Goal: Task Accomplishment & Management: Use online tool/utility

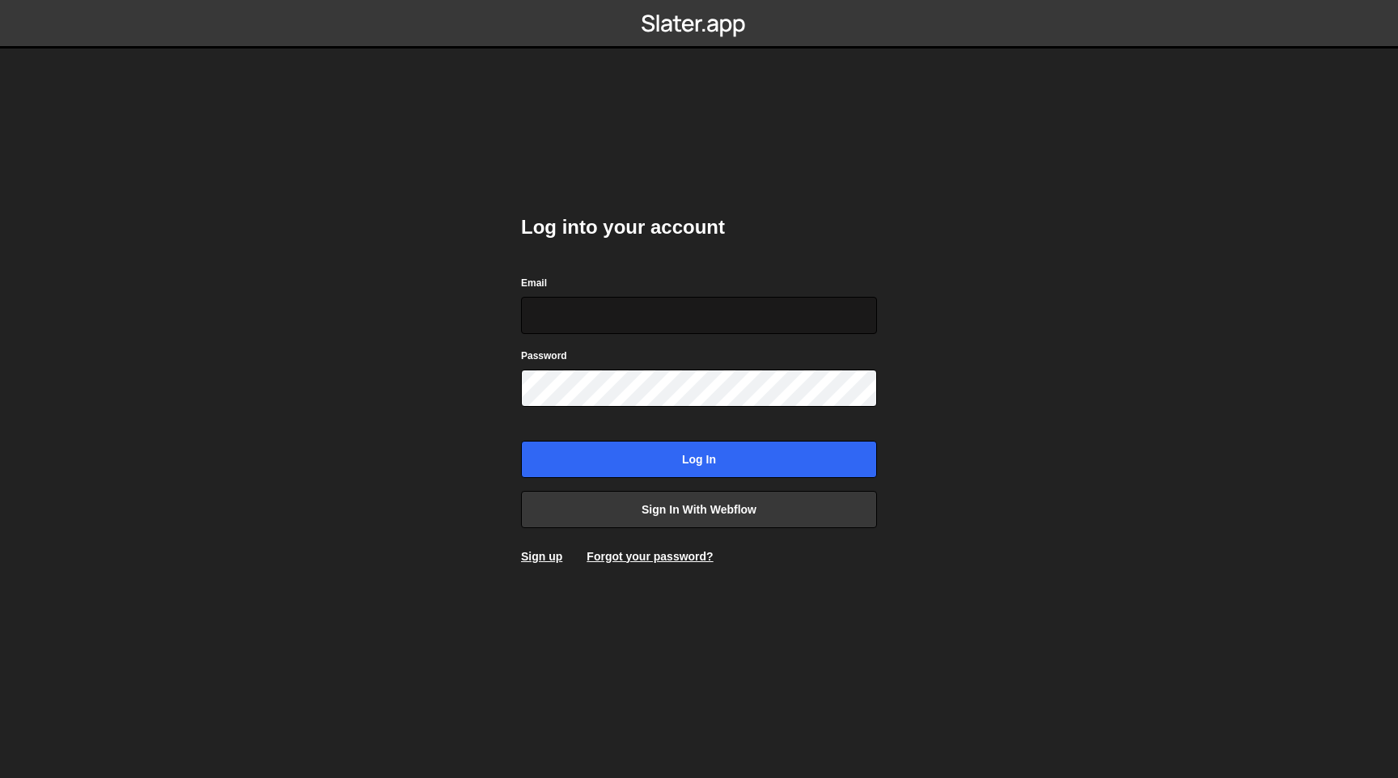
click at [612, 327] on input "Email" at bounding box center [699, 315] width 356 height 37
click at [646, 502] on link "Sign in with Webflow" at bounding box center [699, 509] width 356 height 37
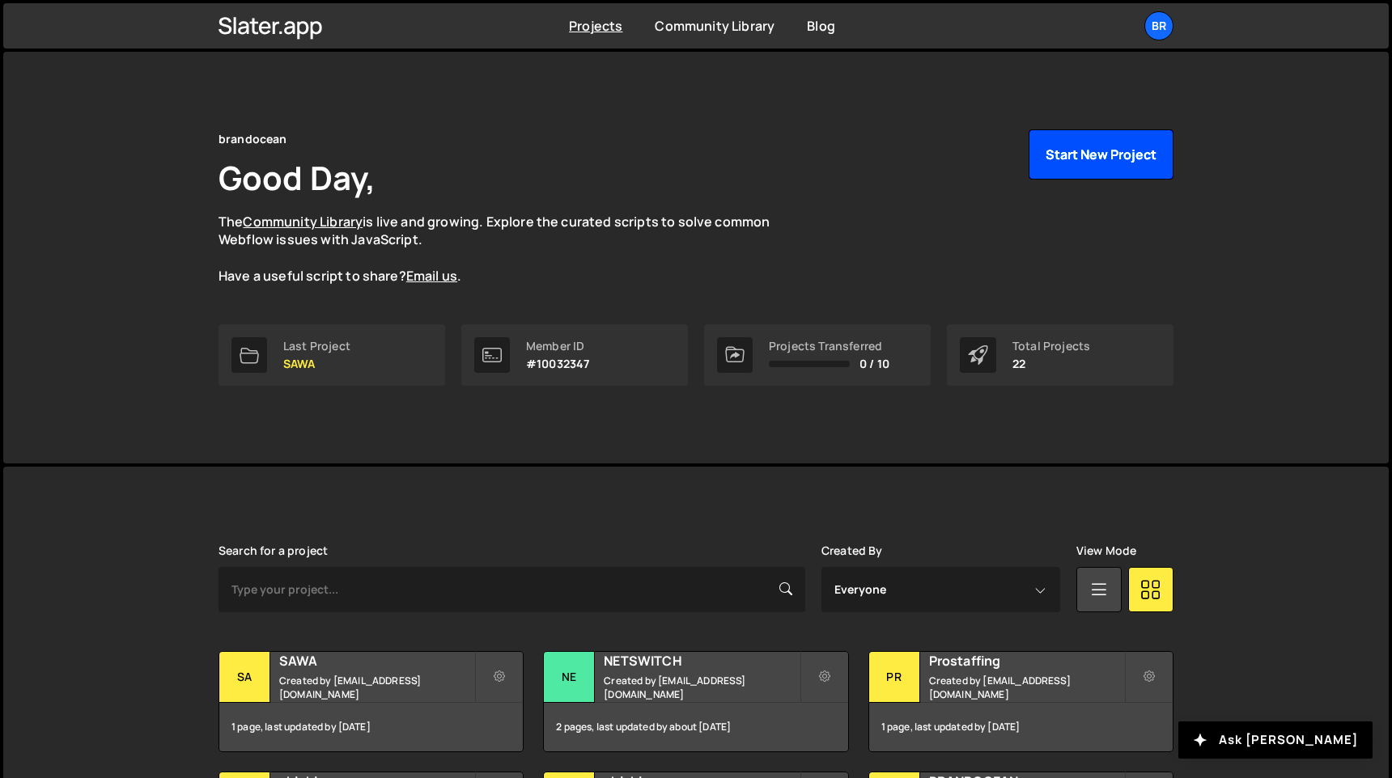
click at [1071, 160] on button "Start New Project" at bounding box center [1100, 154] width 145 height 50
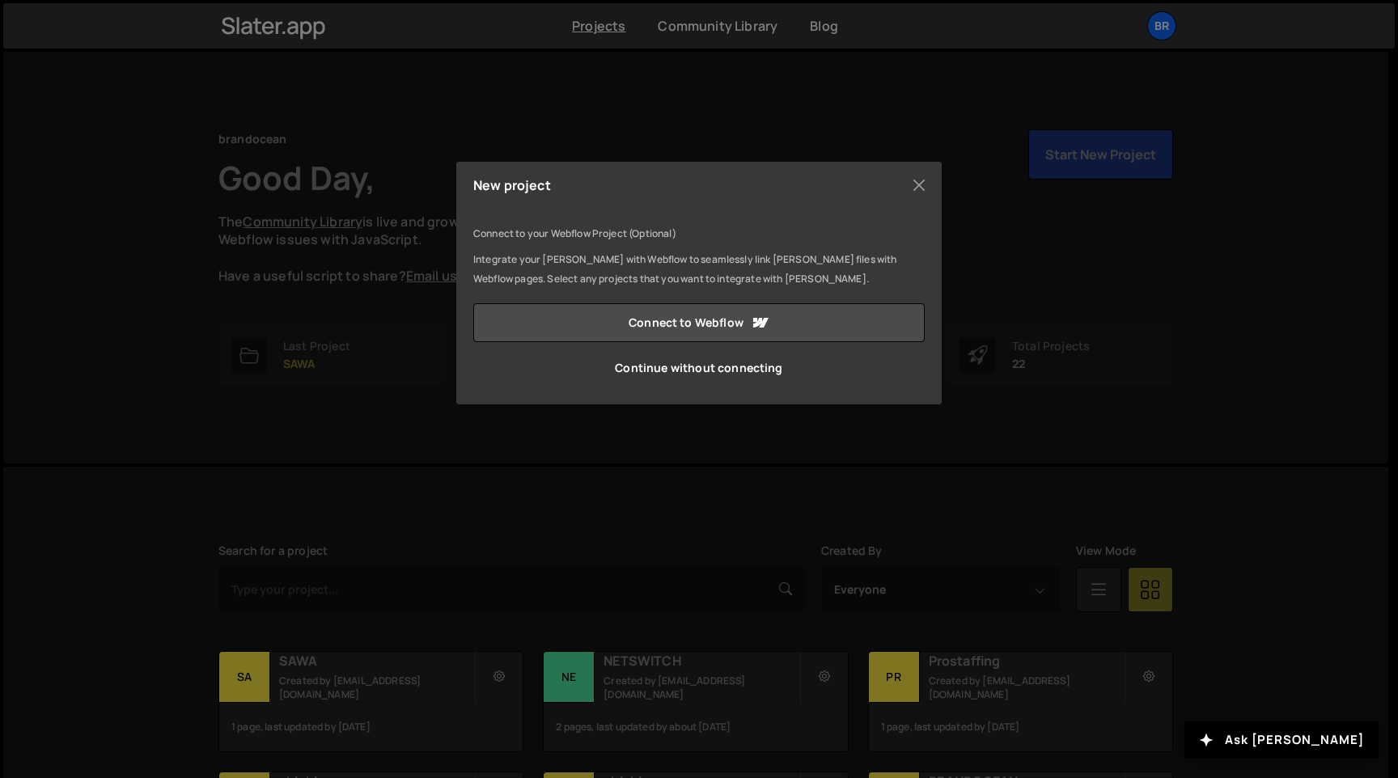
click at [1172, 260] on div "New project Connect to your Webflow Project (Optional) Integrate your Slater wi…" at bounding box center [699, 389] width 1398 height 778
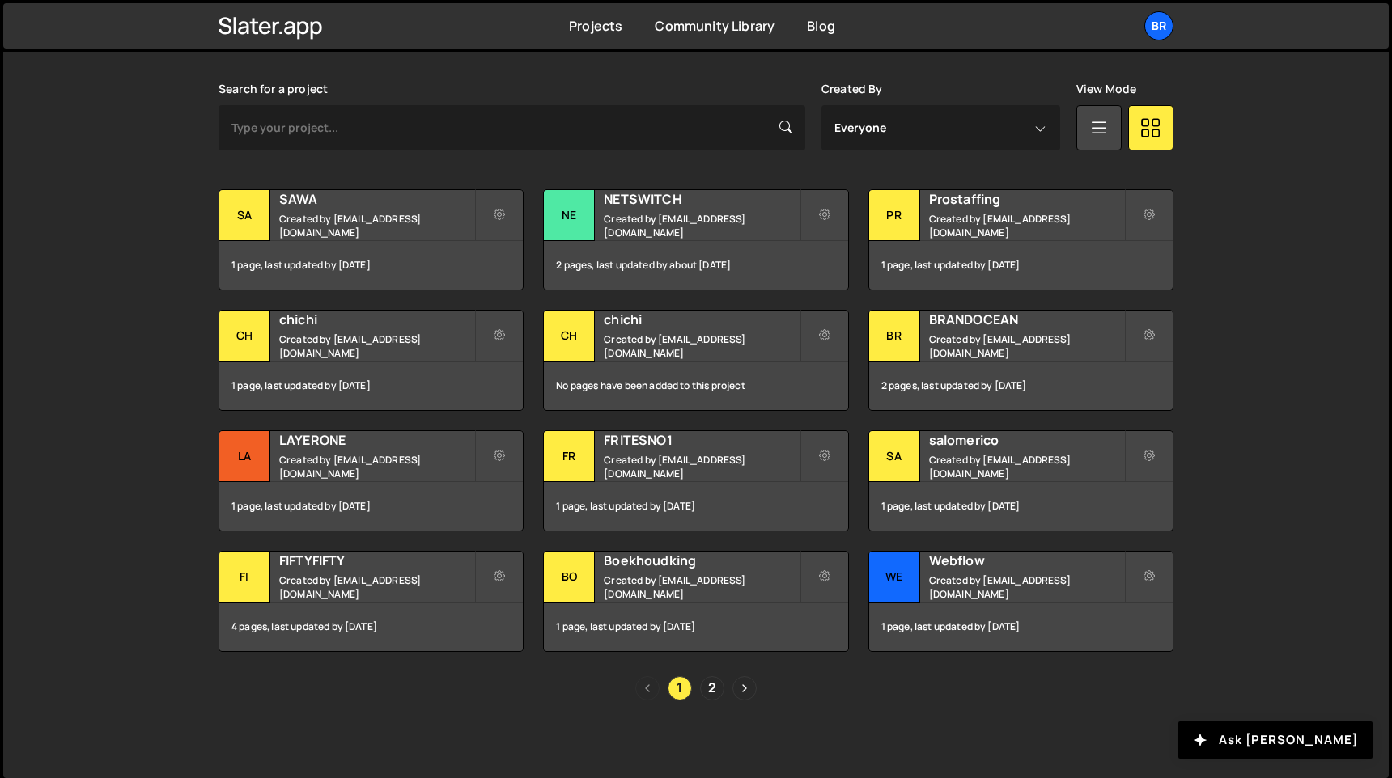
scroll to position [464, 0]
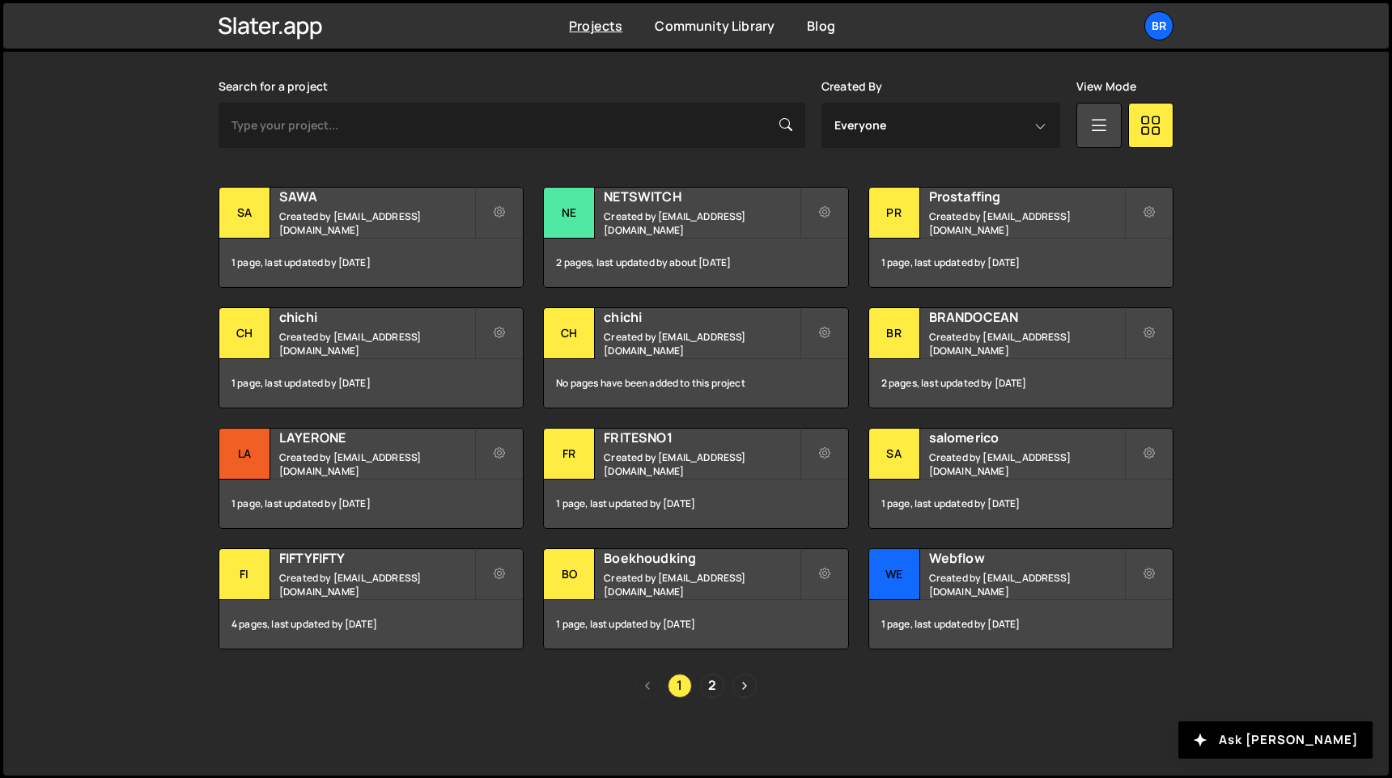
click at [694, 681] on div "1 2" at bounding box center [695, 686] width 955 height 24
click at [704, 689] on link "2" at bounding box center [712, 686] width 24 height 24
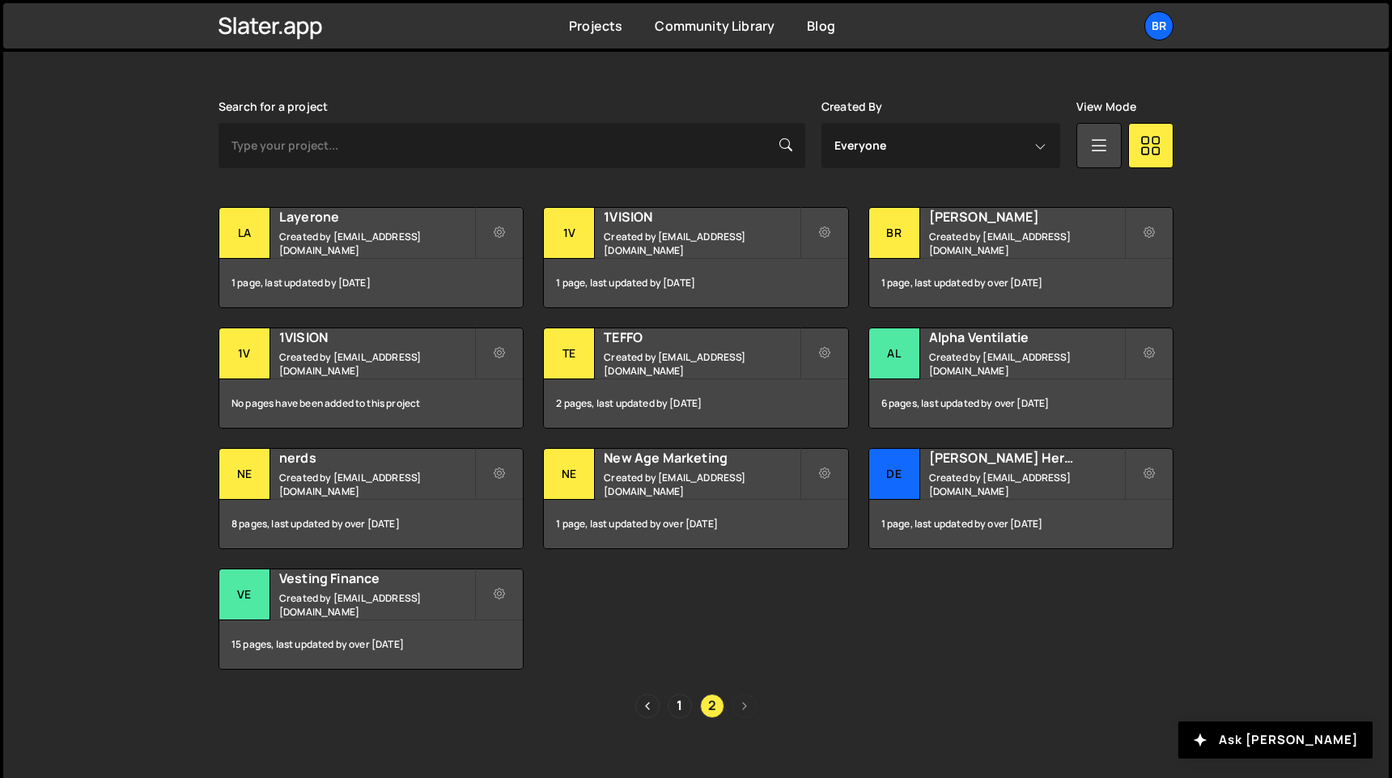
scroll to position [456, 0]
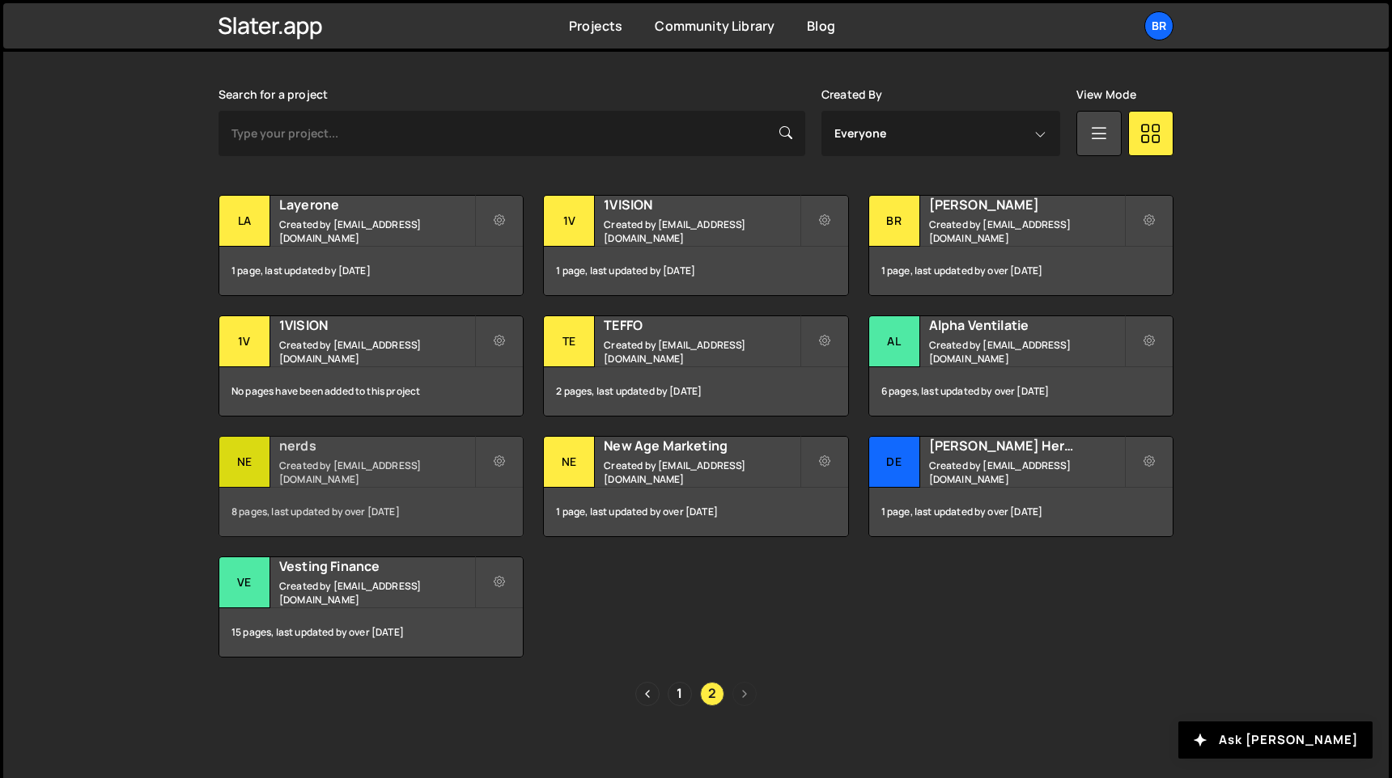
click at [312, 448] on h2 "nerds" at bounding box center [376, 446] width 195 height 18
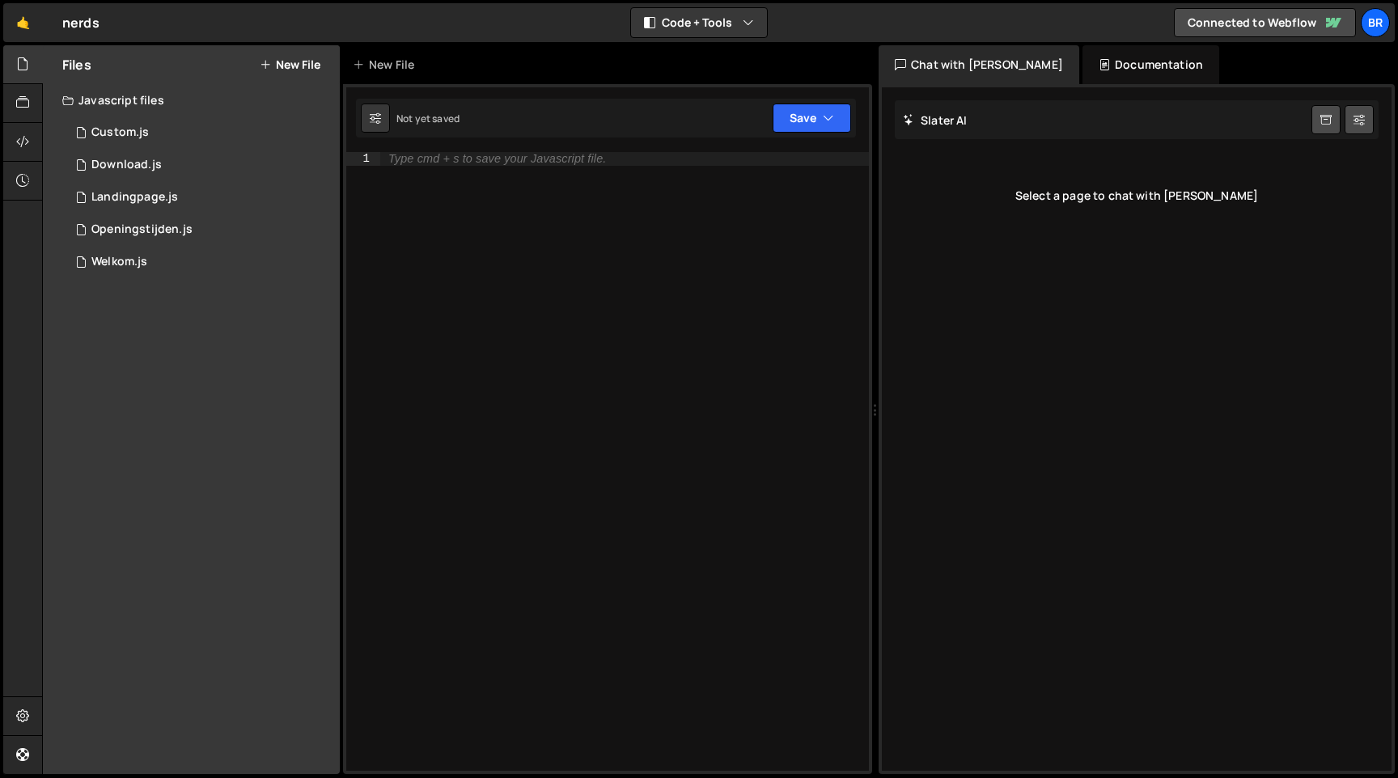
click at [282, 58] on button "New File" at bounding box center [290, 64] width 61 height 13
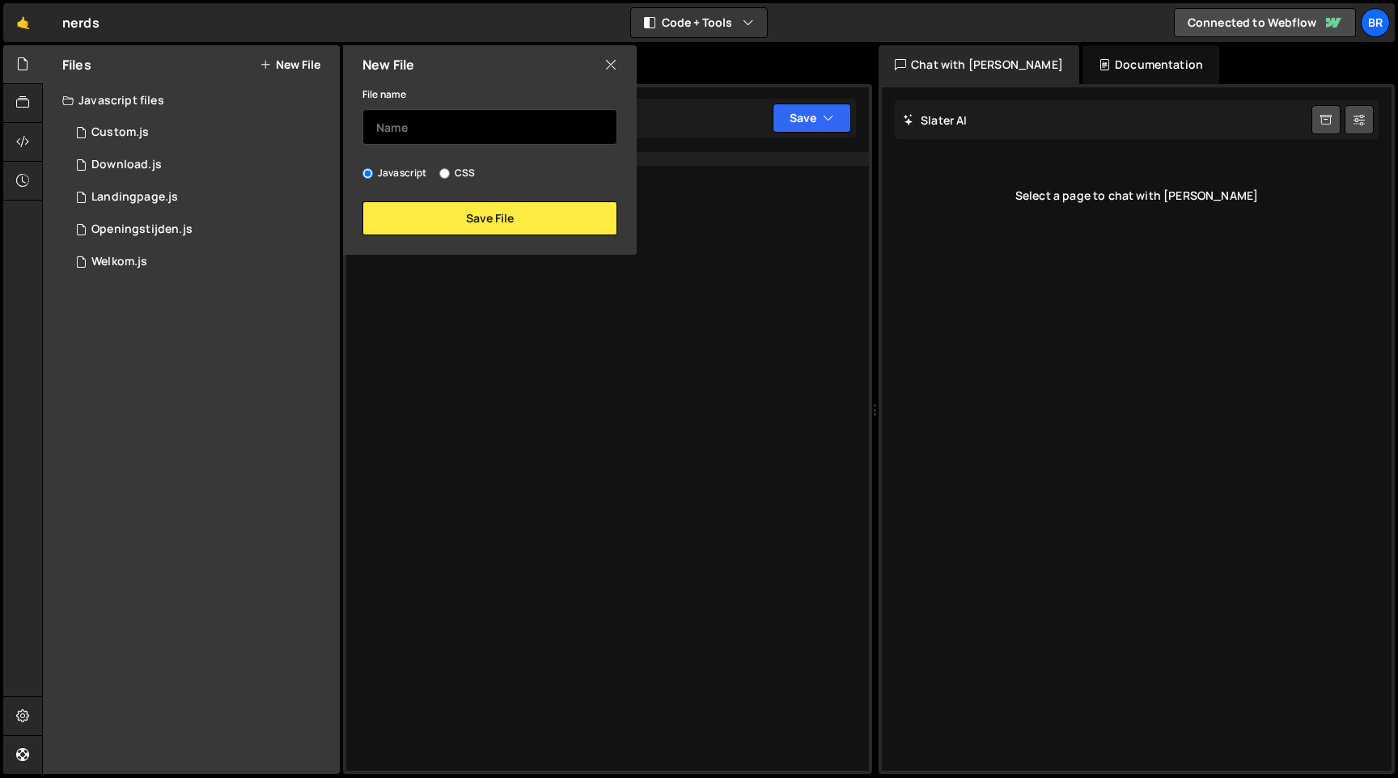
click at [430, 133] on input "text" at bounding box center [489, 127] width 255 height 36
type input "menu"
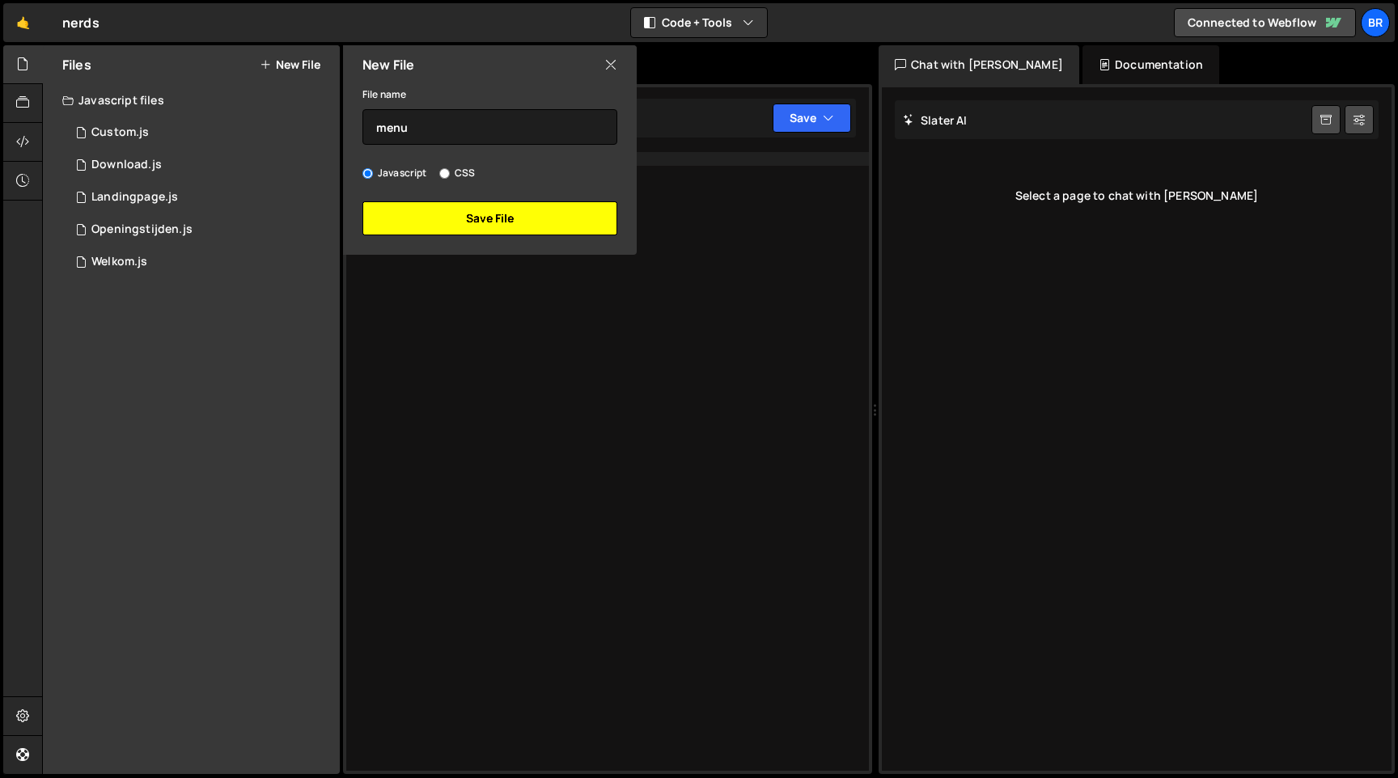
click at [409, 218] on button "Save File" at bounding box center [489, 218] width 255 height 34
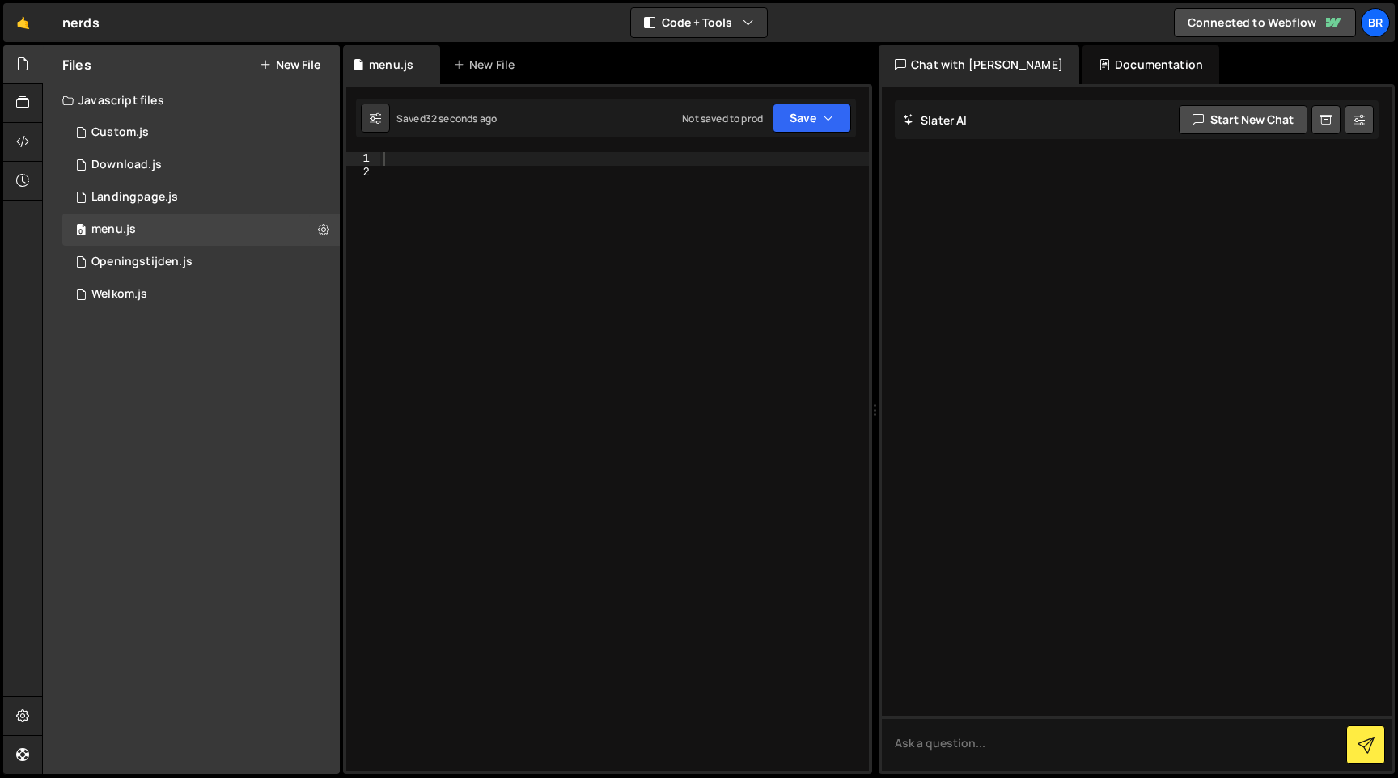
click at [443, 304] on div at bounding box center [624, 475] width 489 height 646
paste textarea "}"
type textarea "}"
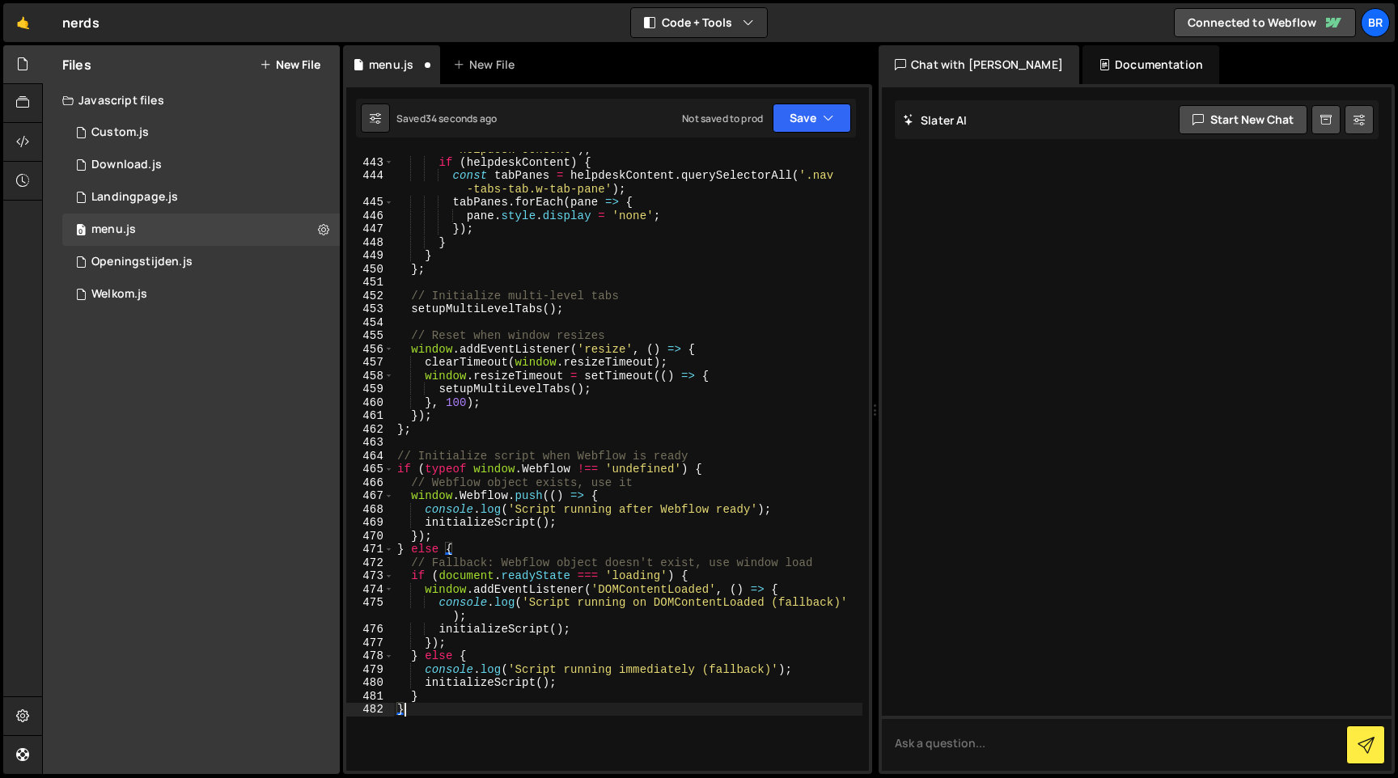
scroll to position [6826, 0]
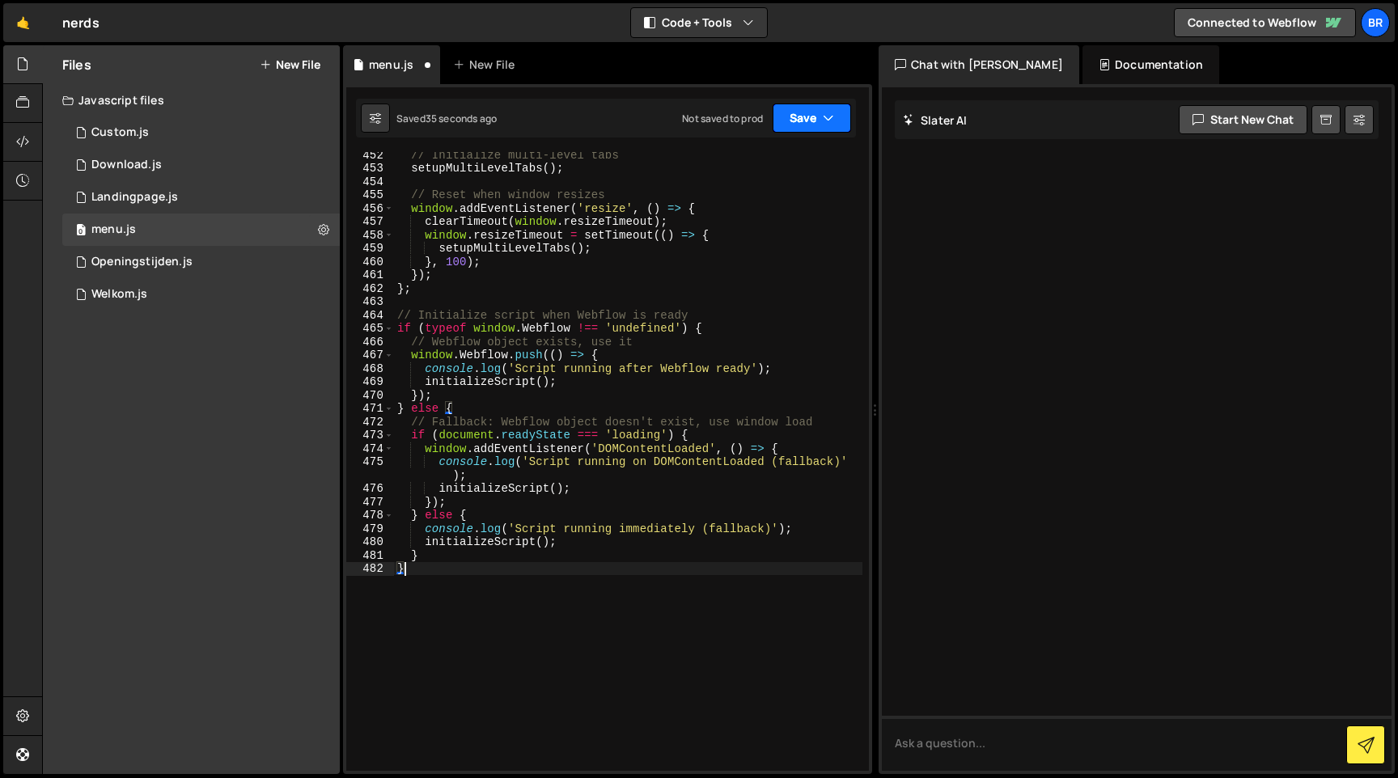
click at [833, 125] on icon "button" at bounding box center [828, 118] width 11 height 16
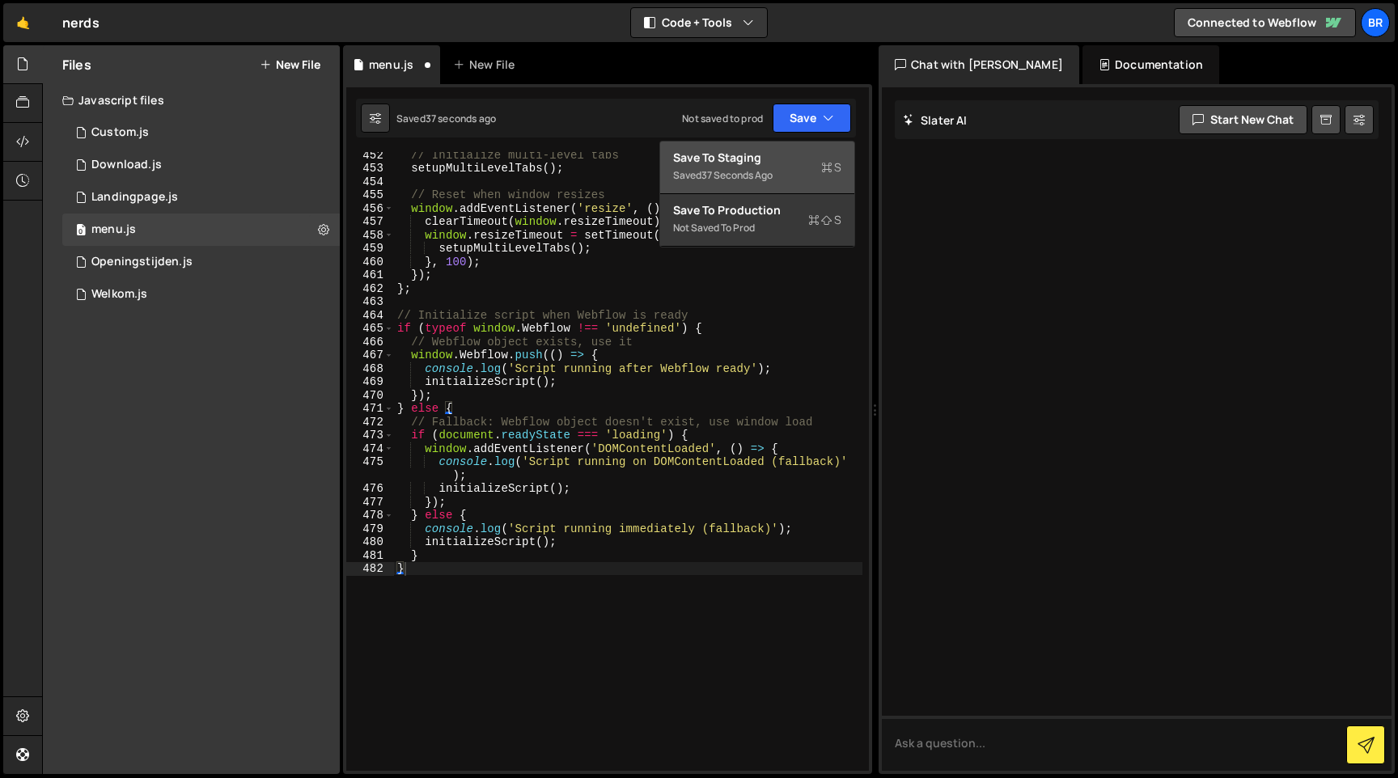
click at [763, 173] on div "37 seconds ago" at bounding box center [737, 175] width 71 height 14
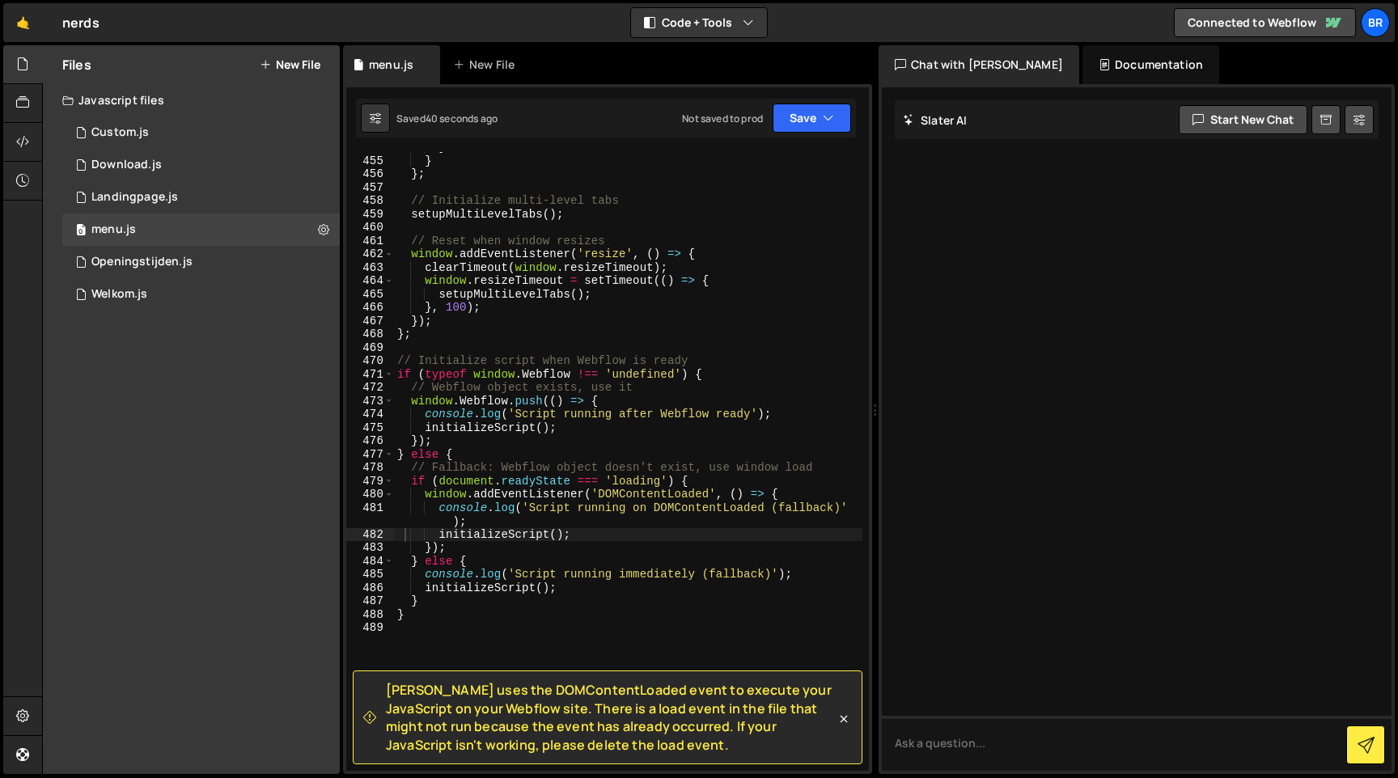
scroll to position [6793, 0]
click at [809, 122] on button "Save" at bounding box center [812, 118] width 78 height 29
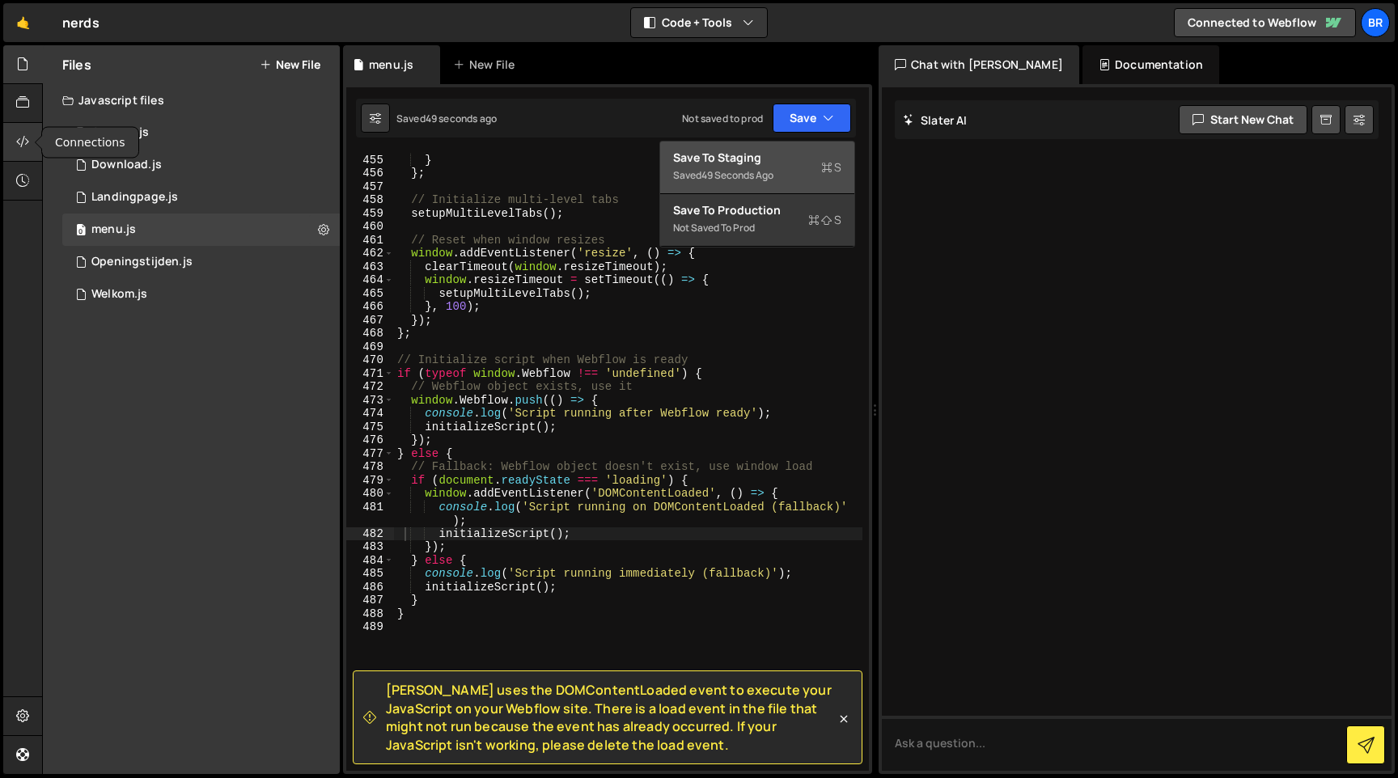
click at [12, 137] on div at bounding box center [23, 142] width 40 height 39
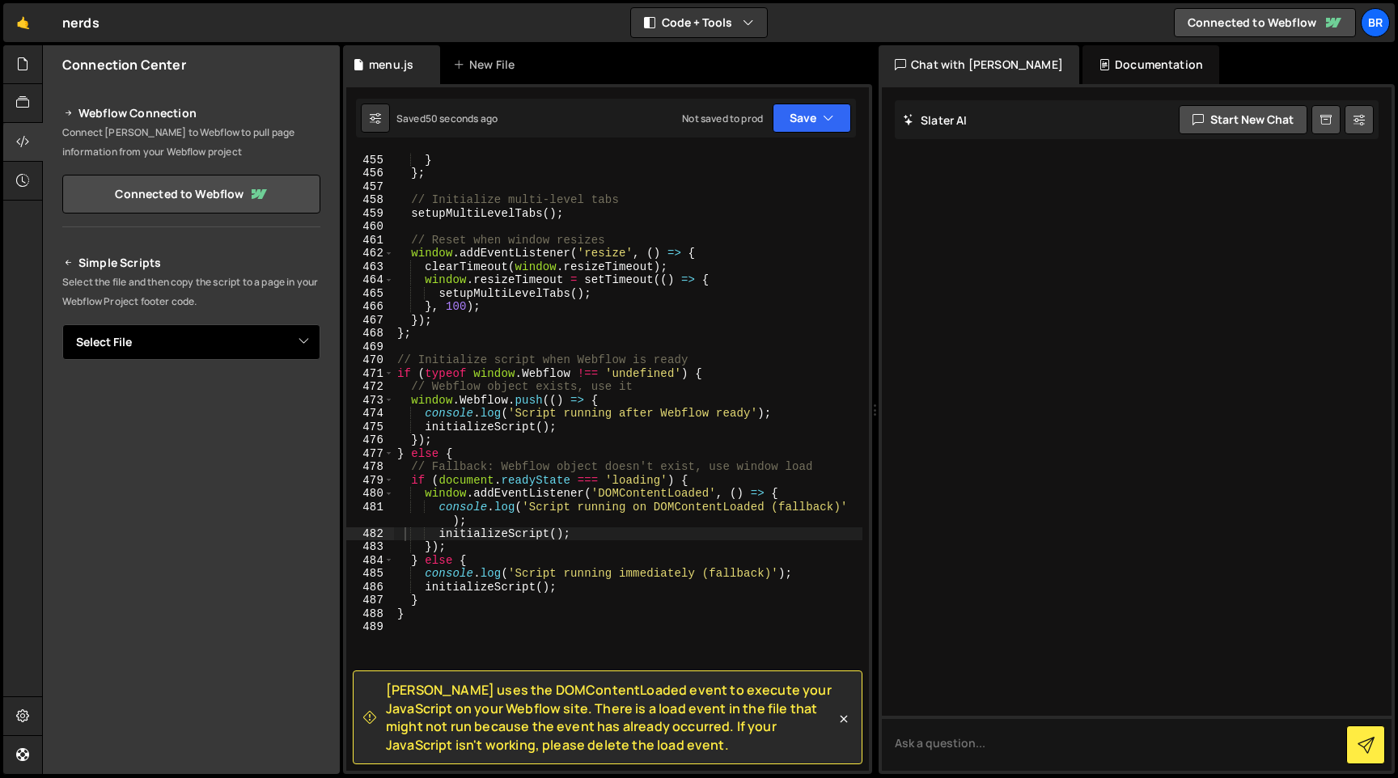
click at [264, 345] on select "Select File Custom.js Download.js Landingpage.js Openingstijden.js Welkom.js me…" at bounding box center [191, 342] width 258 height 36
select select "45481"
click at [62, 324] on select "Select File Custom.js Download.js Landingpage.js Openingstijden.js Welkom.js me…" at bounding box center [191, 342] width 258 height 36
click at [298, 397] on button "Button group with nested dropdown" at bounding box center [309, 397] width 23 height 34
click at [308, 326] on select "Select File Custom.js Download.js Landingpage.js Openingstijden.js Welkom.js me…" at bounding box center [191, 342] width 258 height 36
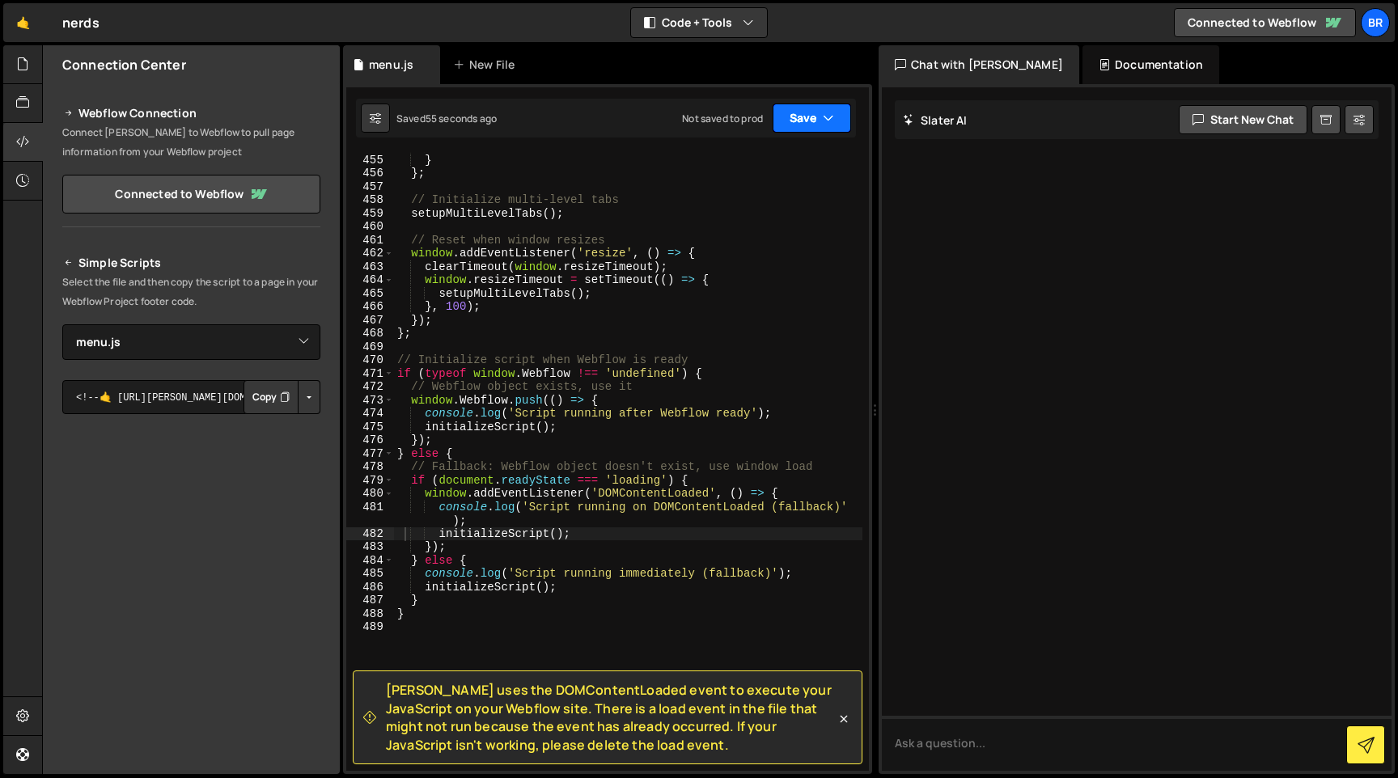
click at [833, 126] on button "Save" at bounding box center [812, 118] width 78 height 29
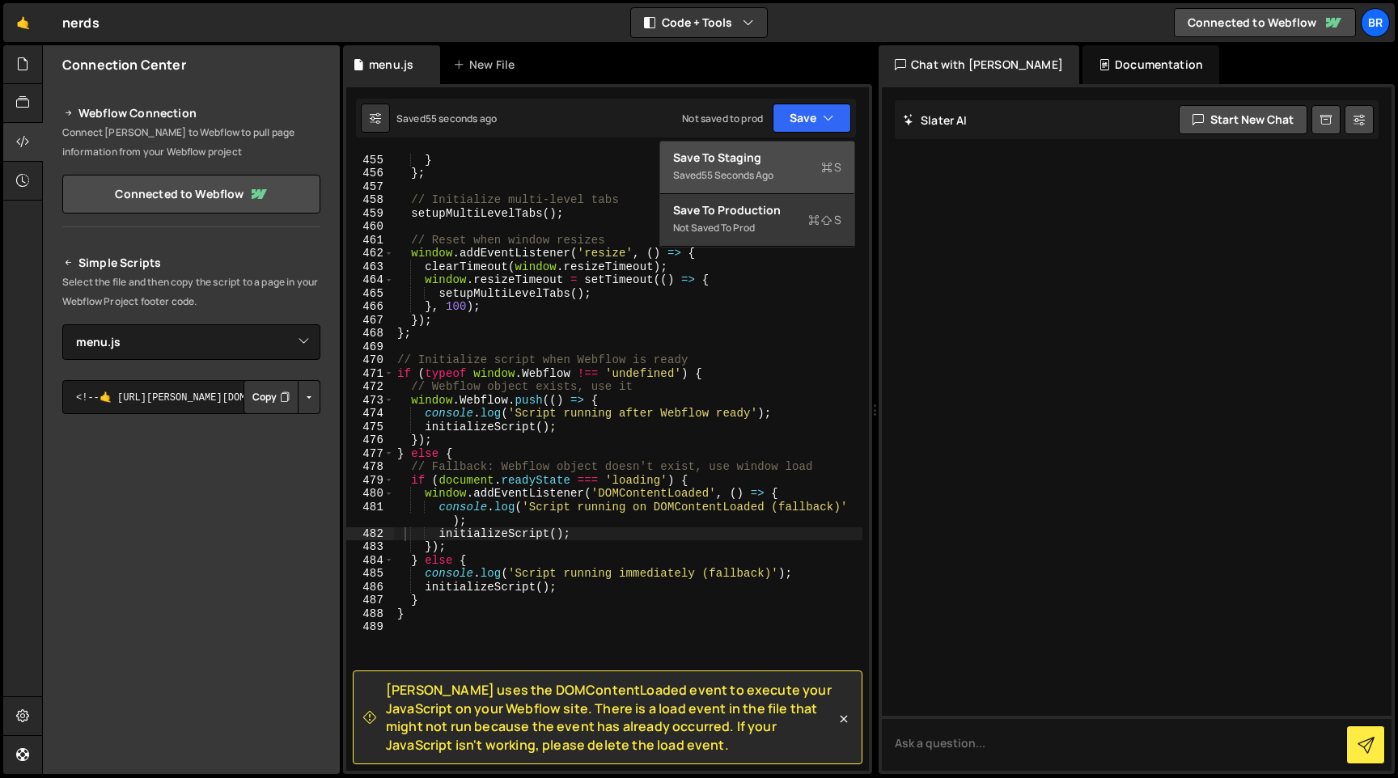
click at [752, 166] on div "Saved 55 seconds ago" at bounding box center [757, 175] width 168 height 19
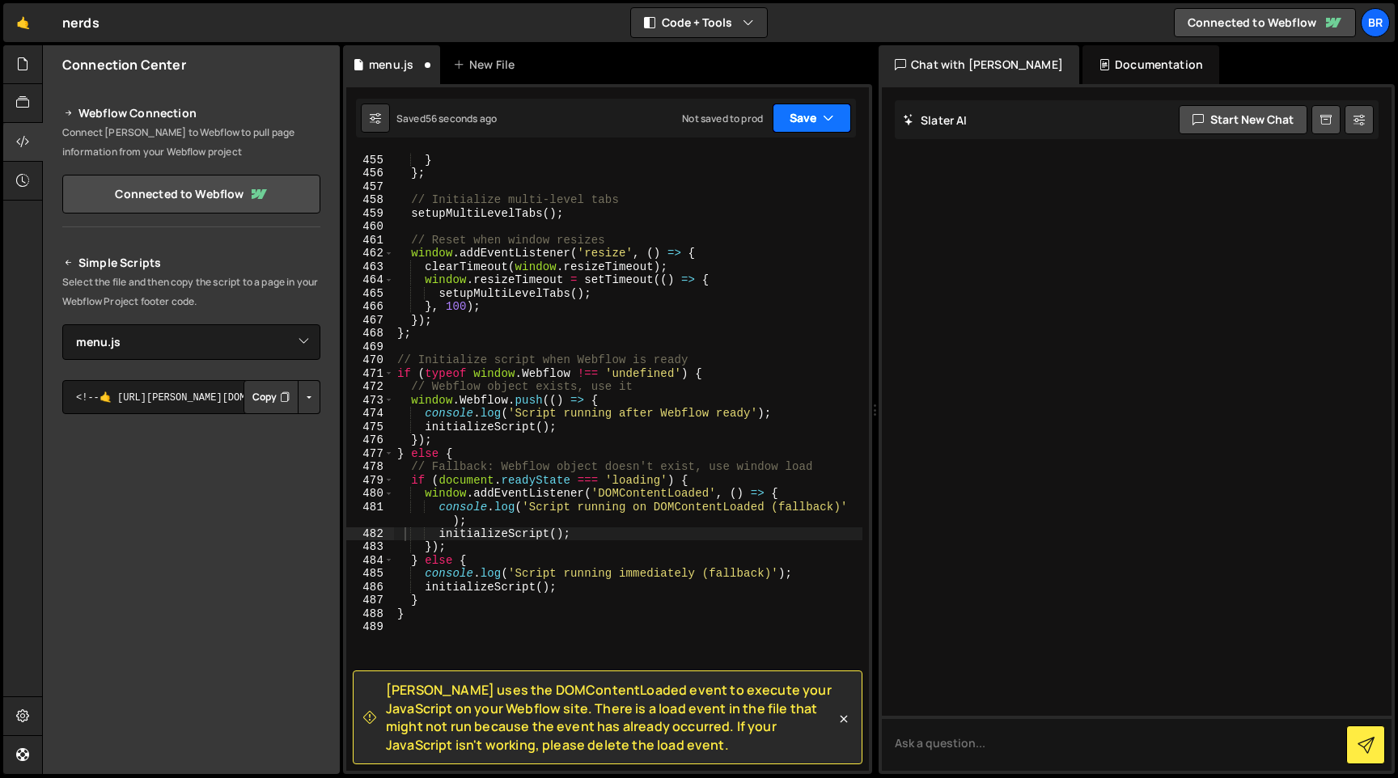
click at [821, 109] on button "Save" at bounding box center [812, 118] width 78 height 29
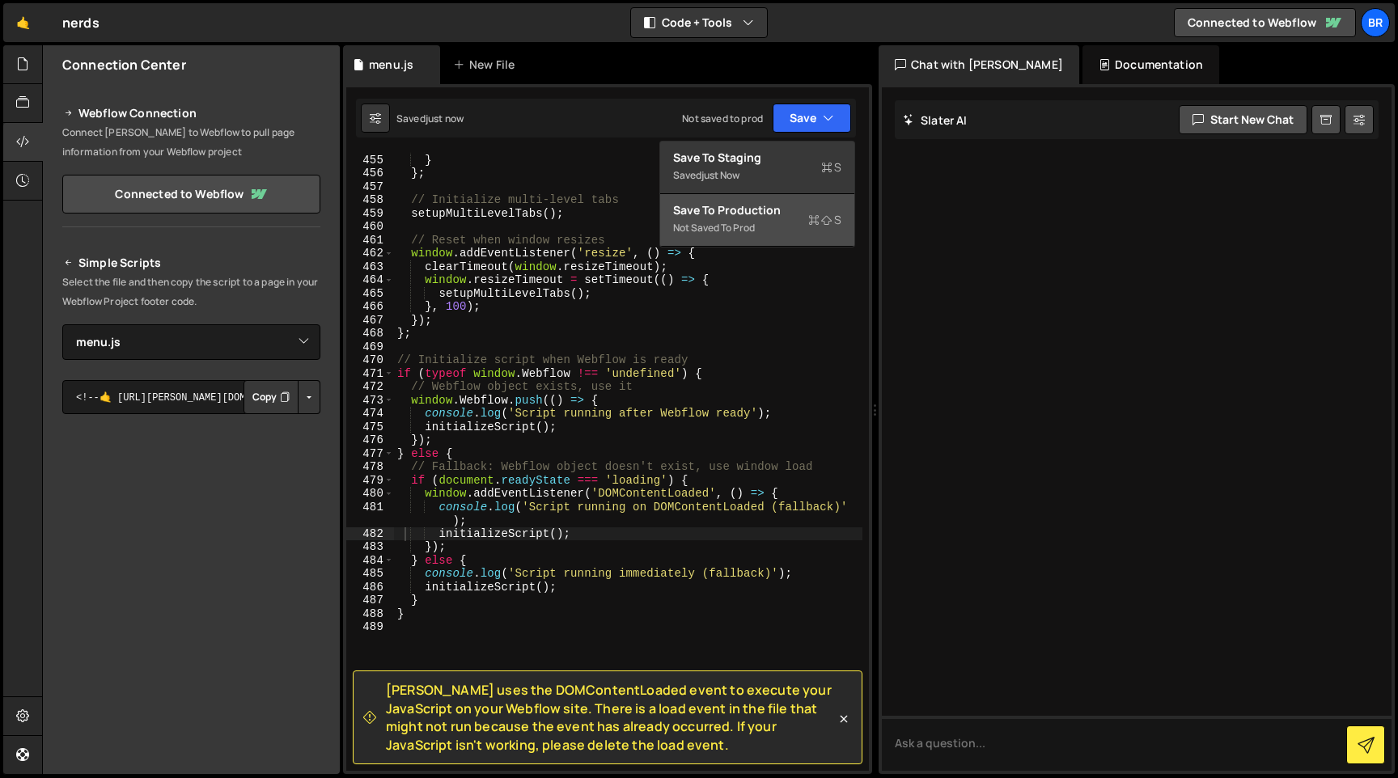
click at [744, 239] on button "Save to Production S Not saved to prod" at bounding box center [757, 220] width 194 height 53
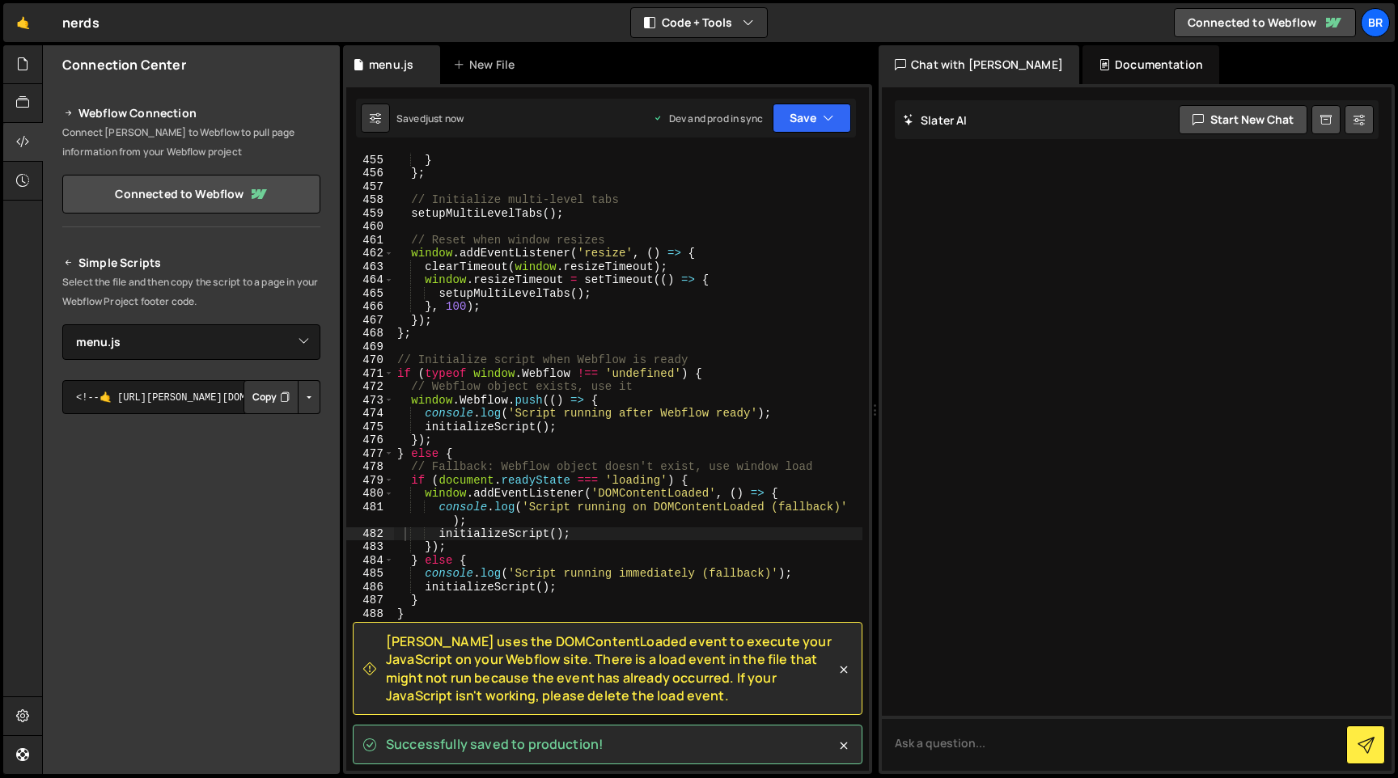
click at [298, 391] on button "Button group with nested dropdown" at bounding box center [309, 397] width 23 height 34
click at [261, 396] on button "Copy" at bounding box center [271, 397] width 55 height 34
click at [261, 396] on button "Copied" at bounding box center [266, 397] width 63 height 34
click at [315, 398] on div "Simple Scripts Select the file and then copy the script to a page in your Webfl…" at bounding box center [191, 491] width 297 height 514
click at [313, 398] on button "Button group with nested dropdown" at bounding box center [309, 397] width 23 height 34
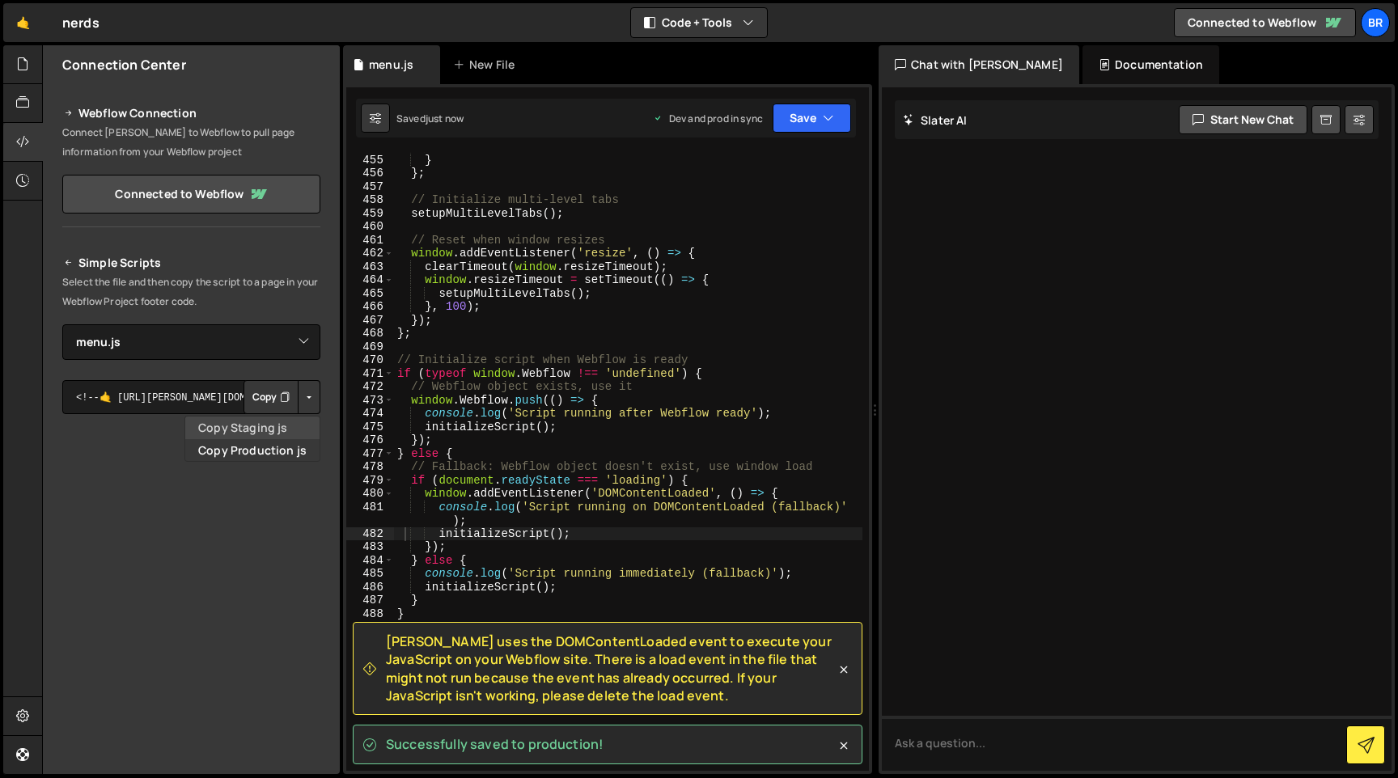
click at [267, 435] on link "Copy Staging js" at bounding box center [252, 428] width 134 height 23
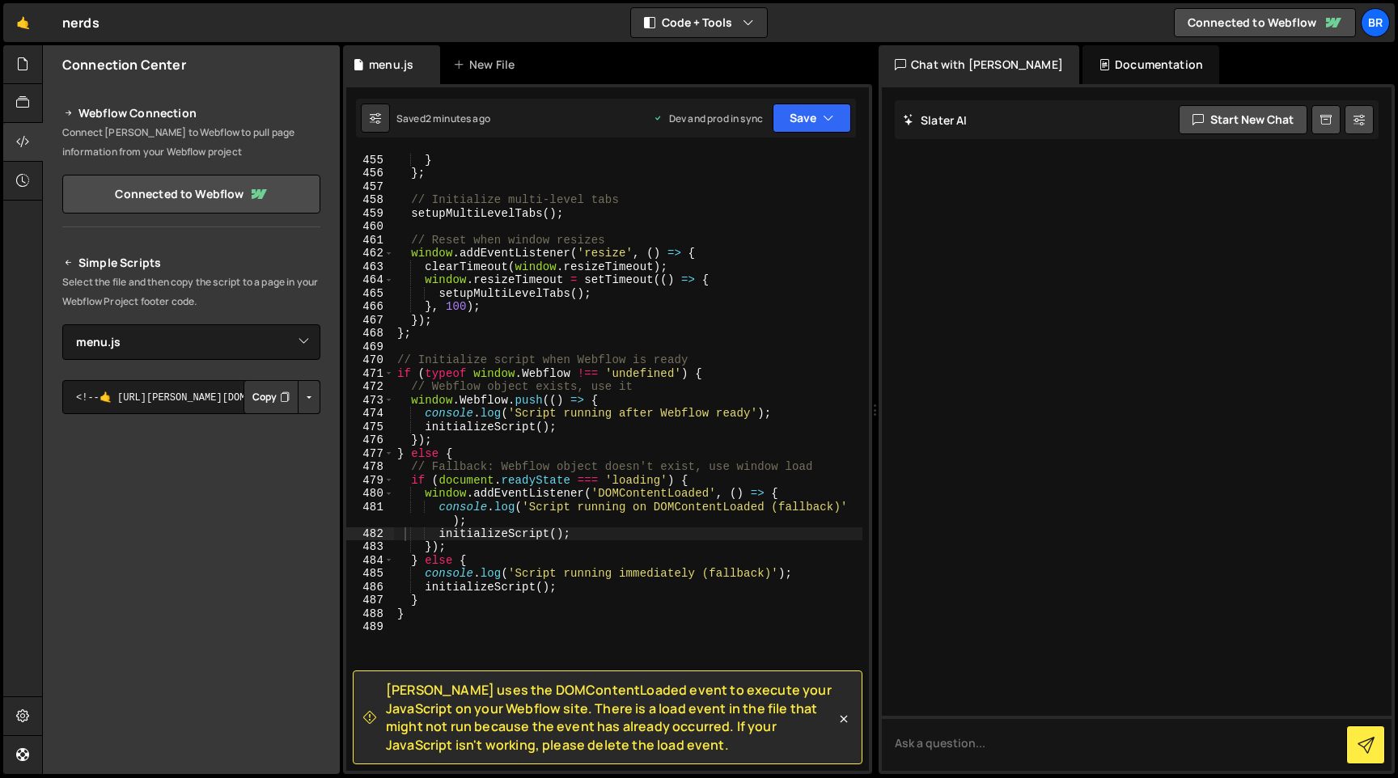
click at [494, 374] on div "} } } ; // Initialize multi-level tabs setupMultiLevelTabs ( ) ; // Reset when …" at bounding box center [628, 463] width 468 height 646
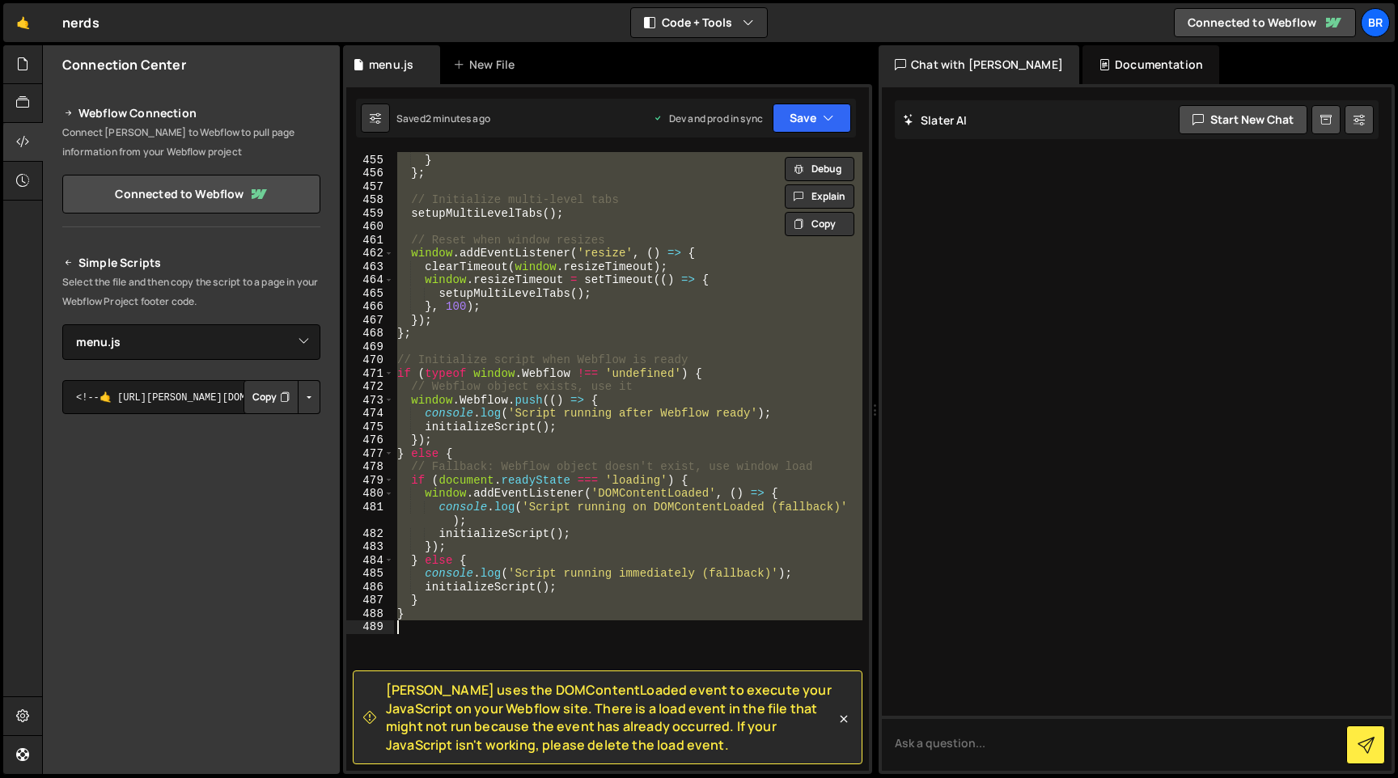
paste textarea
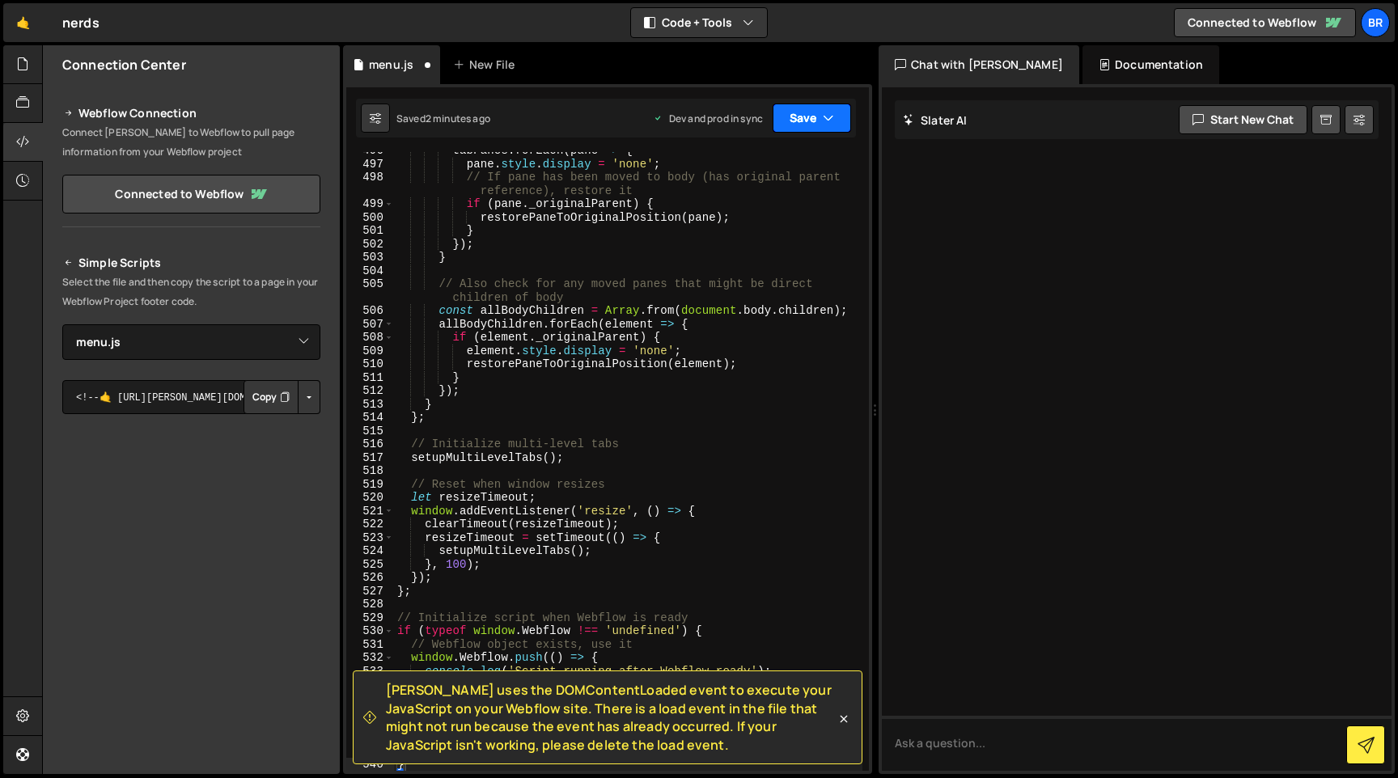
click at [806, 125] on button "Save" at bounding box center [812, 118] width 78 height 29
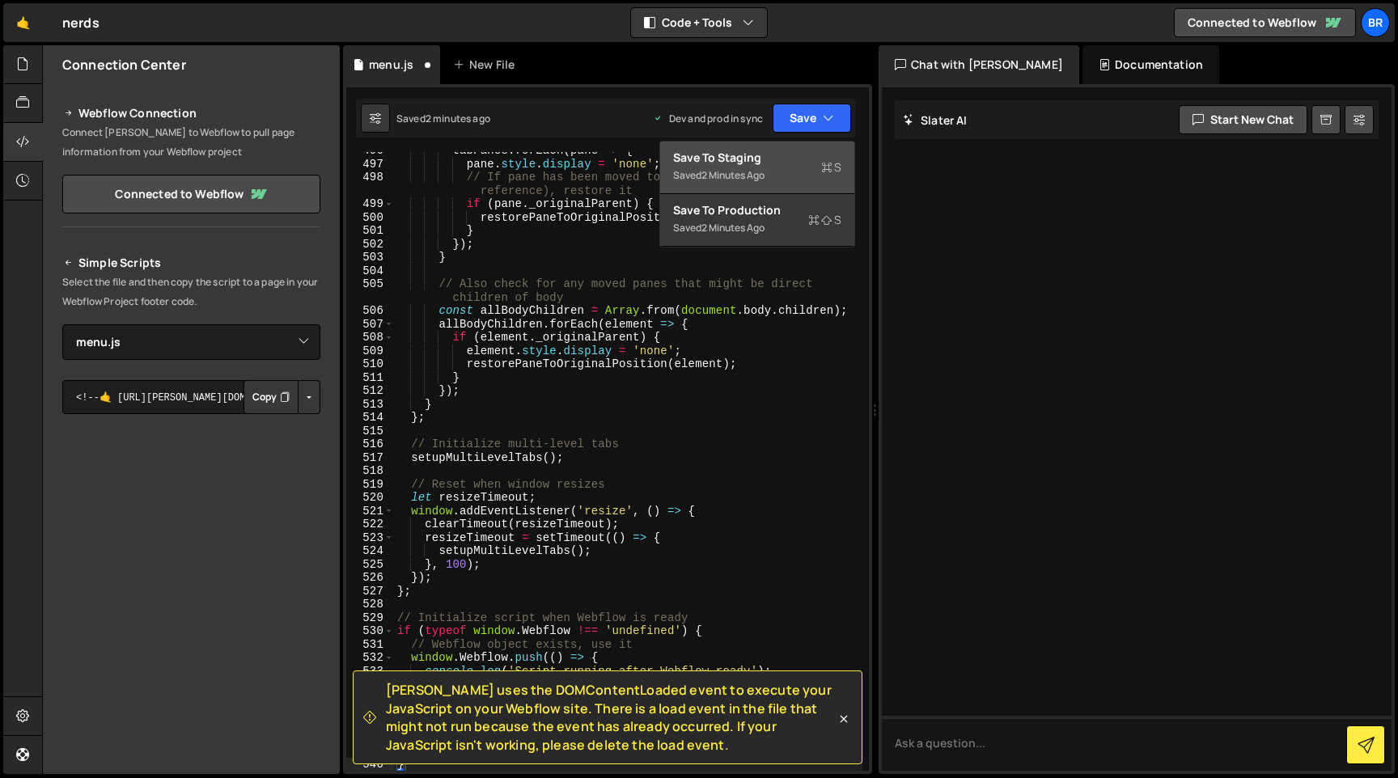
click at [774, 181] on div "Saved 2 minutes ago" at bounding box center [757, 175] width 168 height 19
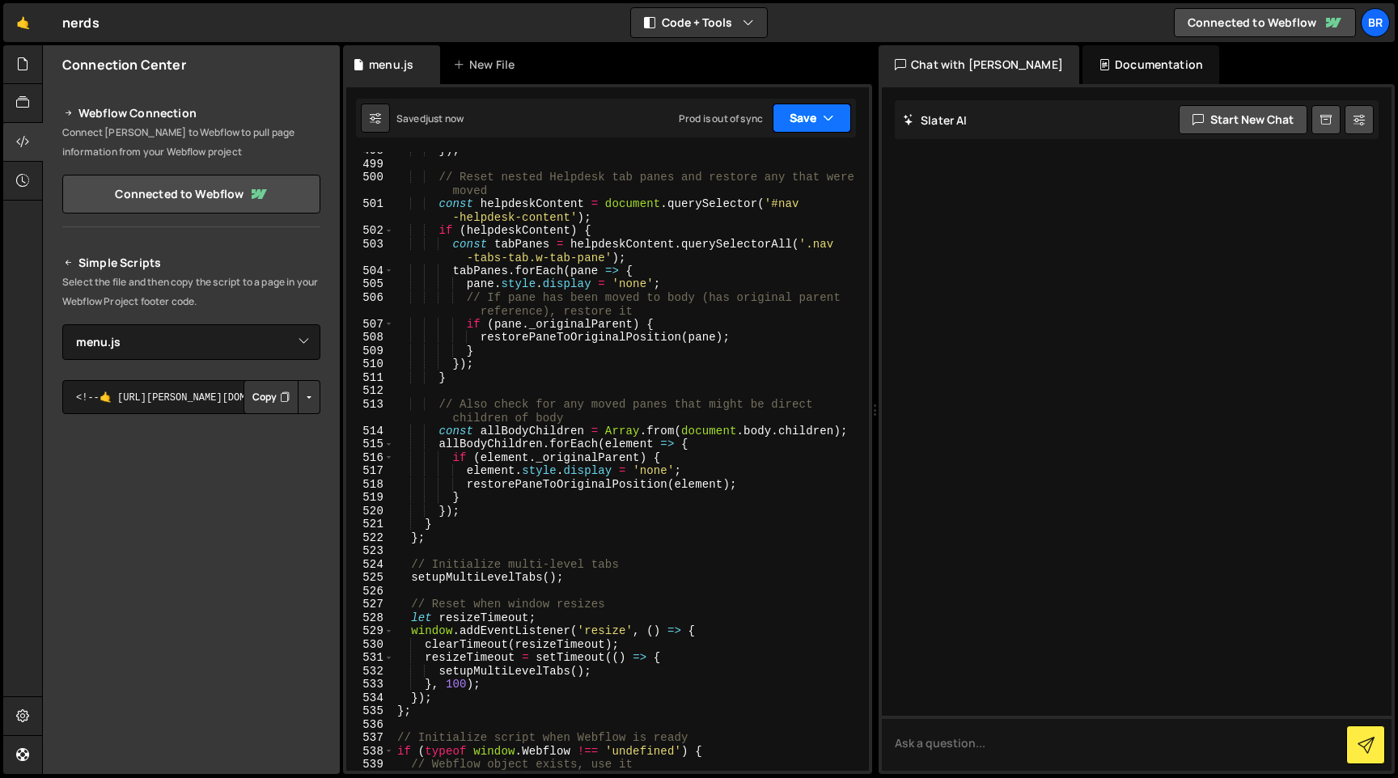
click at [821, 113] on button "Save" at bounding box center [812, 118] width 78 height 29
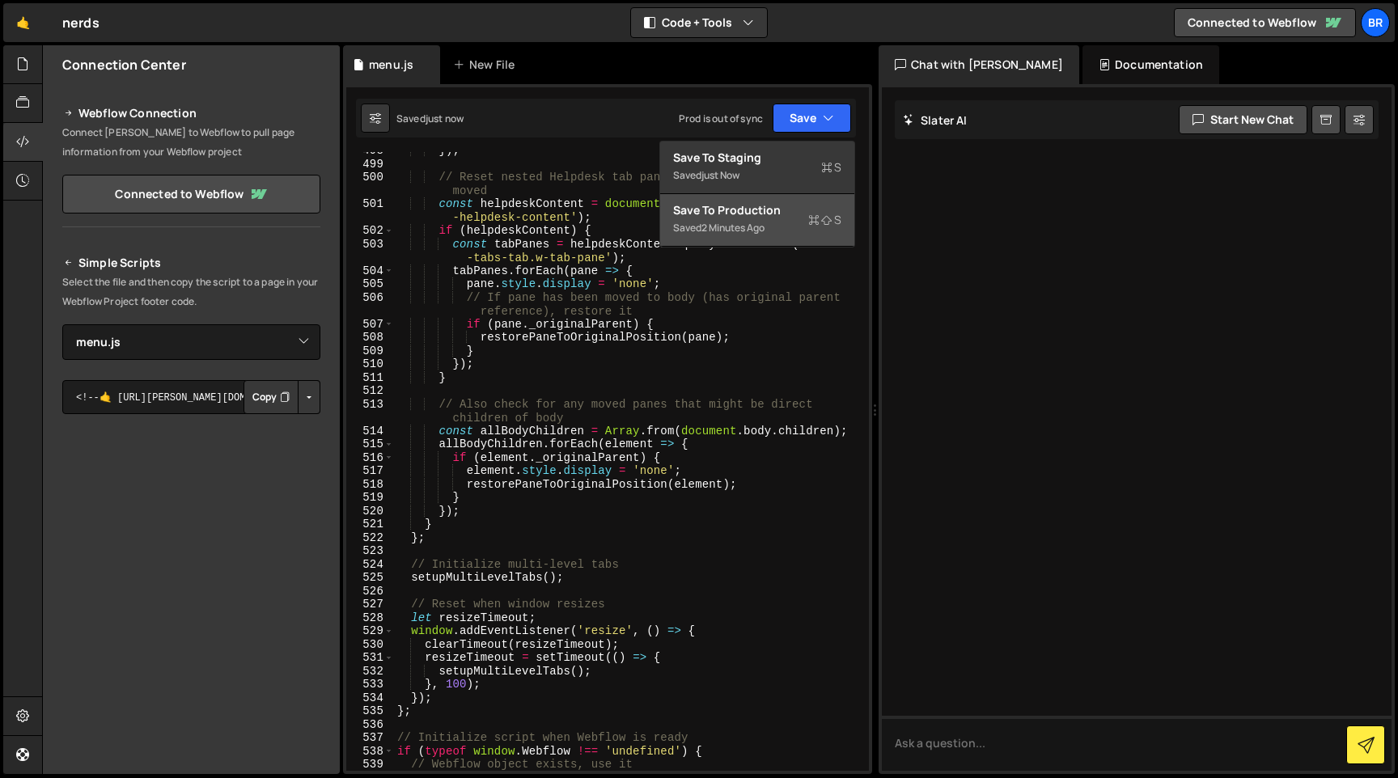
click at [757, 223] on div "2 minutes ago" at bounding box center [733, 228] width 63 height 14
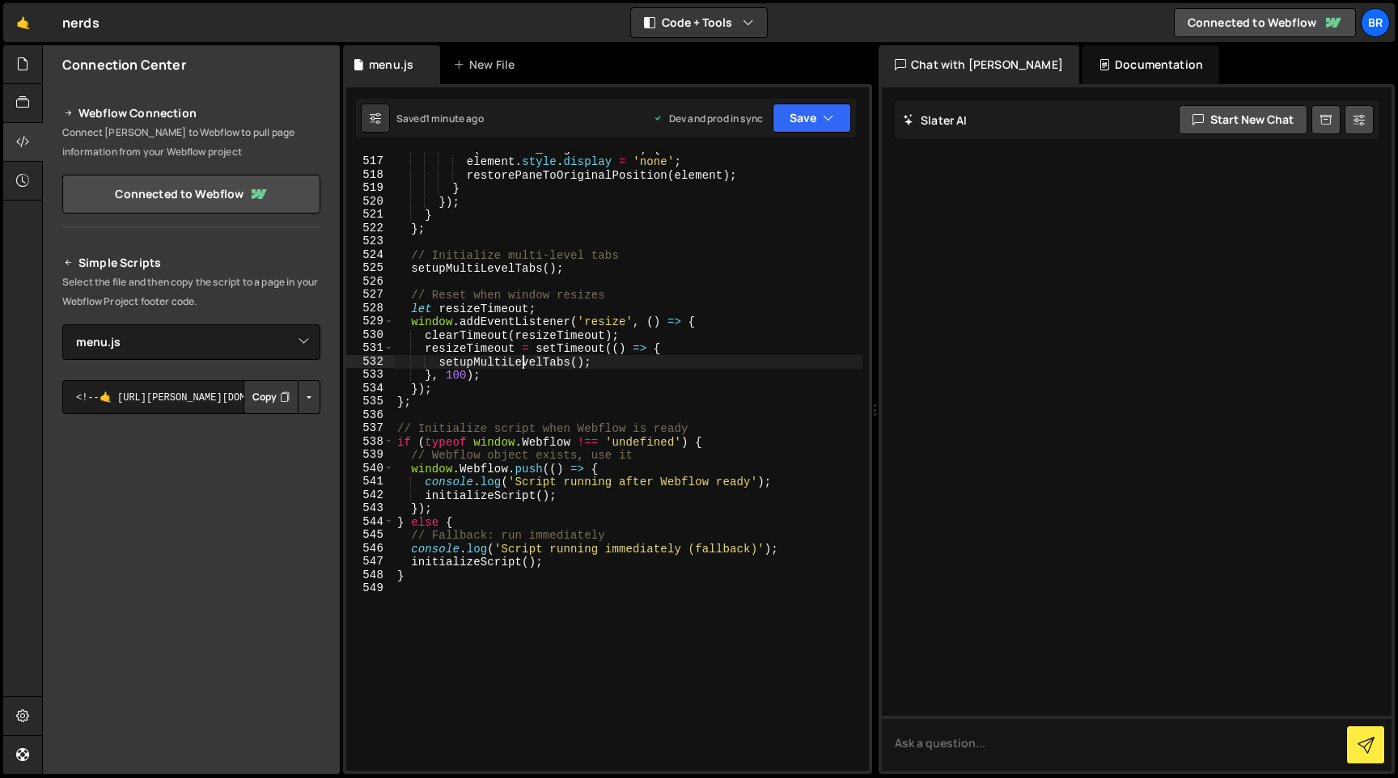
click at [520, 366] on div "if ( element . _originalParent ) { element . style . display = 'none' ; restore…" at bounding box center [628, 465] width 468 height 646
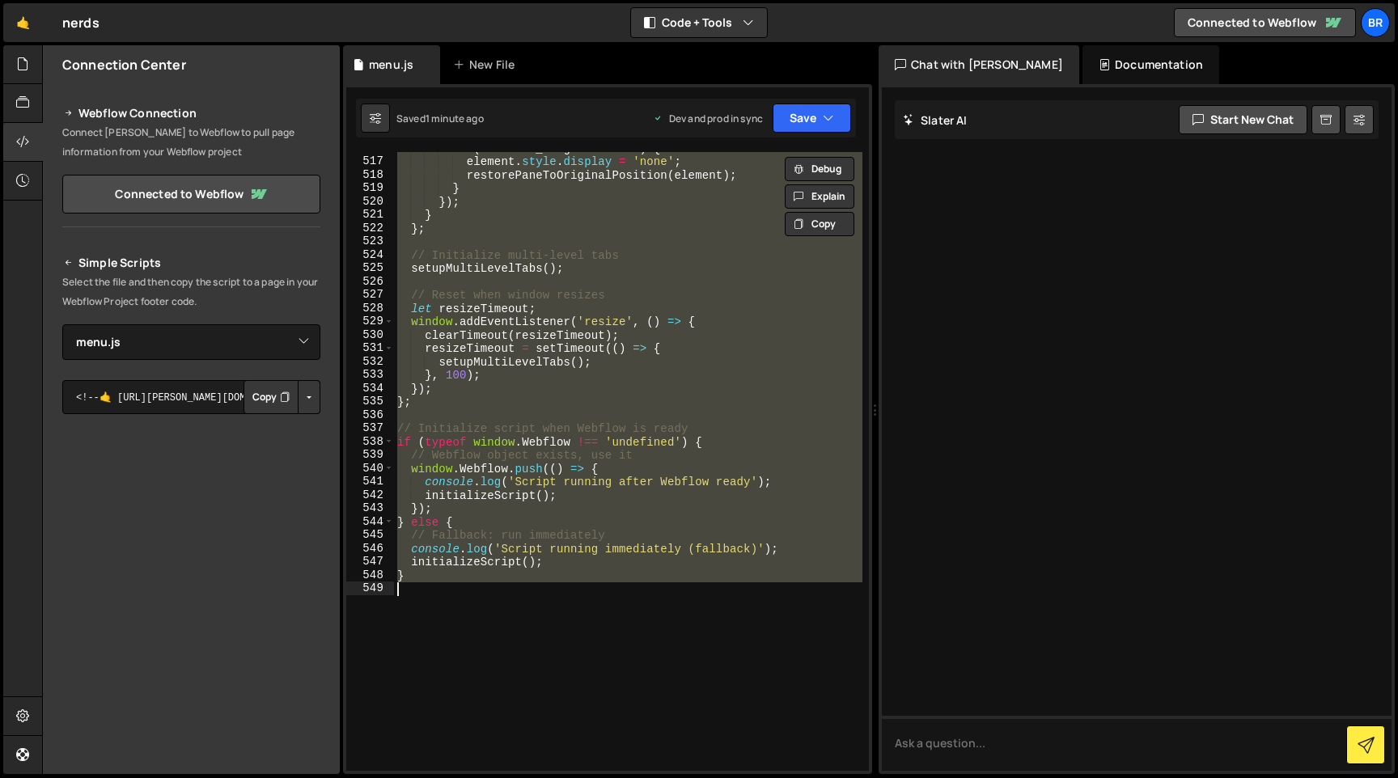
paste textarea
type textarea "}"
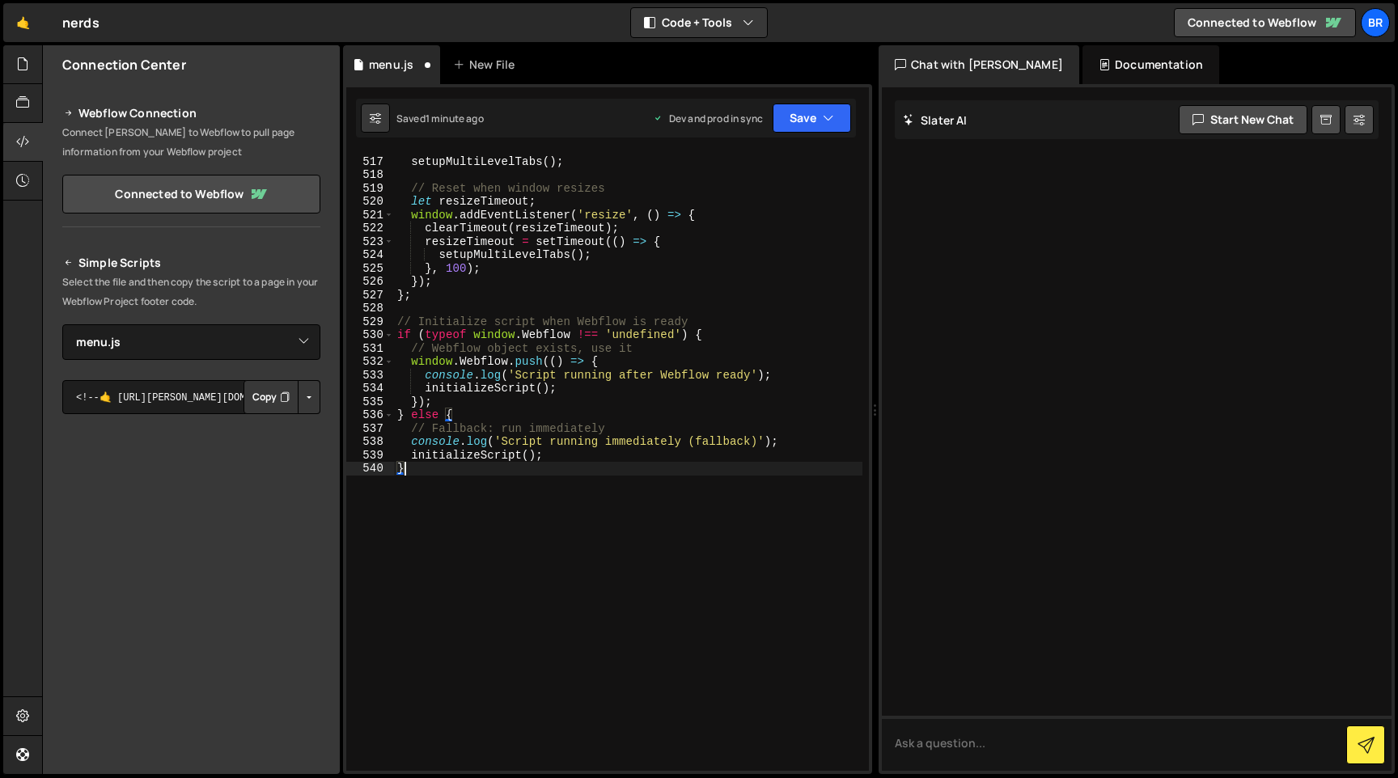
scroll to position [7887, 0]
click at [803, 120] on button "Save" at bounding box center [812, 118] width 78 height 29
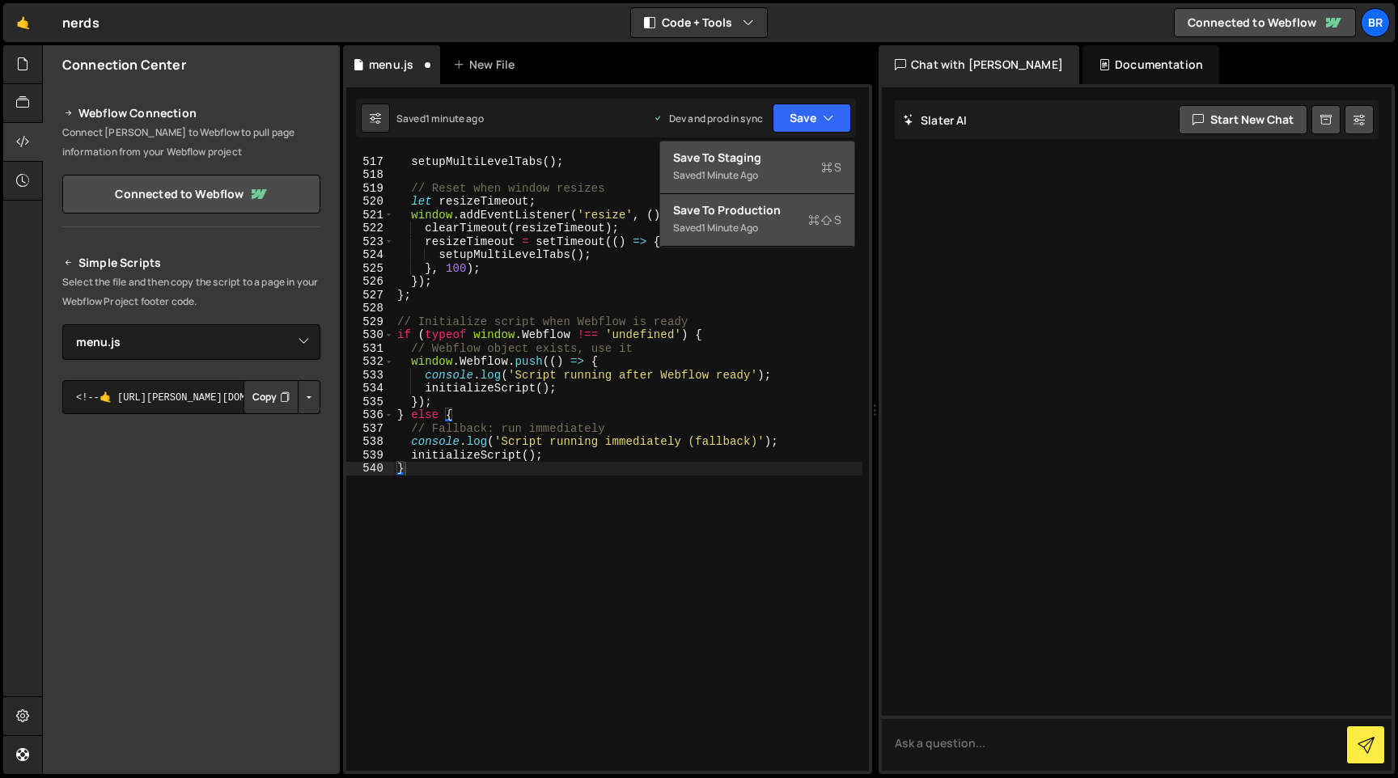
click at [781, 173] on div "Saved 1 minute ago" at bounding box center [757, 175] width 168 height 19
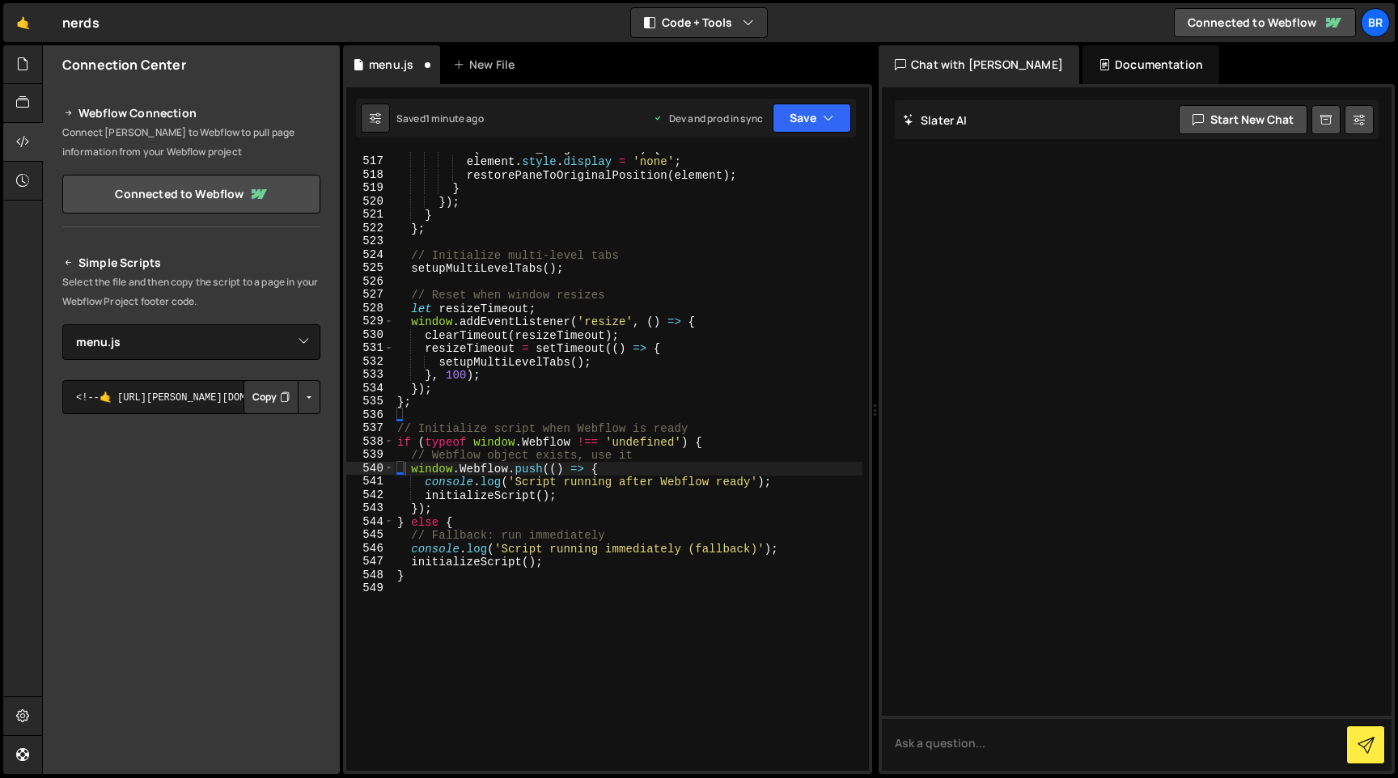
scroll to position [7821, 0]
click at [808, 125] on button "Save" at bounding box center [812, 118] width 78 height 29
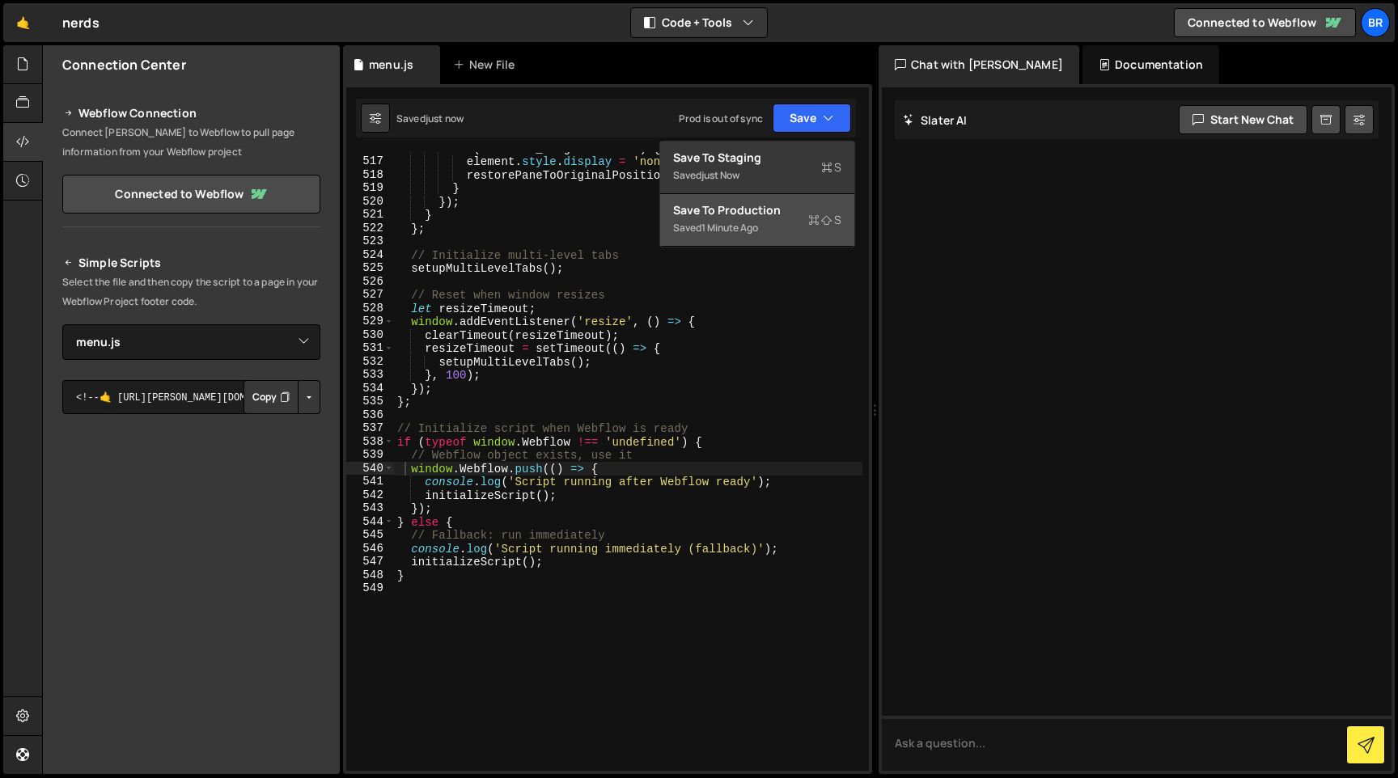
click at [778, 218] on div "Saved 1 minute ago" at bounding box center [757, 227] width 168 height 19
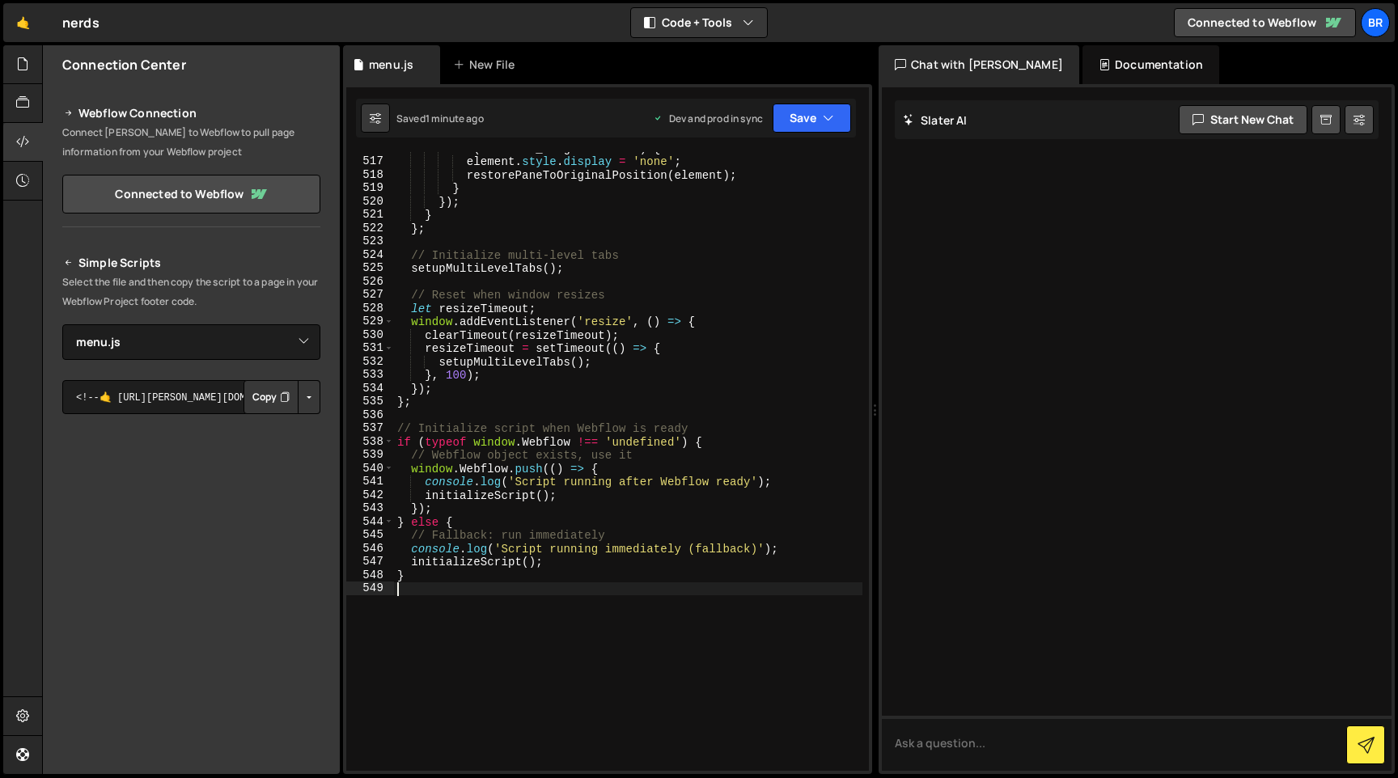
click at [613, 674] on div "if ( element . _originalParent ) { element . style . display = 'none' ; restore…" at bounding box center [628, 465] width 468 height 646
click at [487, 282] on div "if ( element . _originalParent ) { element . style . display = 'none' ; restore…" at bounding box center [628, 465] width 468 height 646
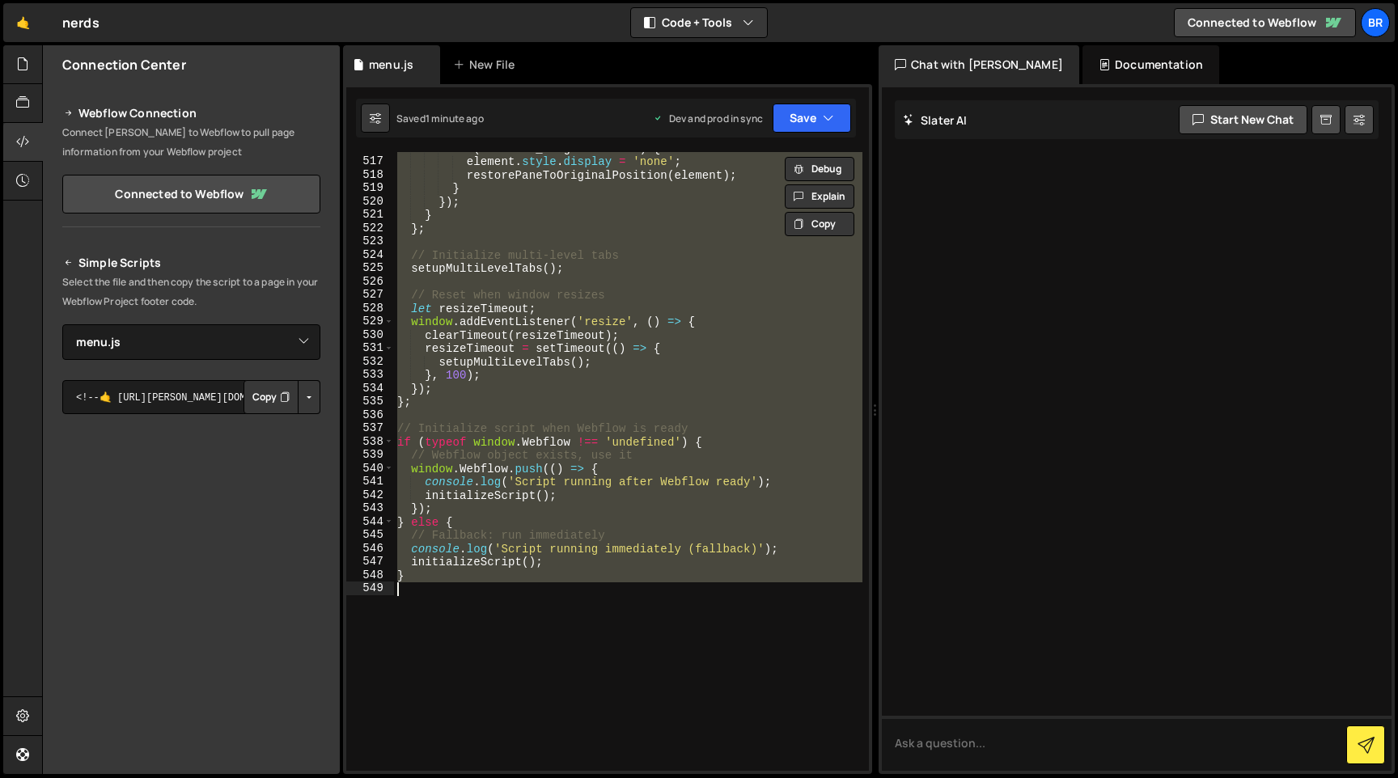
paste textarea
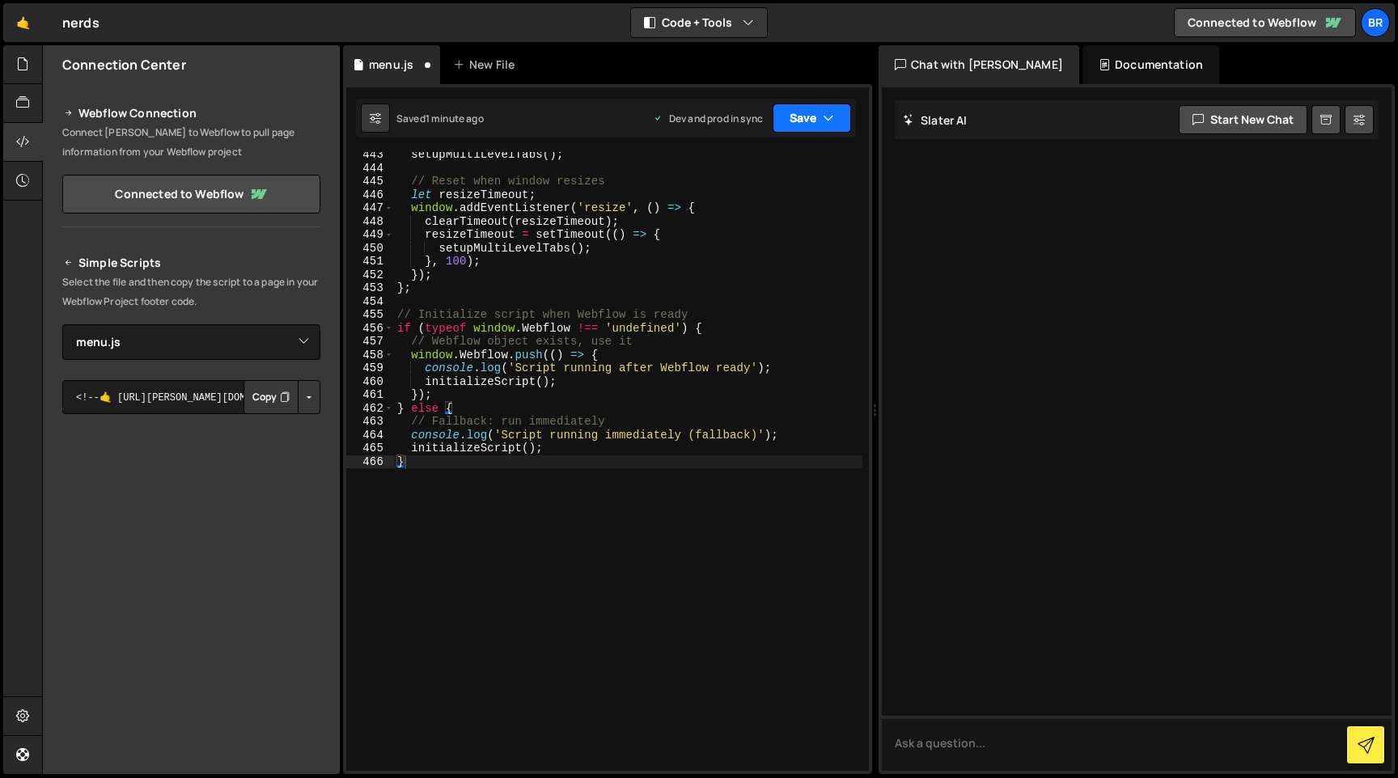
click at [788, 113] on button "Save" at bounding box center [812, 118] width 78 height 29
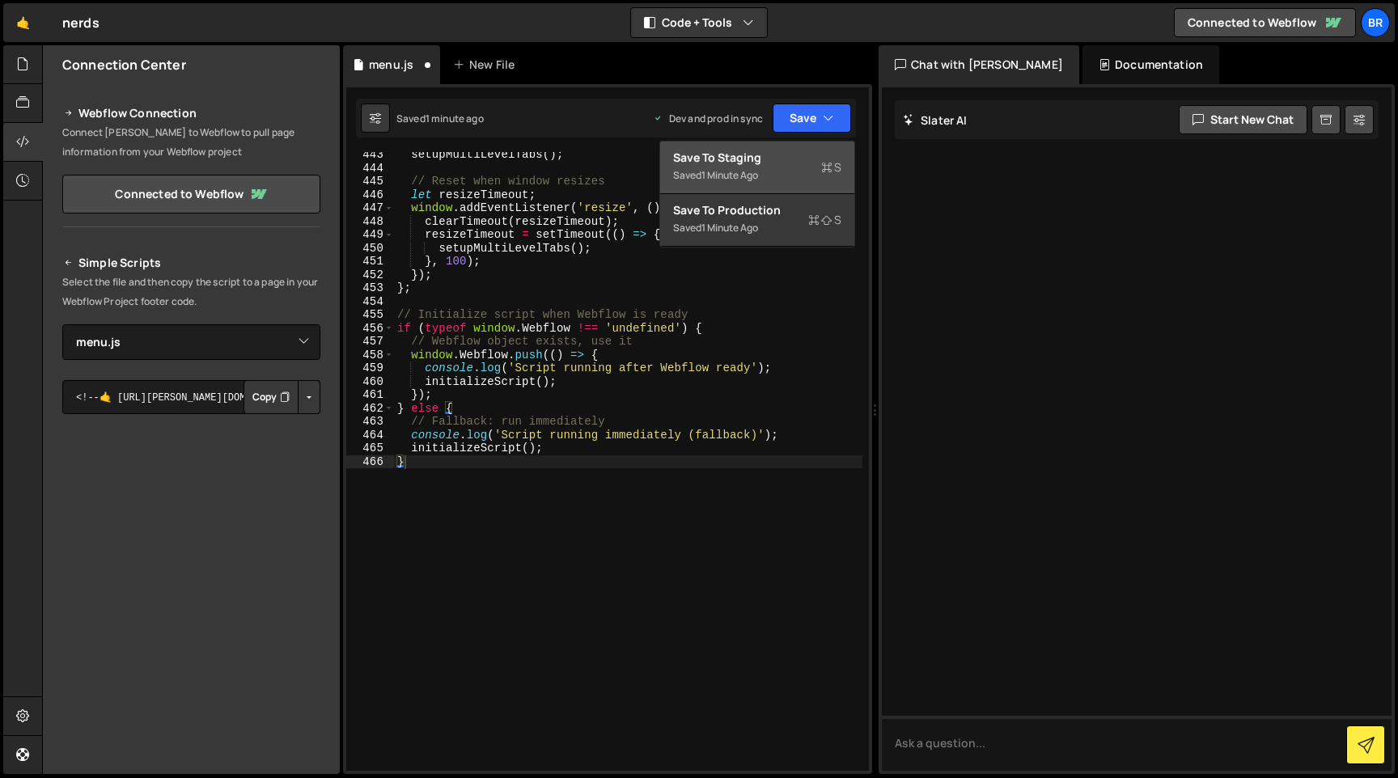
click at [774, 167] on div "Saved 1 minute ago" at bounding box center [757, 175] width 168 height 19
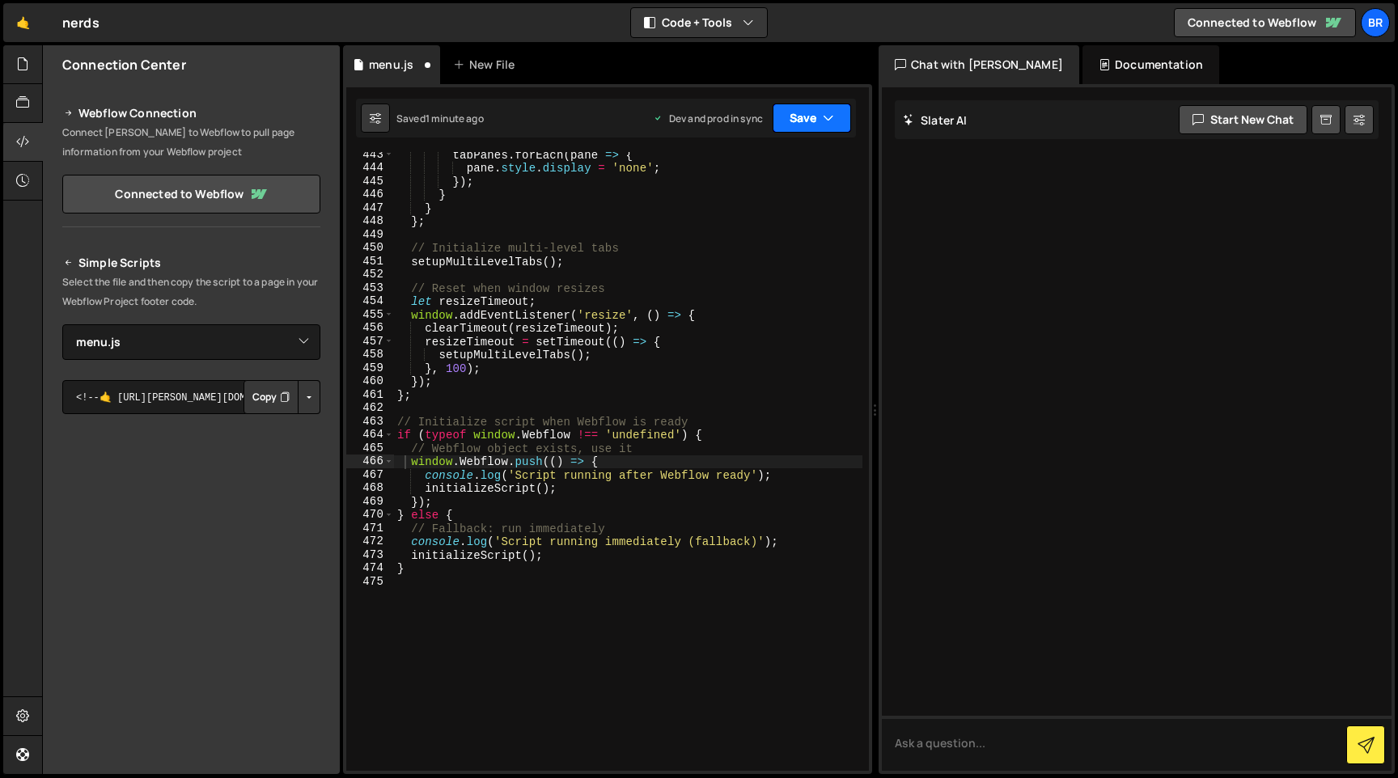
click at [803, 120] on button "Save" at bounding box center [812, 118] width 78 height 29
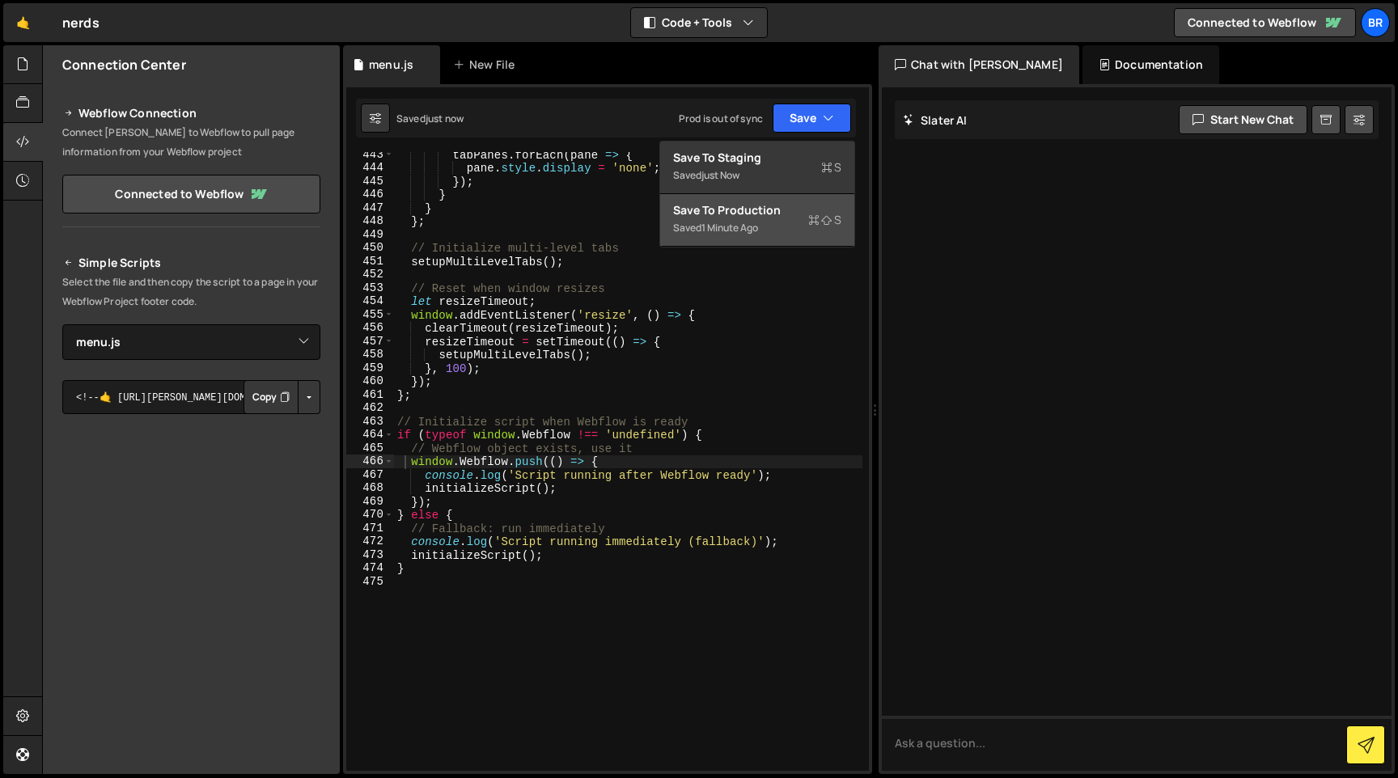
click at [748, 223] on div "1 minute ago" at bounding box center [730, 228] width 57 height 14
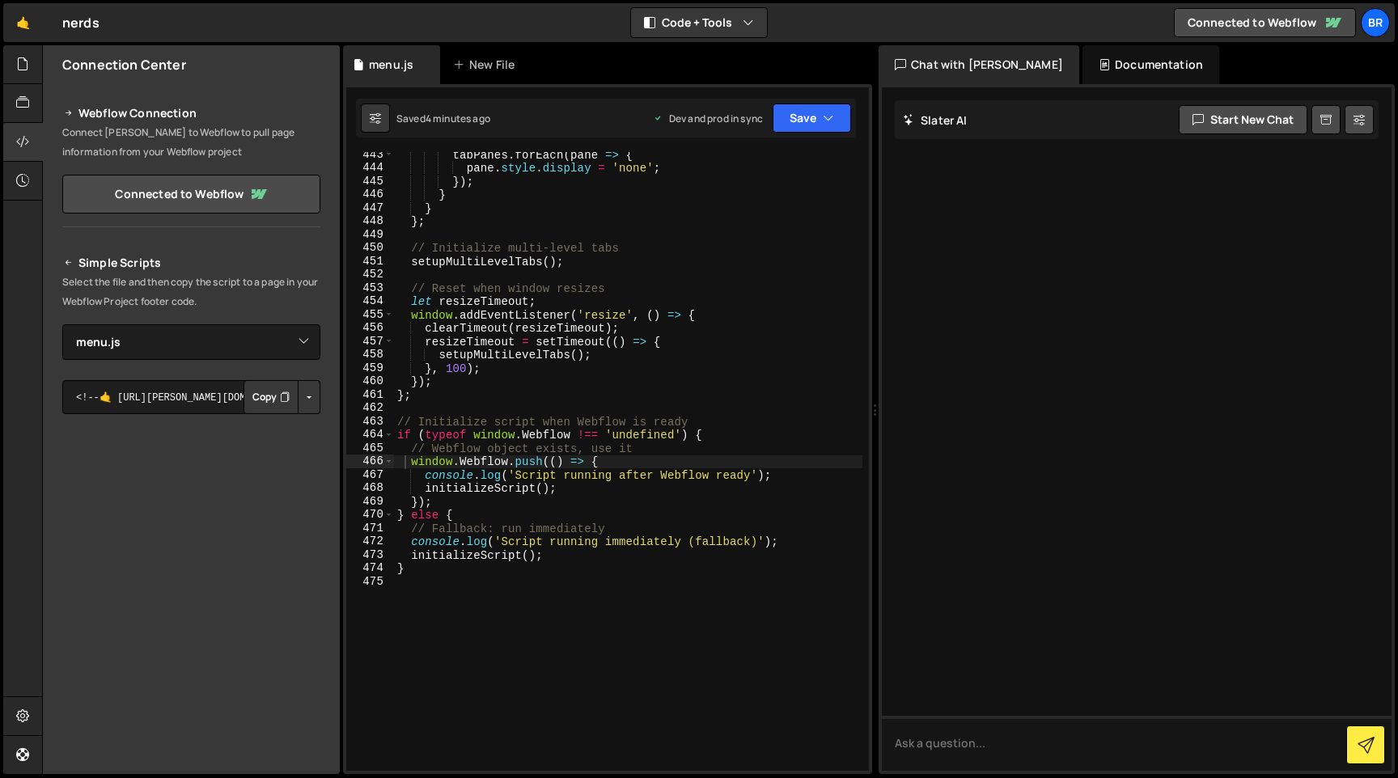
click at [538, 309] on div "tabPanes . forEach ( pane => { pane . style . display = 'none' ; }) ; } } } ; /…" at bounding box center [628, 471] width 468 height 646
paste textarea
click at [787, 121] on button "Save" at bounding box center [812, 118] width 78 height 29
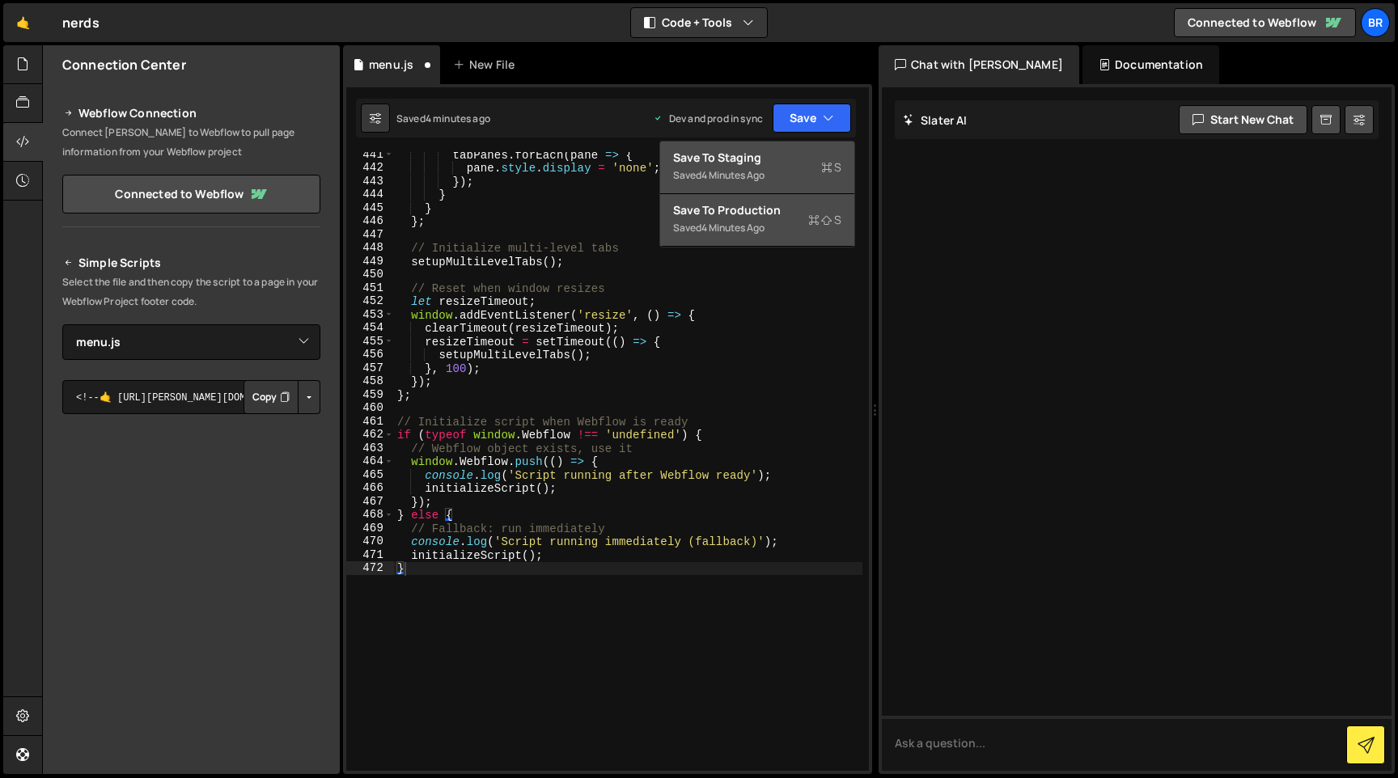
click at [749, 183] on div "Saved 4 minutes ago" at bounding box center [757, 175] width 168 height 19
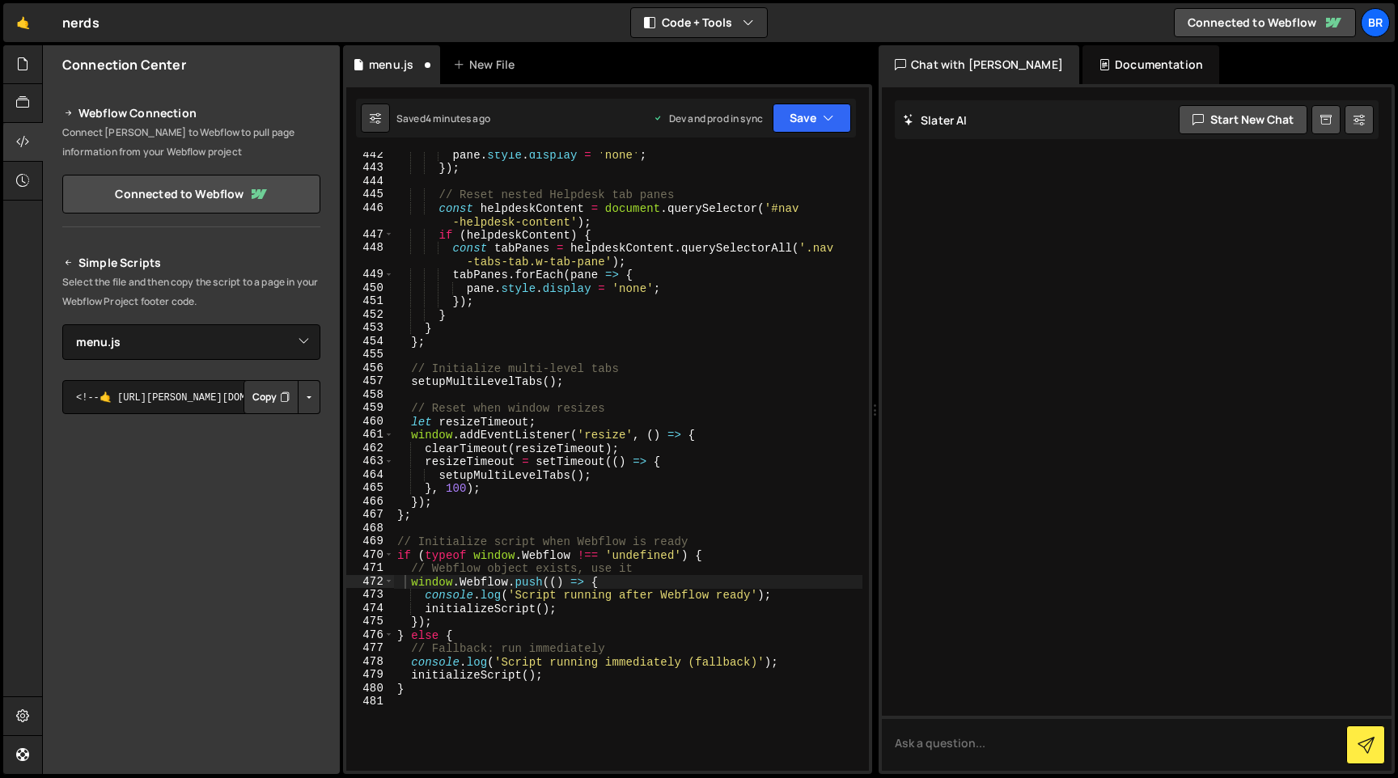
click at [833, 102] on div "Saved 4 minutes ago Dev and prod in sync Upgrade to Edit Save Save to Staging S…" at bounding box center [606, 118] width 500 height 39
click at [821, 121] on button "Save" at bounding box center [812, 118] width 78 height 29
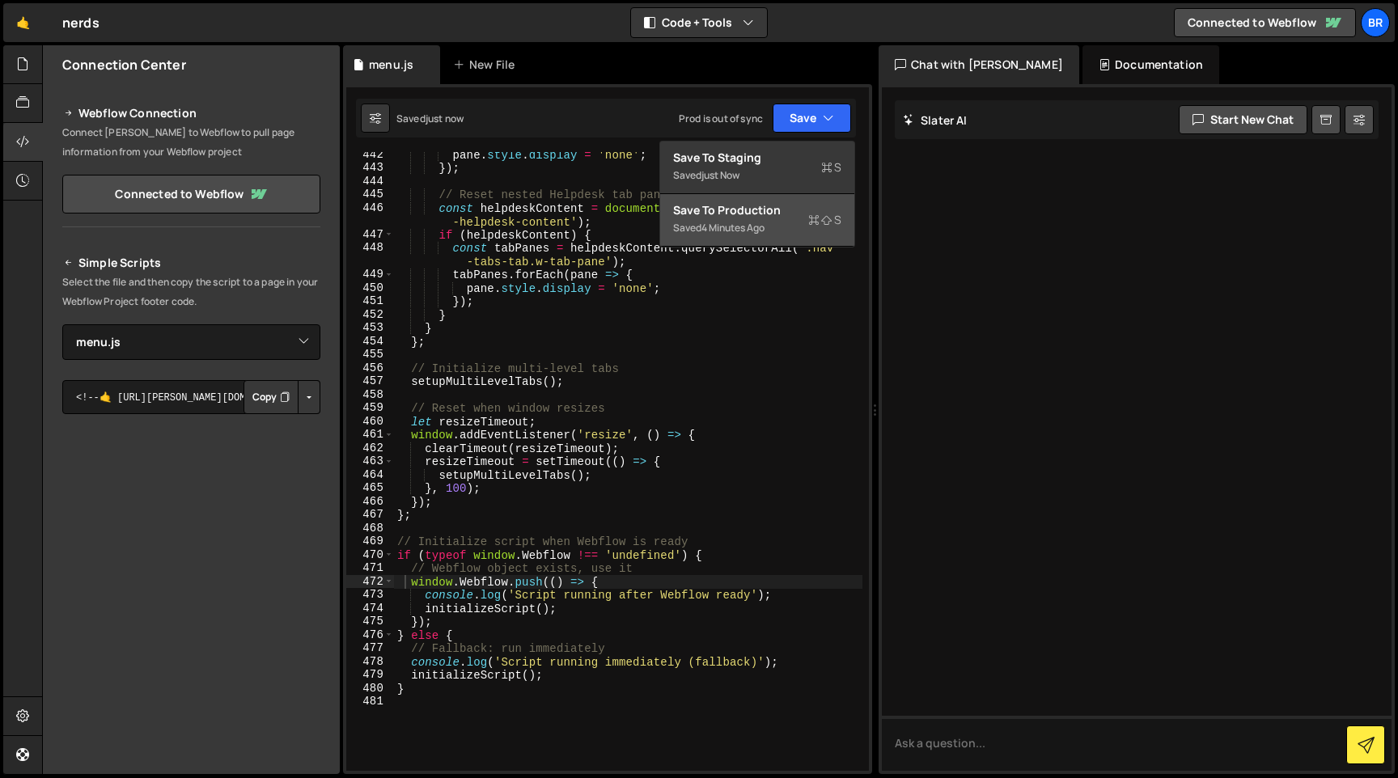
click at [748, 231] on div "4 minutes ago" at bounding box center [733, 228] width 63 height 14
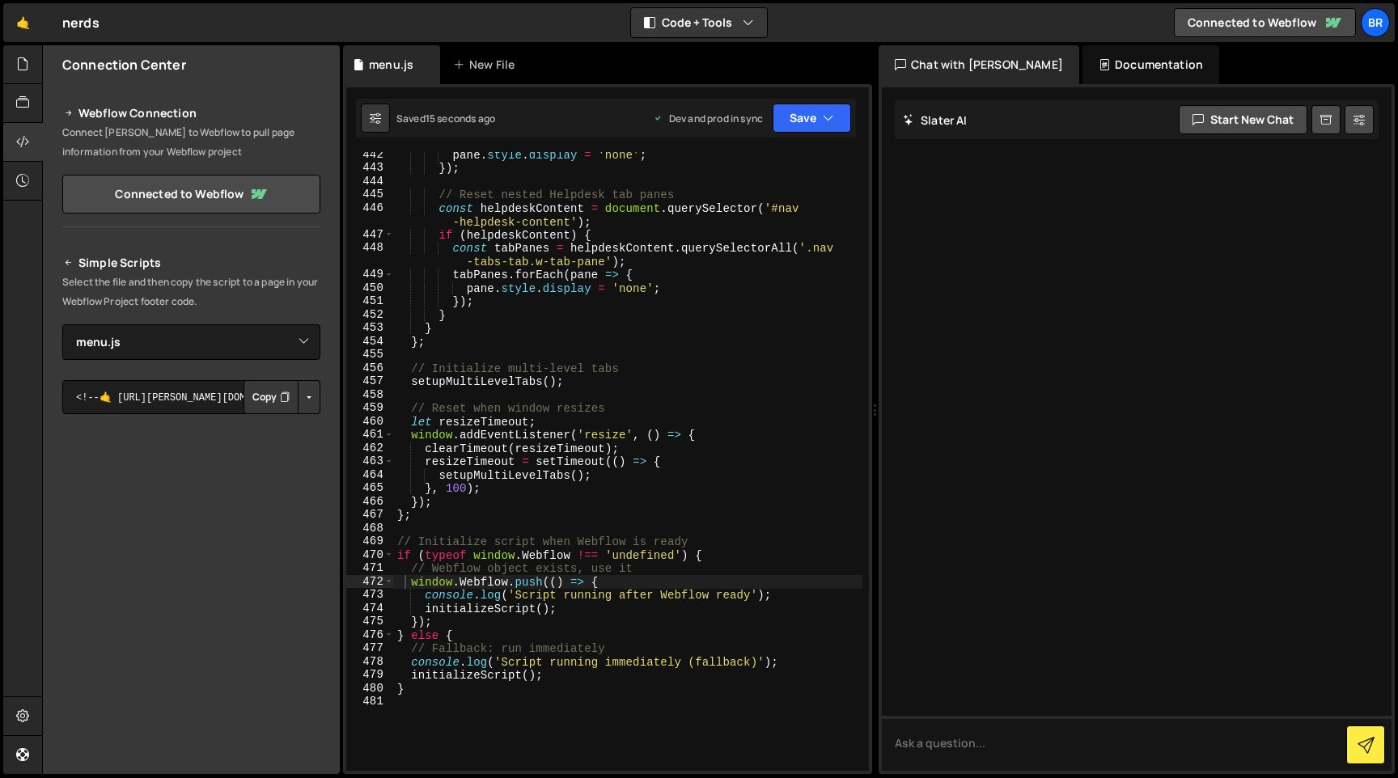
click at [517, 289] on div "pane . style . display = 'none' ; }) ; // Reset nested Helpdesk tab panes const…" at bounding box center [628, 471] width 468 height 646
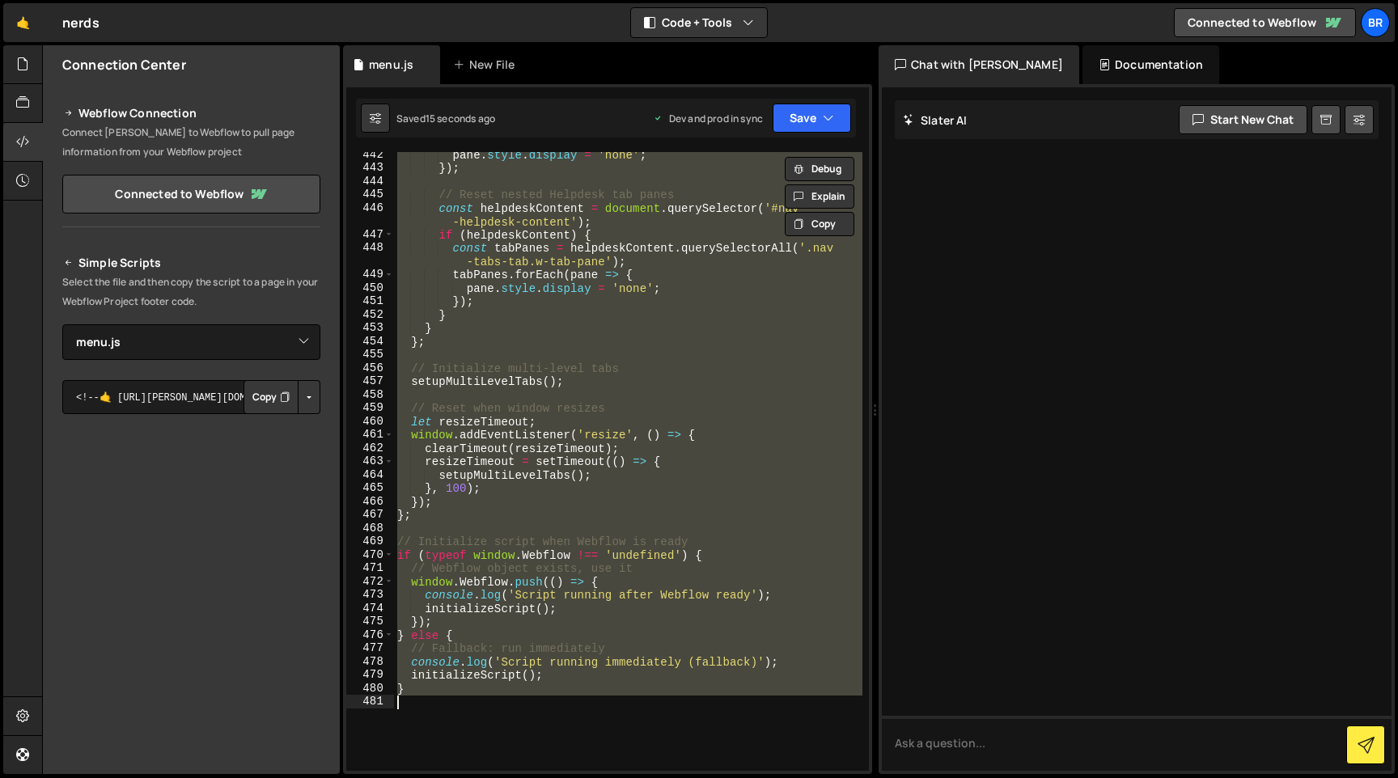
paste textarea
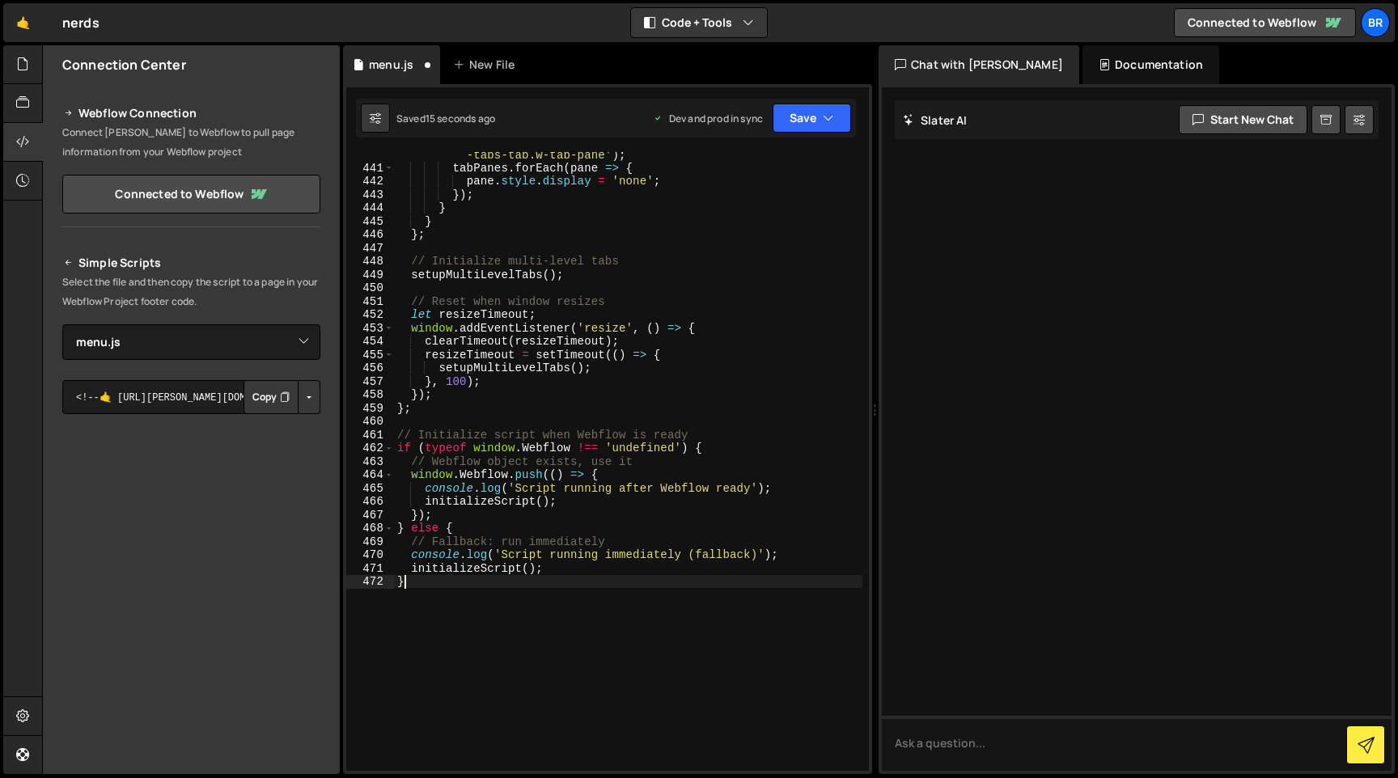
scroll to position [6679, 0]
click at [792, 106] on button "Save" at bounding box center [812, 118] width 78 height 29
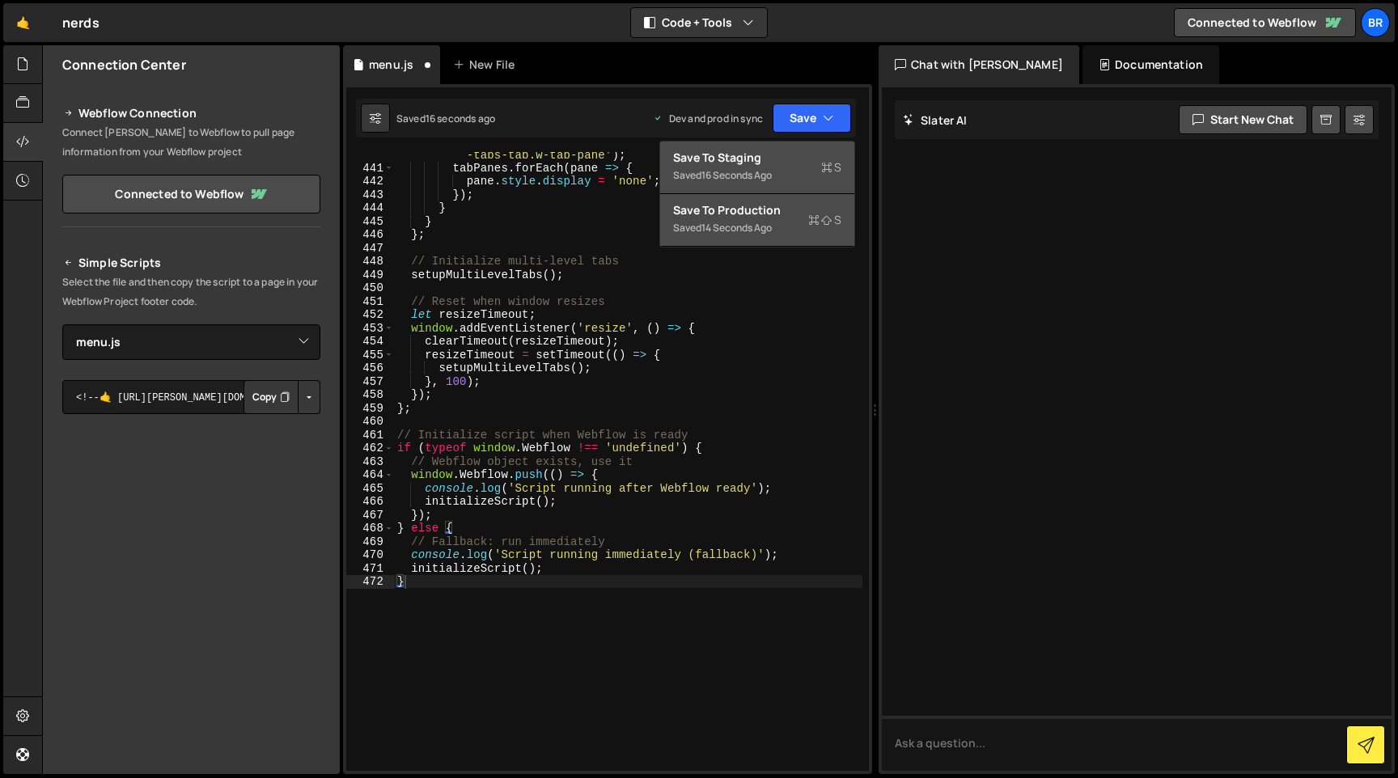
click at [782, 158] on div "Save to Staging S" at bounding box center [757, 158] width 168 height 16
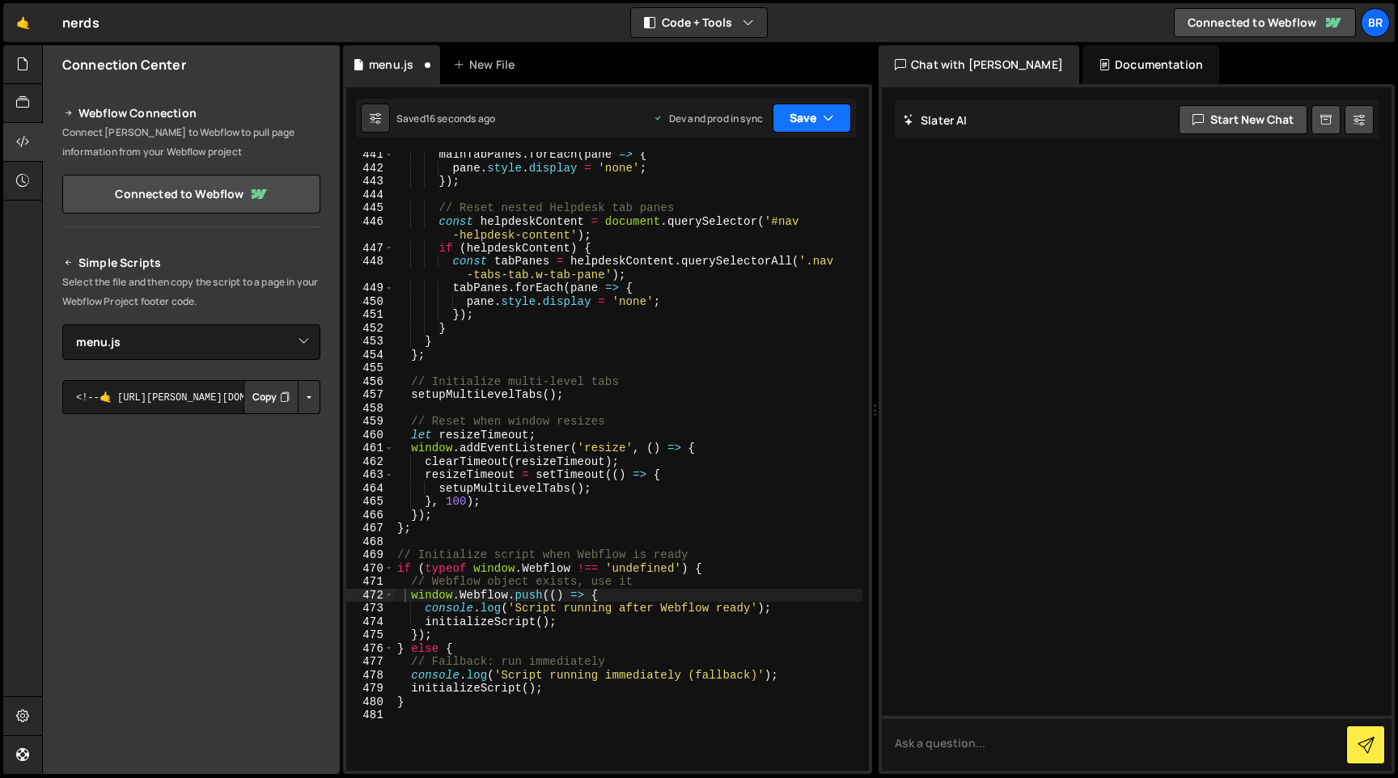
scroll to position [6599, 0]
click at [805, 125] on button "Save" at bounding box center [812, 118] width 78 height 29
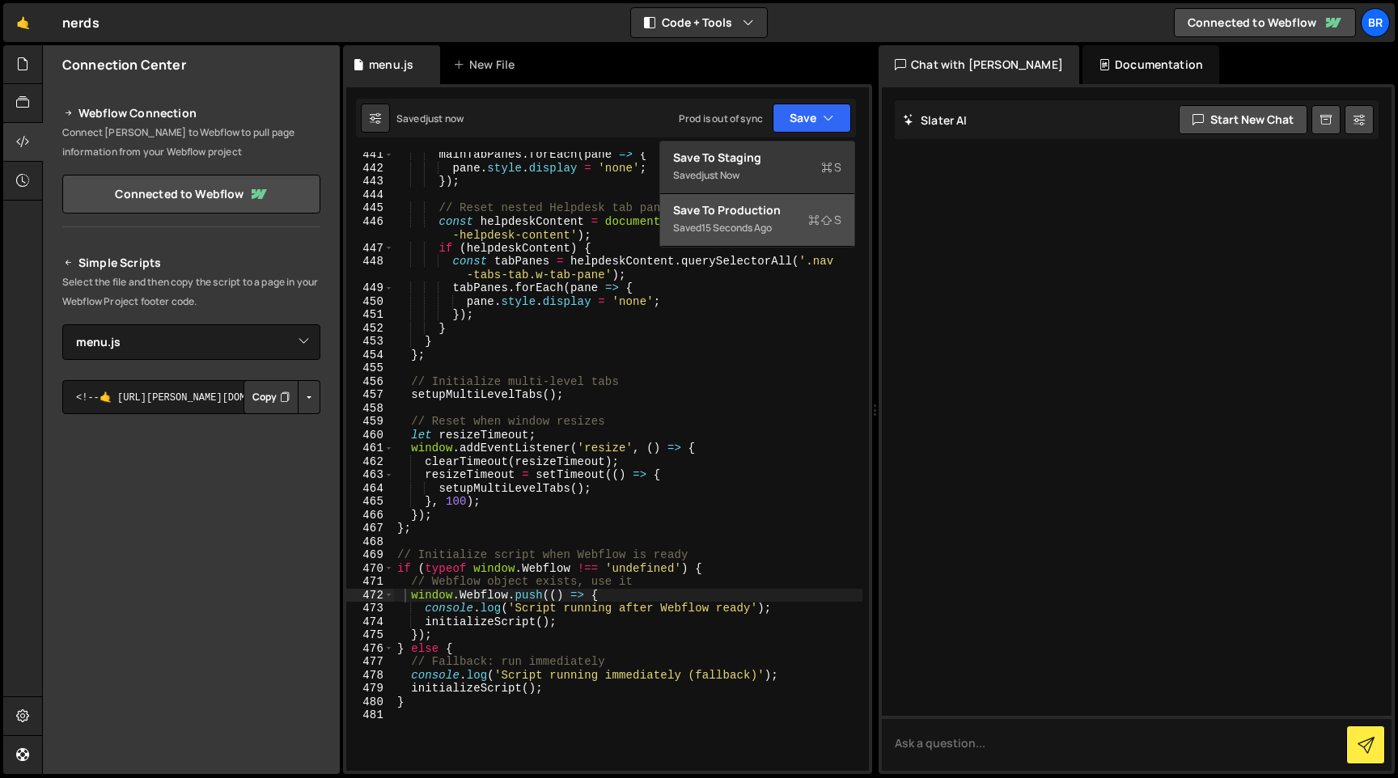
click at [770, 226] on div "15 seconds ago" at bounding box center [737, 228] width 70 height 14
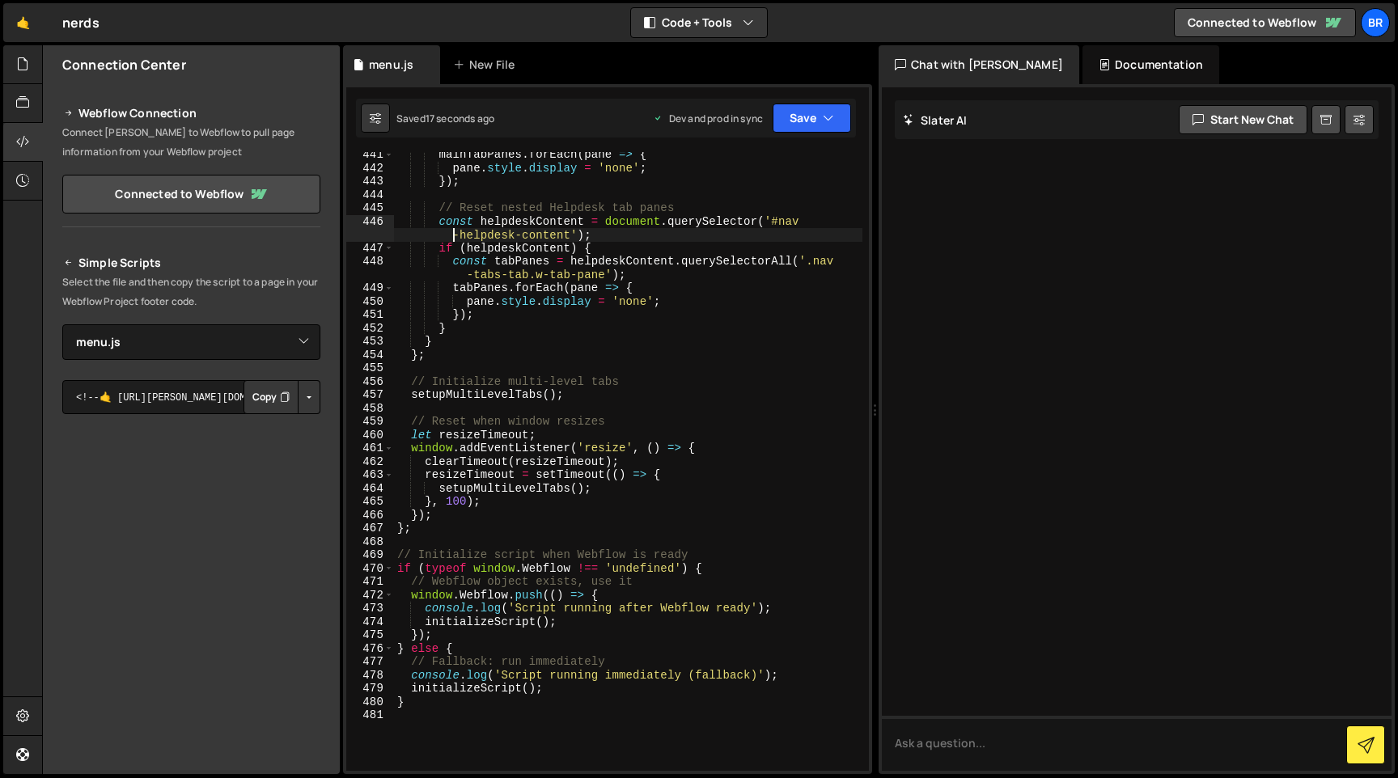
click at [410, 233] on div "mainTabPanes . forEach ( pane => { pane . style . display = 'none' ; }) ; // Re…" at bounding box center [628, 471] width 468 height 646
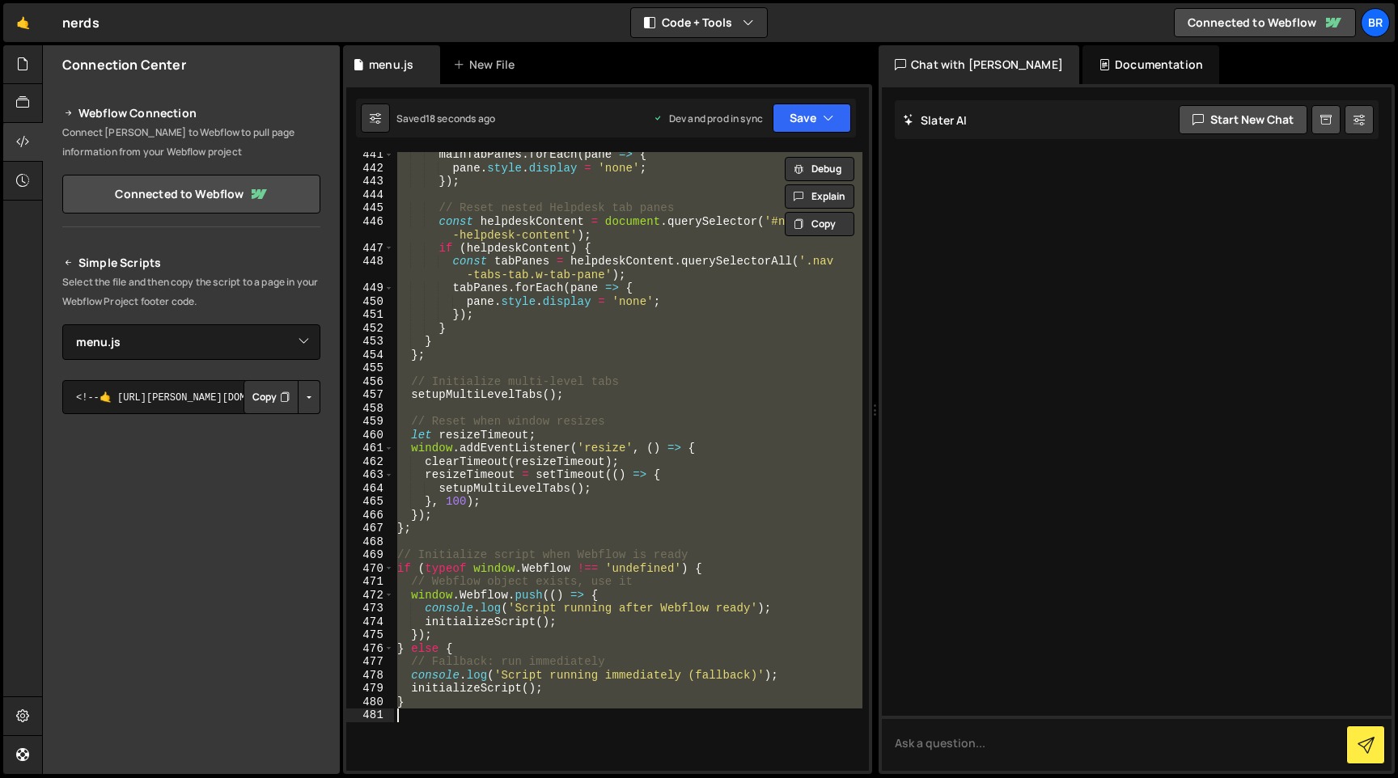
paste textarea
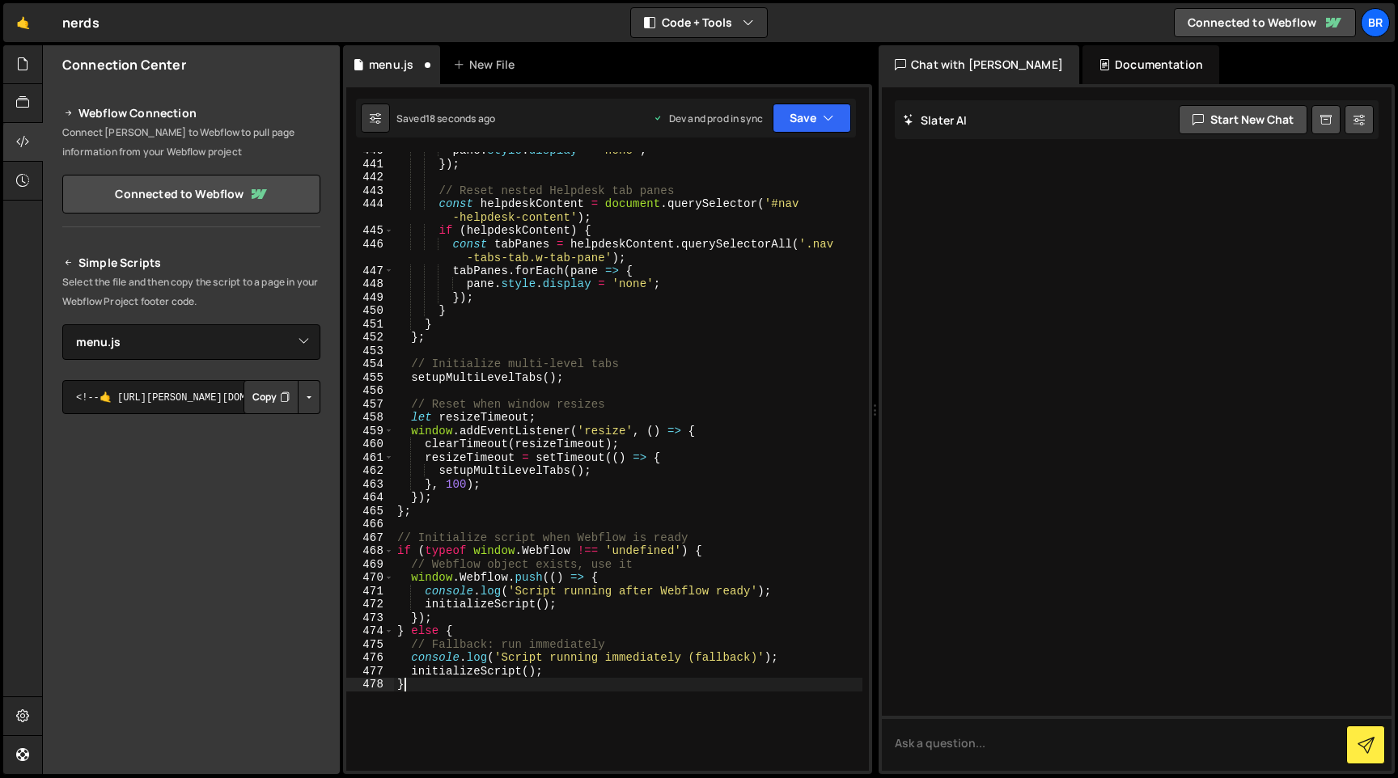
scroll to position [6683, 0]
click at [799, 111] on button "Save" at bounding box center [812, 118] width 78 height 29
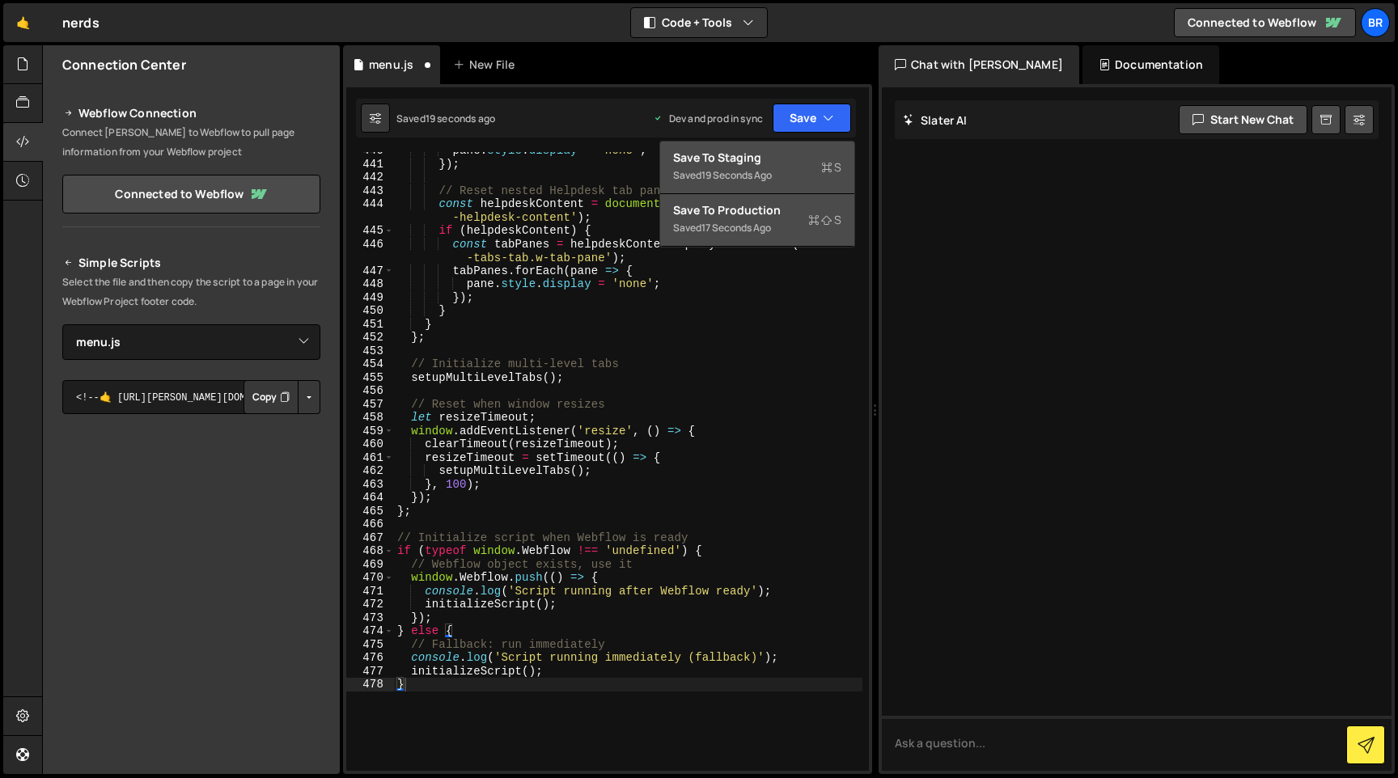
click at [774, 156] on div "Save to Staging S" at bounding box center [757, 158] width 168 height 16
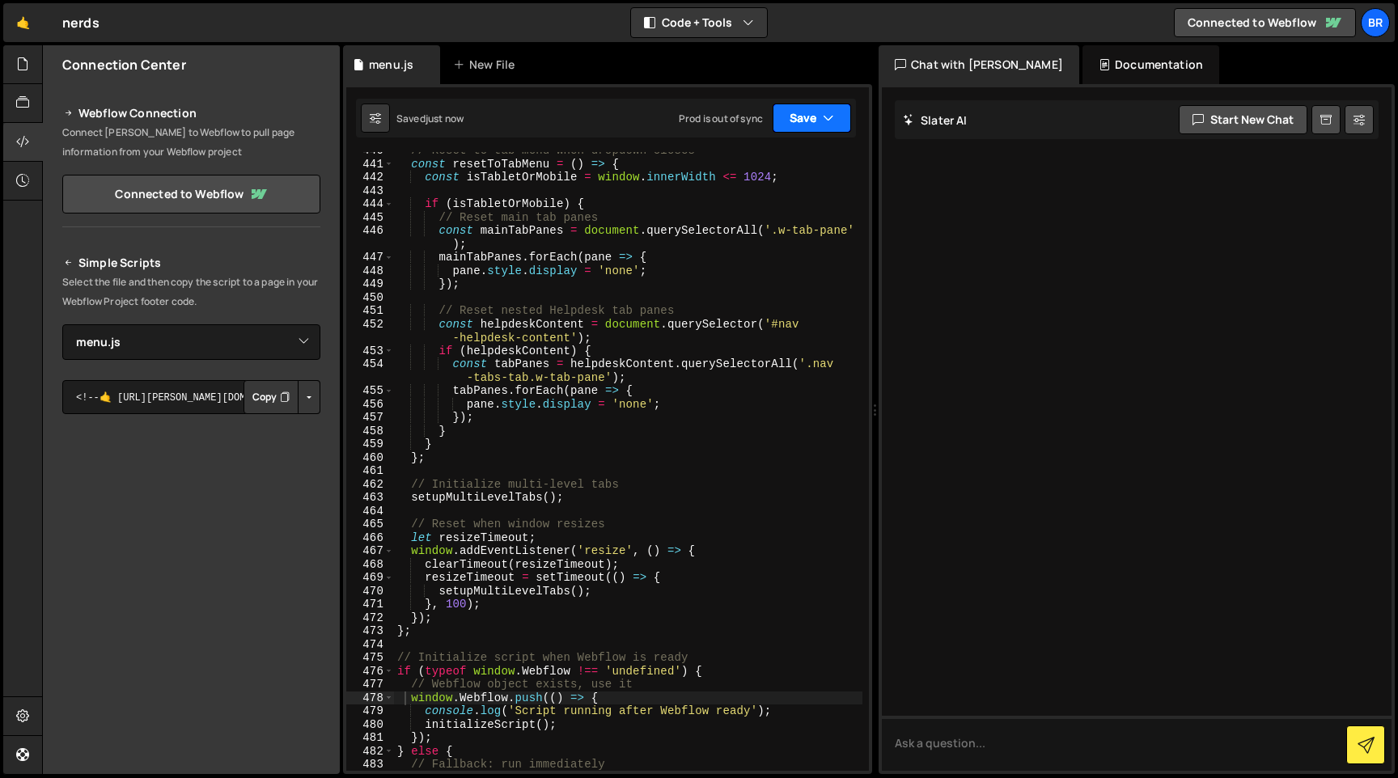
click at [806, 128] on button "Save" at bounding box center [812, 118] width 78 height 29
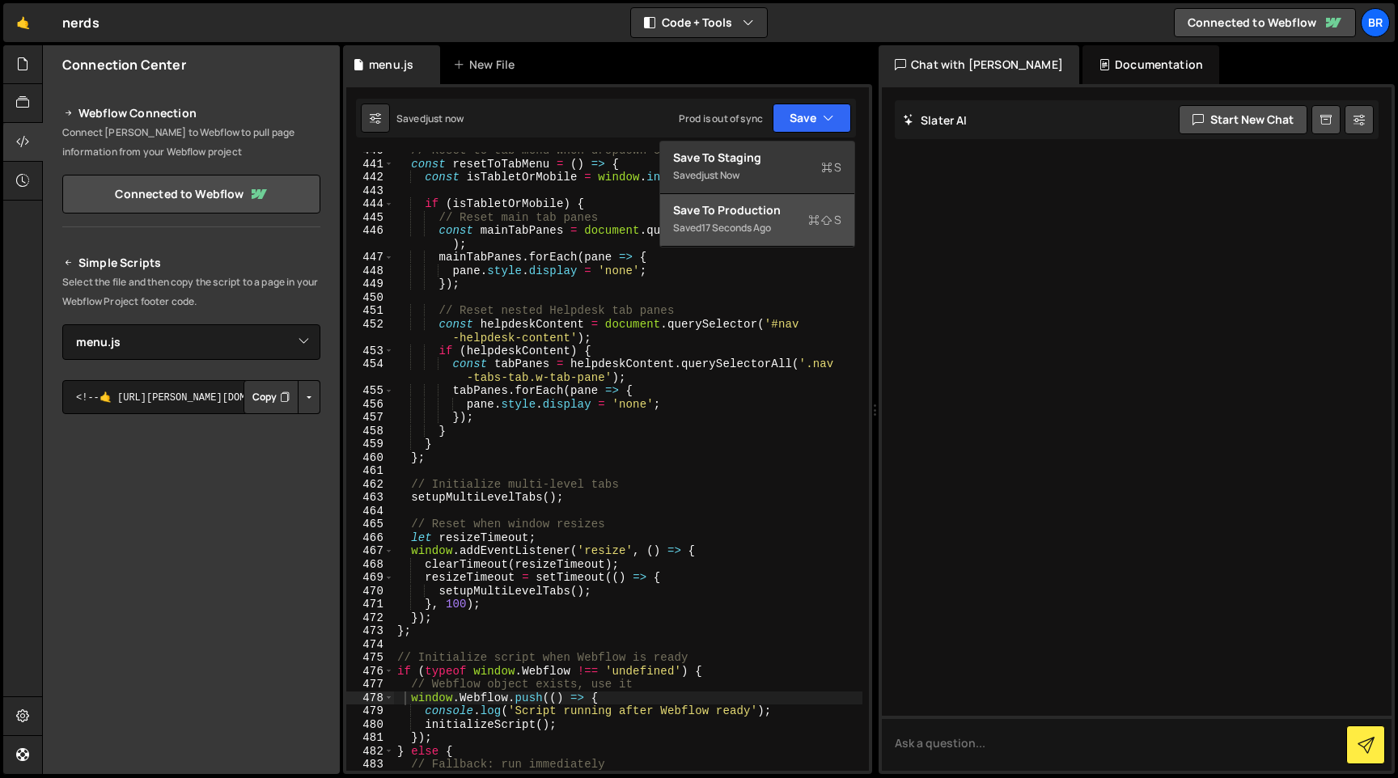
click at [774, 217] on div "Save to Production S" at bounding box center [757, 210] width 168 height 16
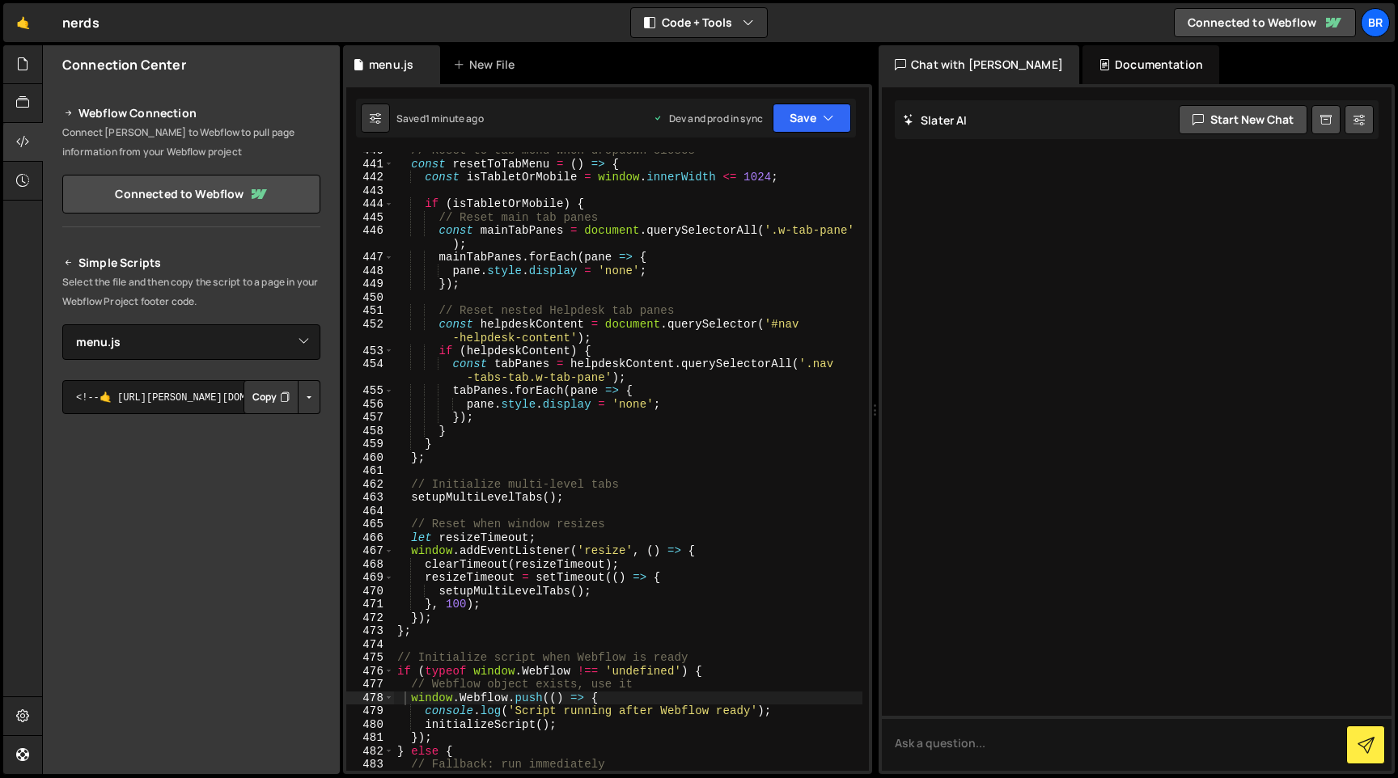
click at [620, 445] on div "// Reset to tab menu when dropdown closes const resetToTabMenu = ( ) => { const…" at bounding box center [628, 467] width 468 height 646
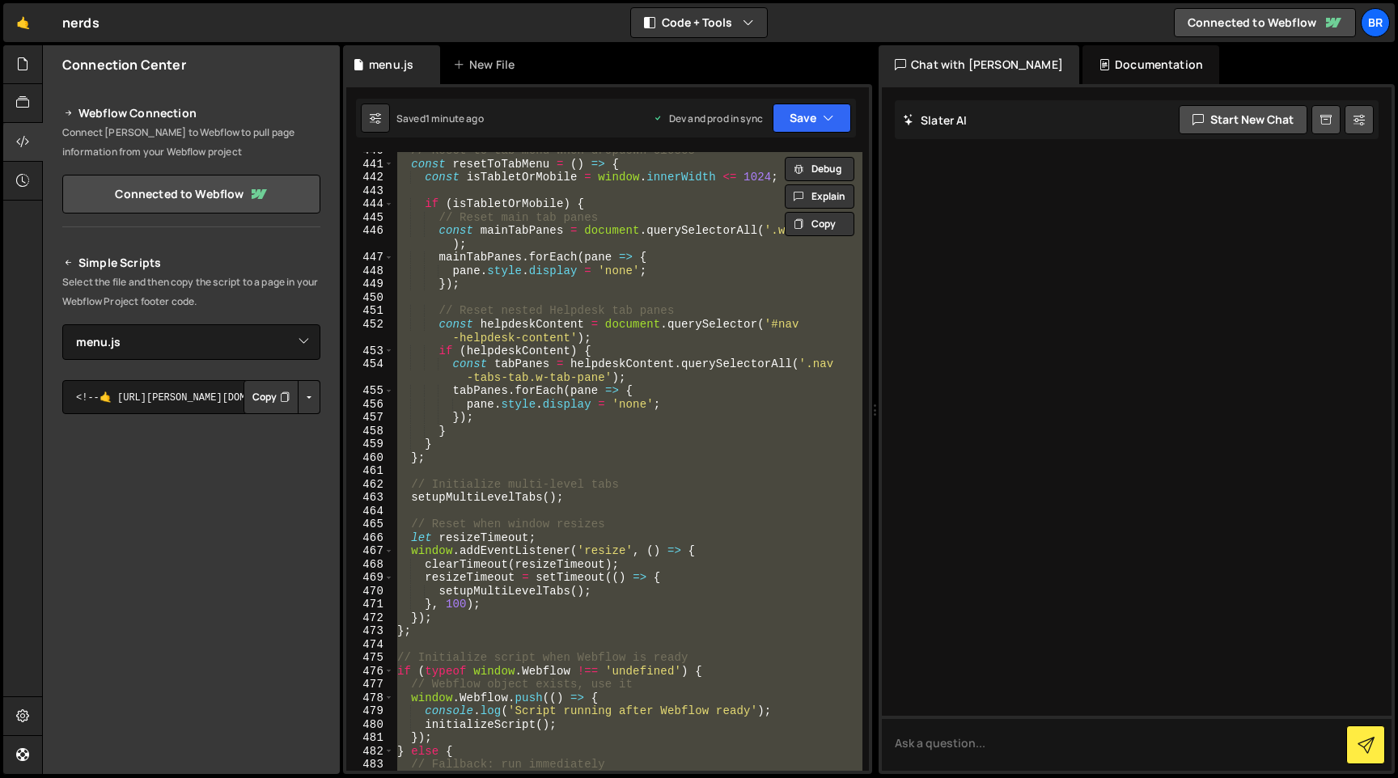
paste textarea
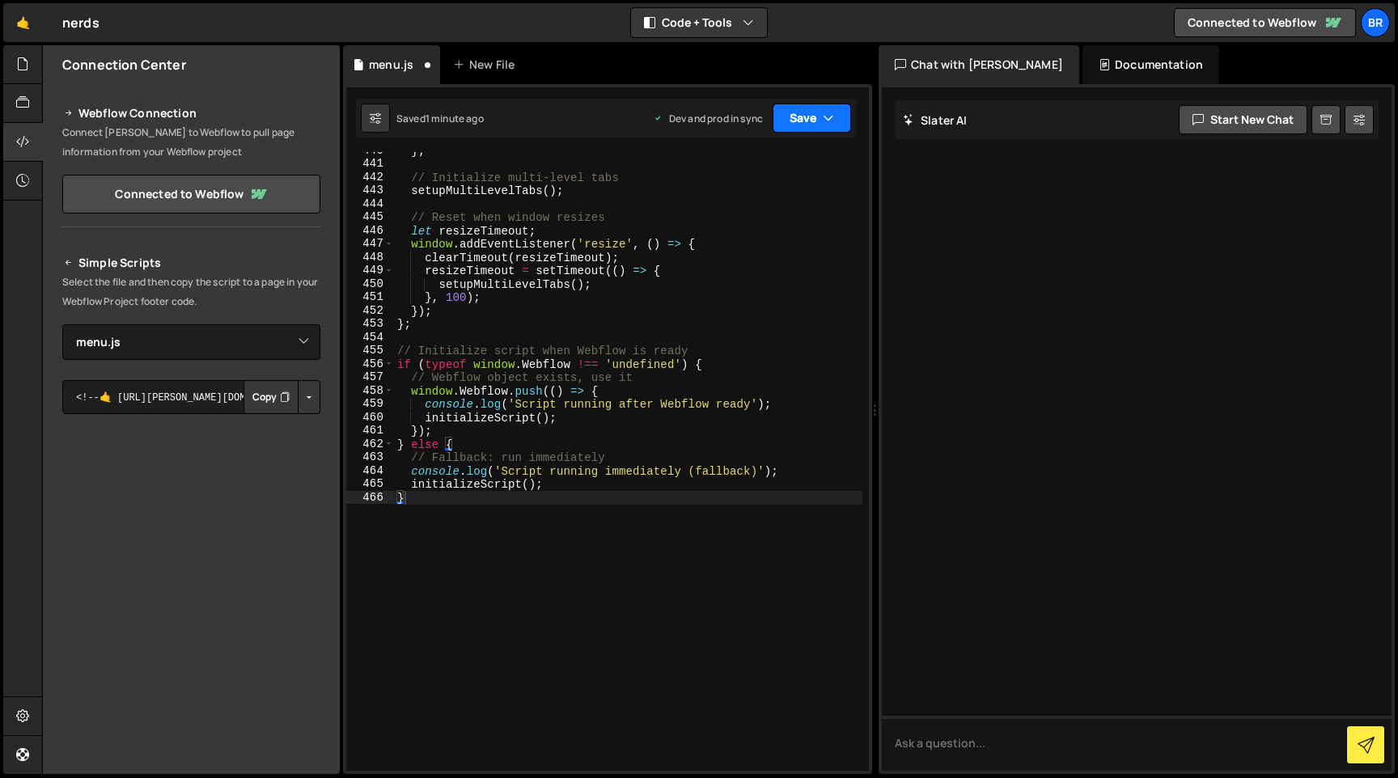
click at [805, 126] on button "Save" at bounding box center [812, 118] width 78 height 29
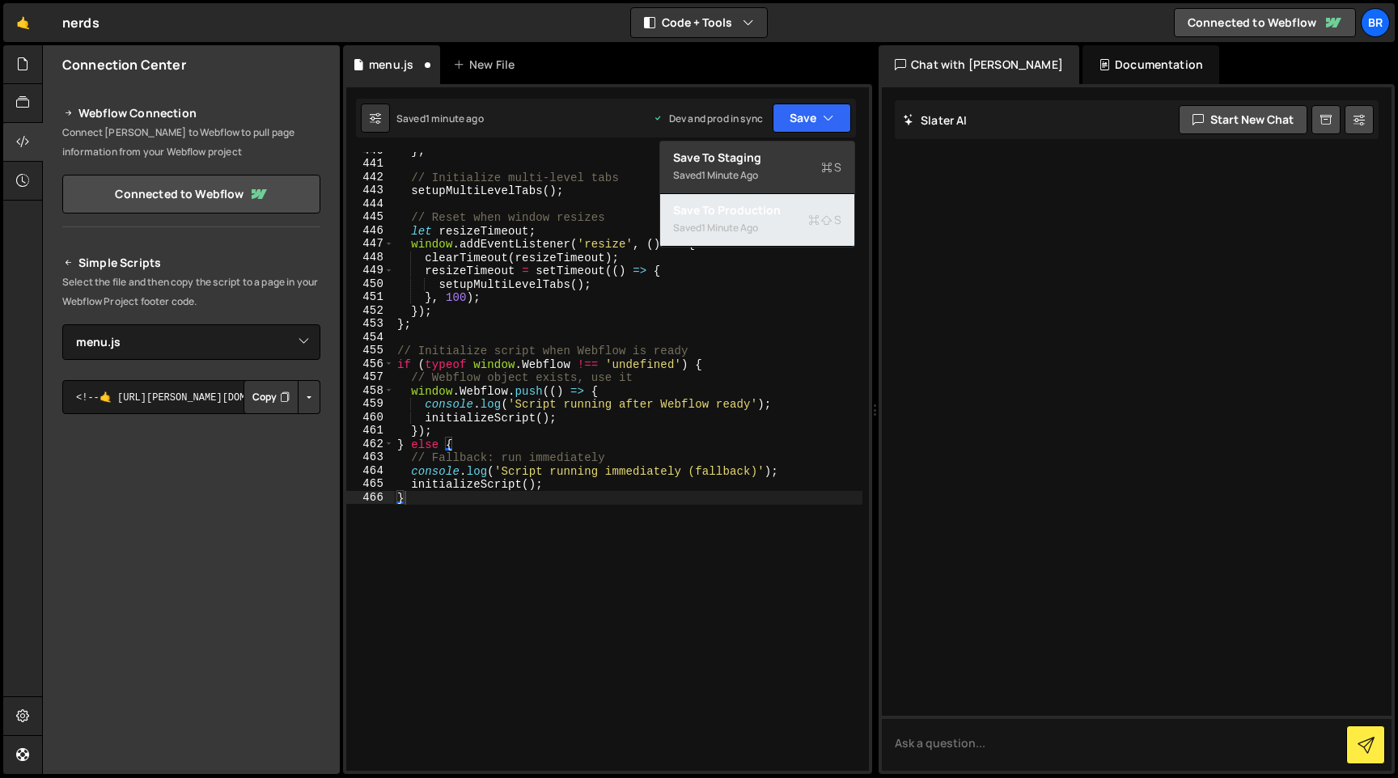
click at [744, 231] on div "1 minute ago" at bounding box center [730, 228] width 57 height 14
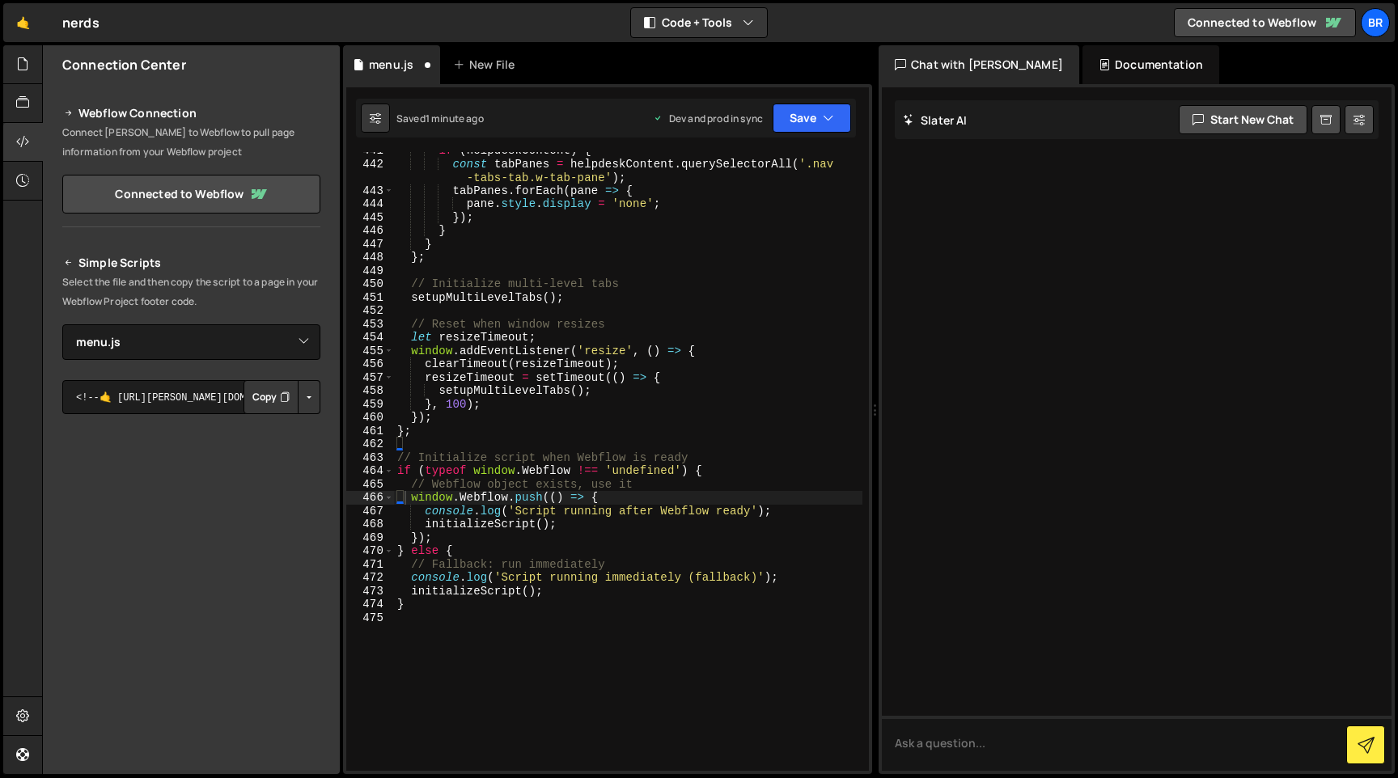
scroll to position [6577, 0]
click at [792, 129] on button "Save" at bounding box center [802, 118] width 98 height 29
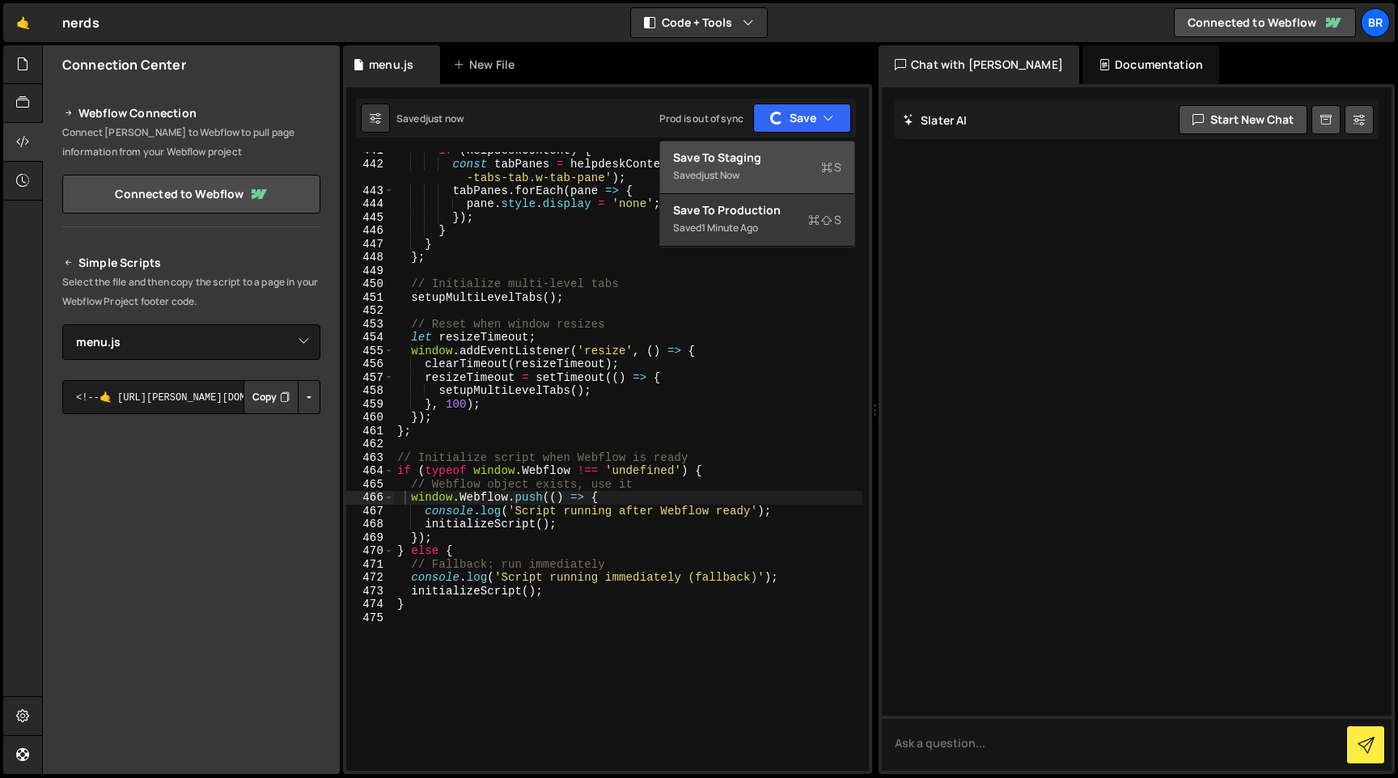
click at [747, 159] on div "Save to Staging S" at bounding box center [757, 158] width 168 height 16
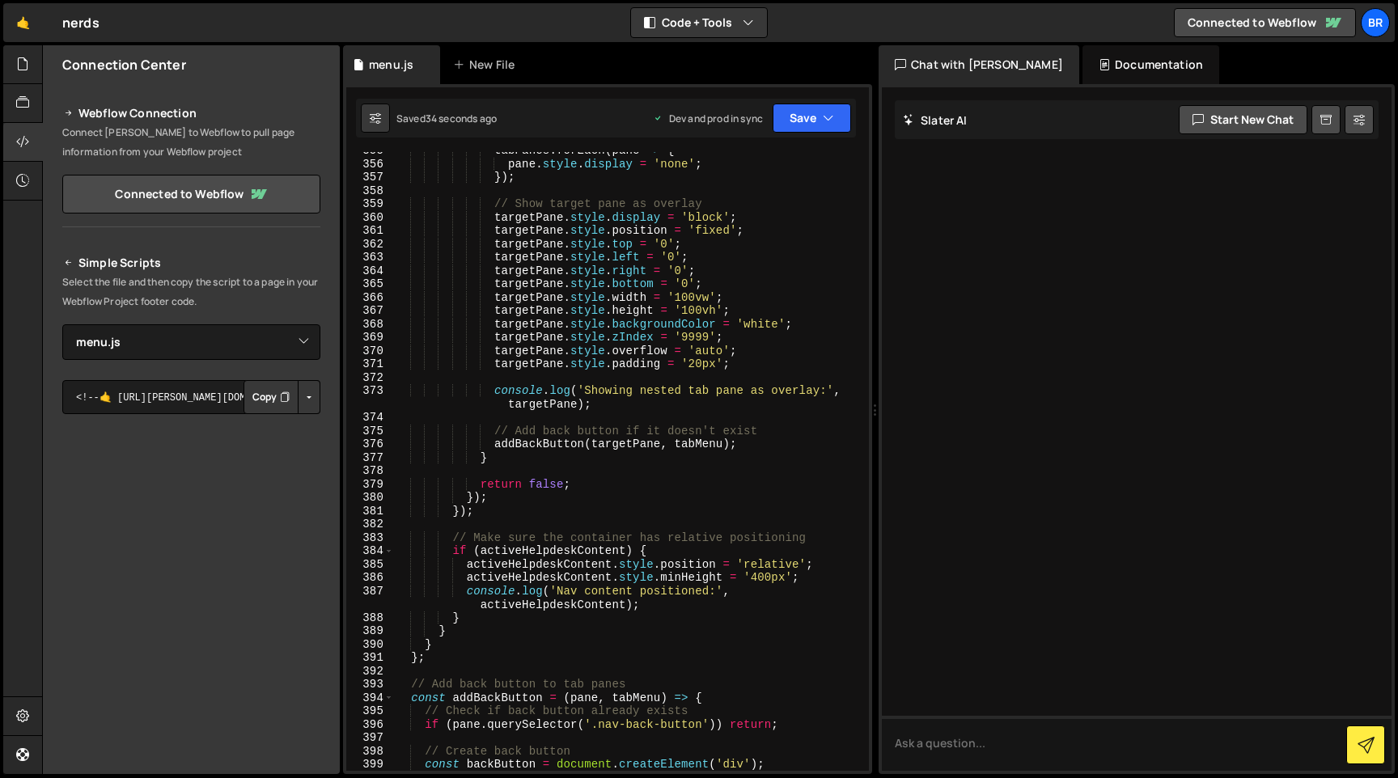
scroll to position [5295, 0]
click at [624, 333] on div "tabPanes . forEach ( pane => { pane . style . display = 'none' ; }) ; // Show t…" at bounding box center [628, 467] width 468 height 646
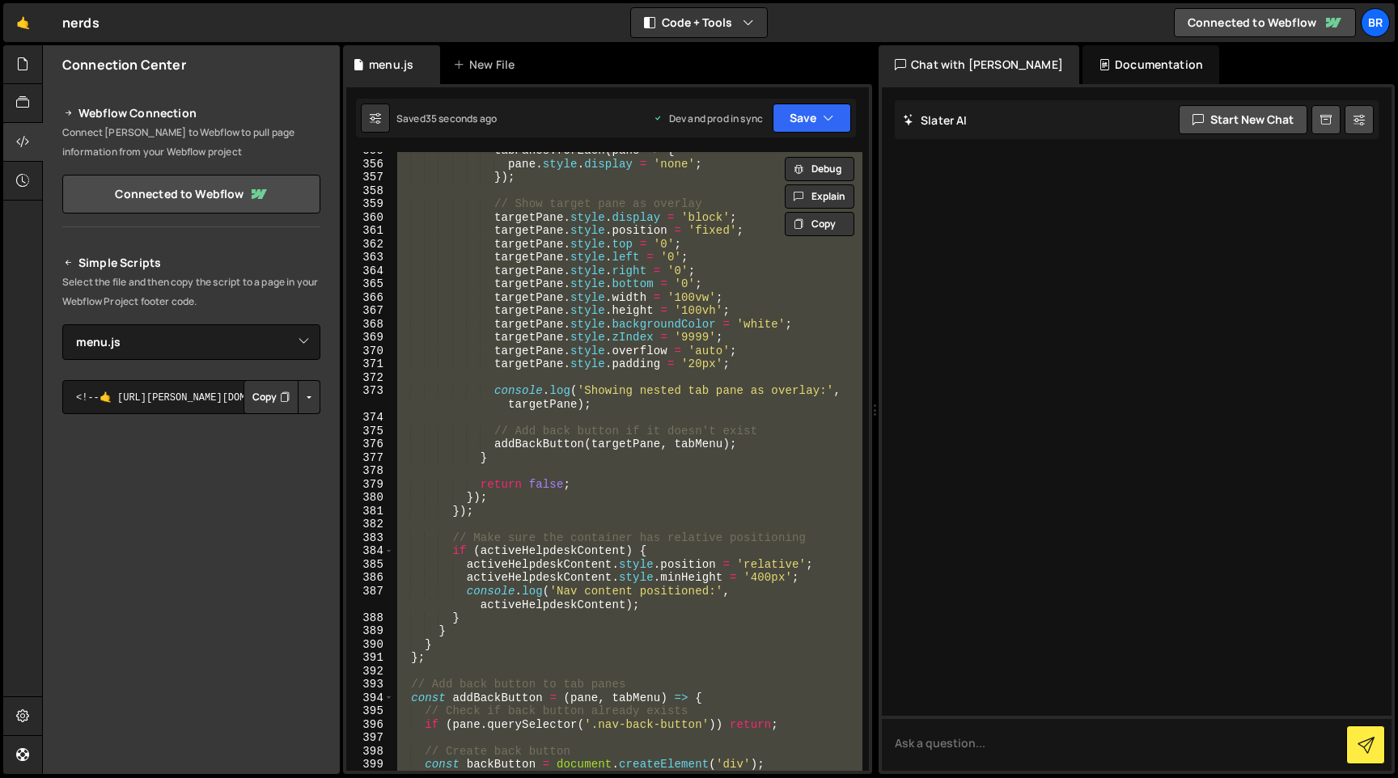
paste textarea
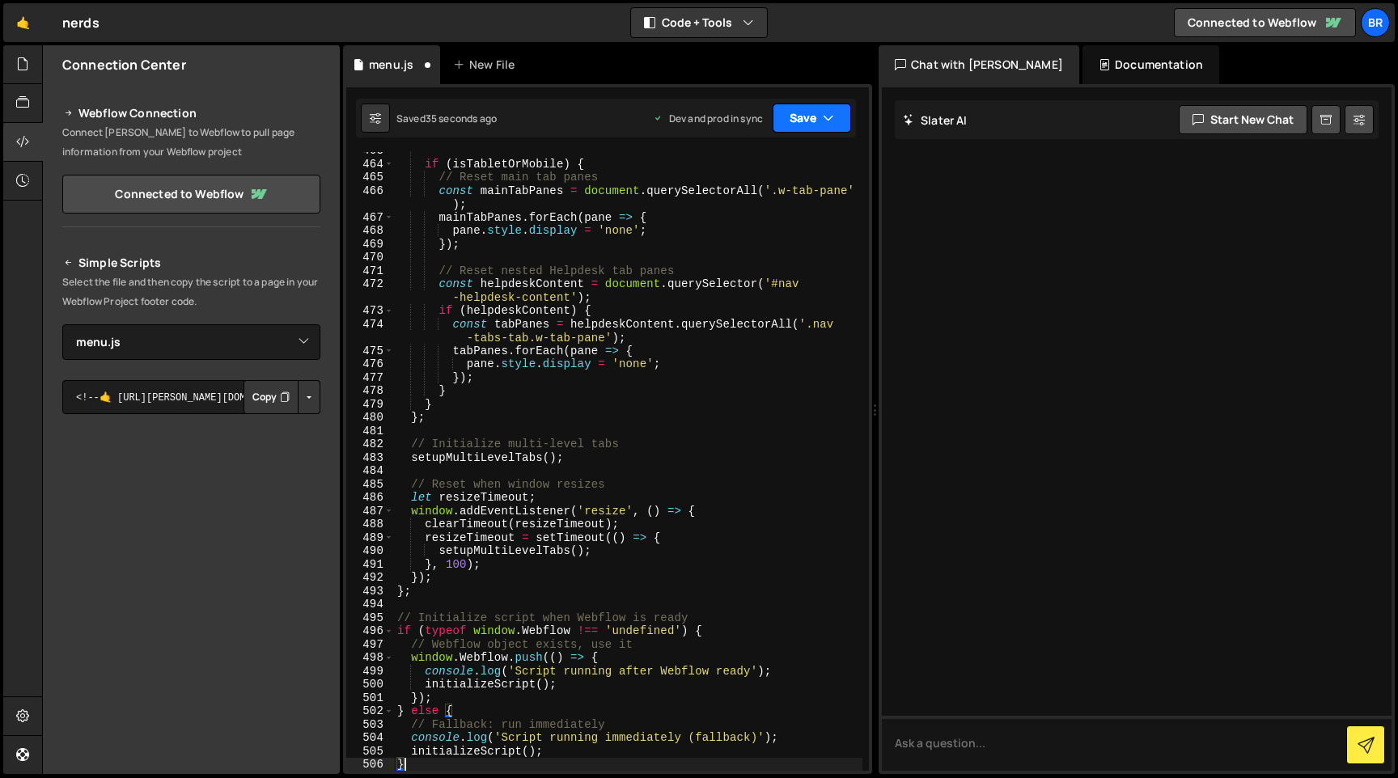
drag, startPoint x: 808, startPoint y: 109, endPoint x: 799, endPoint y: 125, distance: 18.1
click at [808, 109] on button "Save" at bounding box center [812, 118] width 78 height 29
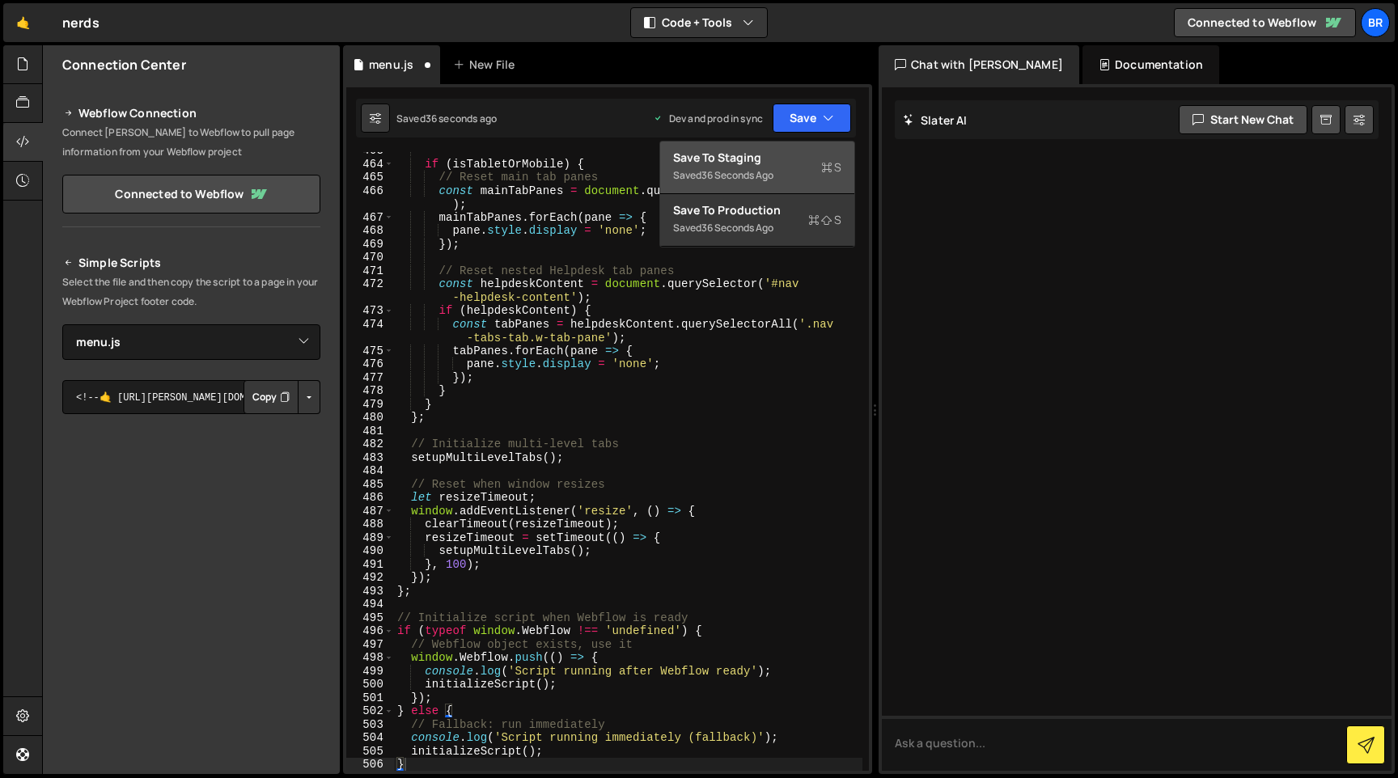
click at [761, 155] on div "Save to Staging S" at bounding box center [757, 158] width 168 height 16
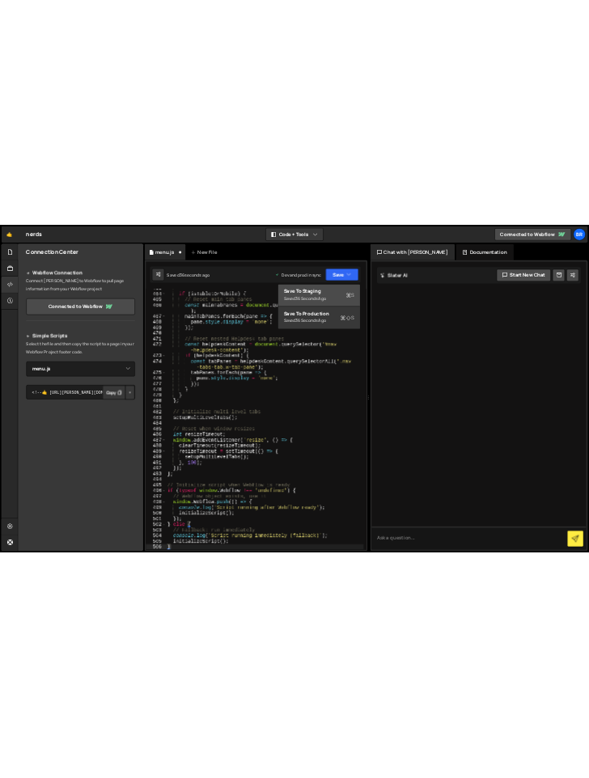
scroll to position [6964, 0]
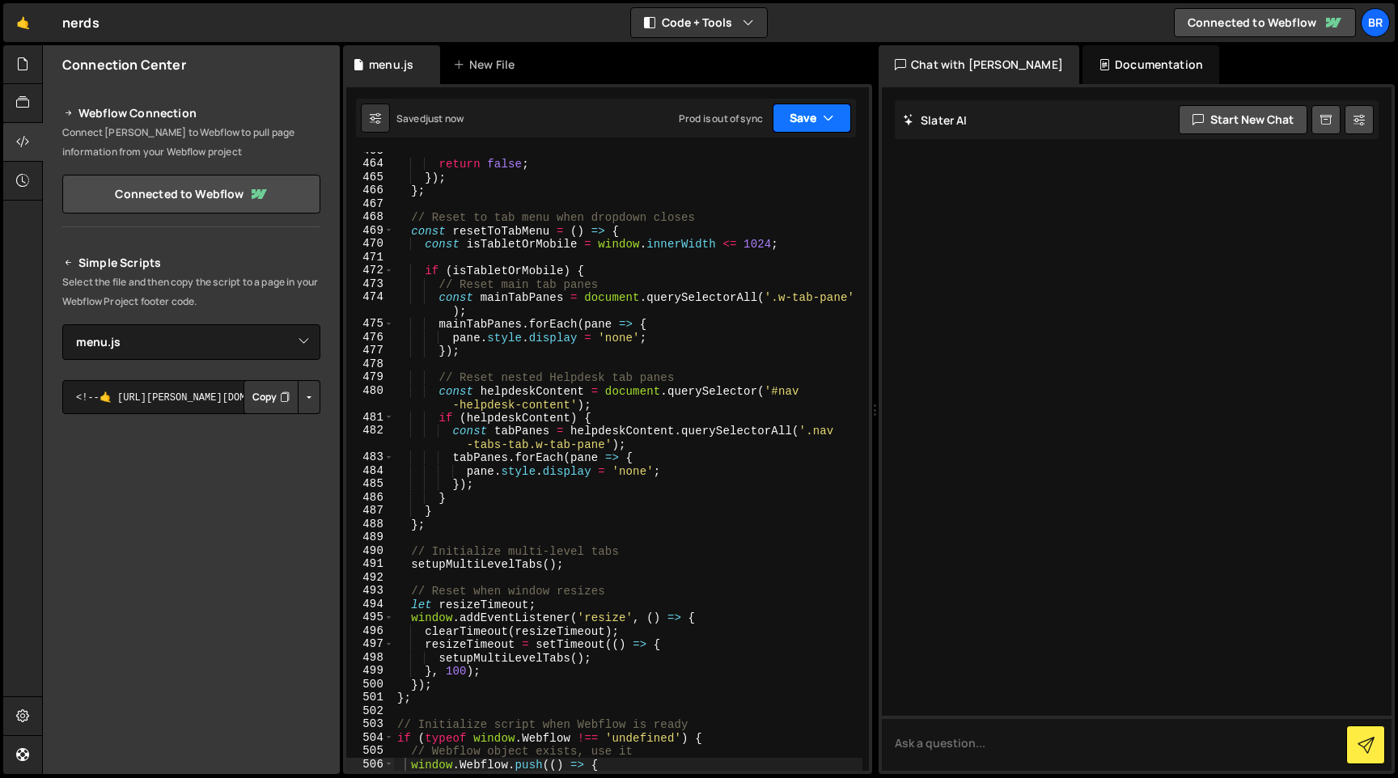
click at [825, 125] on icon "button" at bounding box center [828, 118] width 11 height 16
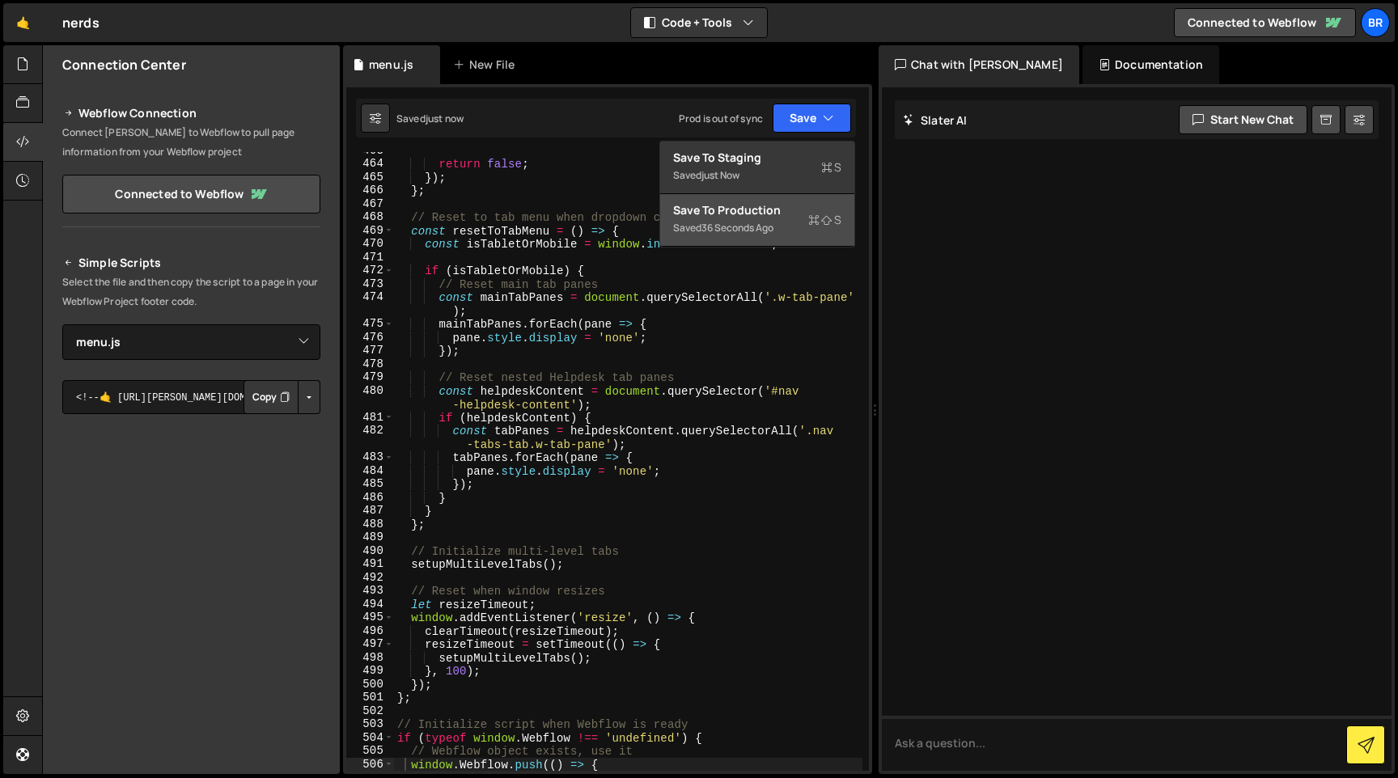
click at [770, 204] on div "Save to Production S" at bounding box center [757, 210] width 168 height 16
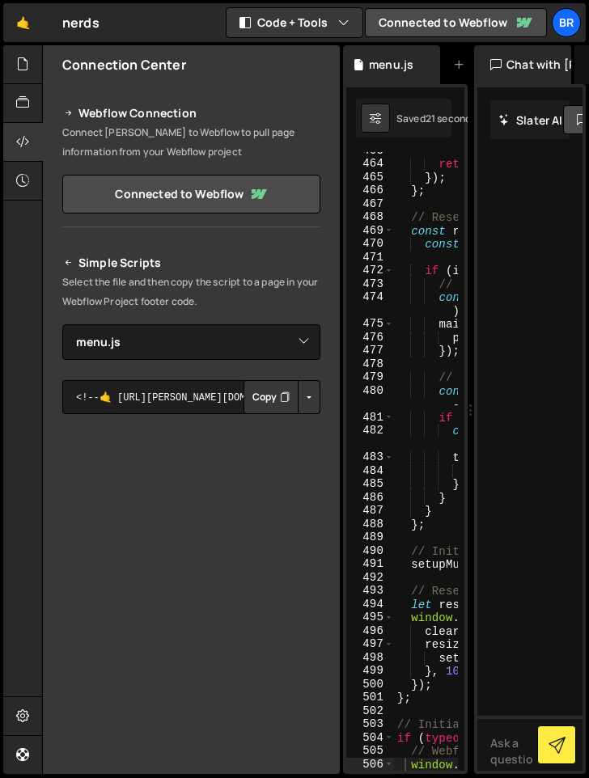
scroll to position [8205, 0]
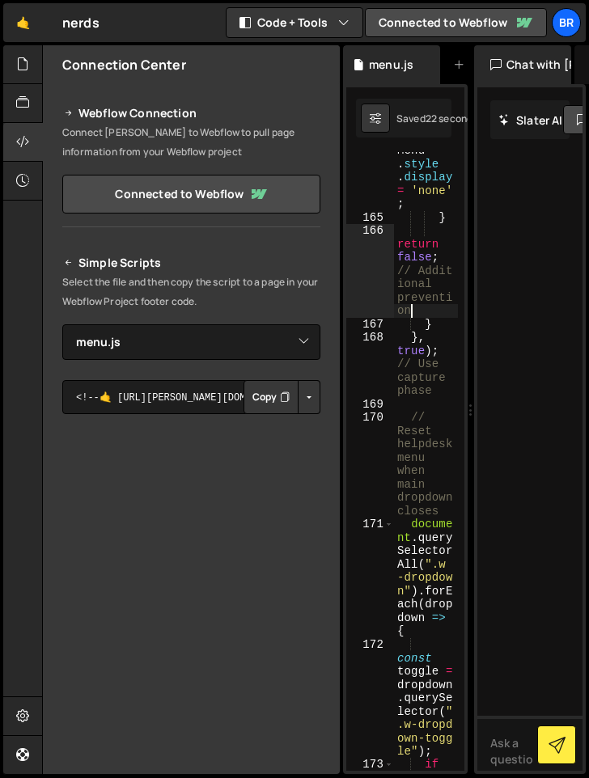
click at [425, 316] on div "helpdesk Menu . style . display = 'none' ; } return false ; // Addit ional prev…" at bounding box center [426, 493] width 64 height 752
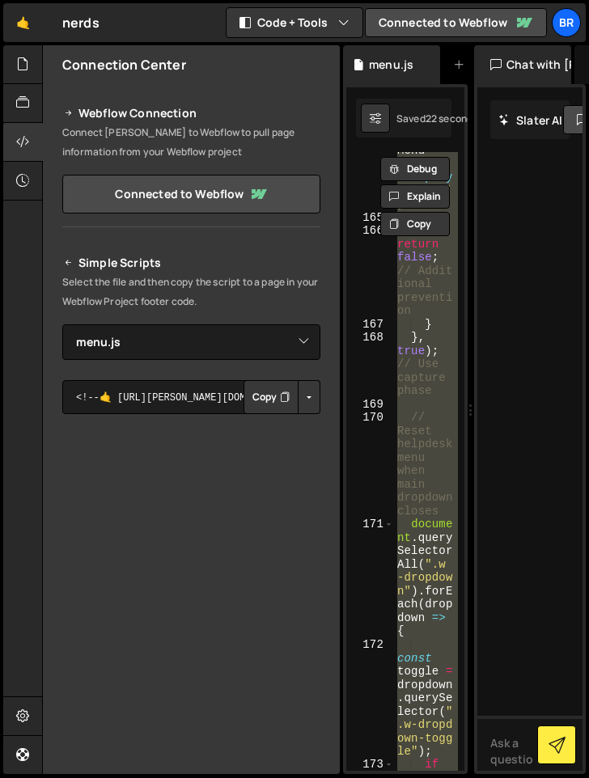
paste textarea
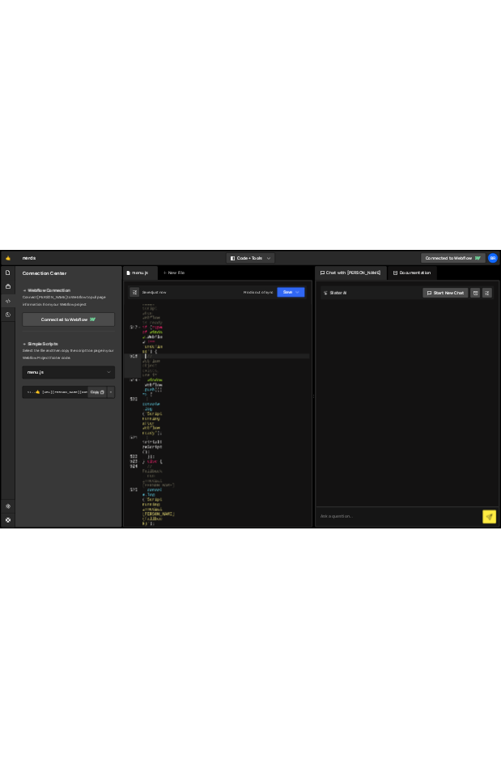
scroll to position [7654, 0]
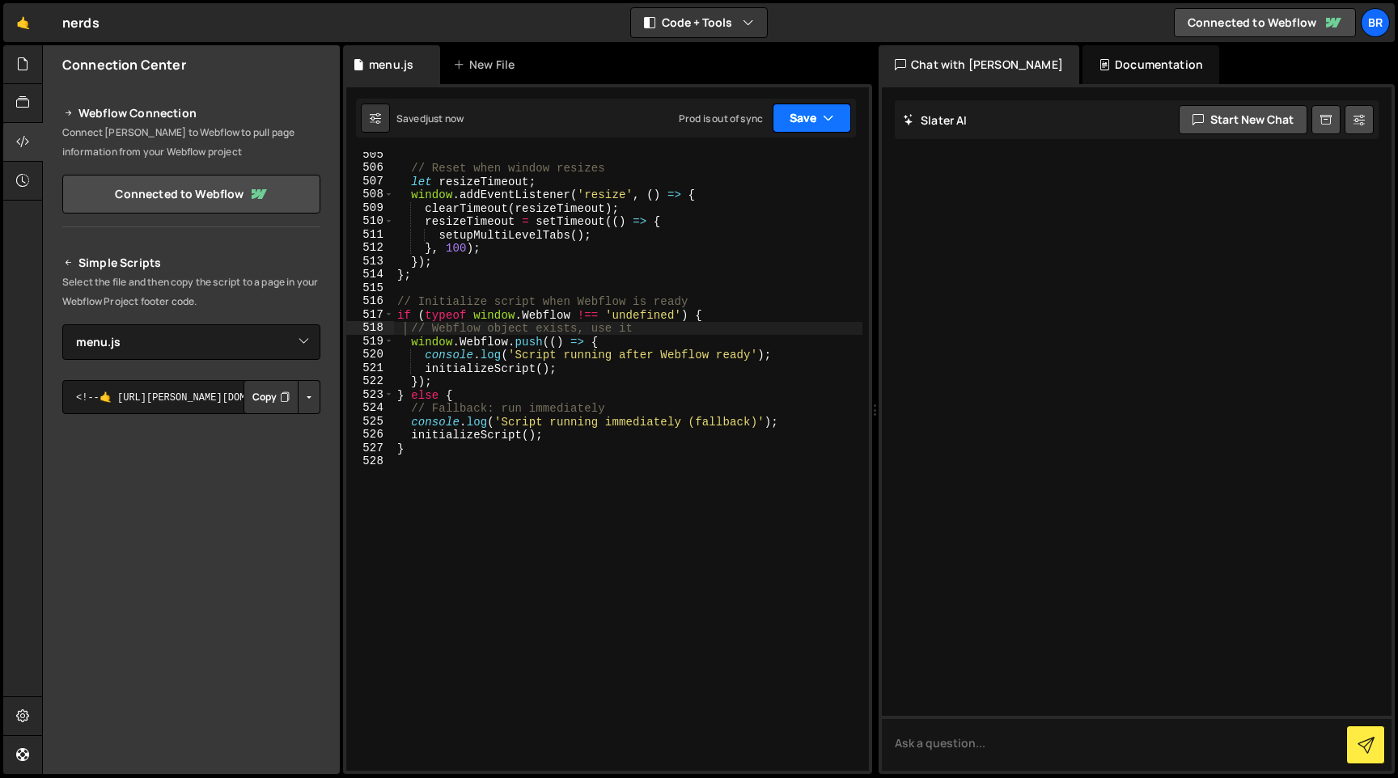
click at [823, 131] on button "Save" at bounding box center [812, 118] width 78 height 29
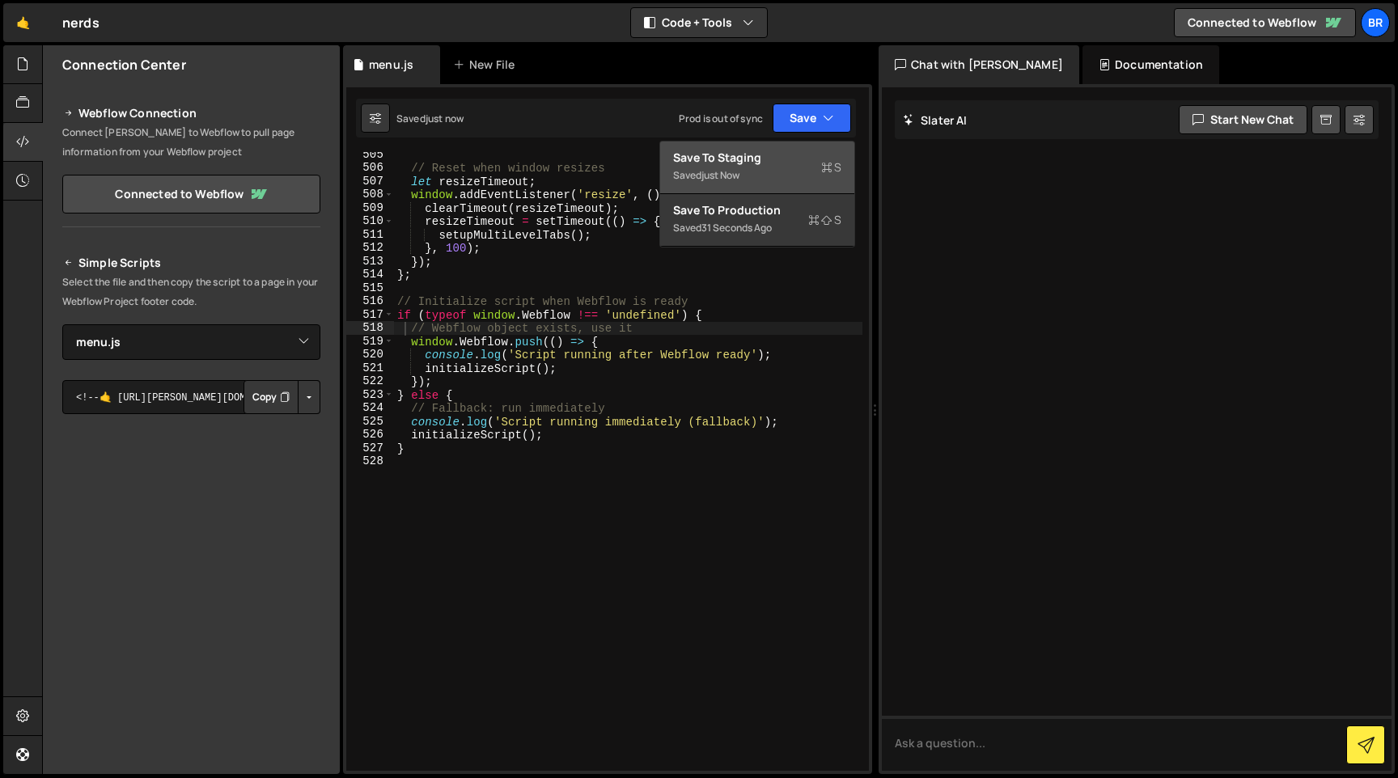
click at [806, 171] on div "Saved just now" at bounding box center [757, 175] width 168 height 19
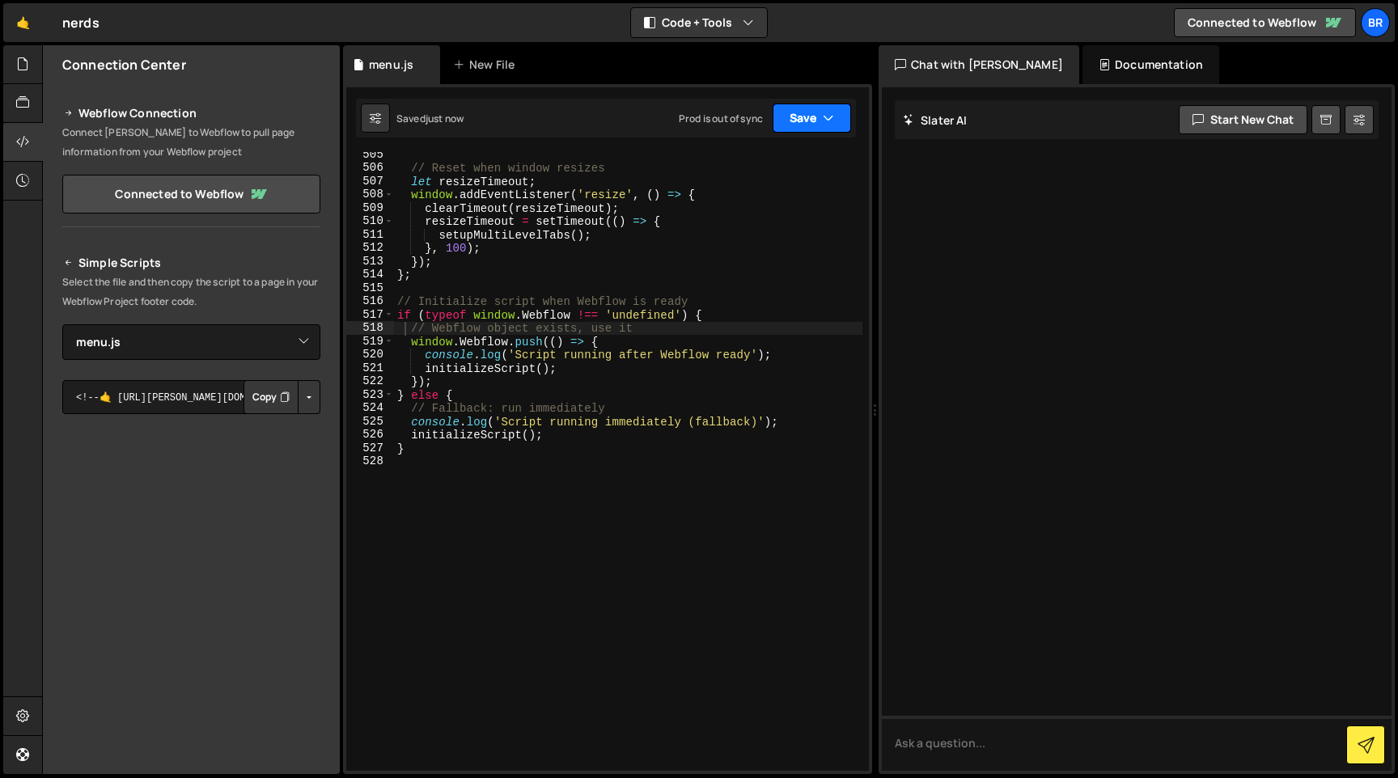
click at [828, 112] on icon "button" at bounding box center [828, 118] width 11 height 16
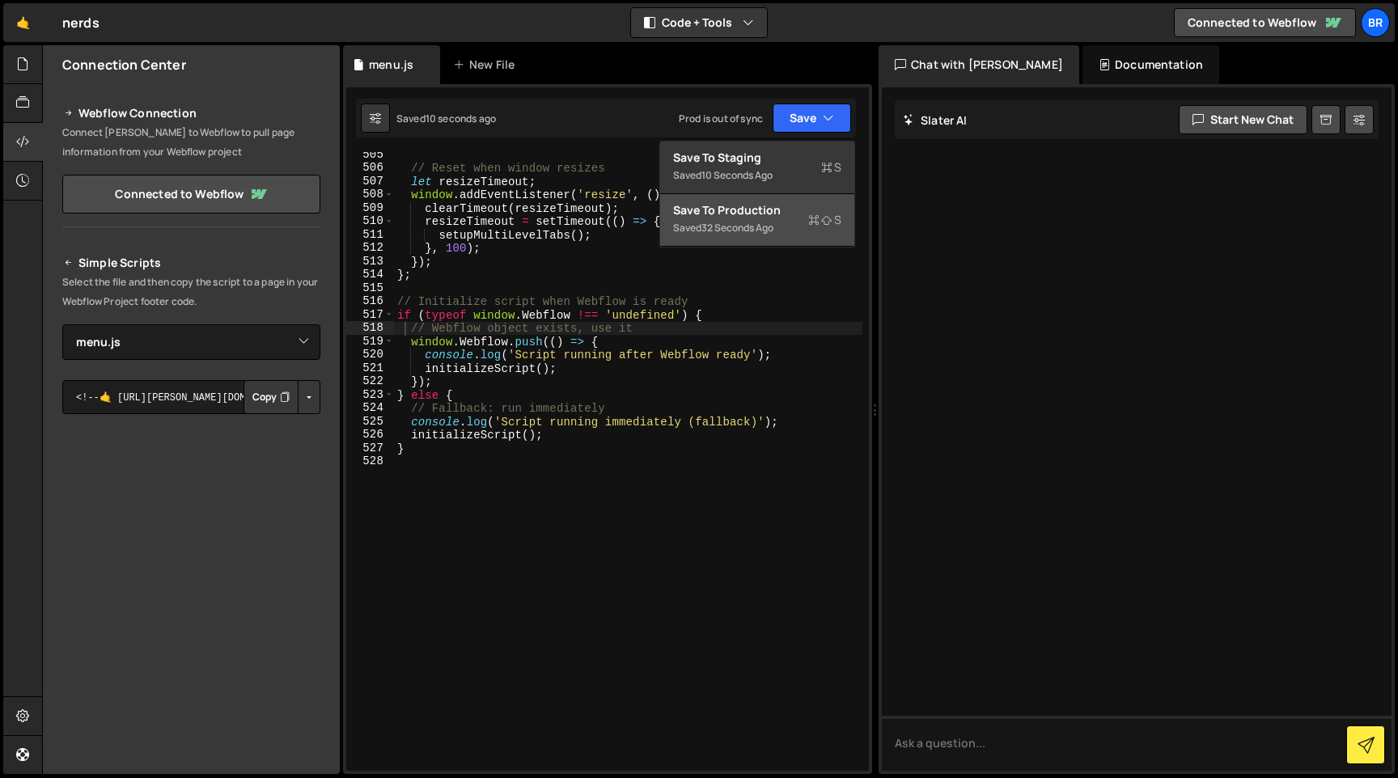
click at [750, 215] on div "Save to Production S" at bounding box center [757, 210] width 168 height 16
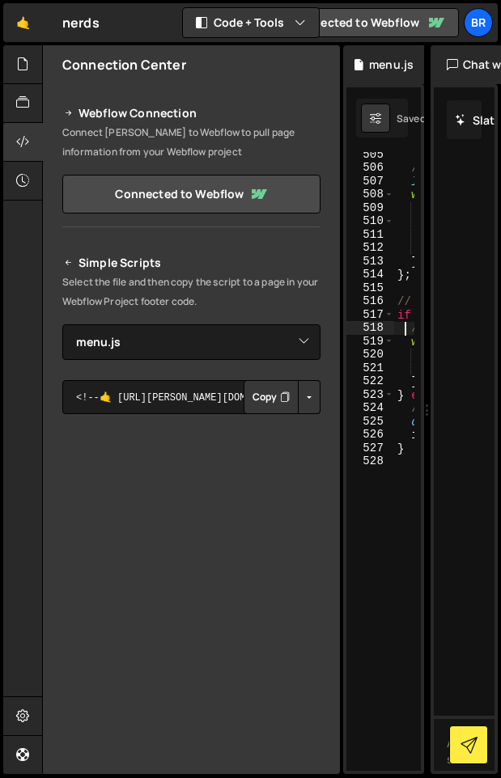
click at [376, 290] on div "515" at bounding box center [370, 289] width 48 height 14
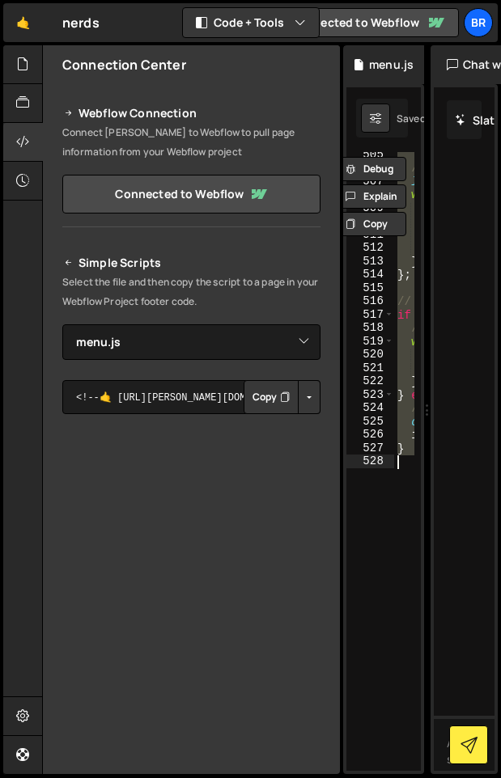
paste textarea
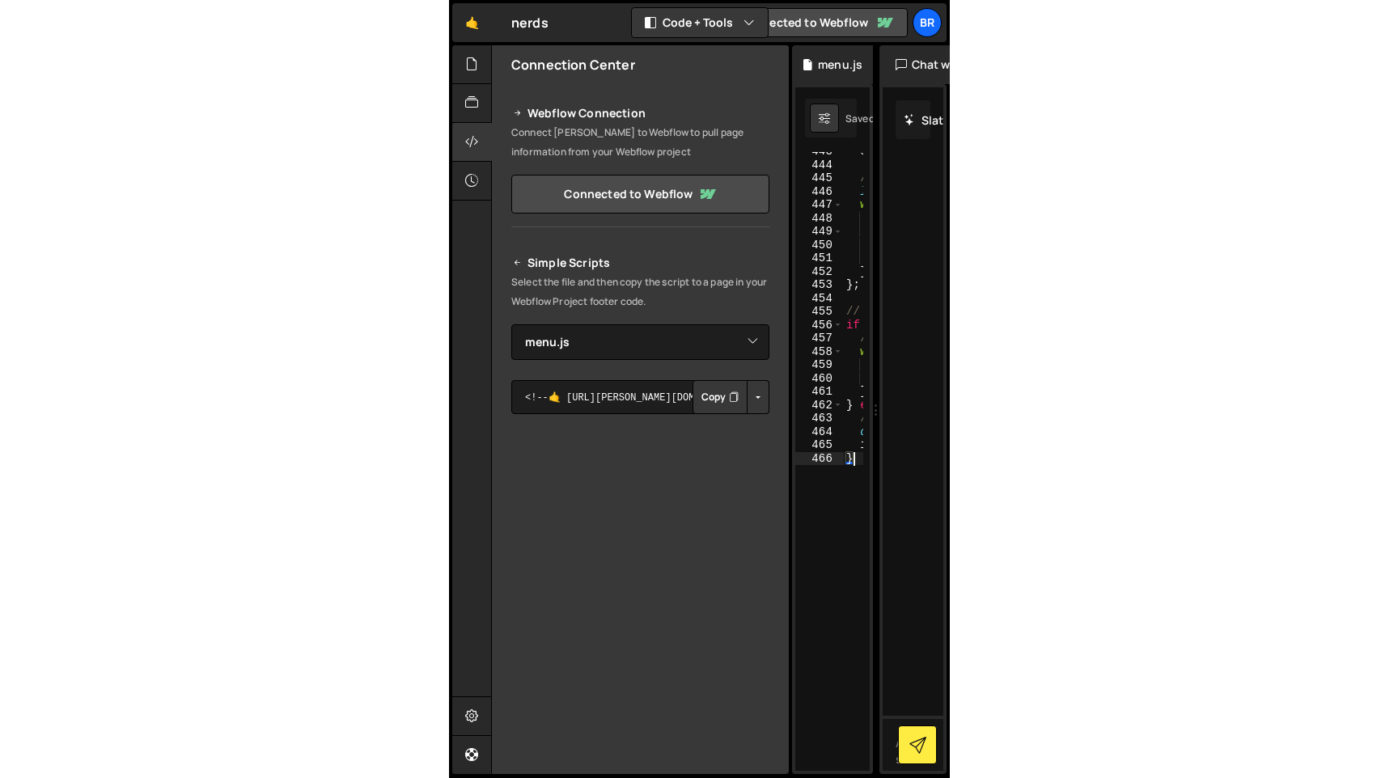
scroll to position [6616, 0]
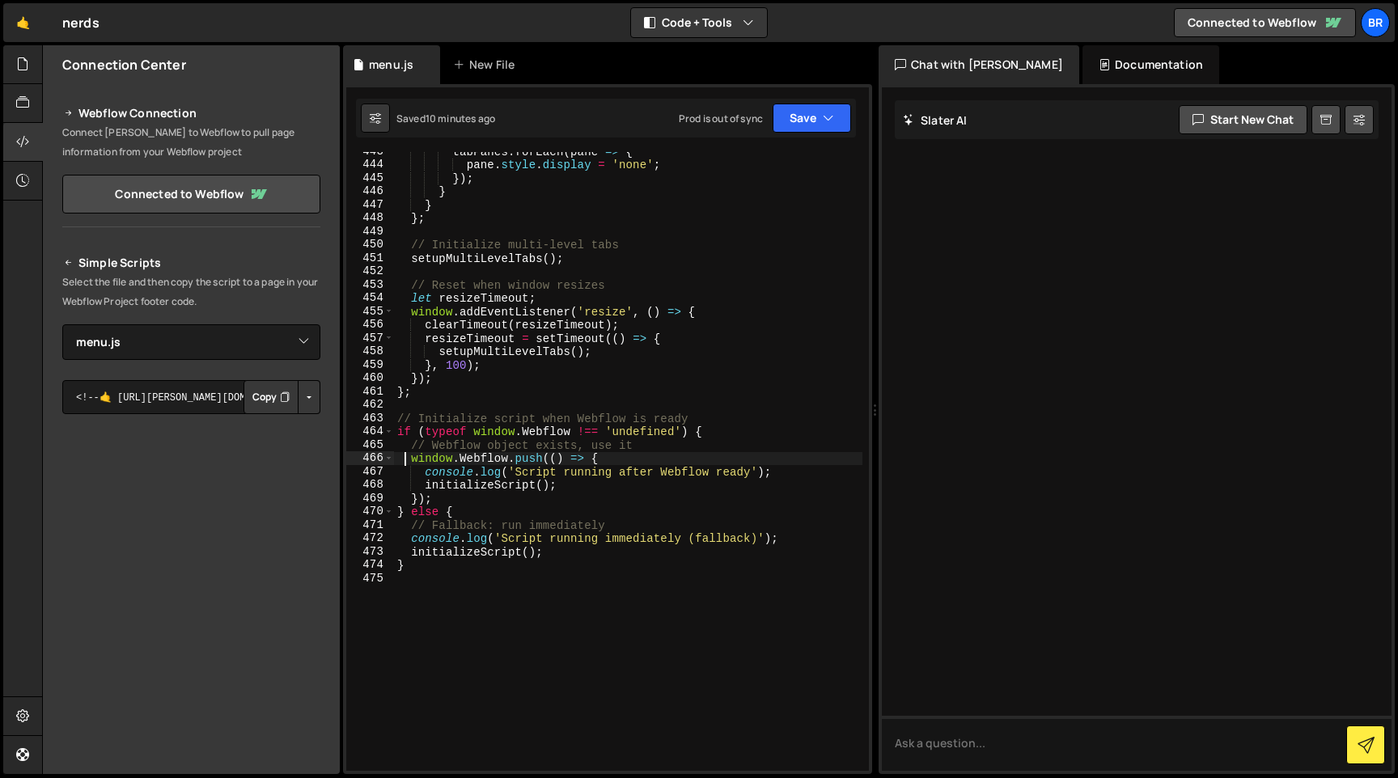
click at [451, 313] on div "tabPanes . forEach ( pane => { pane . style . display = 'none' ; }) ; } } } ; /…" at bounding box center [628, 464] width 468 height 639
paste textarea
type textarea "}"
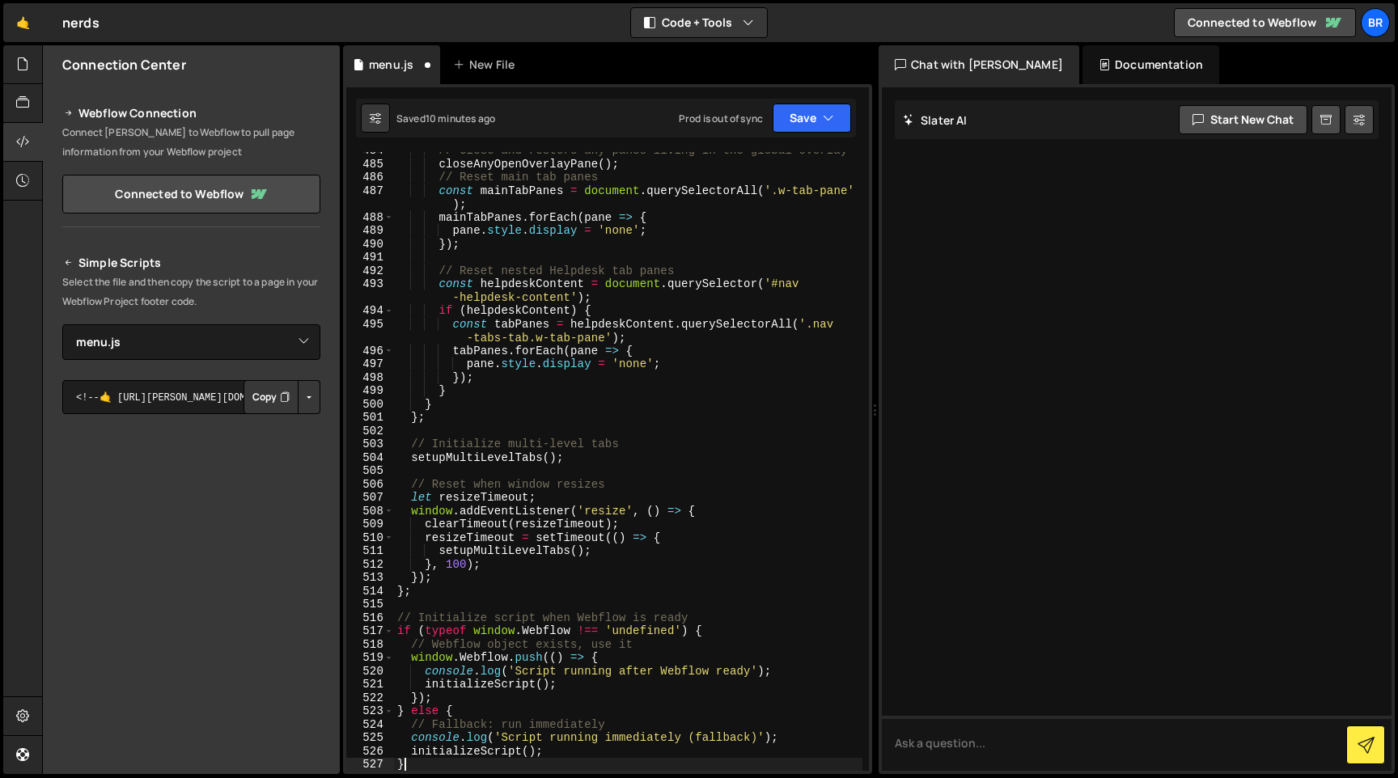
scroll to position [7298, 0]
click at [801, 121] on button "Save" at bounding box center [812, 118] width 78 height 29
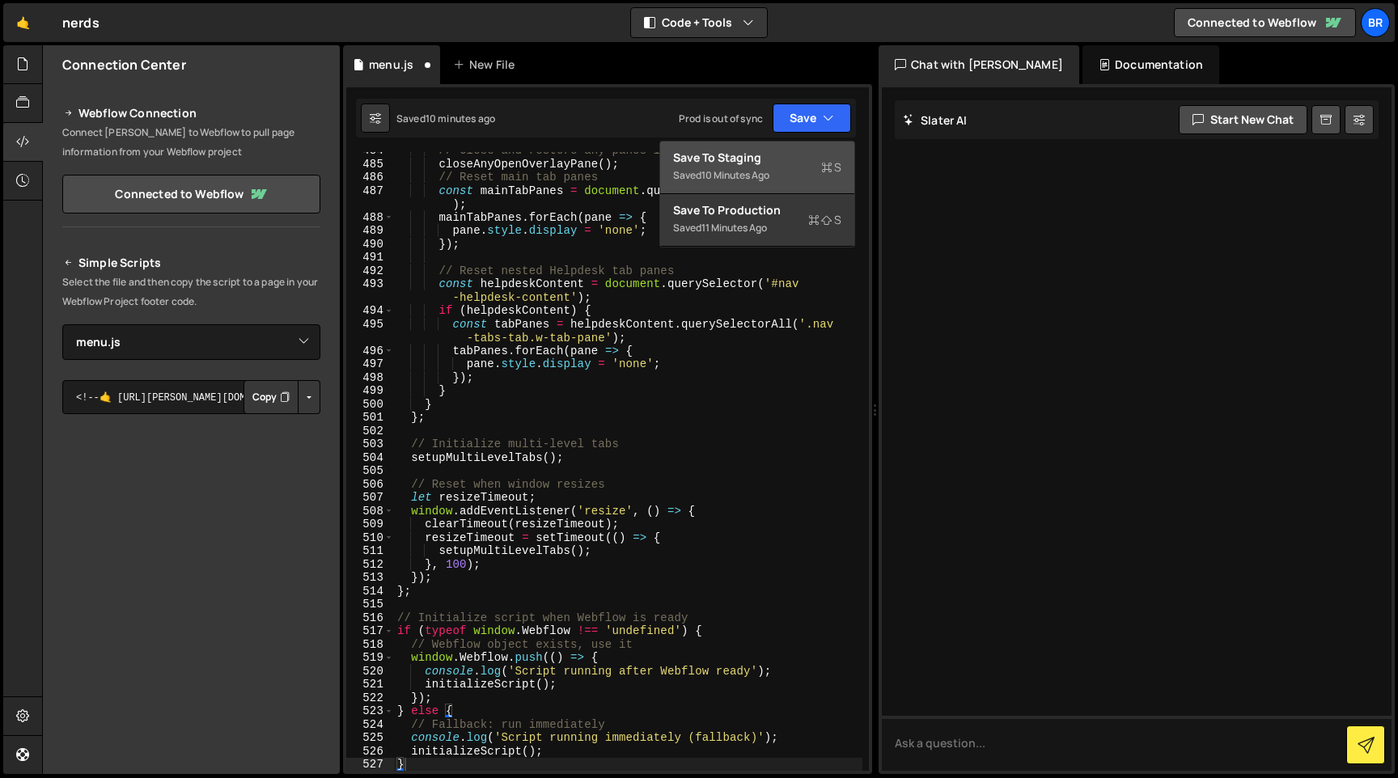
click at [772, 159] on div "Save to Staging S" at bounding box center [757, 158] width 168 height 16
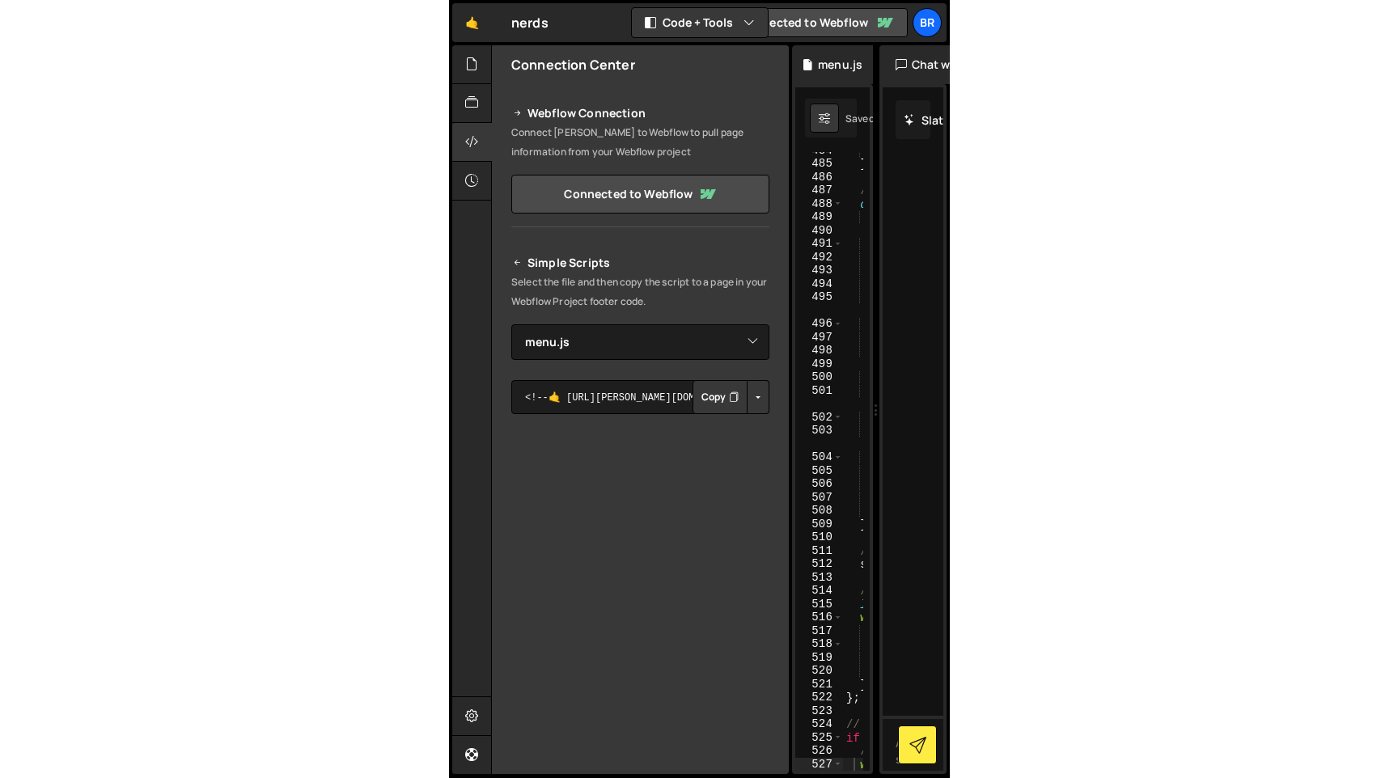
scroll to position [7654, 0]
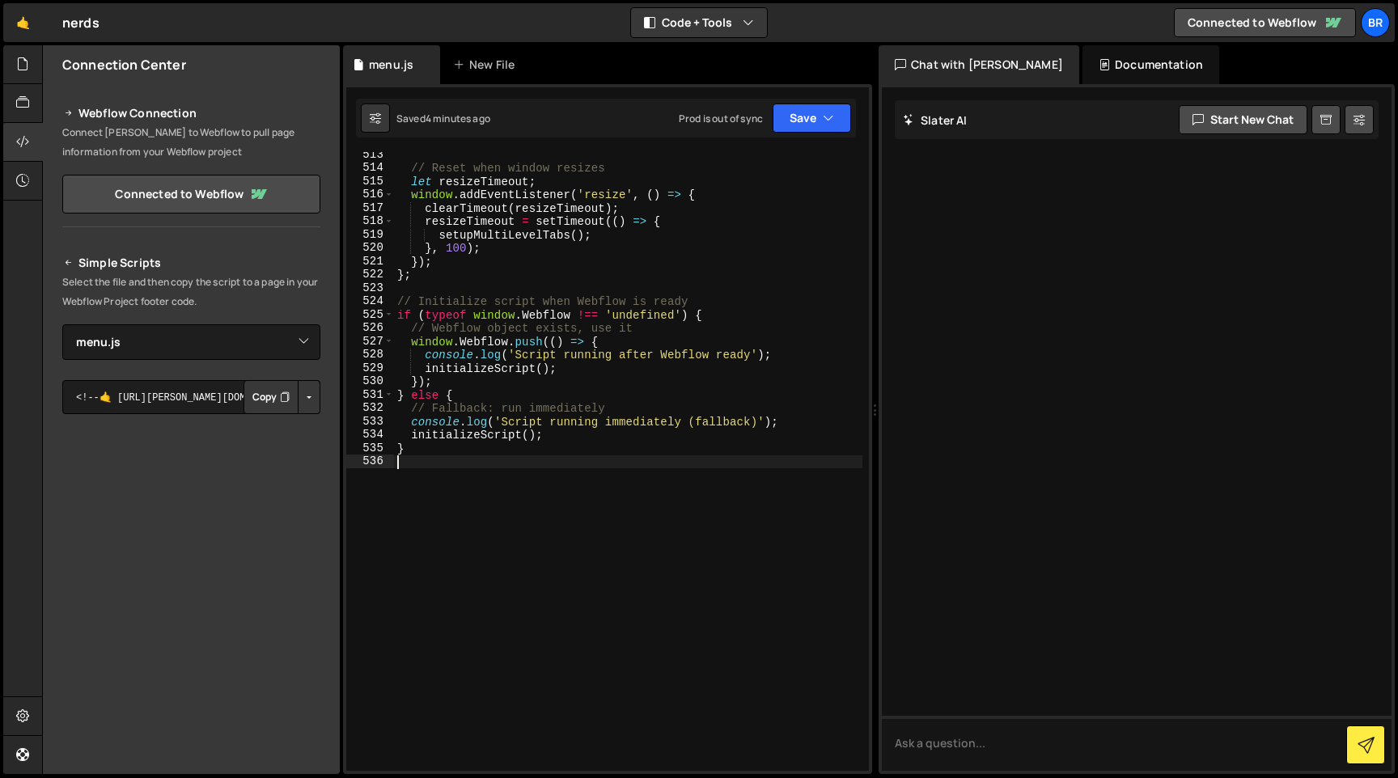
click at [672, 460] on div "// Reset when window resizes let resizeTimeout ; window . addEventListener ( 'r…" at bounding box center [628, 471] width 468 height 646
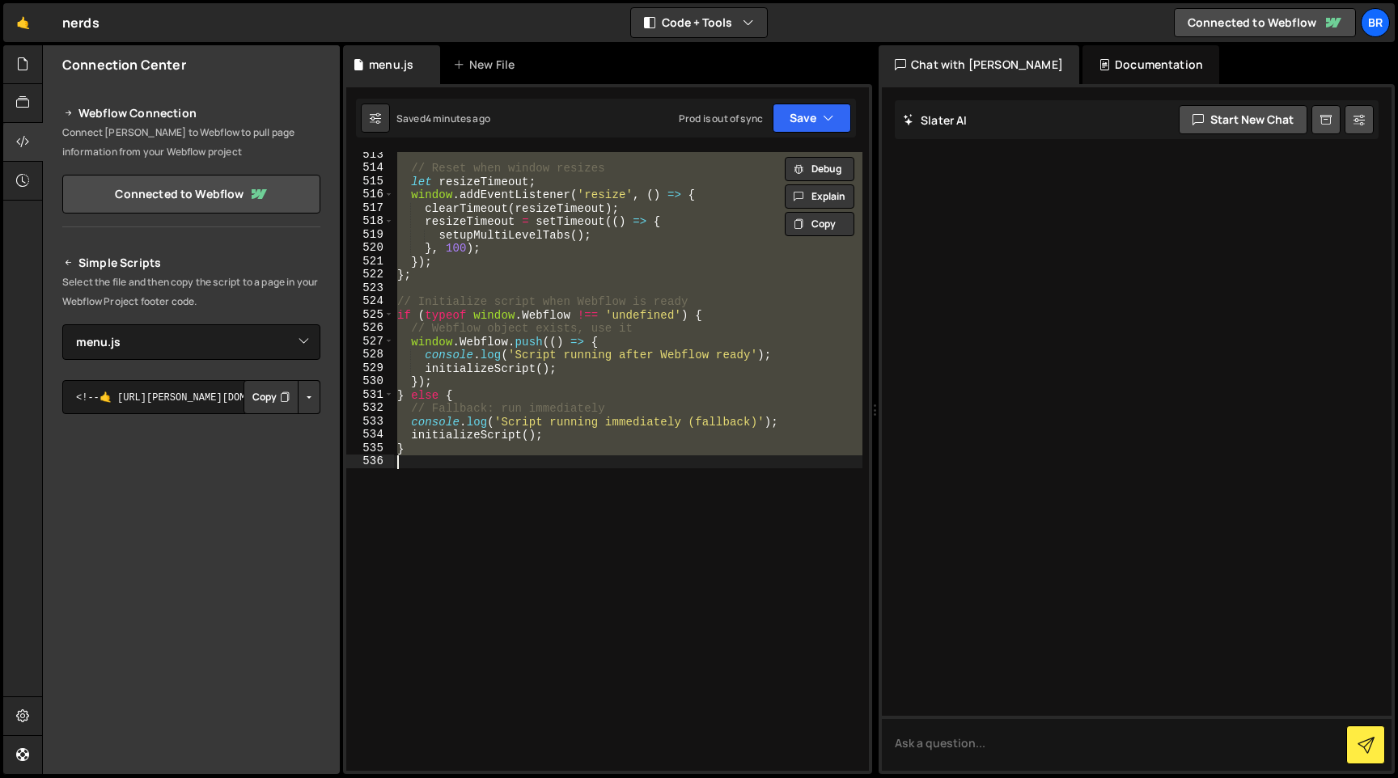
paste textarea "}"
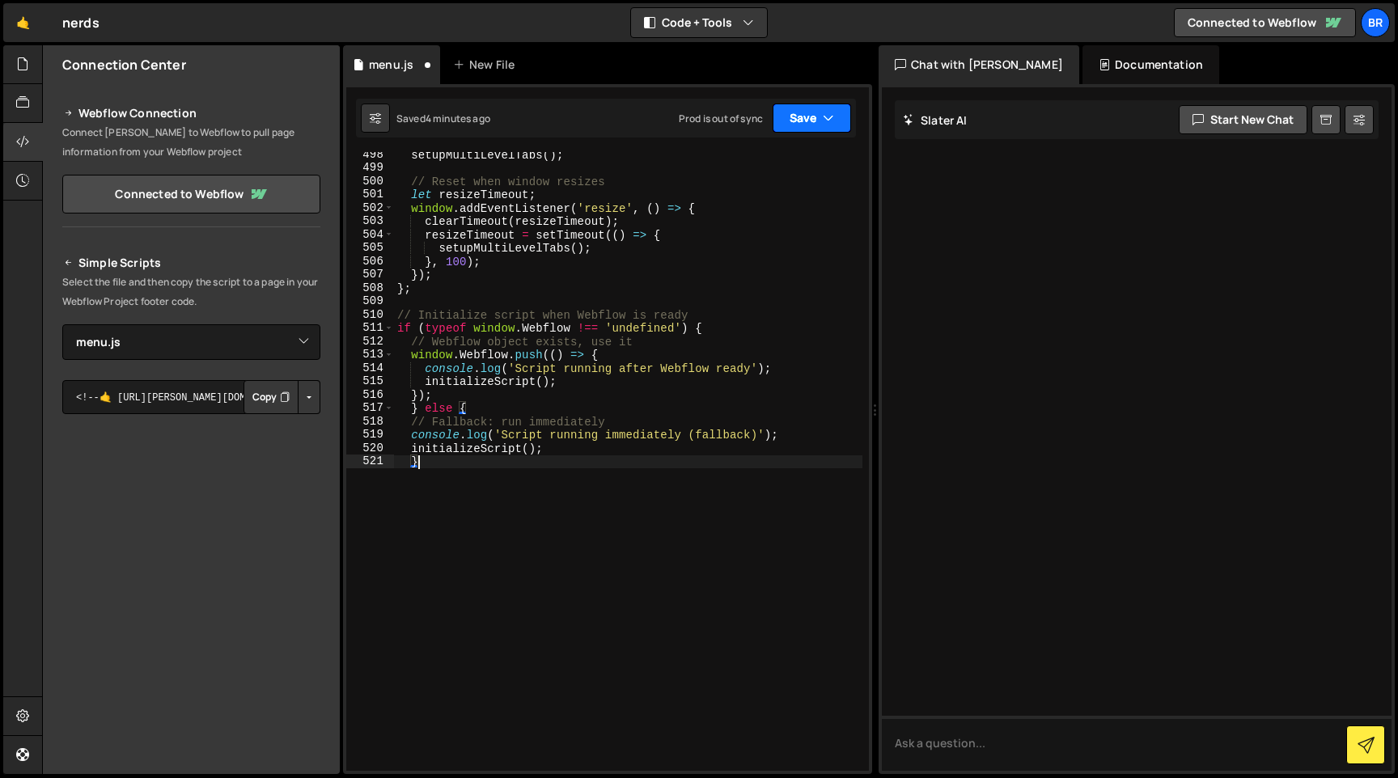
click at [808, 119] on button "Save" at bounding box center [812, 118] width 78 height 29
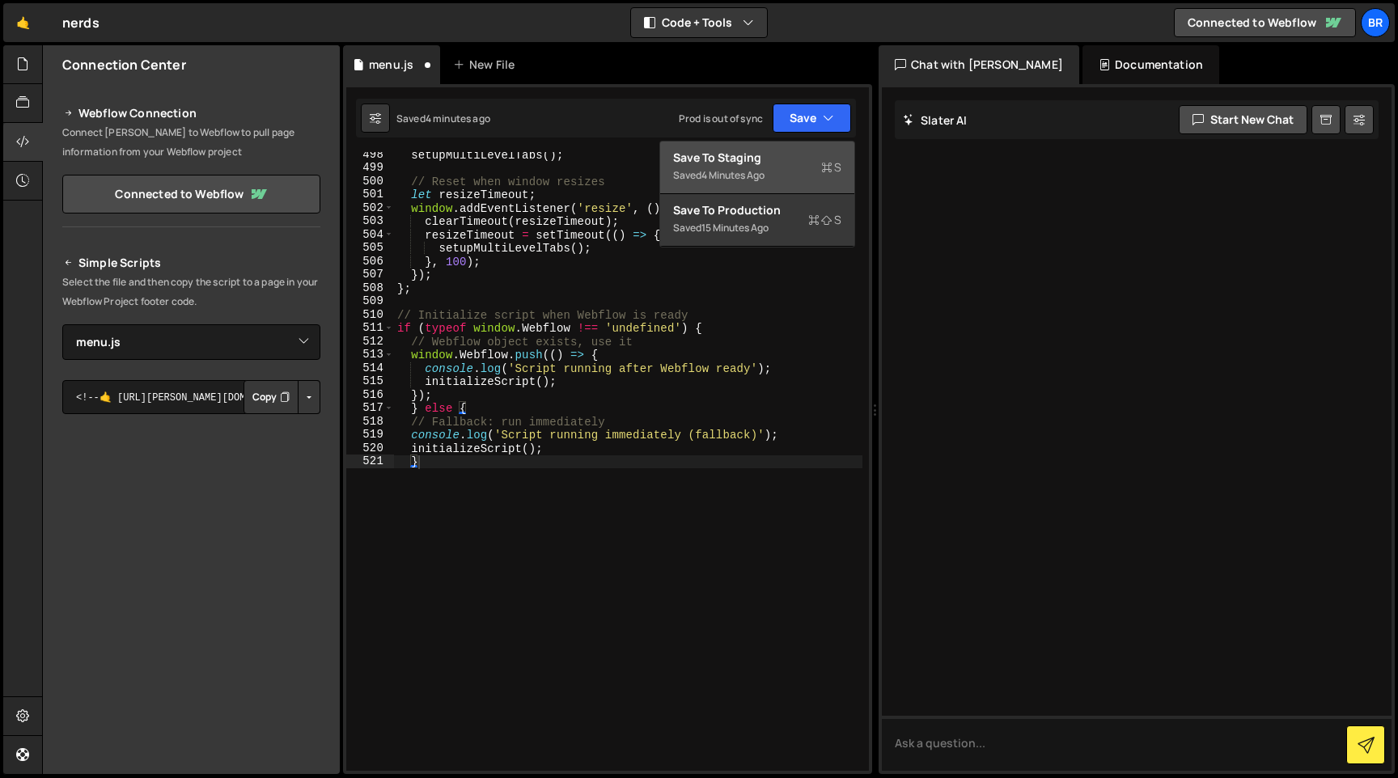
click at [793, 178] on div "Saved 4 minutes ago" at bounding box center [757, 175] width 168 height 19
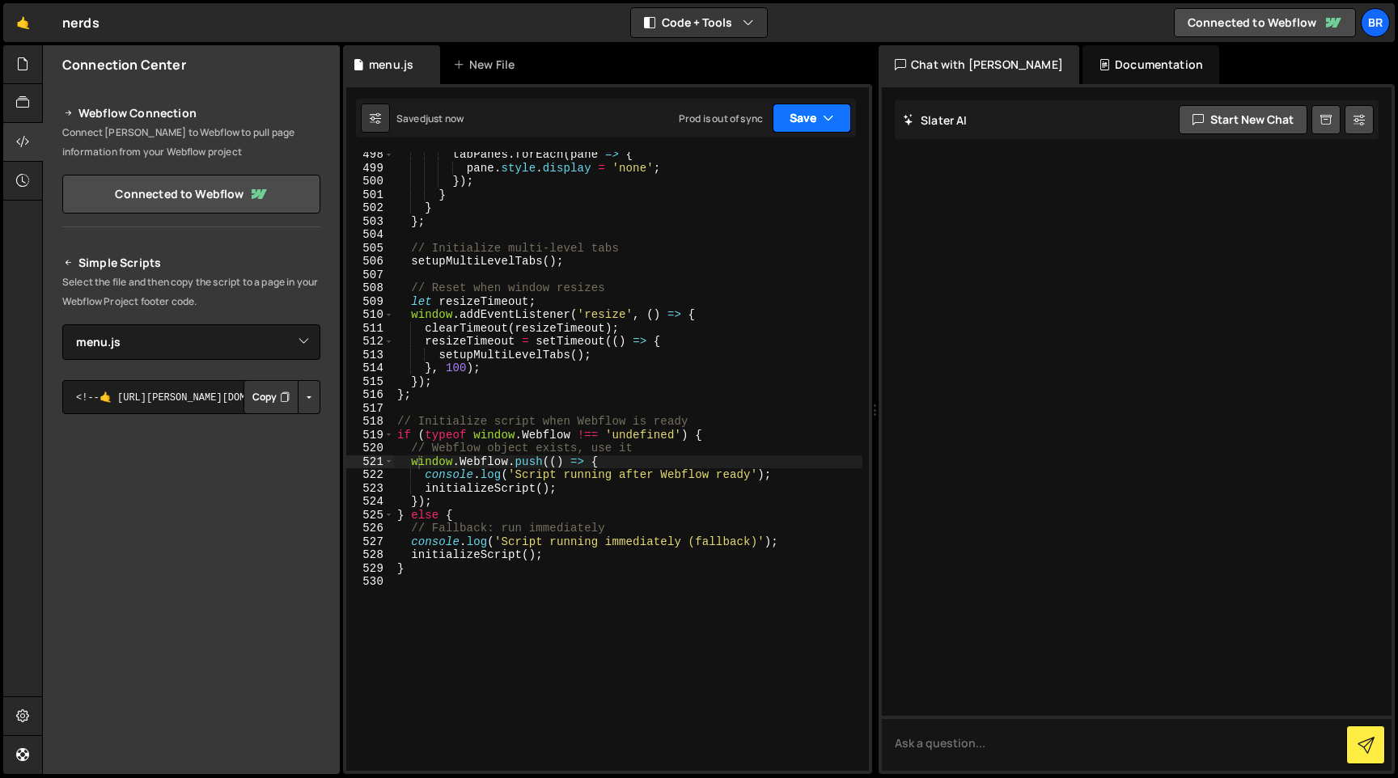
click at [822, 127] on button "Save" at bounding box center [812, 118] width 78 height 29
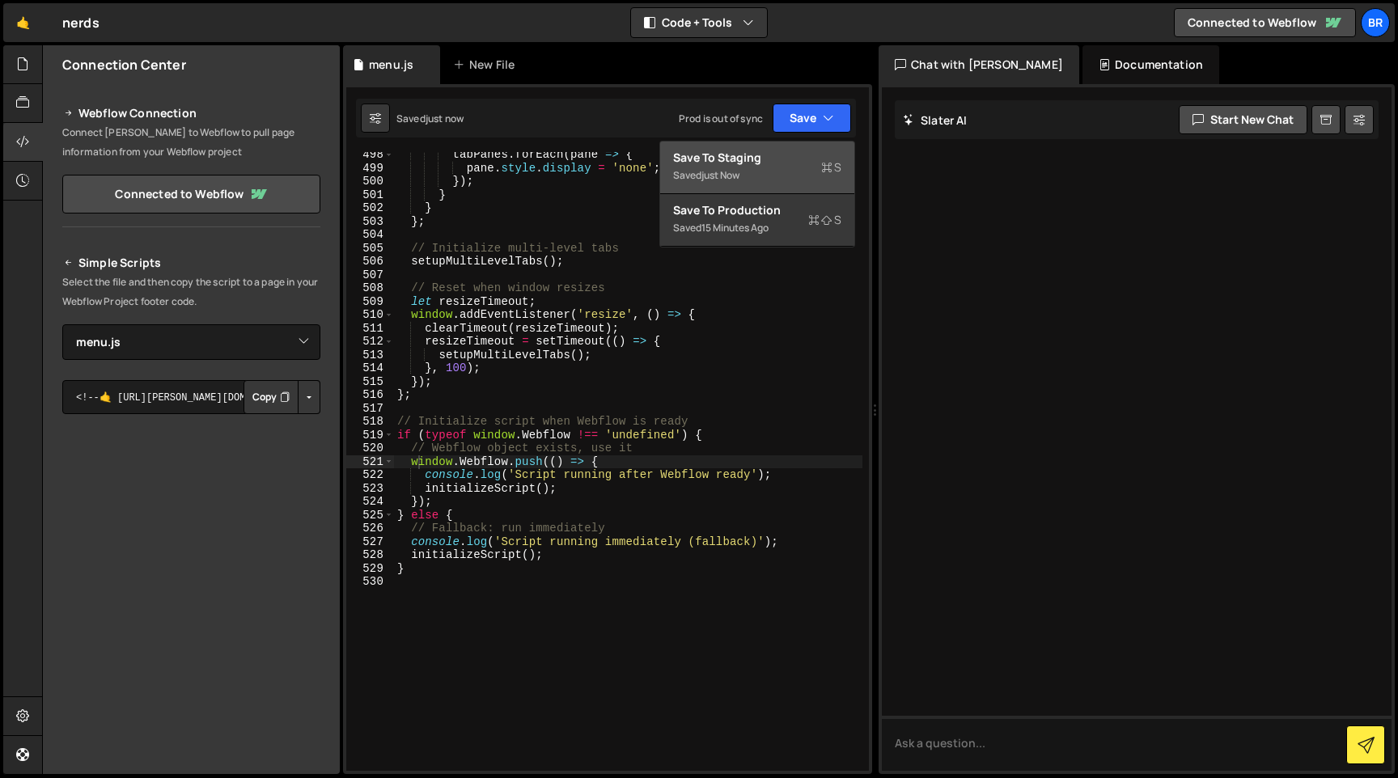
click at [810, 148] on button "Save to Staging S Saved just now" at bounding box center [757, 168] width 194 height 53
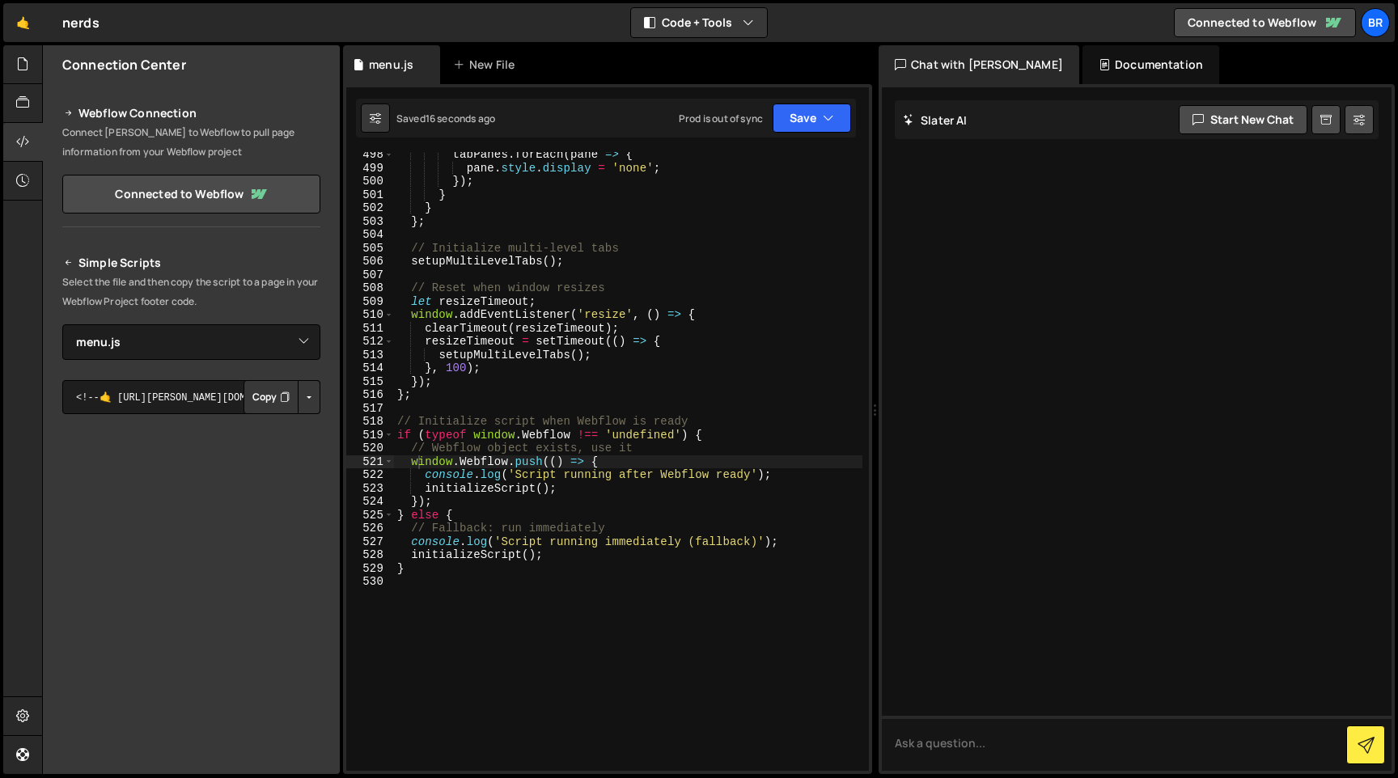
type textarea "window.Webflow.push(() => {"
click at [723, 462] on div "tabPanes . forEach ( pane => { pane . style . display = 'none' ; }) ; } } } ; /…" at bounding box center [628, 471] width 468 height 646
click at [614, 616] on div "tabPanes . forEach ( pane => { pane . style . display = 'none' ; }) ; } } } ; /…" at bounding box center [628, 471] width 468 height 646
click at [811, 114] on button "Save" at bounding box center [812, 118] width 78 height 29
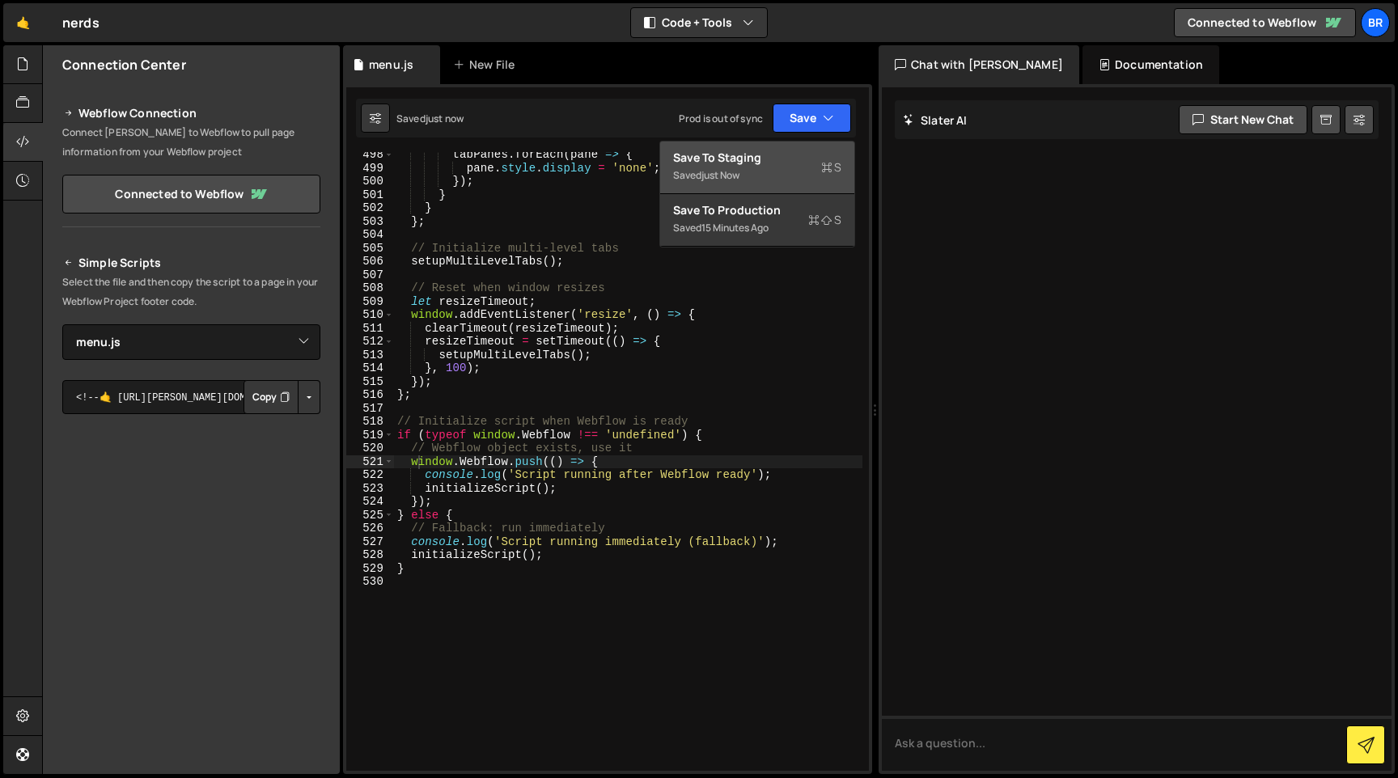
click at [738, 155] on div "Save to Staging S" at bounding box center [757, 158] width 168 height 16
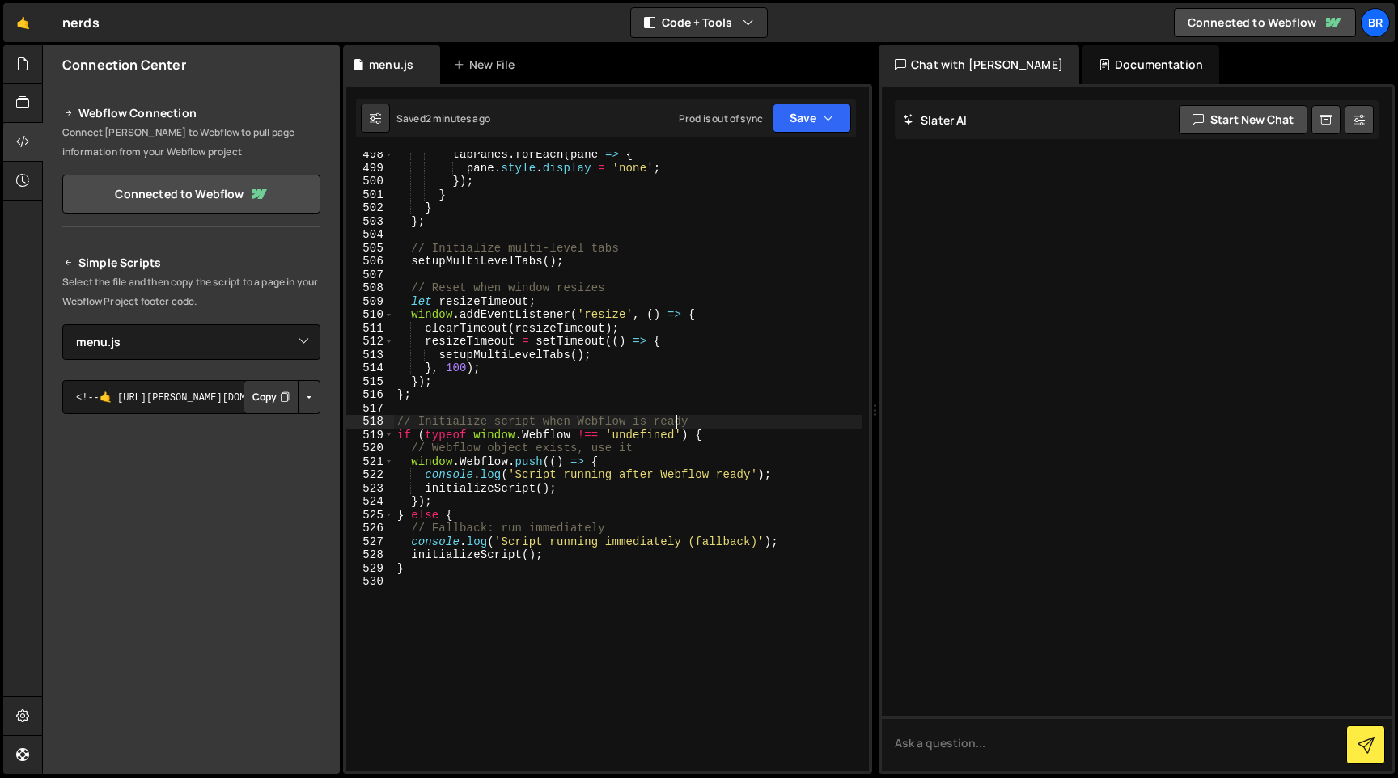
click at [675, 420] on div "tabPanes . forEach ( pane => { pane . style . display = 'none' ; }) ; } } } ; /…" at bounding box center [628, 471] width 468 height 646
paste textarea
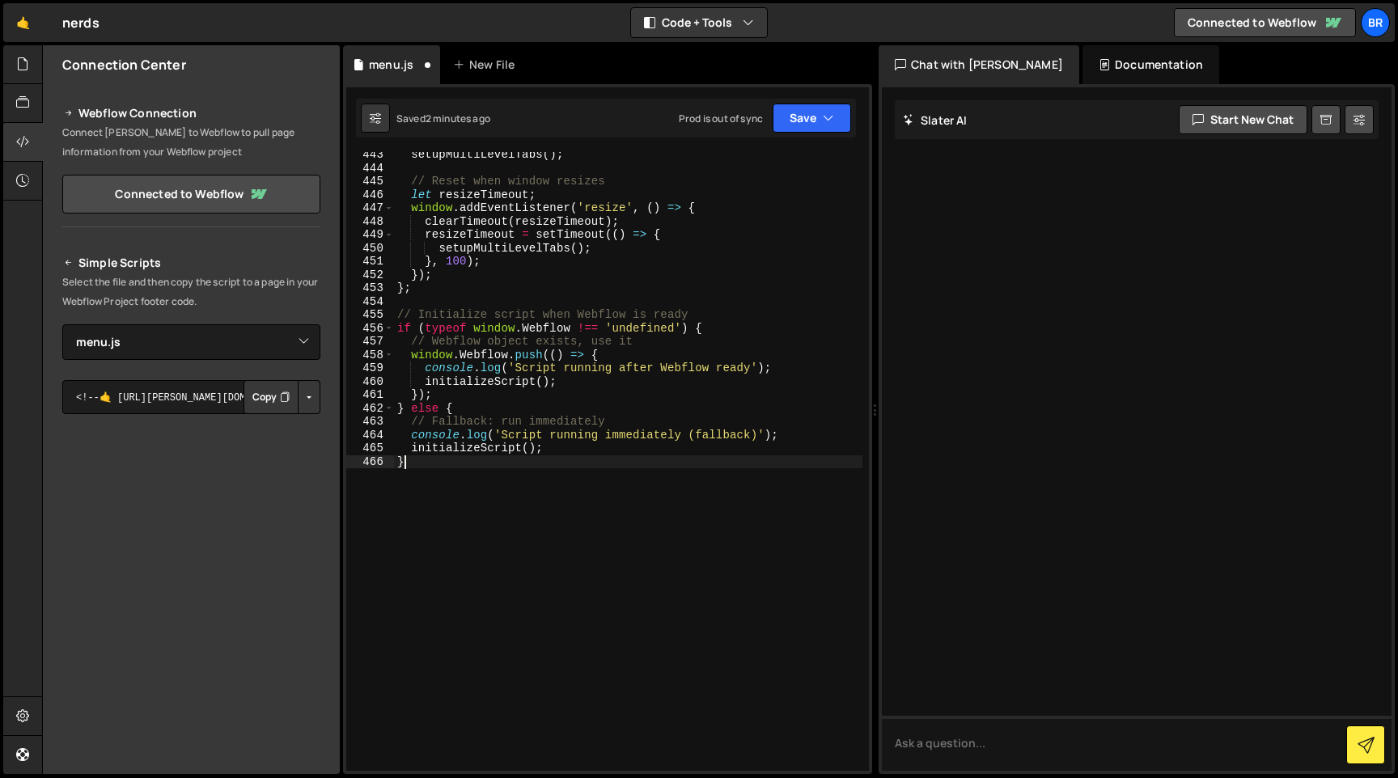
scroll to position [6679, 0]
click at [814, 107] on button "Save" at bounding box center [812, 118] width 78 height 29
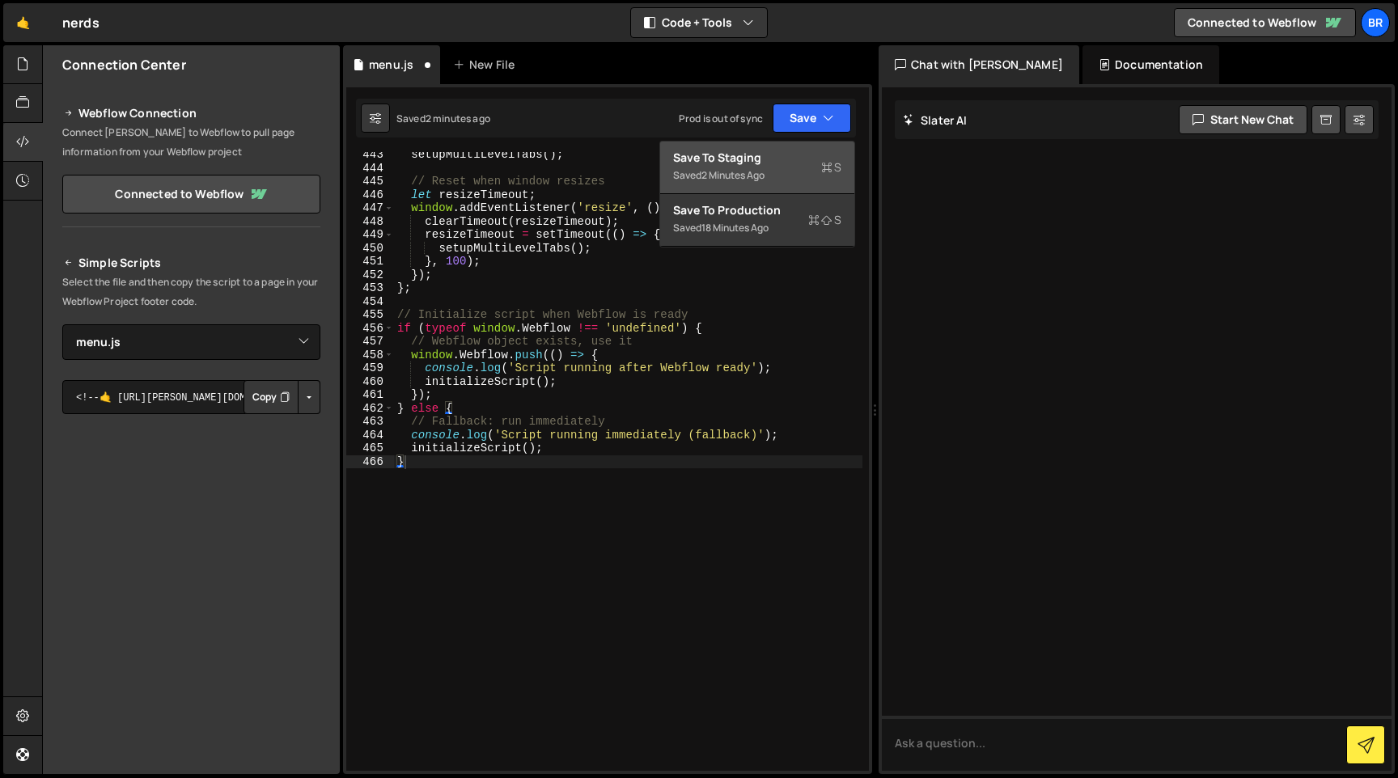
click at [781, 161] on div "Save to Staging S" at bounding box center [757, 158] width 168 height 16
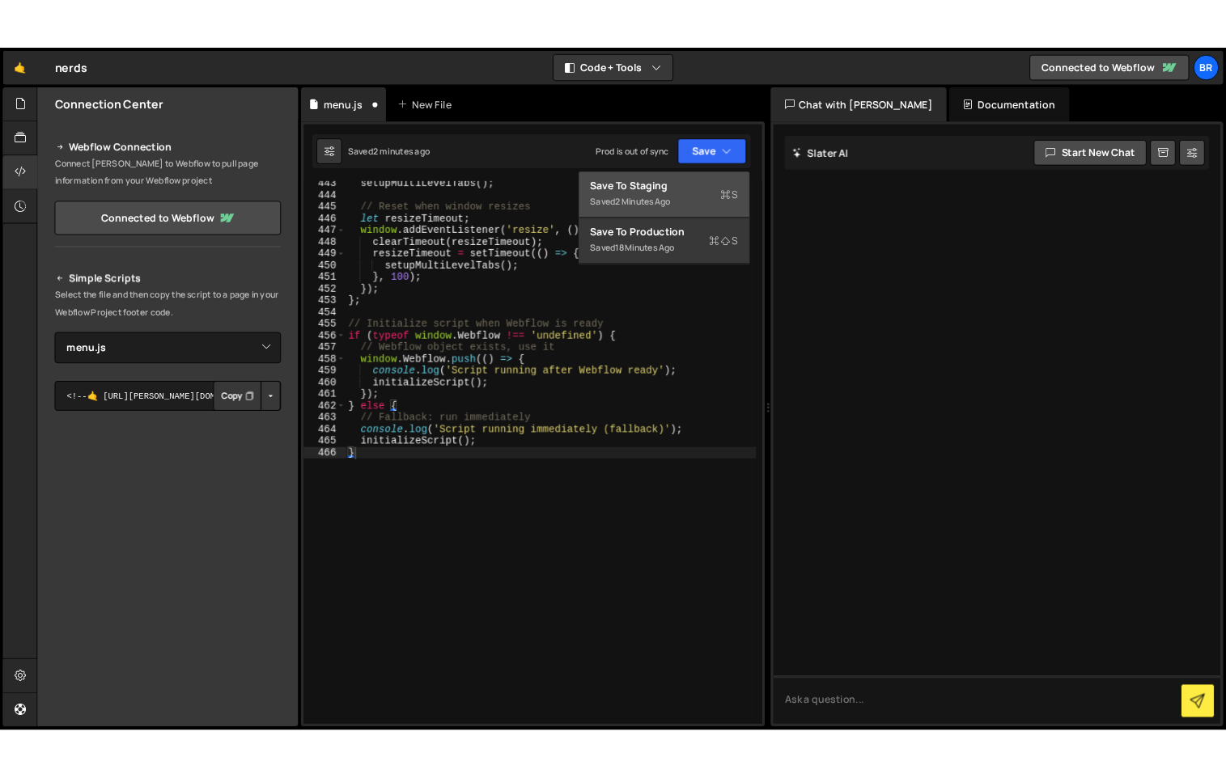
scroll to position [6613, 0]
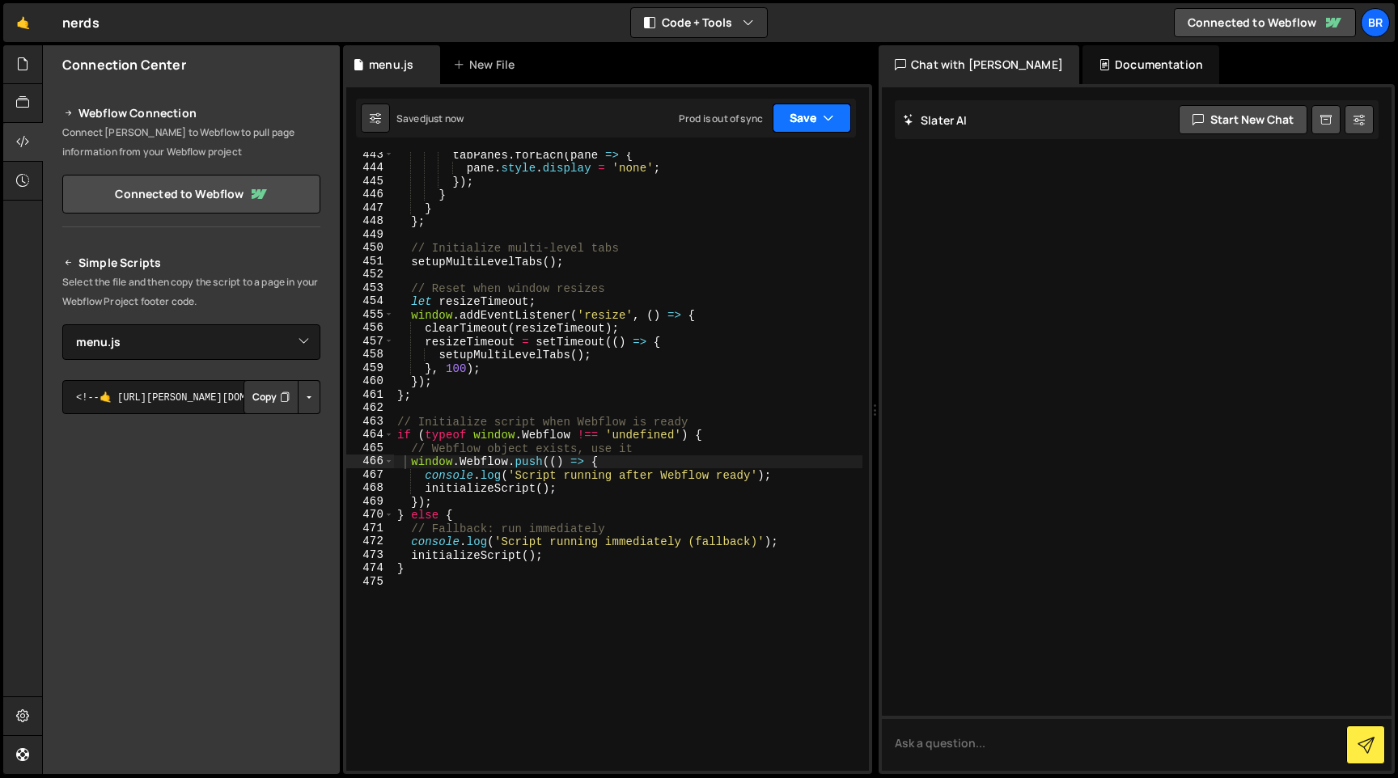
click at [801, 126] on button "Save" at bounding box center [812, 118] width 78 height 29
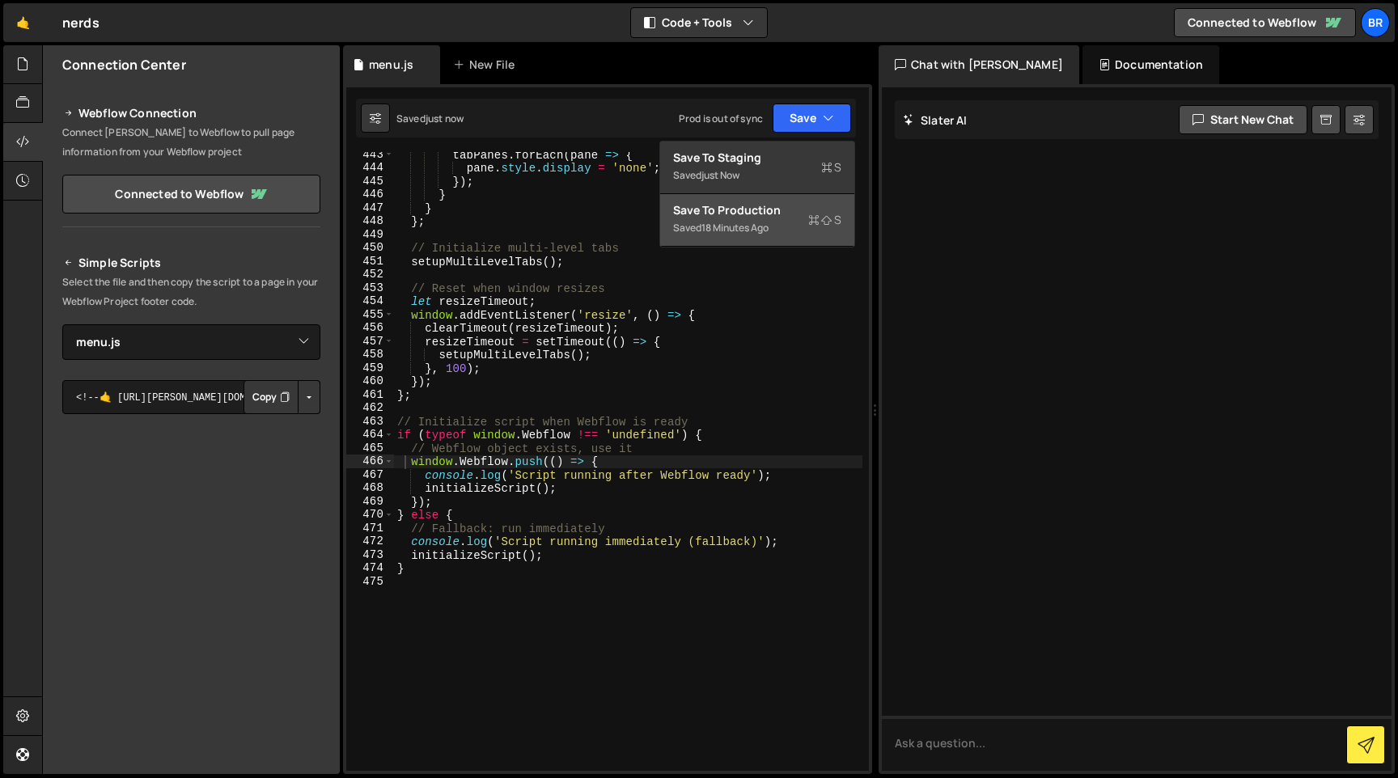
click at [760, 217] on div "Save to Production S" at bounding box center [757, 210] width 168 height 16
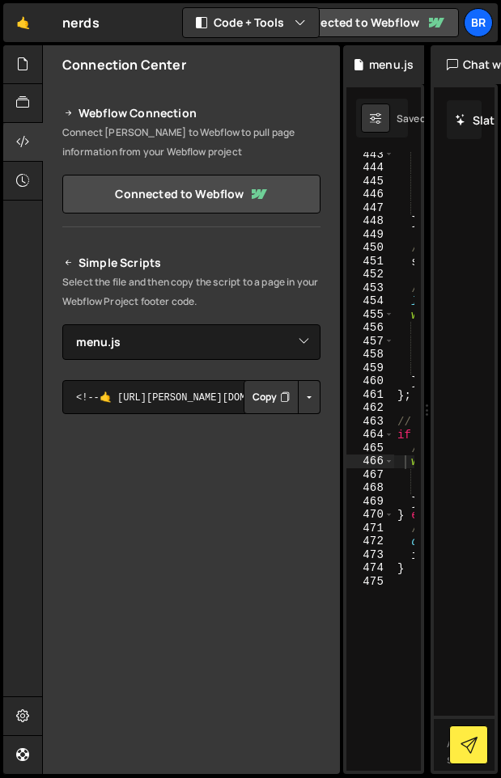
click at [223, 263] on h2 "Simple Scripts" at bounding box center [191, 262] width 258 height 19
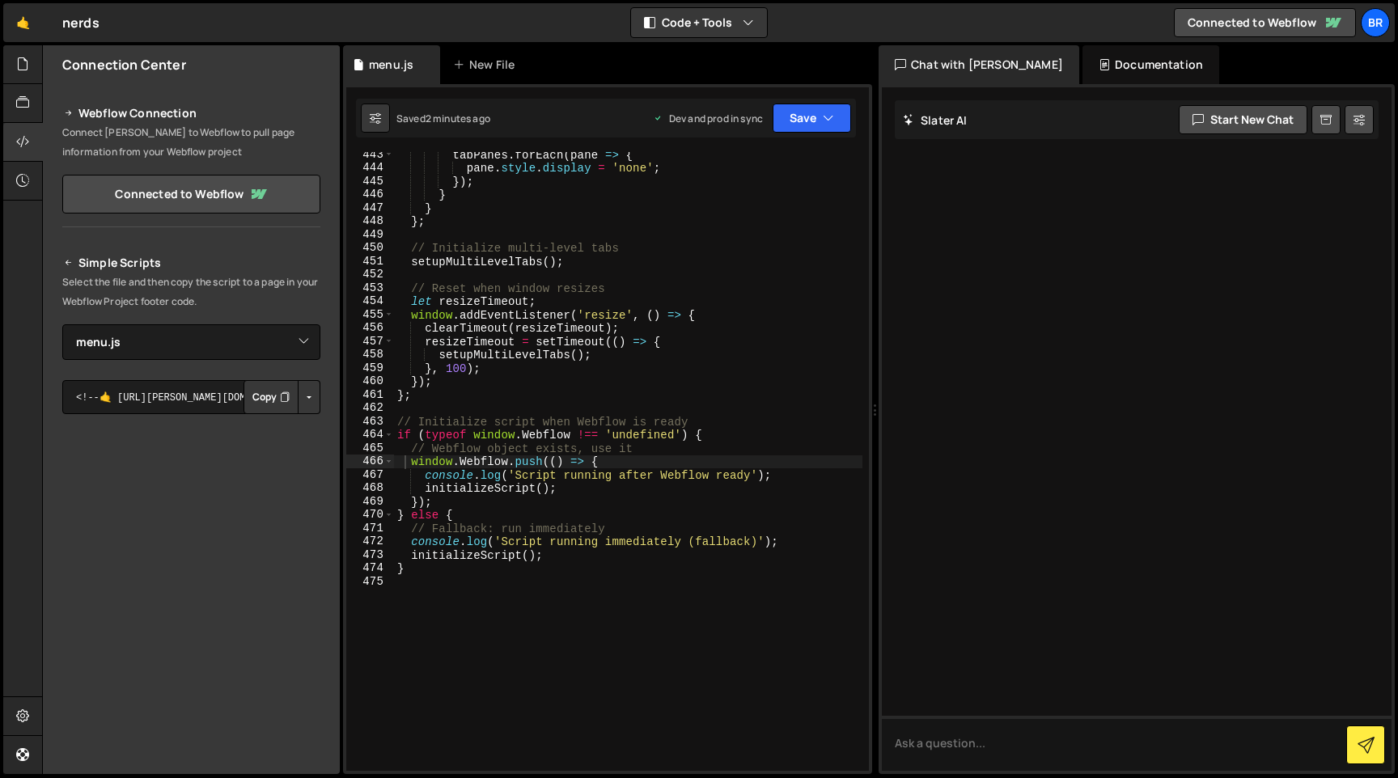
click at [560, 400] on div "tabPanes . forEach ( pane => { pane . style . display = 'none' ; }) ; } } } ; /…" at bounding box center [628, 471] width 468 height 646
paste textarea
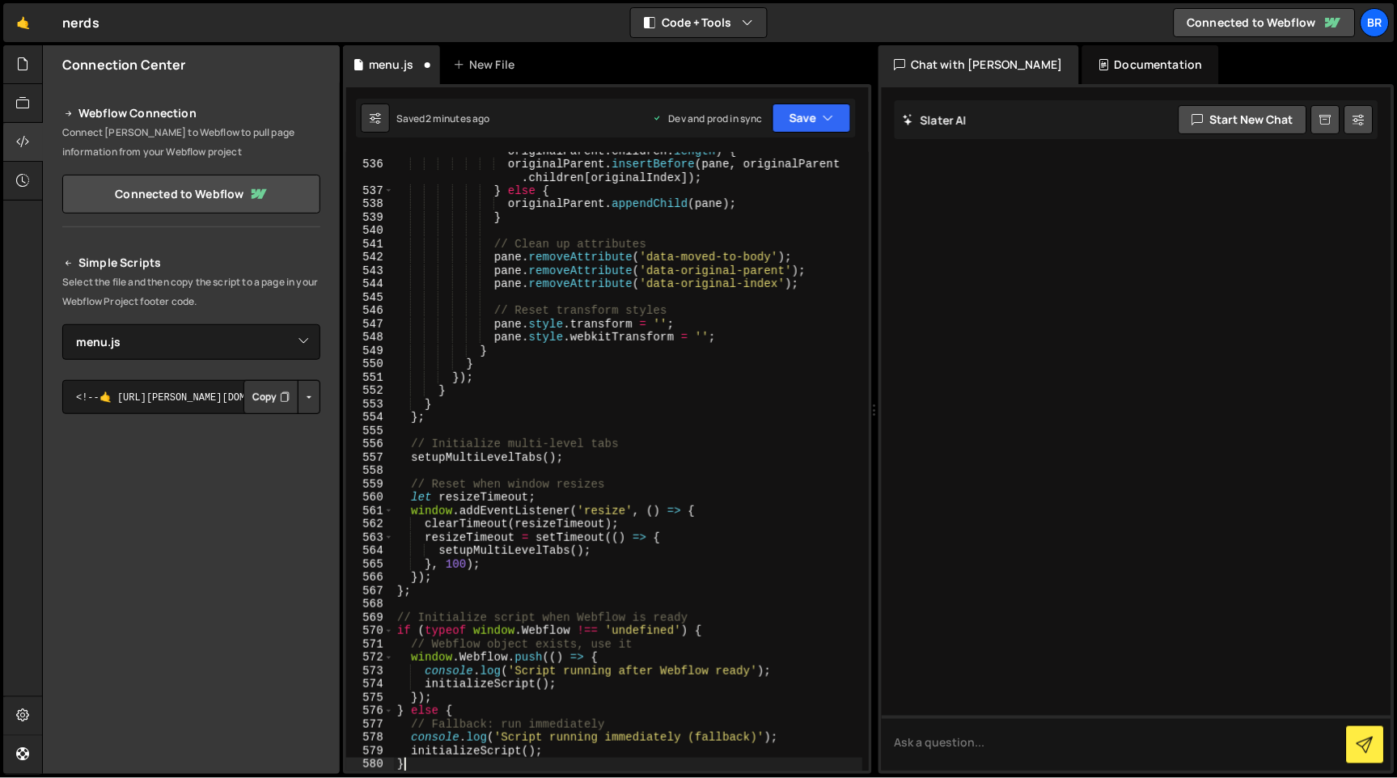
scroll to position [8419, 0]
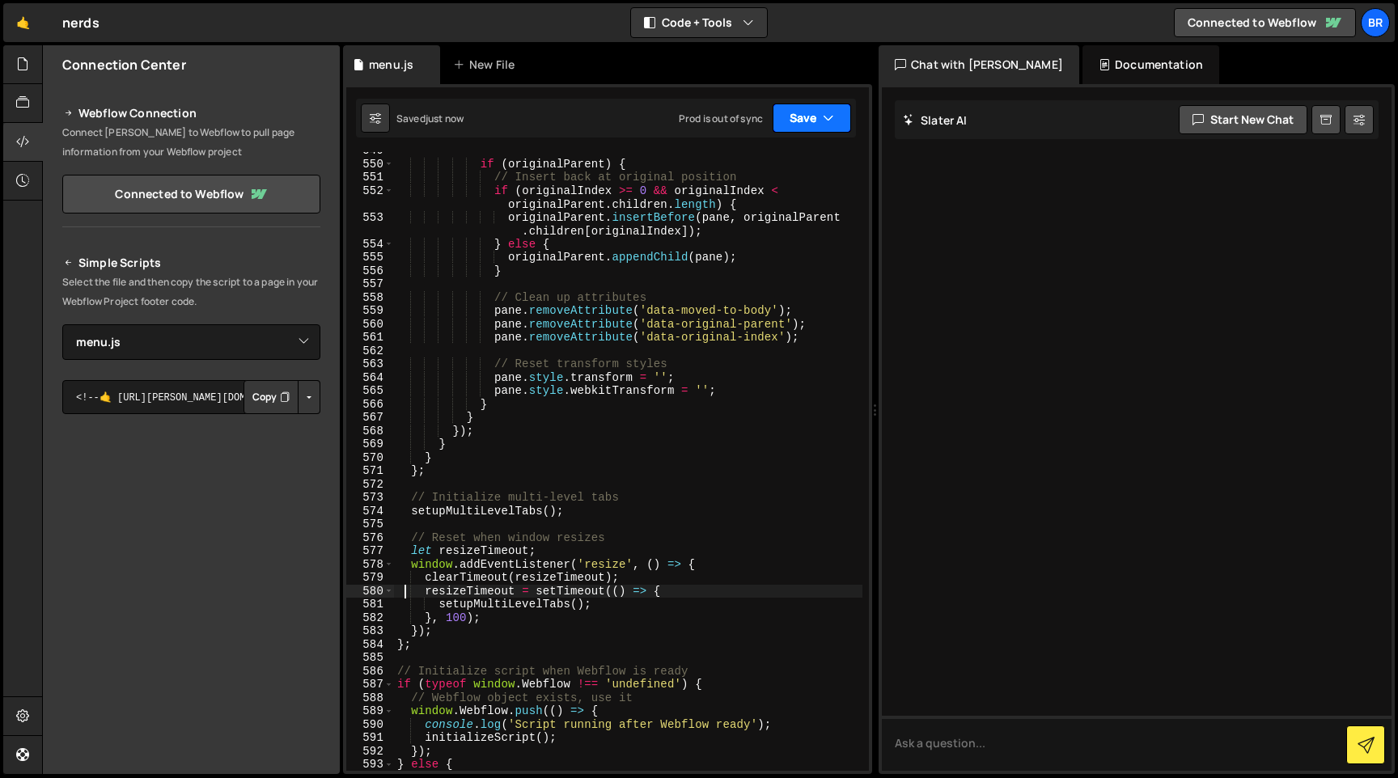
click at [808, 116] on button "Save" at bounding box center [812, 118] width 78 height 29
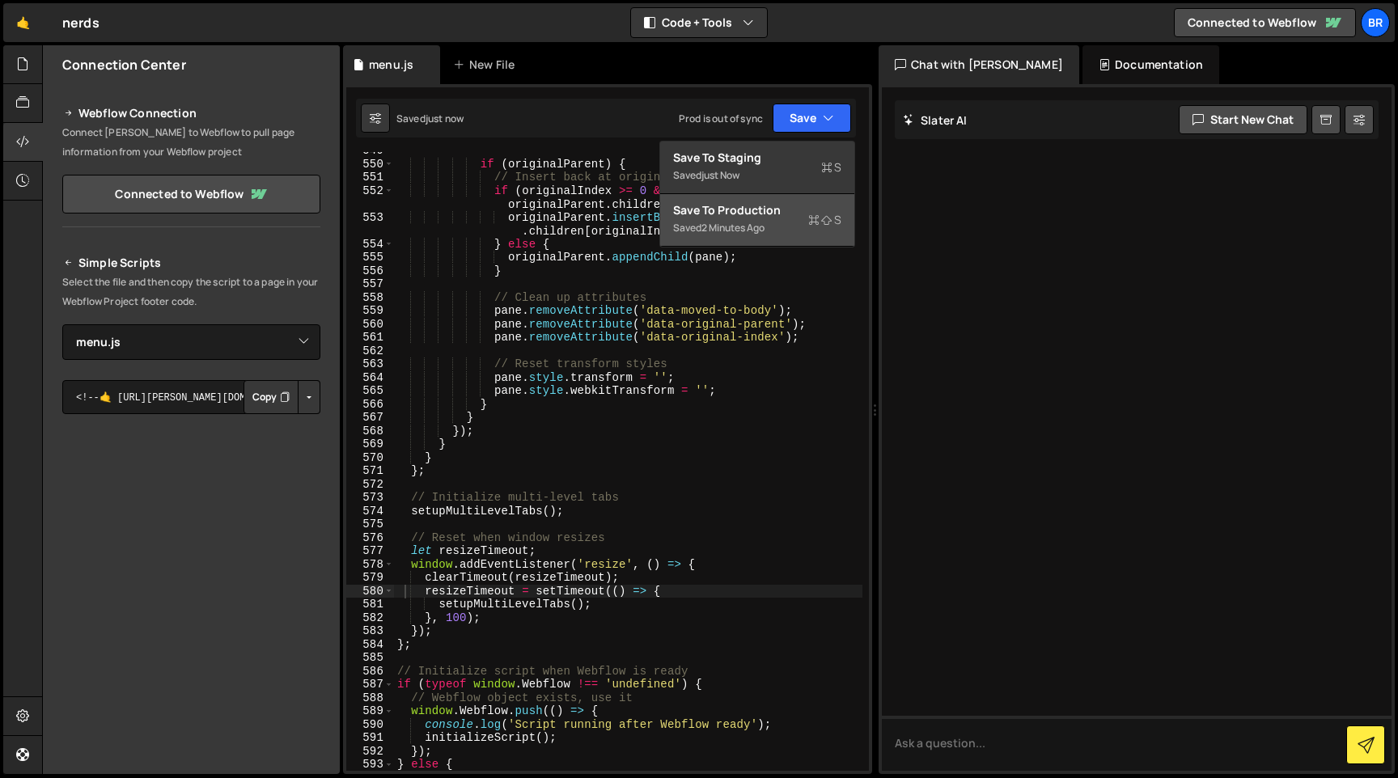
click at [752, 206] on div "Save to Production S" at bounding box center [757, 210] width 168 height 16
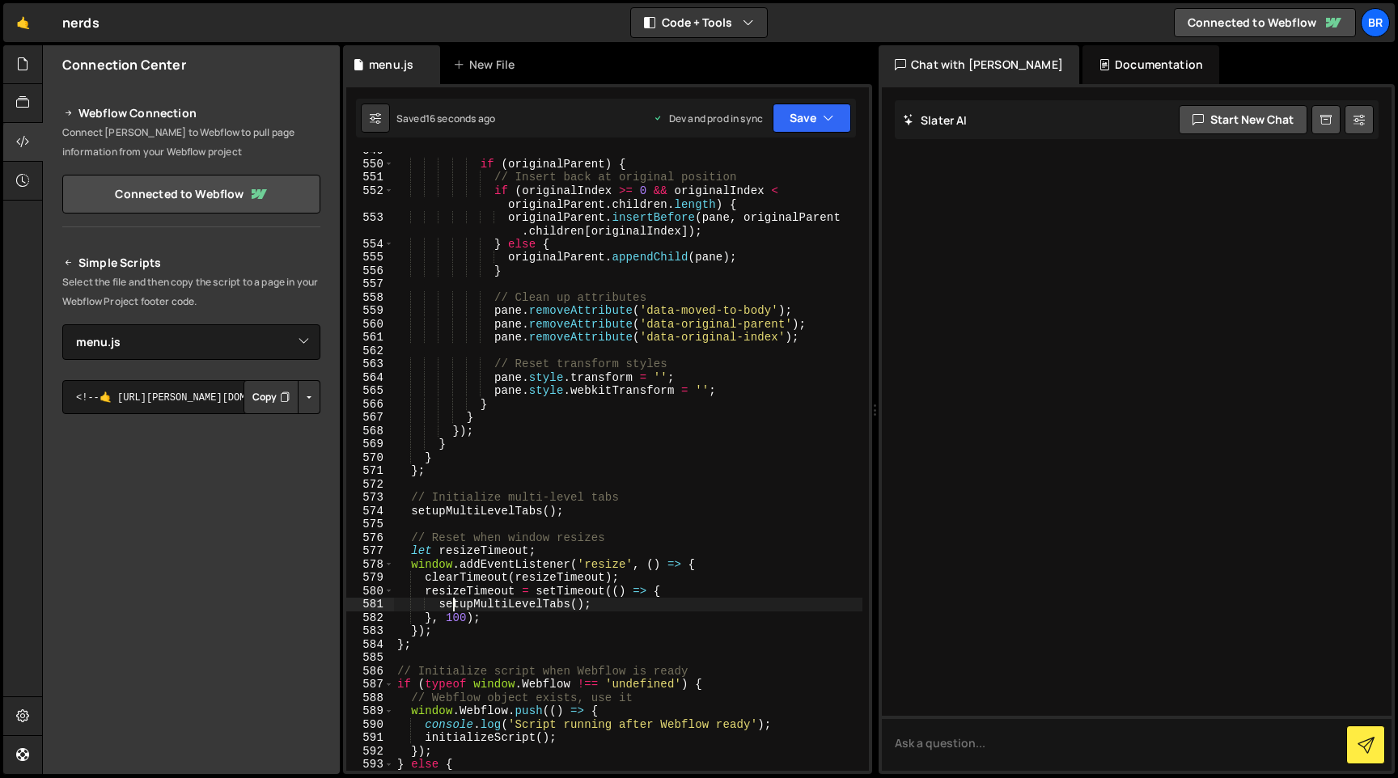
click at [453, 600] on div "if ( originalParent ) { // Insert back at original position if ( originalIndex …" at bounding box center [628, 467] width 468 height 646
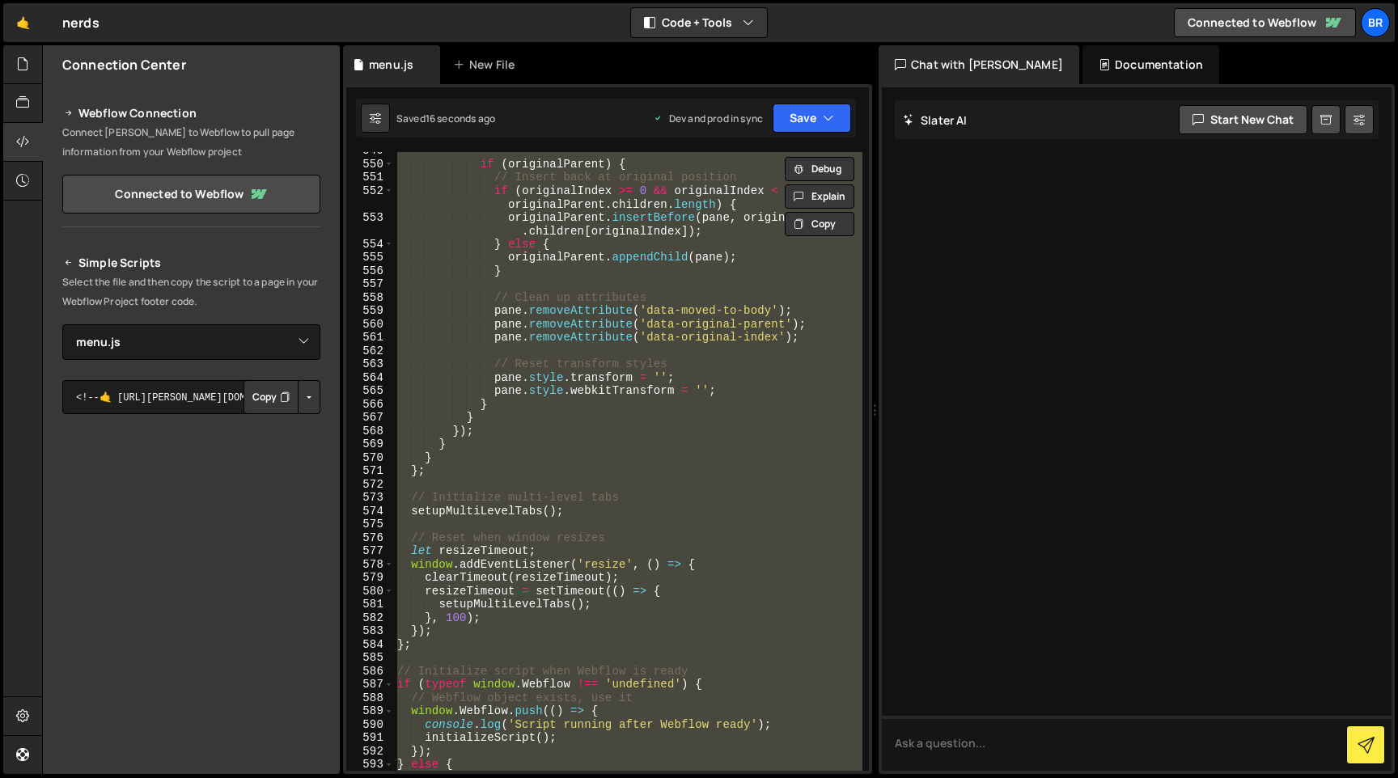
paste textarea
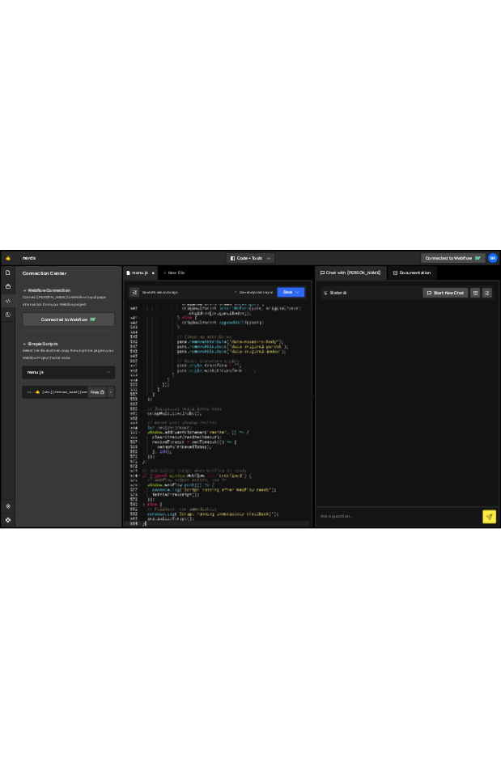
scroll to position [8486, 0]
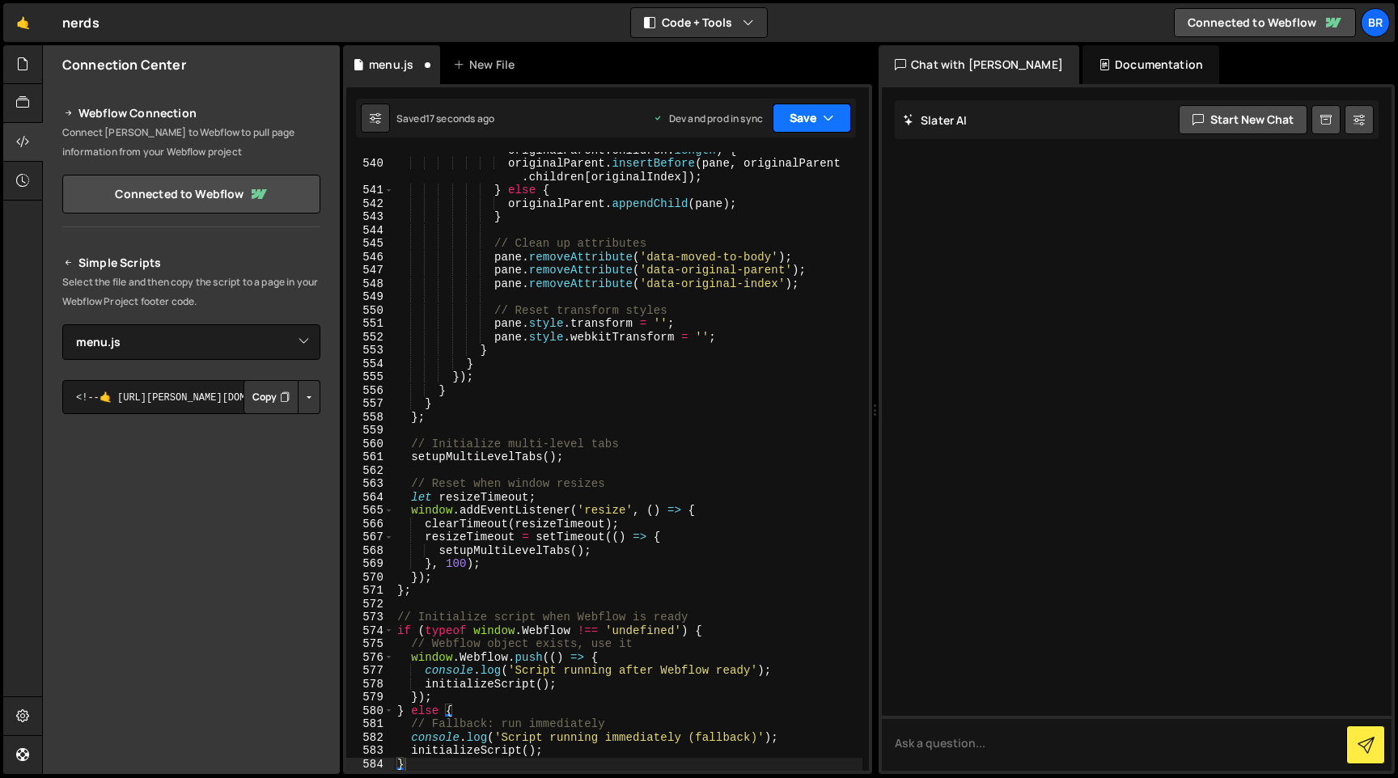
click at [815, 120] on button "Save" at bounding box center [812, 118] width 78 height 29
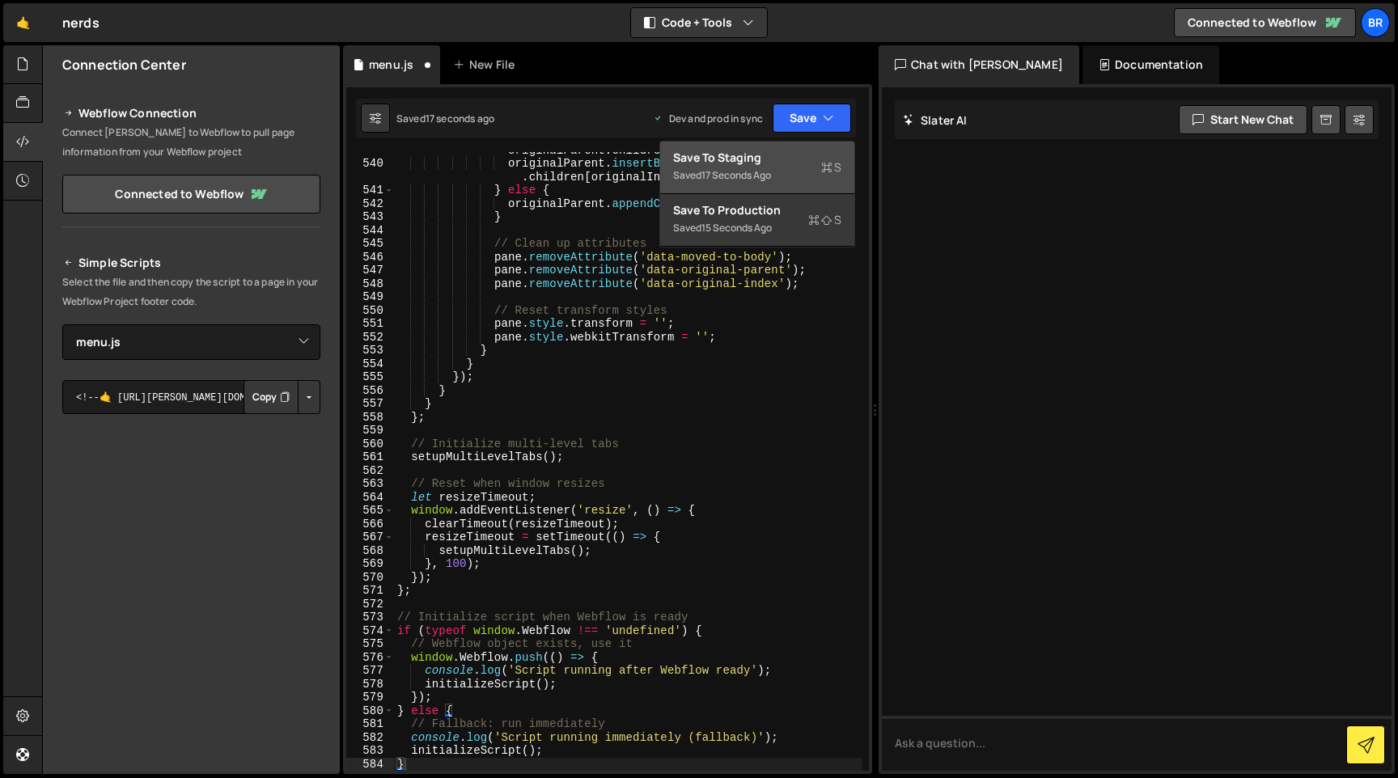
click at [752, 162] on div "Save to Staging S" at bounding box center [757, 158] width 168 height 16
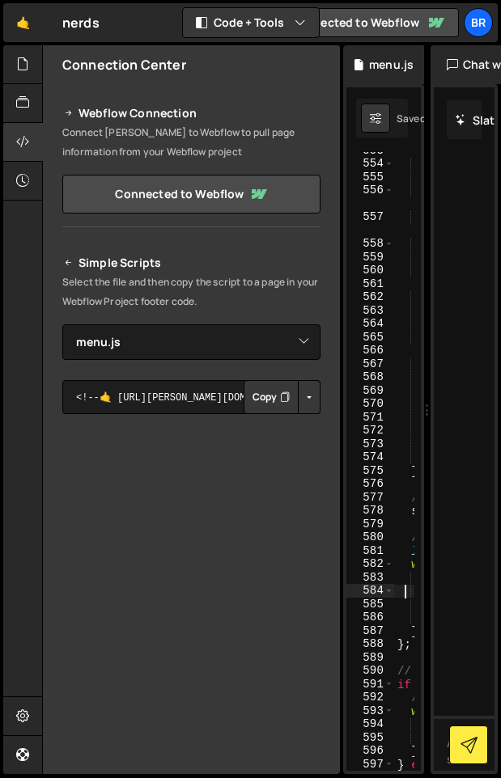
click at [375, 354] on div "566" at bounding box center [370, 351] width 48 height 14
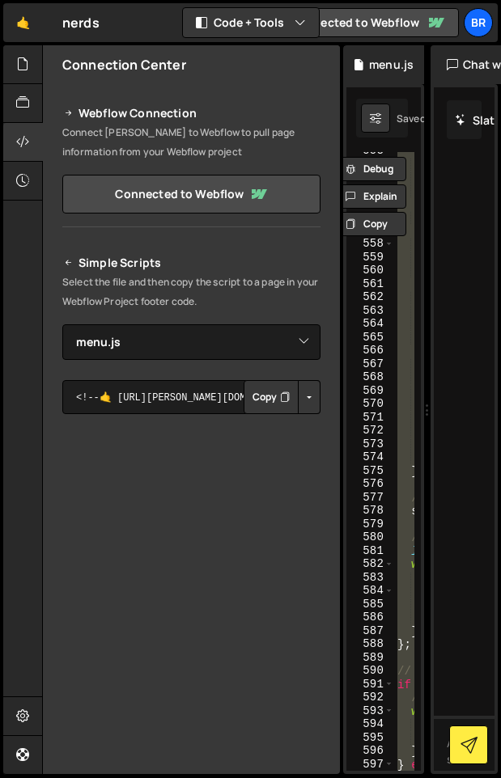
paste textarea "}"
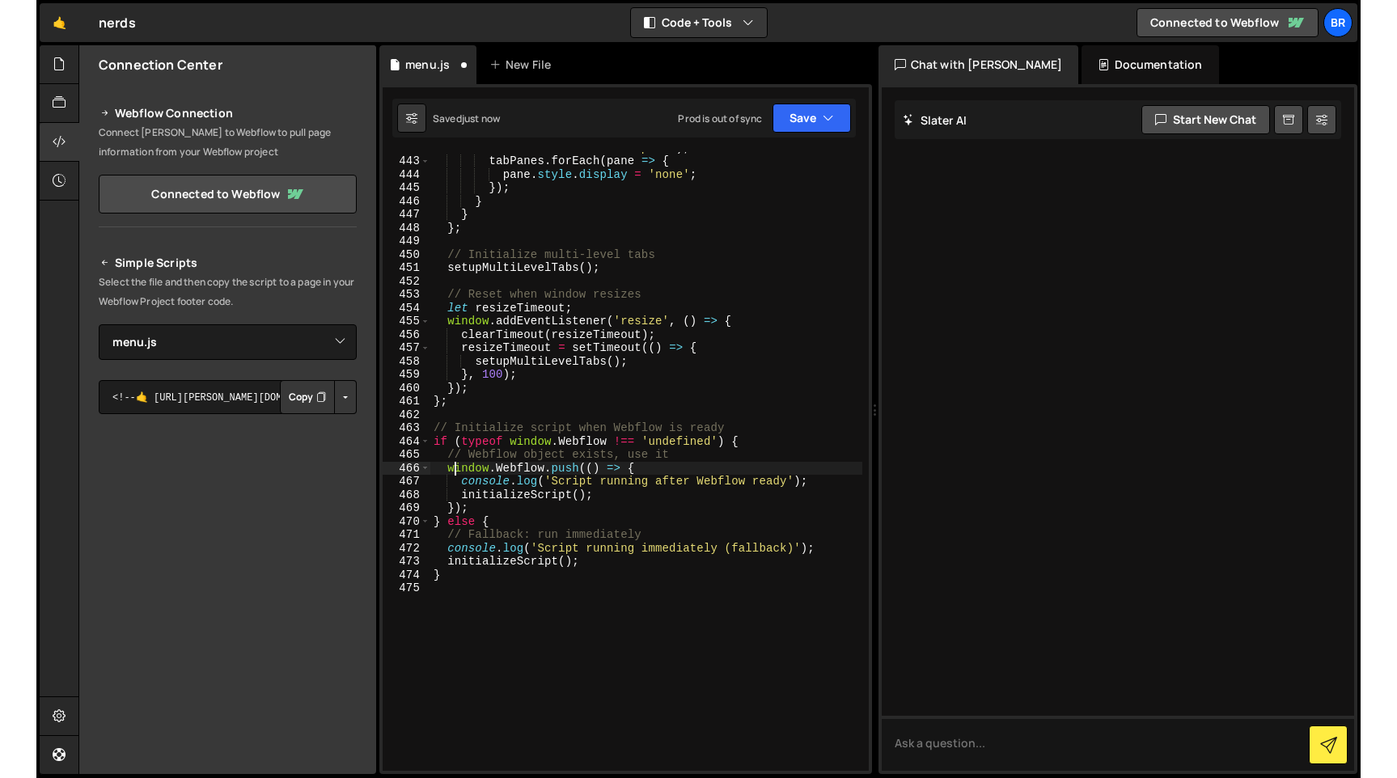
scroll to position [6967, 0]
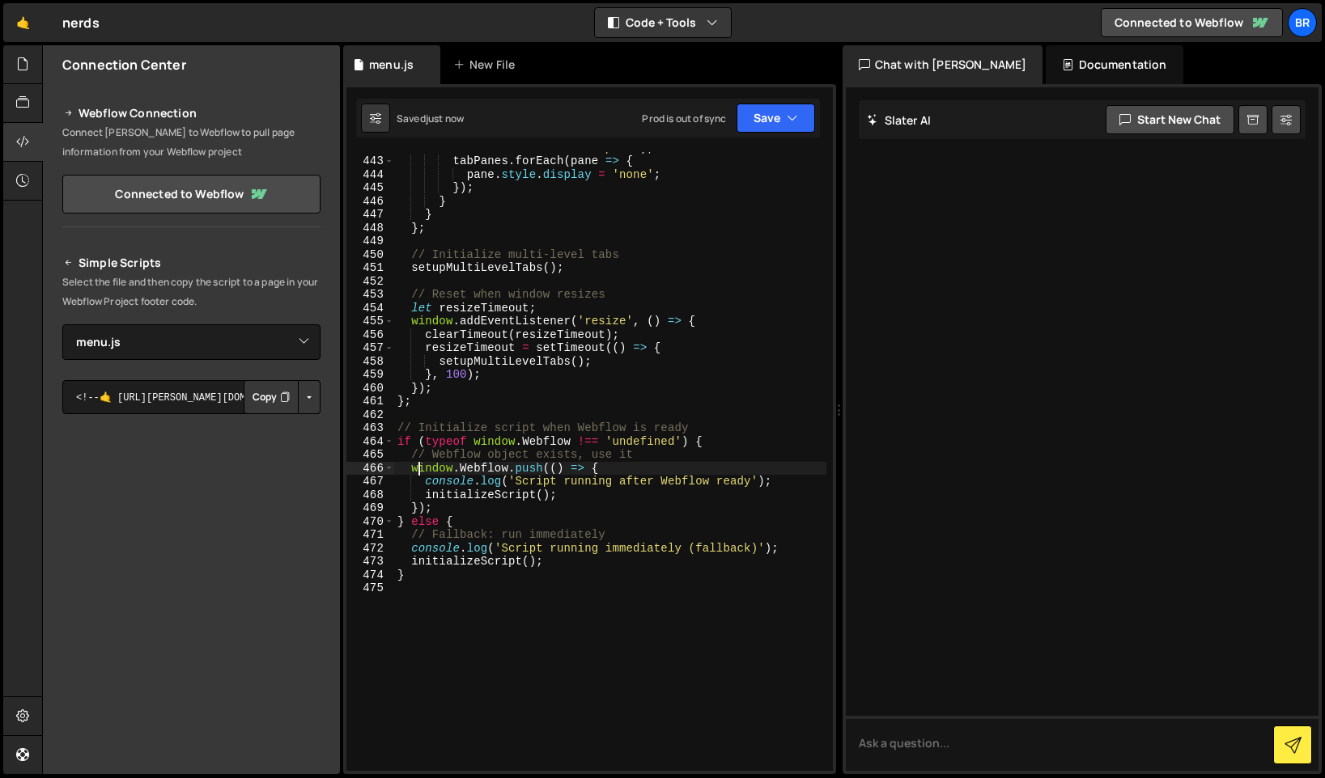
click at [610, 347] on div "const tabPanes = helpdeskContent . querySelectorAll ( ' .nav-tabs-tab.w-tab-pan…" at bounding box center [610, 457] width 432 height 659
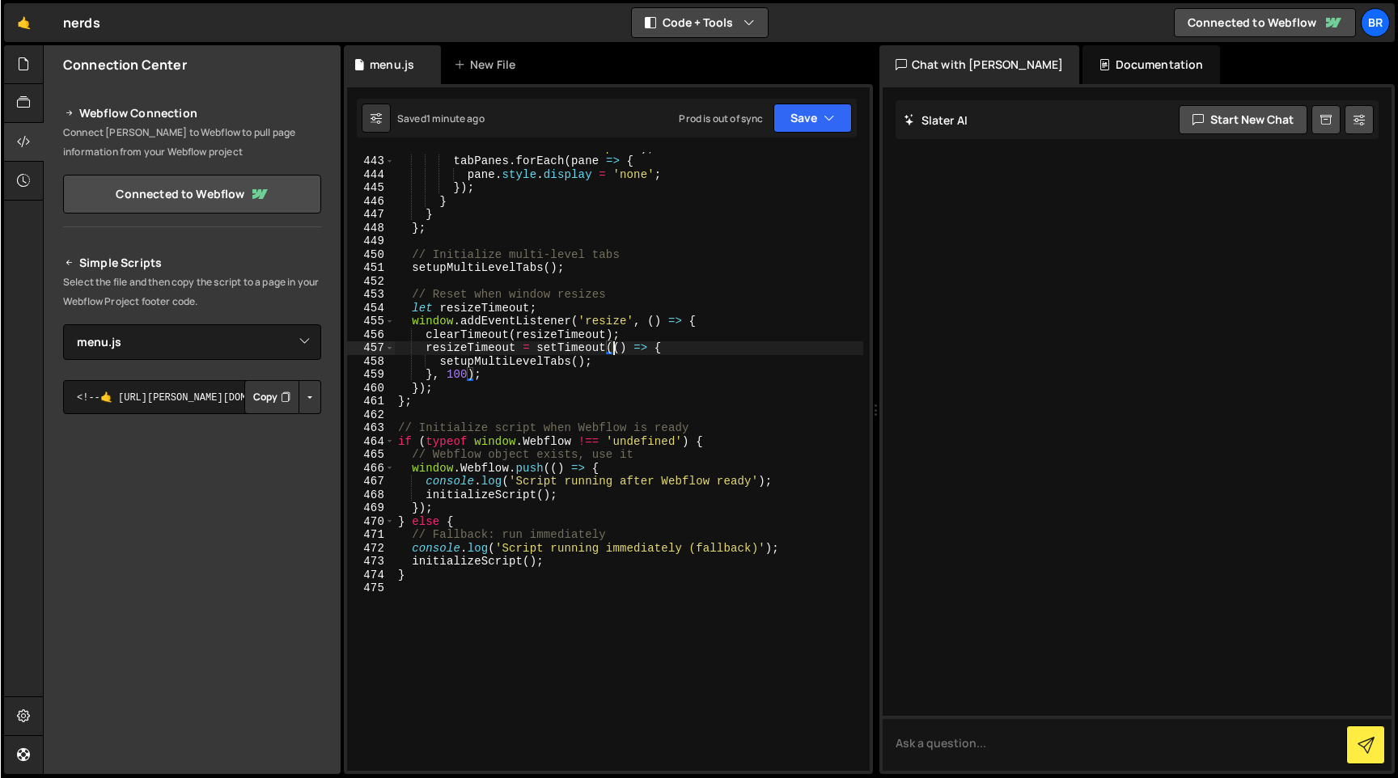
scroll to position [6733, 0]
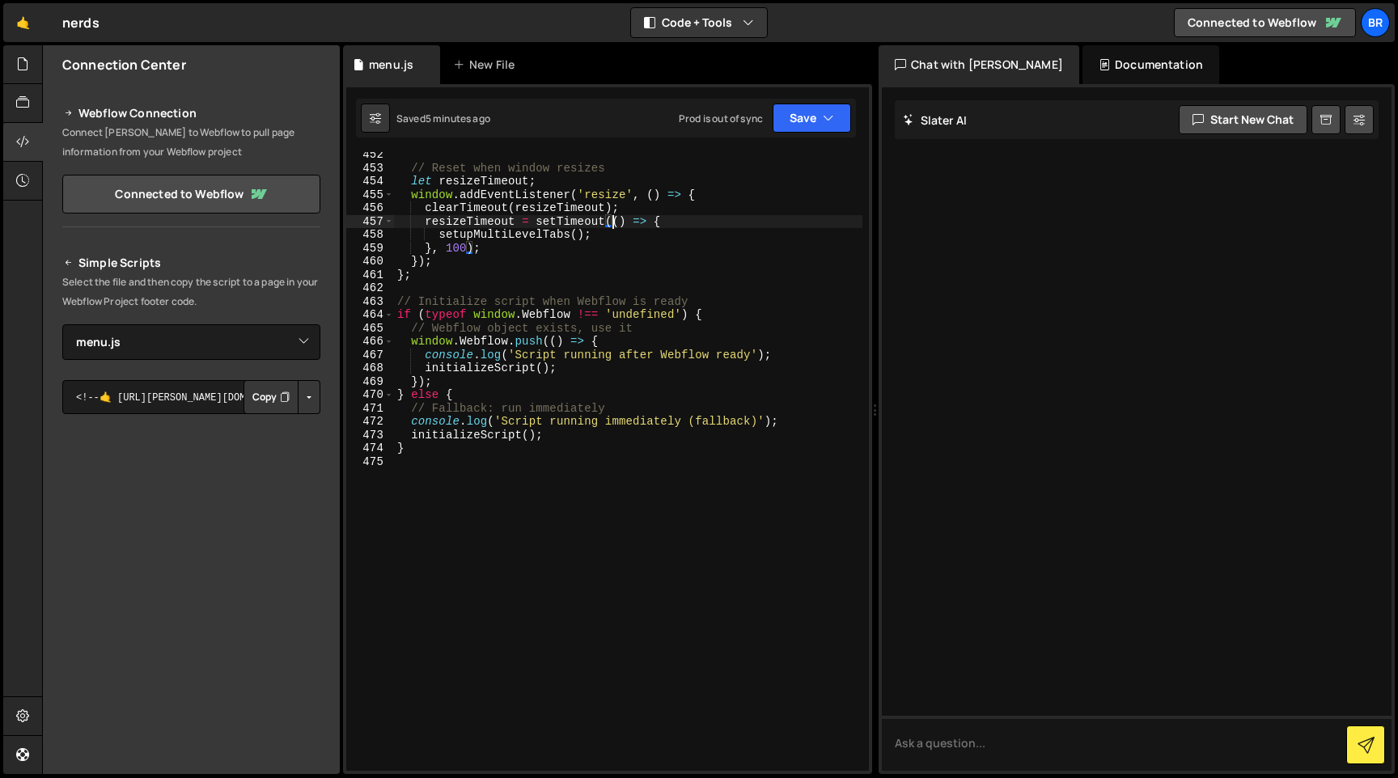
click at [472, 394] on div "// Reset when window resizes let resizeTimeout ; window . addEventListener ( 'r…" at bounding box center [628, 471] width 468 height 646
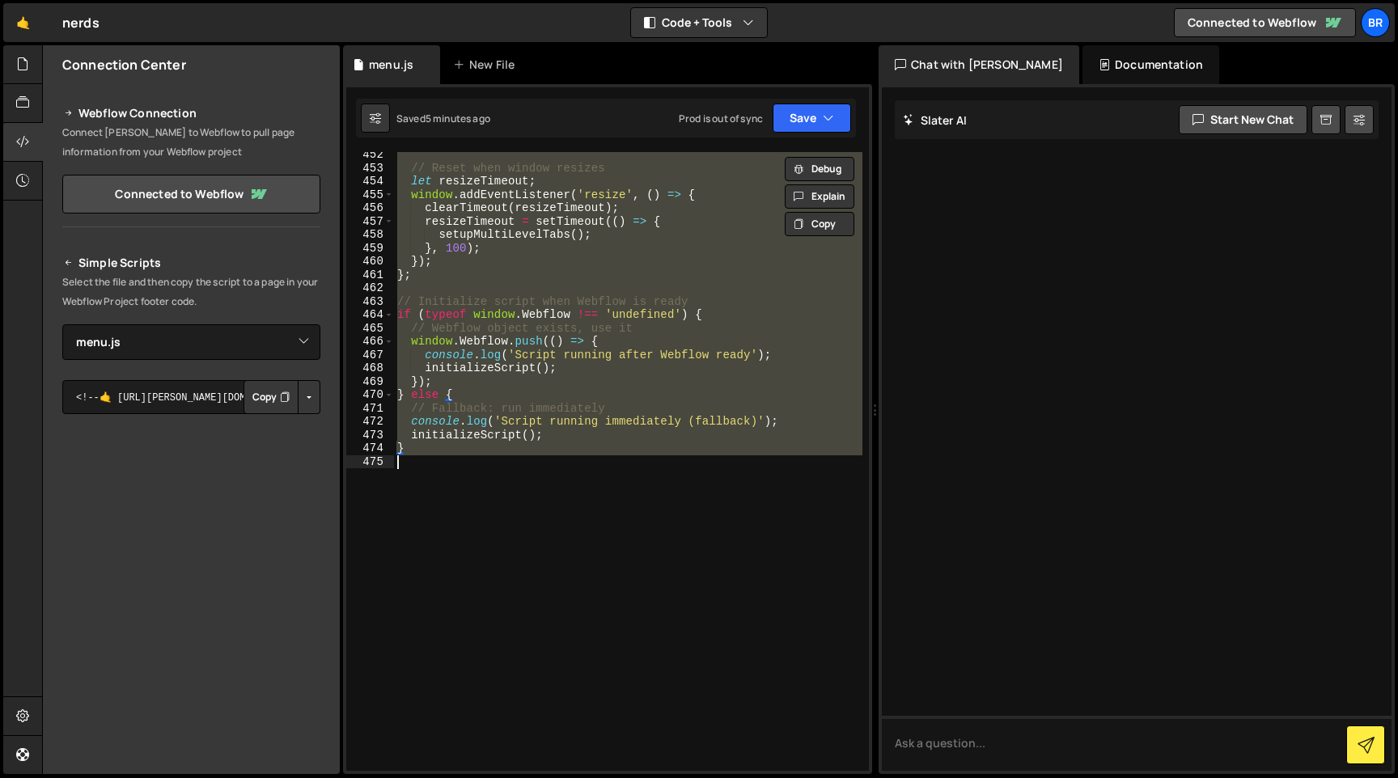
paste textarea "}"
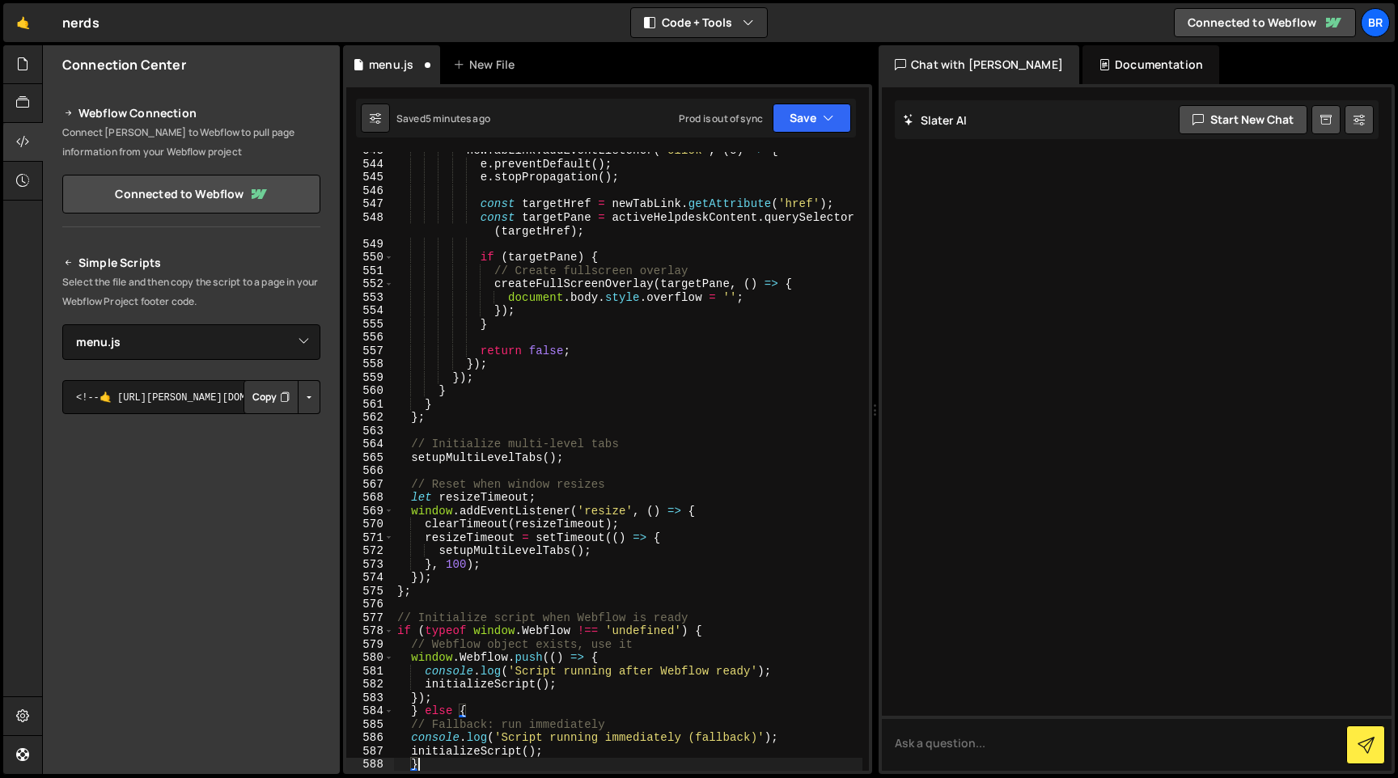
scroll to position [8205, 0]
click at [846, 121] on button "Save" at bounding box center [812, 118] width 78 height 29
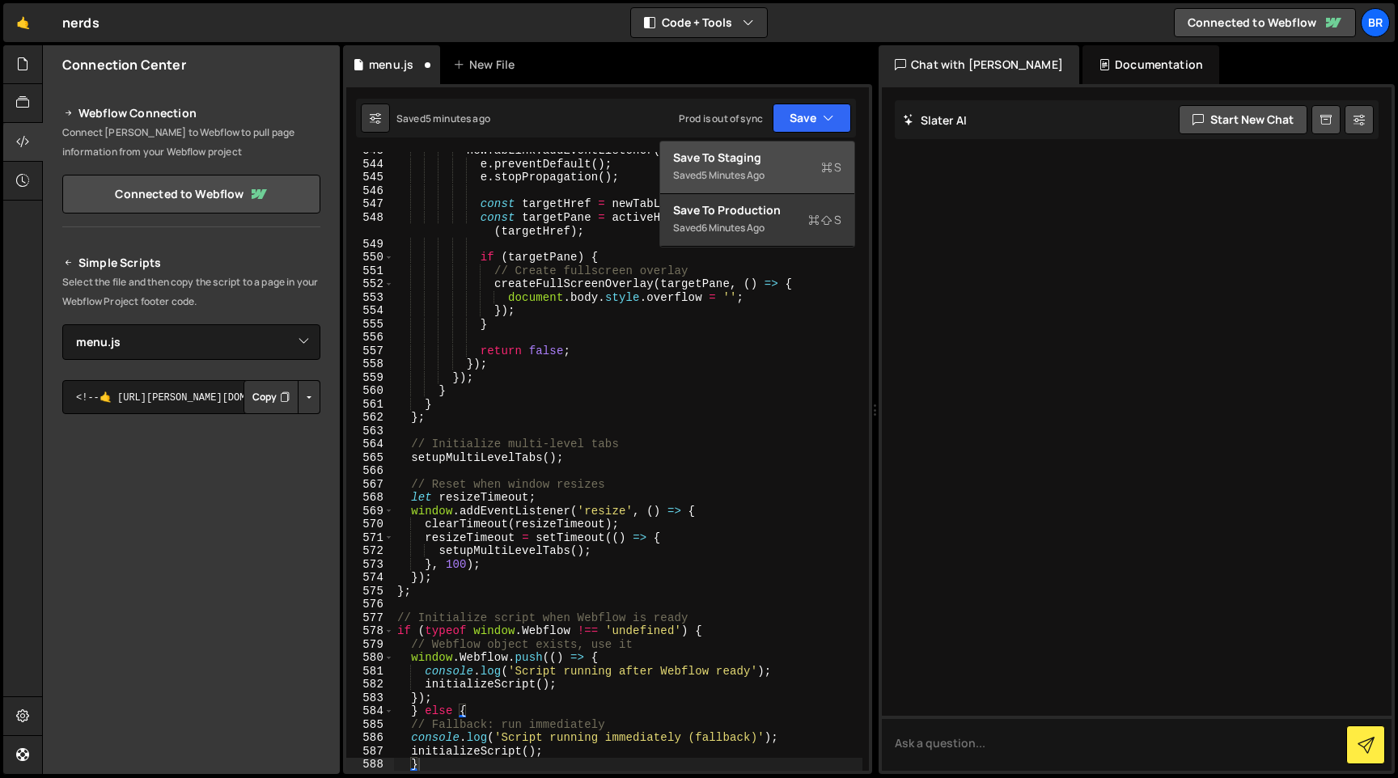
click at [750, 152] on div "Save to Staging S" at bounding box center [757, 158] width 168 height 16
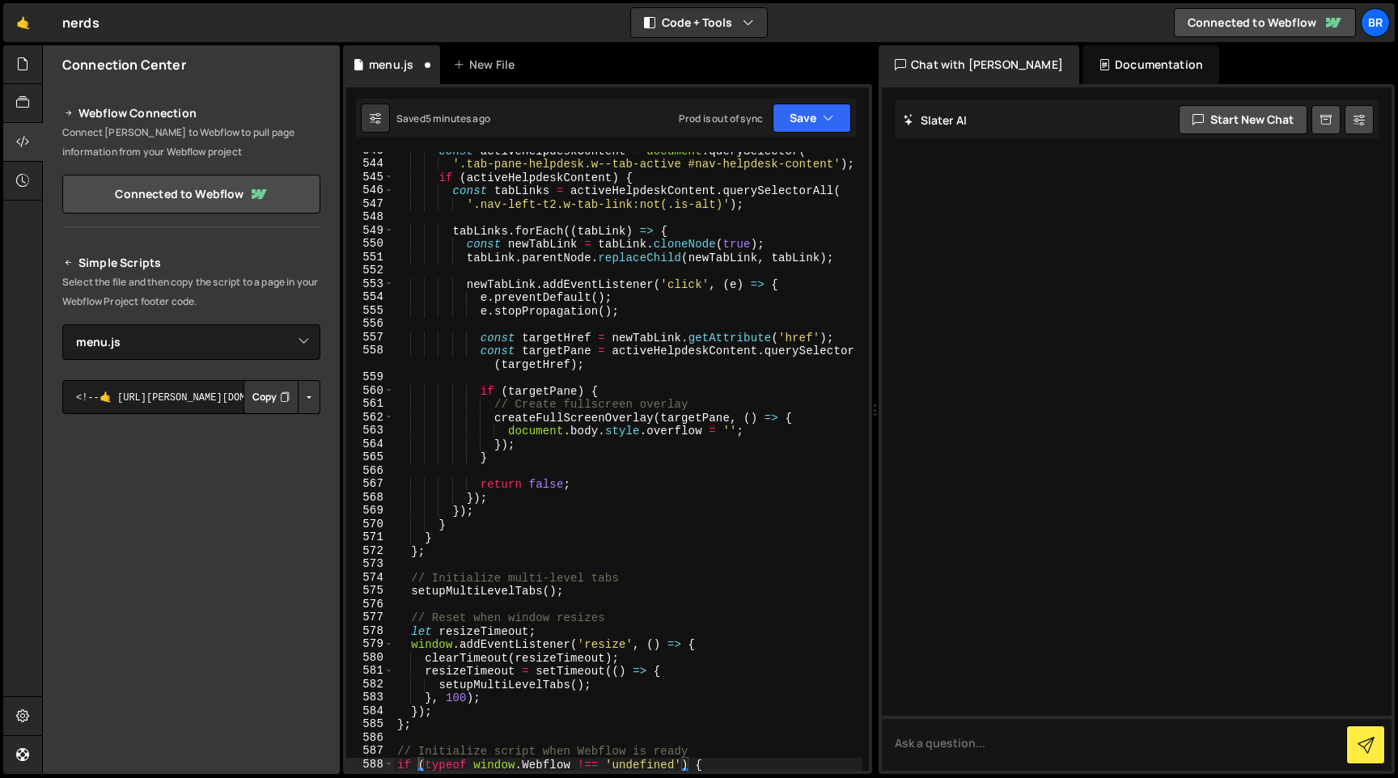
scroll to position [8112, 0]
click at [801, 121] on button "Save" at bounding box center [812, 118] width 78 height 29
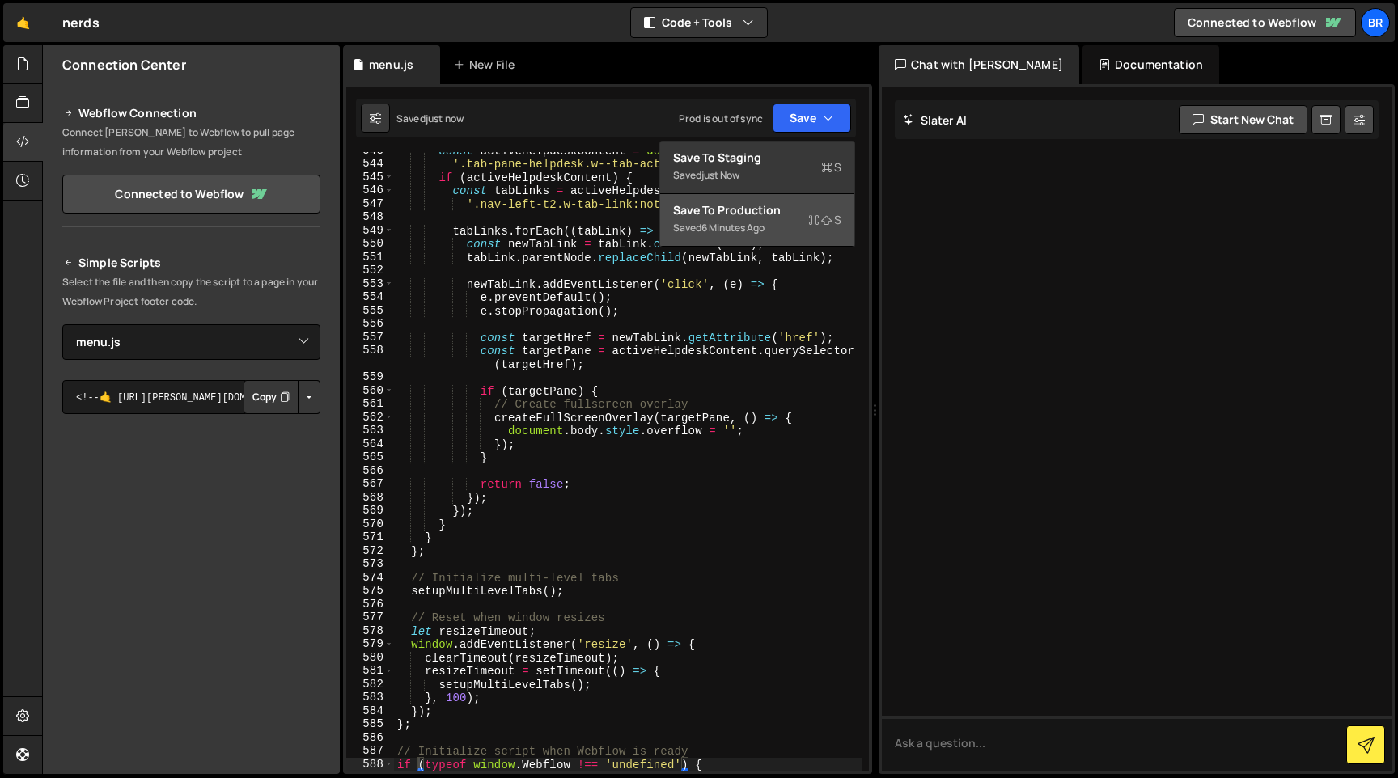
click at [720, 231] on div "6 minutes ago" at bounding box center [733, 228] width 63 height 14
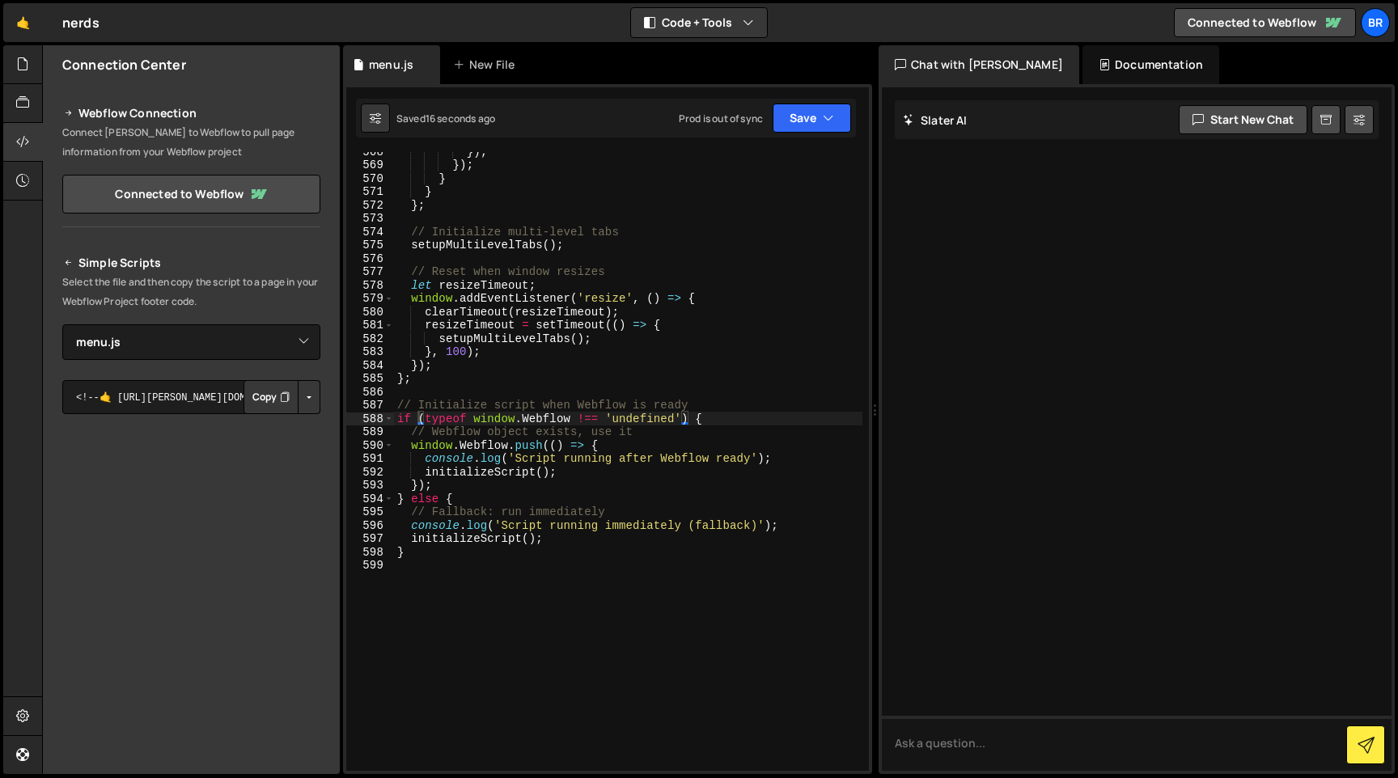
scroll to position [8534, 0]
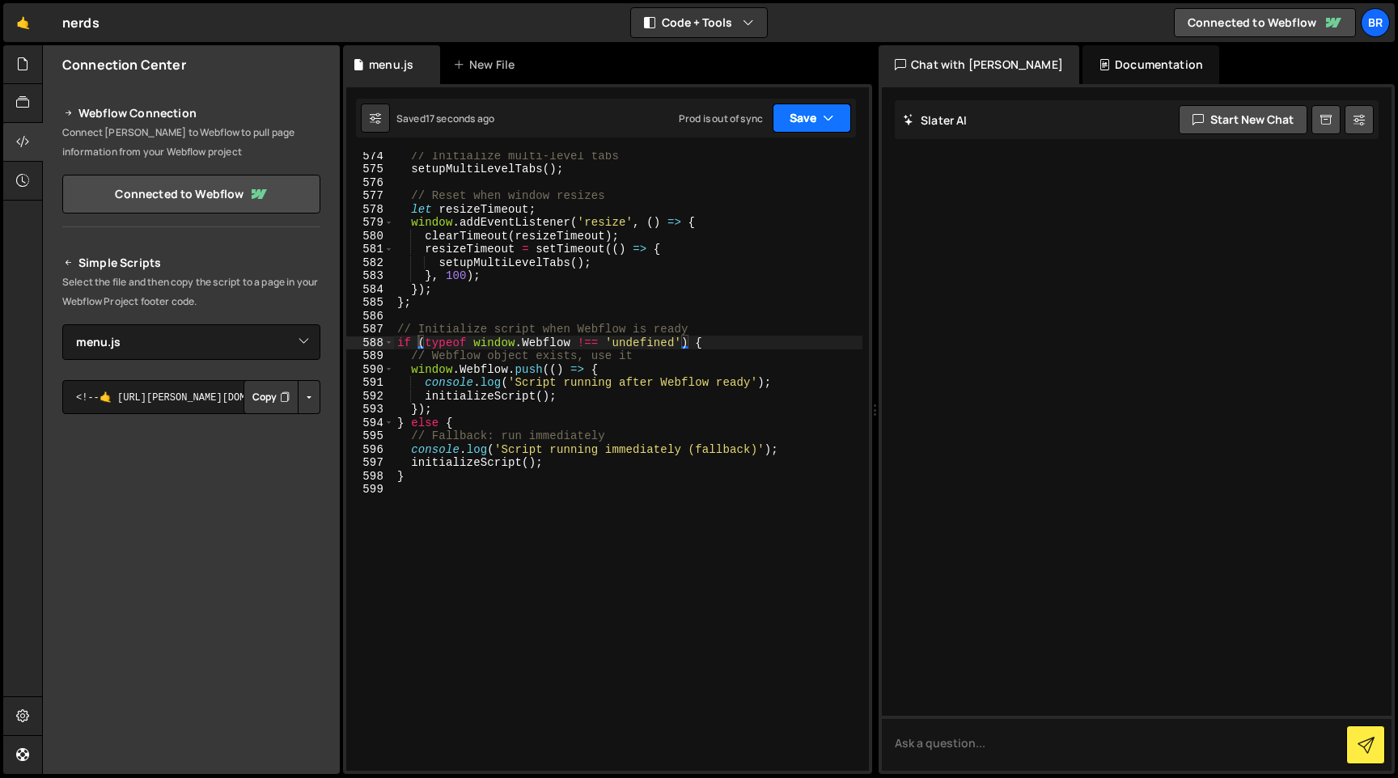
click at [816, 105] on button "Save" at bounding box center [812, 118] width 78 height 29
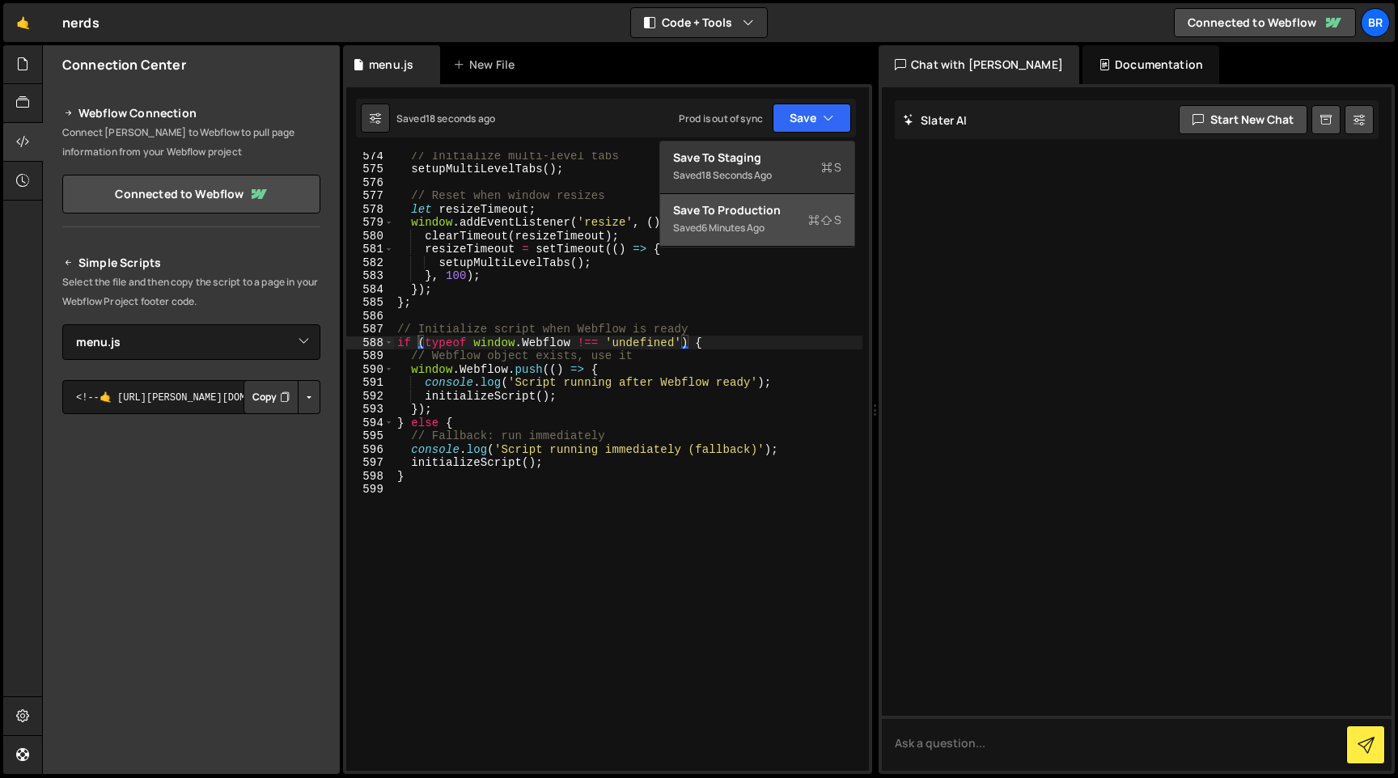
click at [774, 202] on div "Save to Production S" at bounding box center [757, 210] width 168 height 16
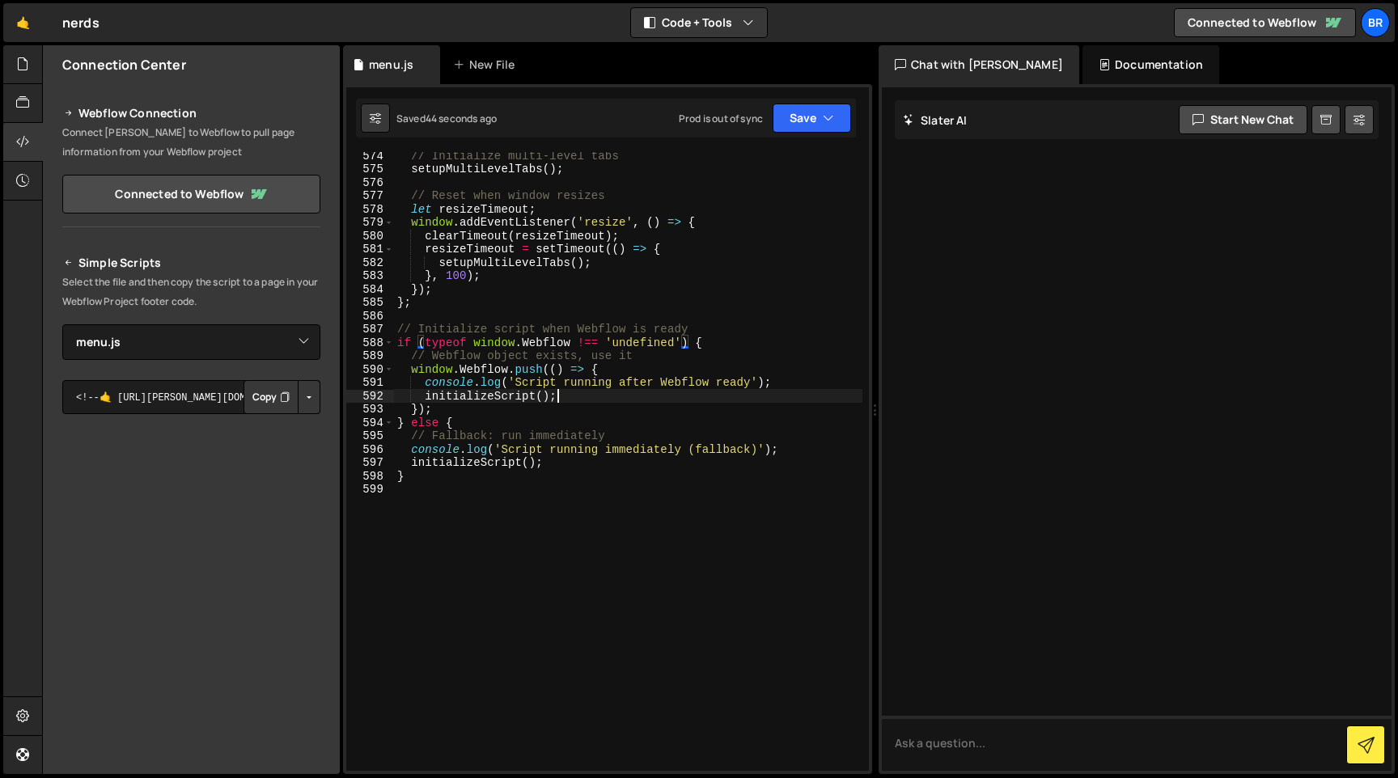
click at [570, 400] on div "// Initialize multi-level tabs setupMultiLevelTabs ( ) ; // Reset when window r…" at bounding box center [628, 472] width 468 height 646
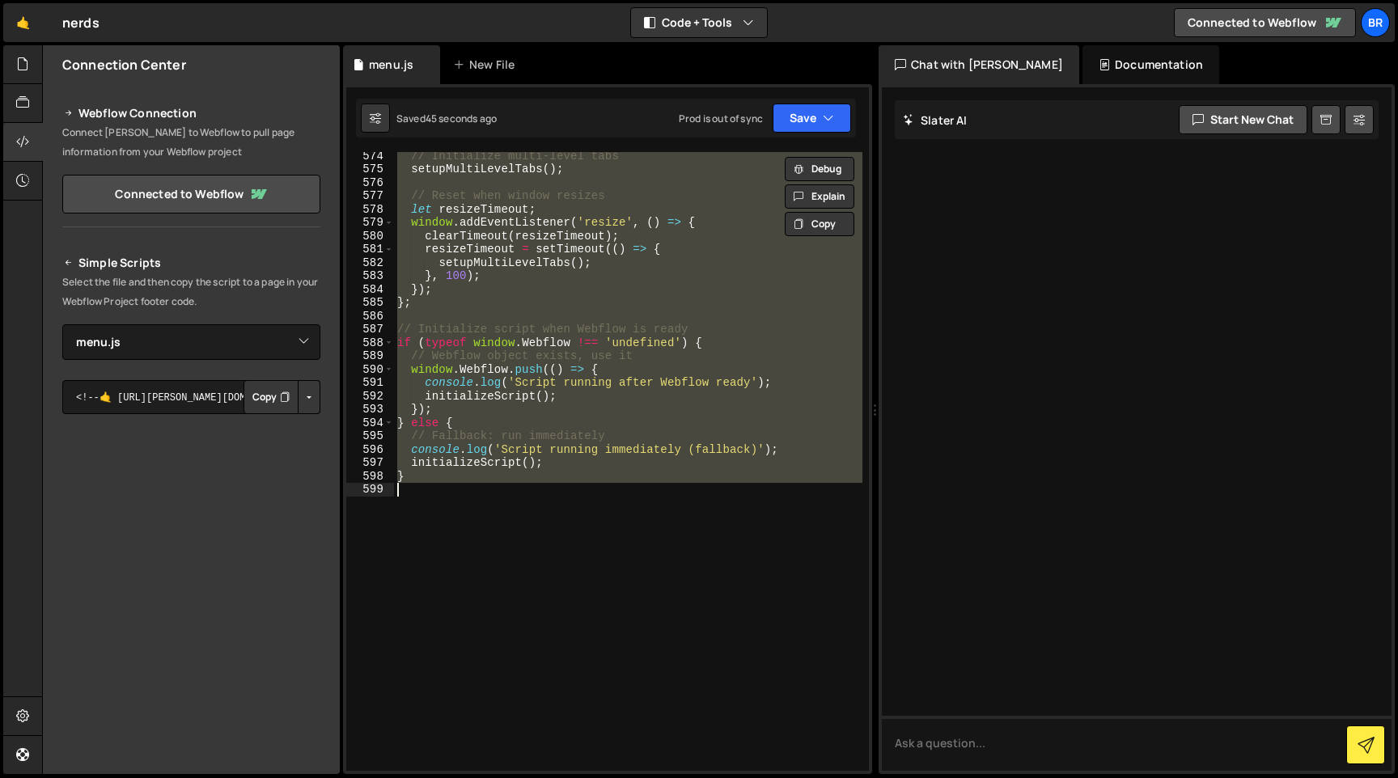
paste textarea "}"
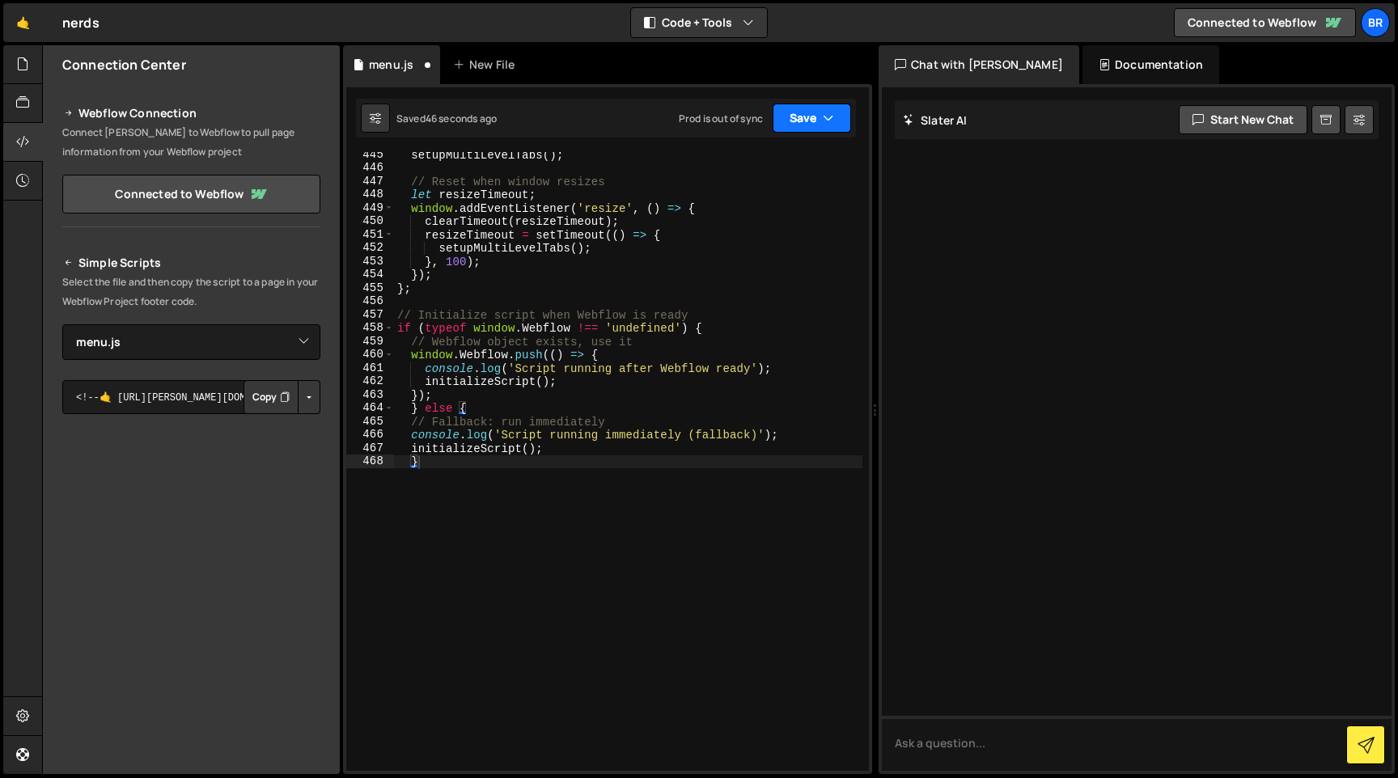
click at [836, 121] on button "Save" at bounding box center [812, 118] width 78 height 29
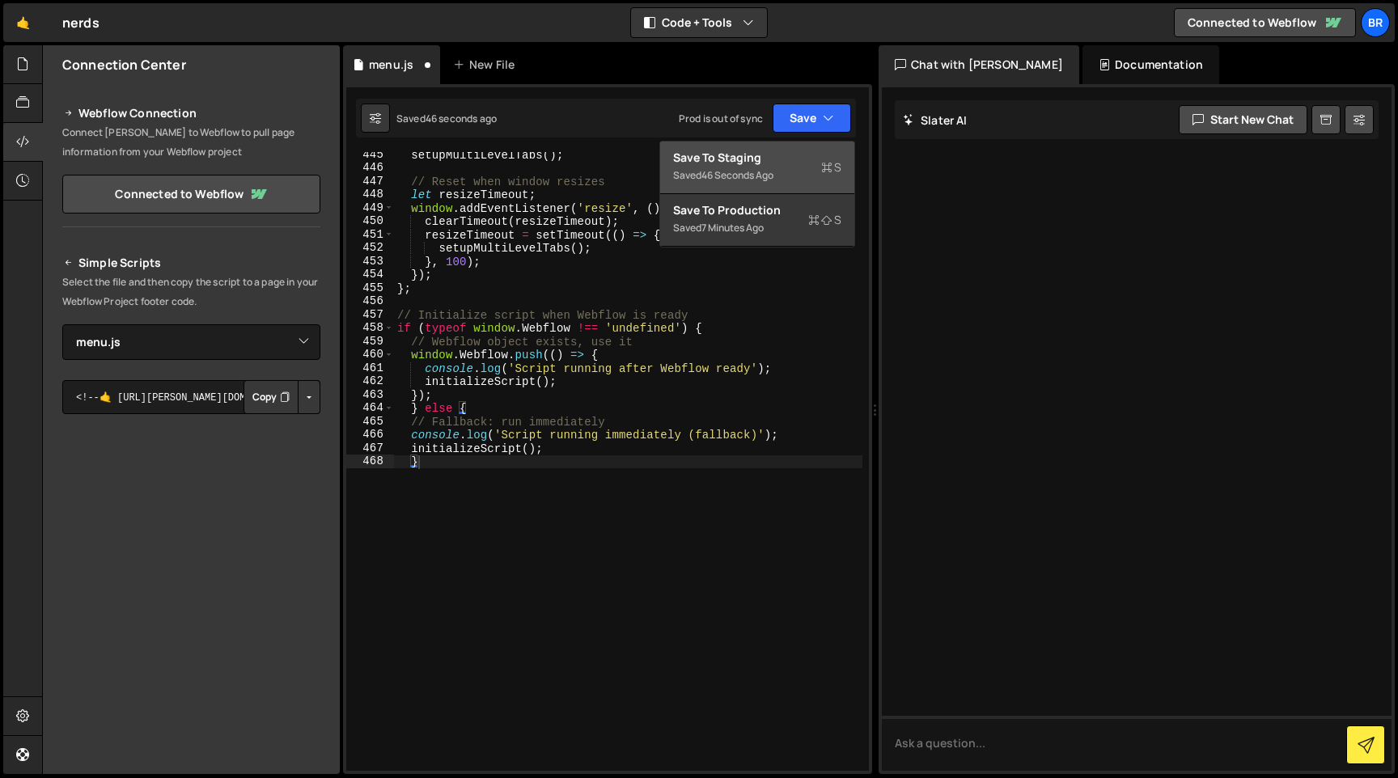
click at [786, 164] on div "Save to Staging S" at bounding box center [757, 158] width 168 height 16
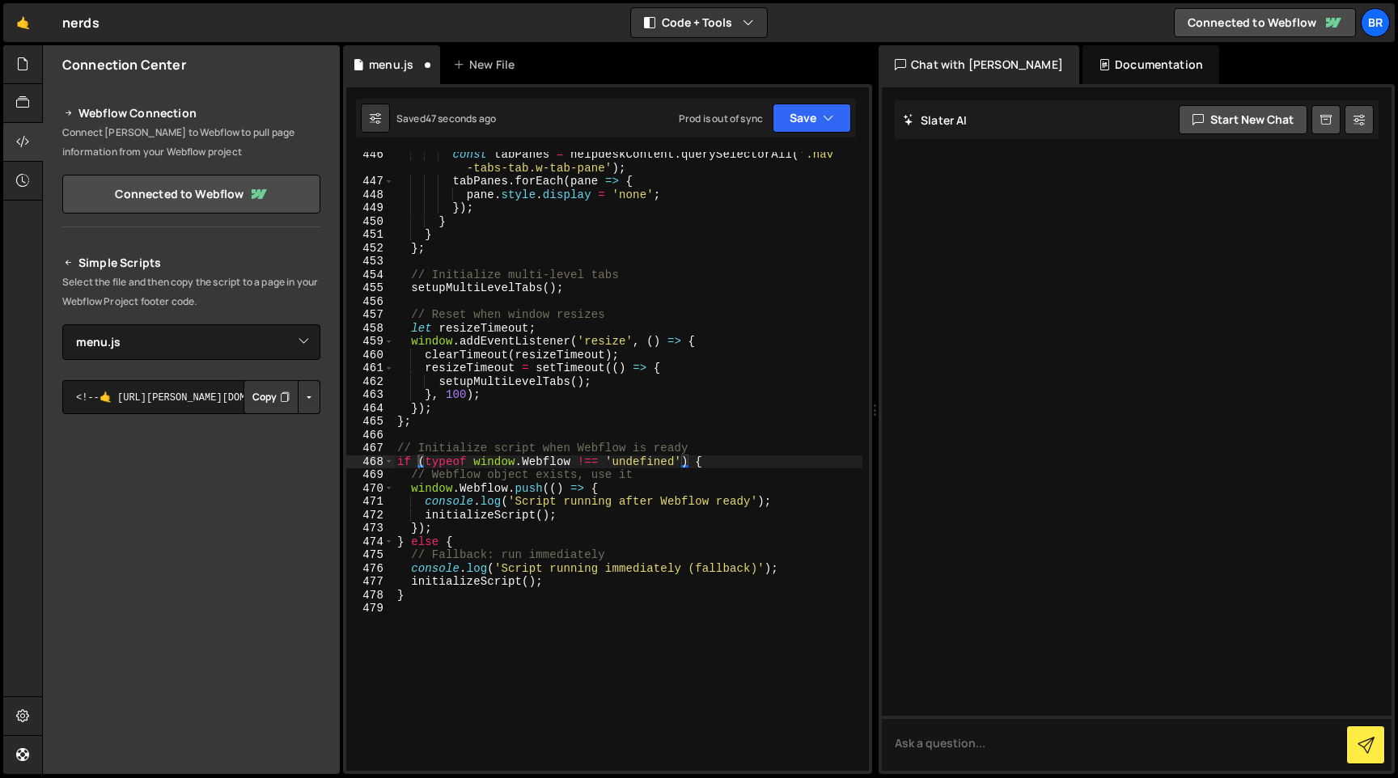
scroll to position [6679, 0]
click at [812, 125] on button "Save" at bounding box center [812, 118] width 78 height 29
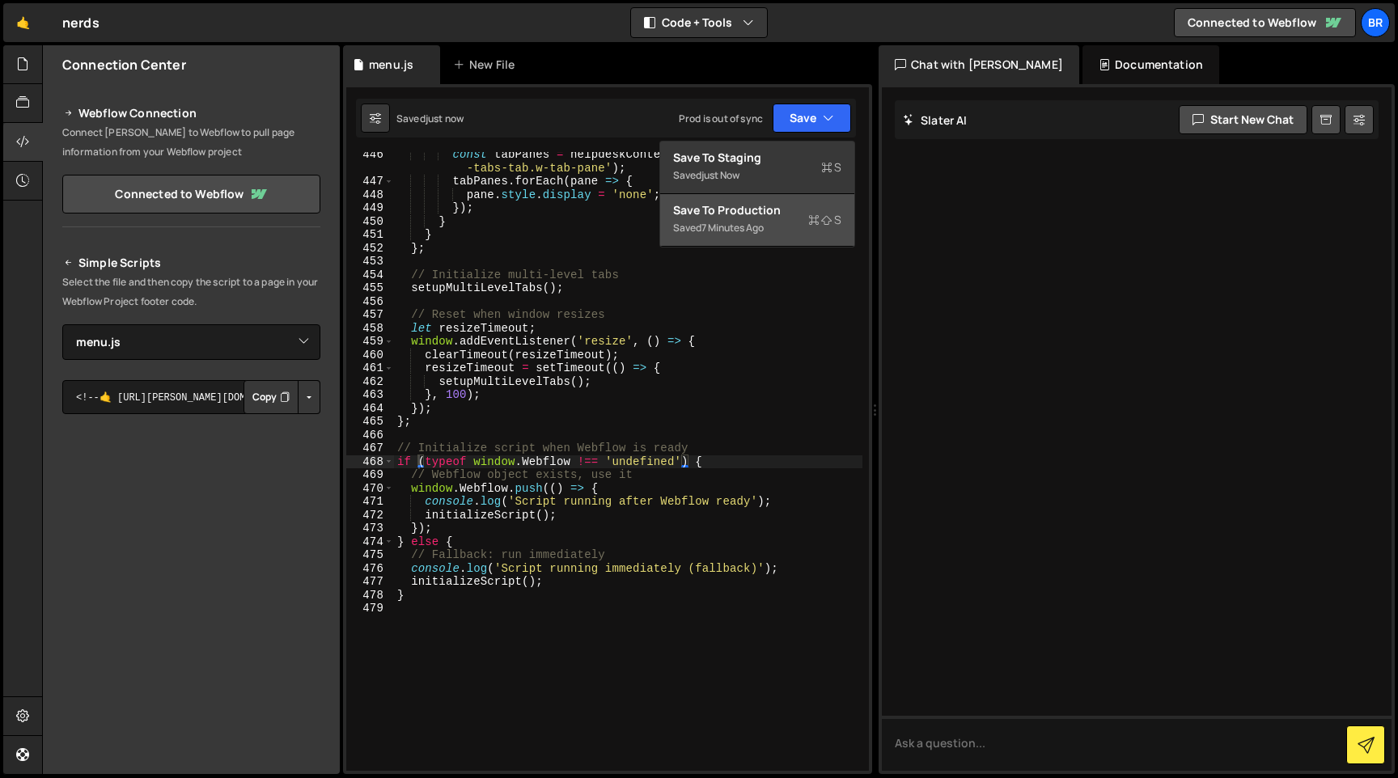
click at [781, 209] on div "Save to Production S" at bounding box center [757, 210] width 168 height 16
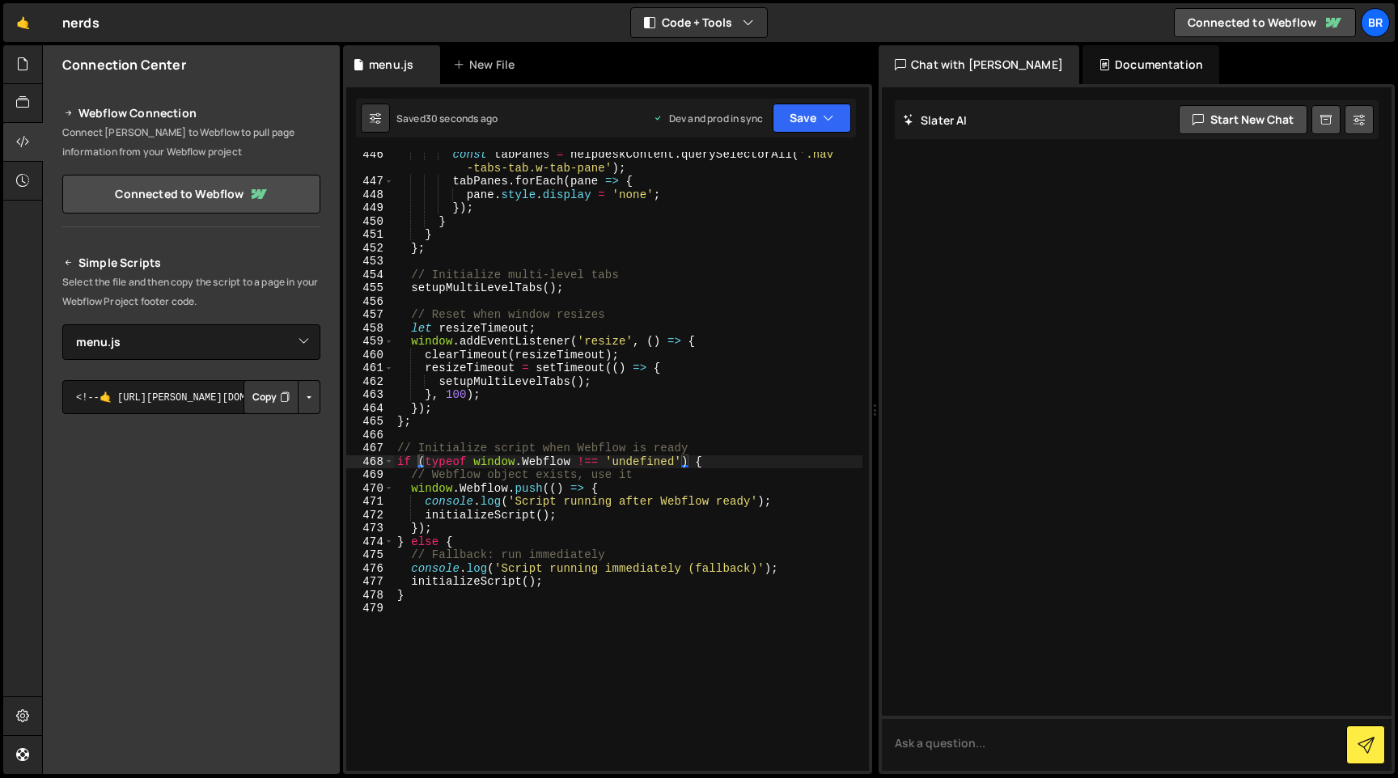
click at [630, 569] on div "const tabPanes = helpdeskContent . querySelectorAll ( '.nav -tabs-tab.w-tab-pan…" at bounding box center [628, 477] width 468 height 659
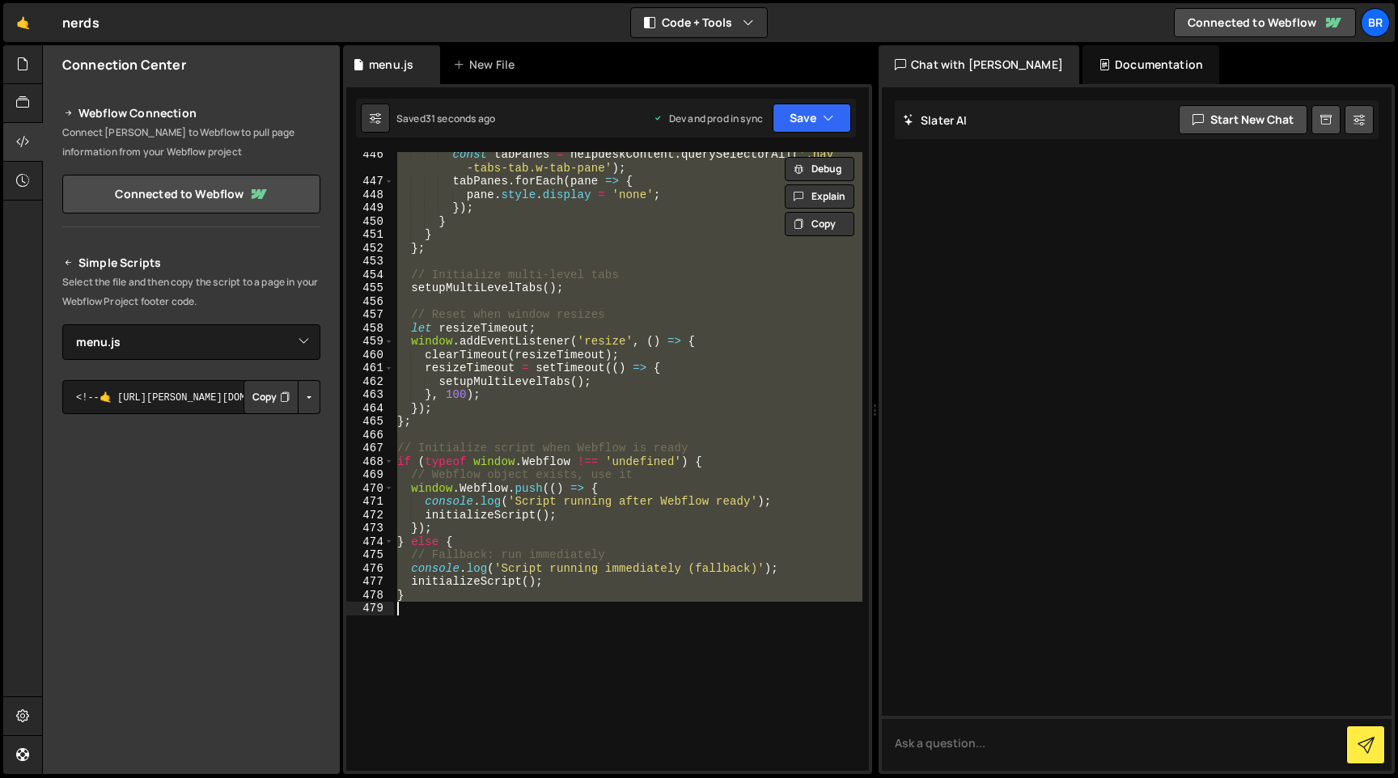
paste textarea "}"
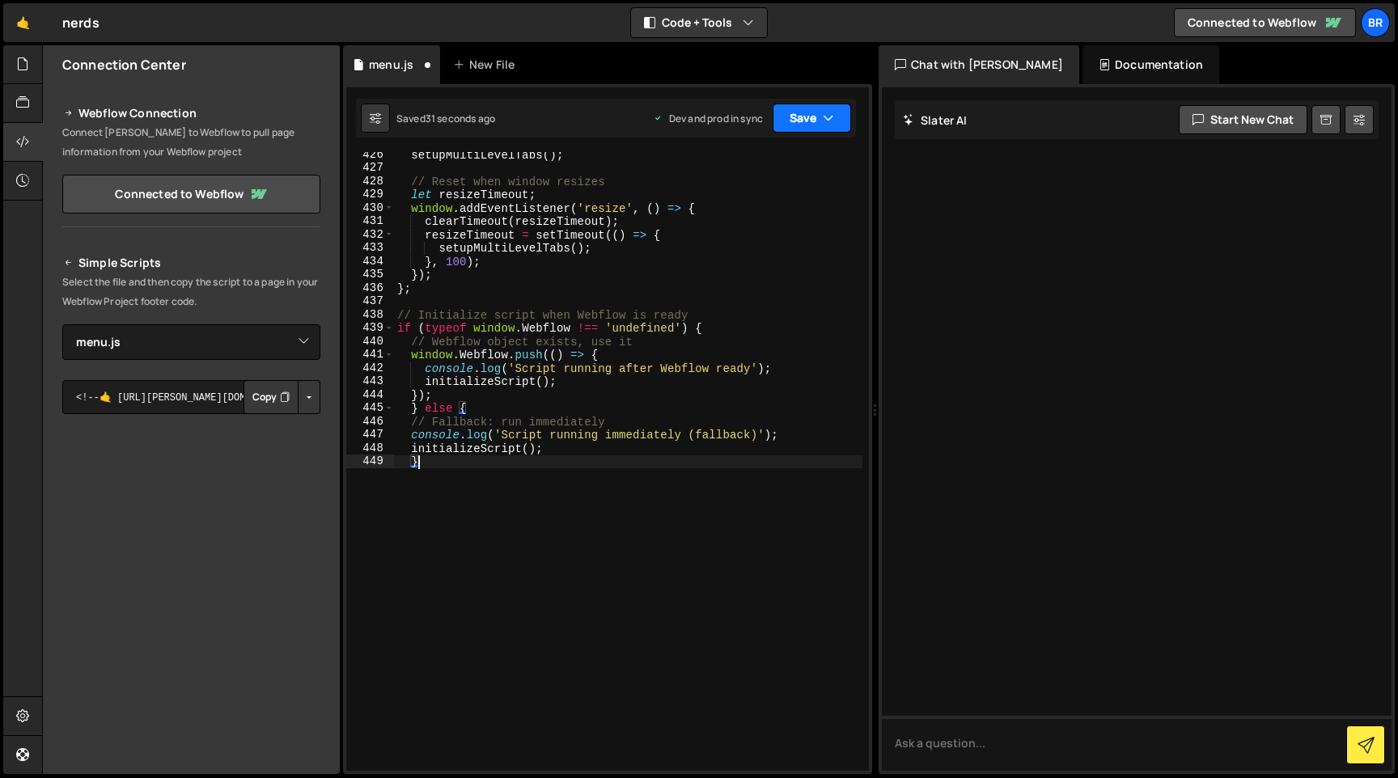
click at [808, 129] on button "Save" at bounding box center [812, 118] width 78 height 29
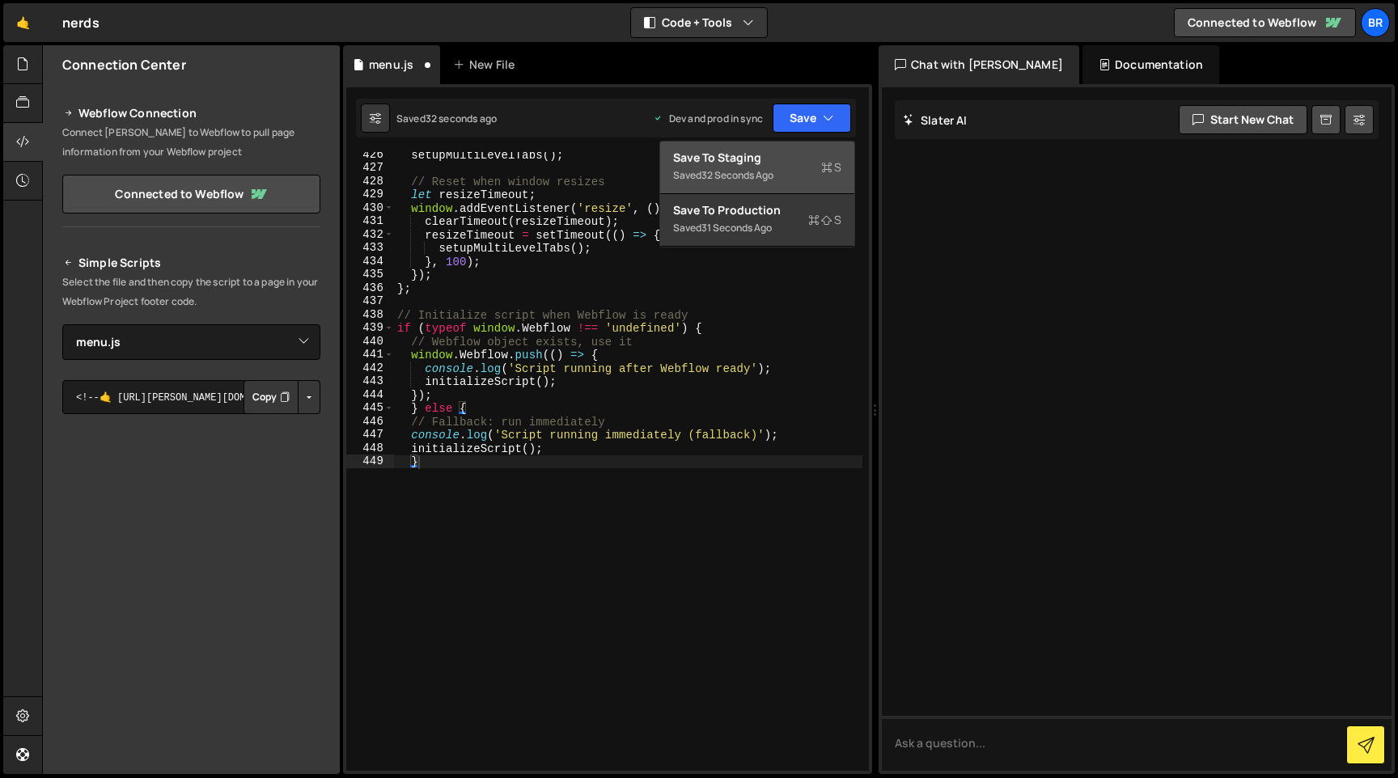
click at [759, 176] on div "32 seconds ago" at bounding box center [738, 175] width 72 height 14
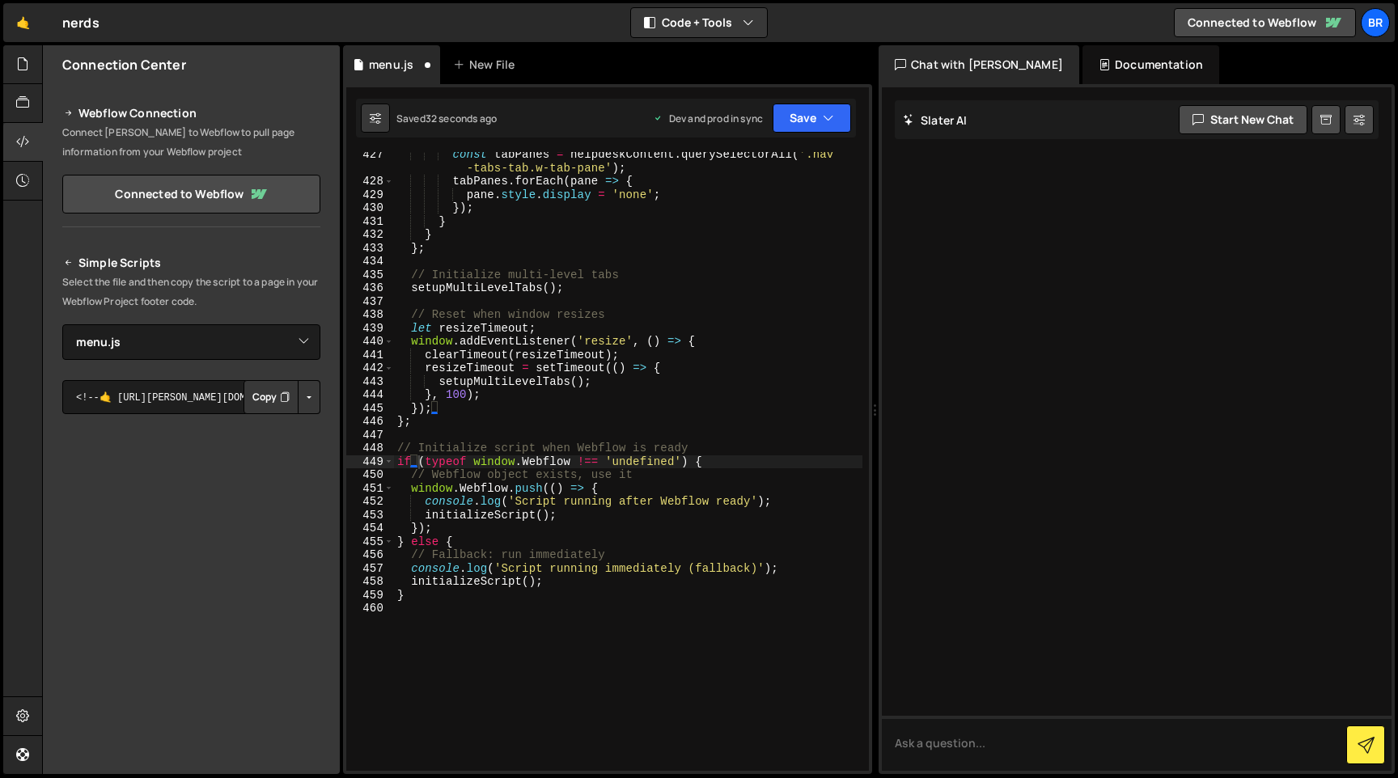
scroll to position [6466, 0]
click at [801, 125] on button "Save" at bounding box center [812, 118] width 78 height 29
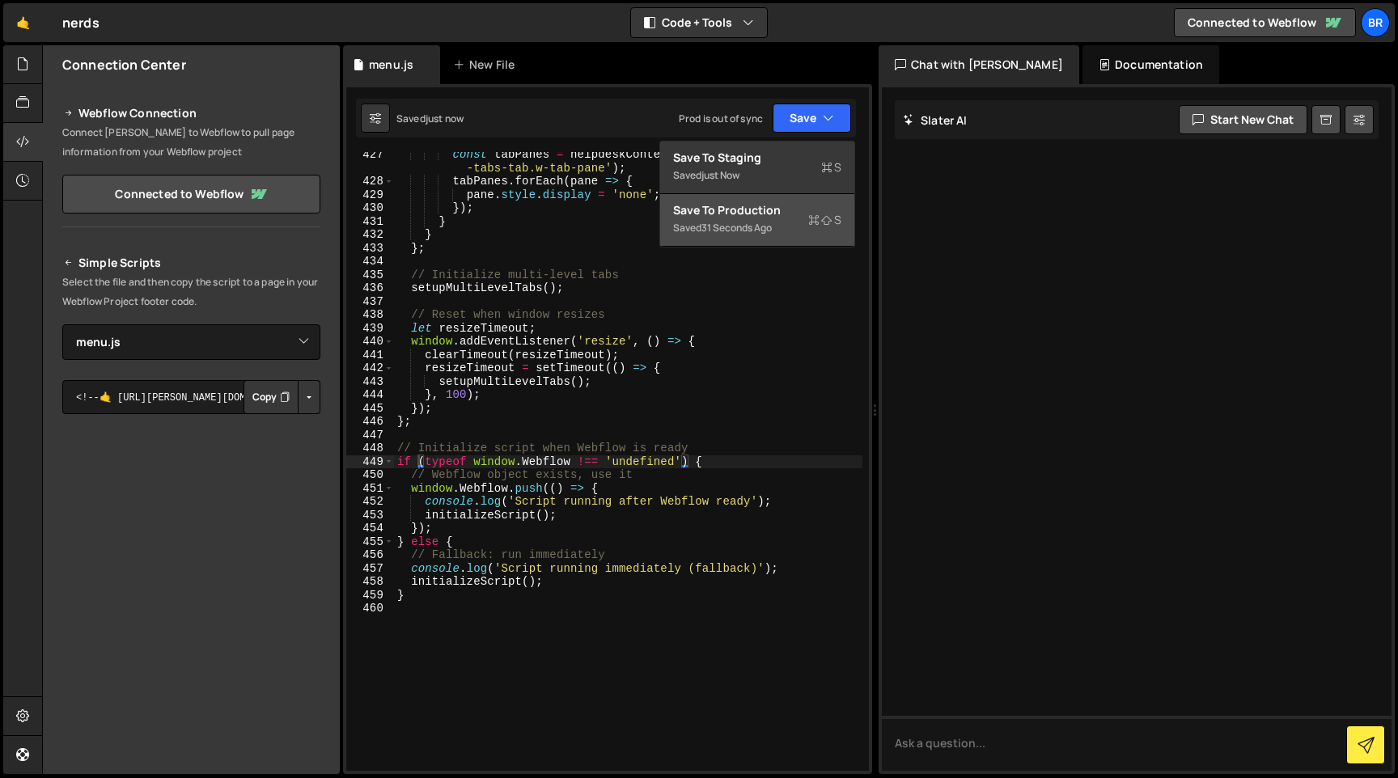
click at [776, 241] on button "Save to Production S Saved 31 seconds ago" at bounding box center [757, 220] width 194 height 53
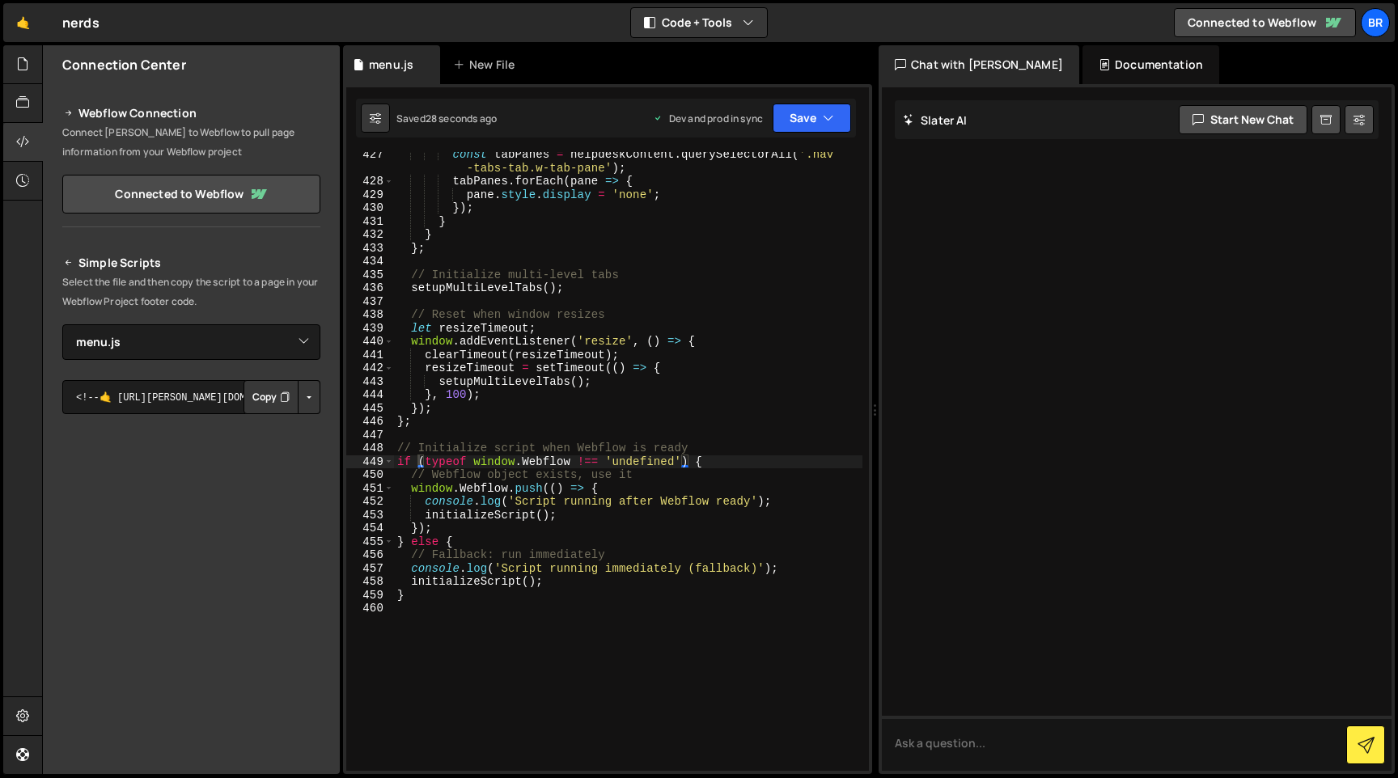
click at [791, 394] on div "const tabPanes = helpdeskContent . querySelectorAll ( '.nav -tabs-tab.w-tab-pan…" at bounding box center [628, 477] width 468 height 659
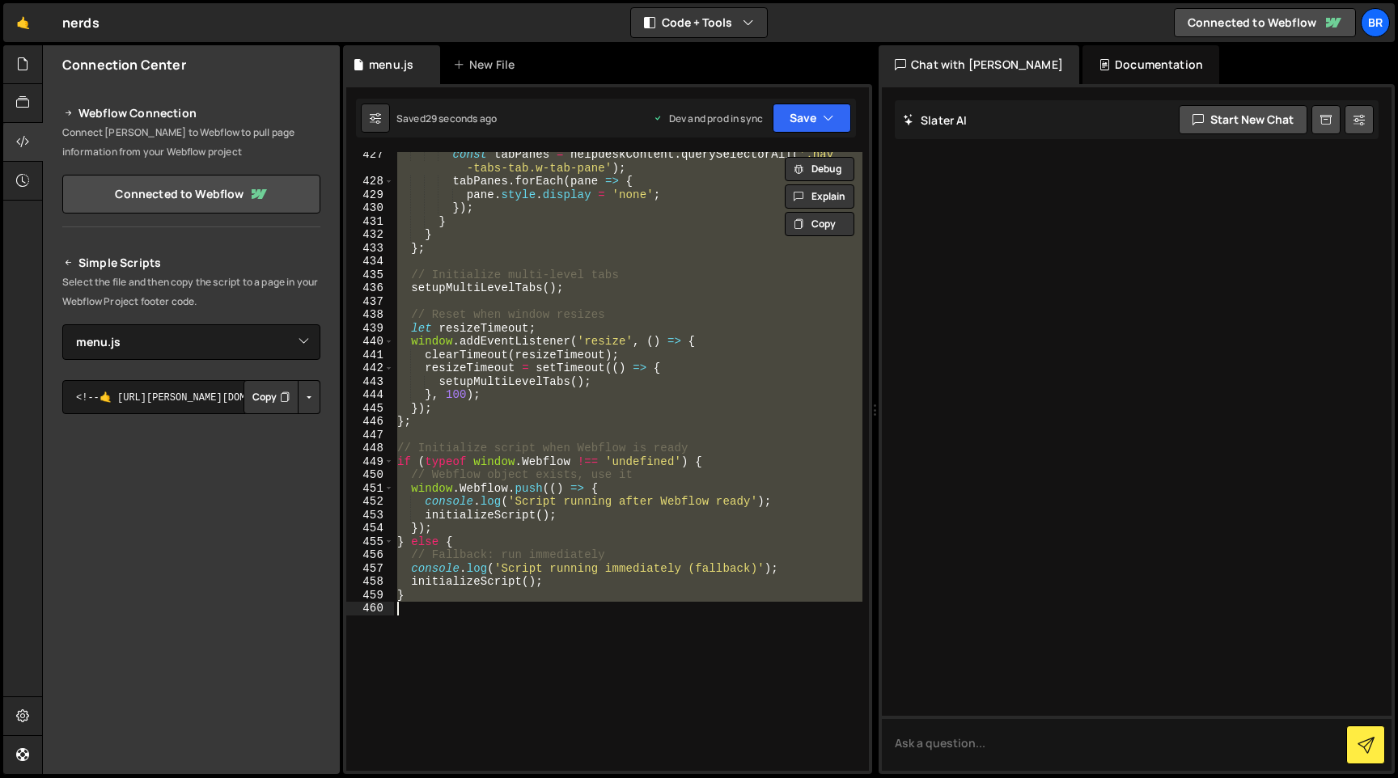
paste textarea "}"
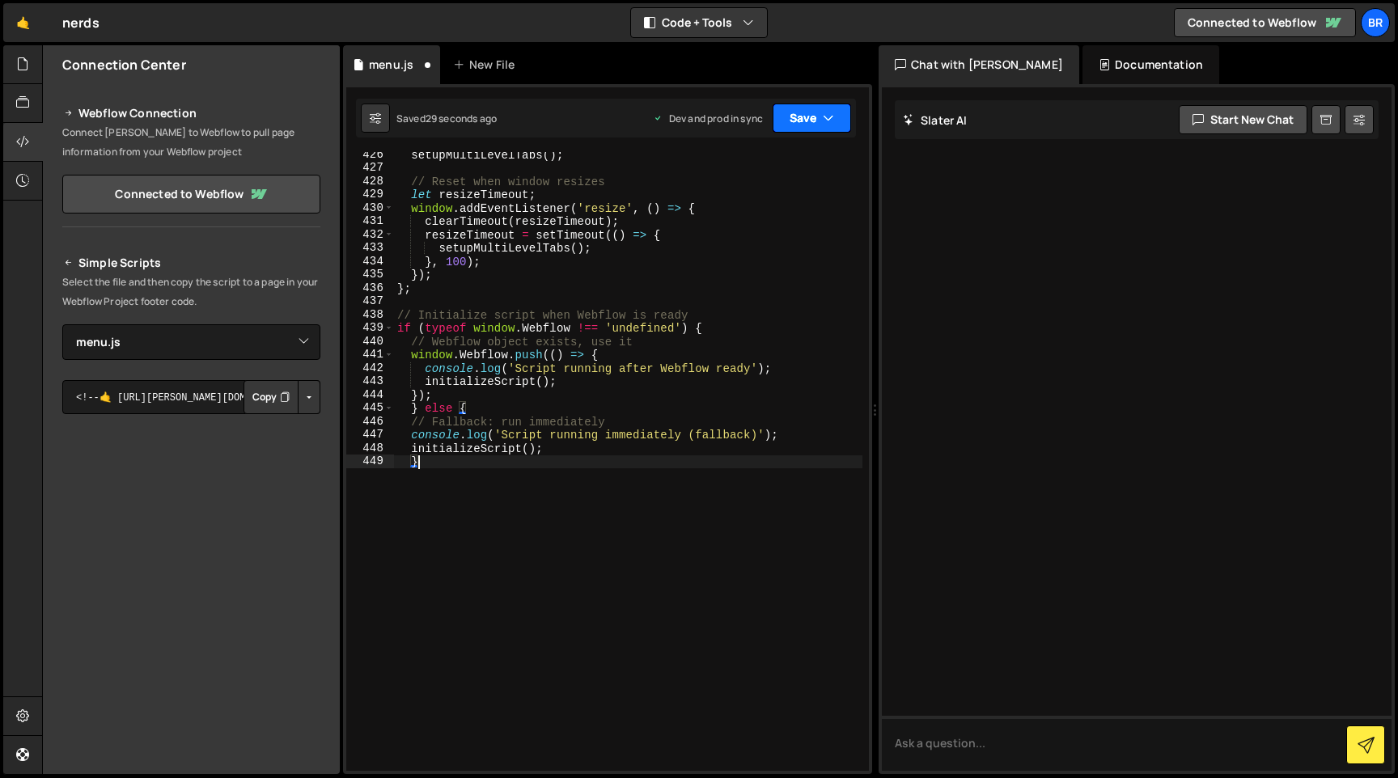
click at [826, 115] on icon "button" at bounding box center [828, 118] width 11 height 16
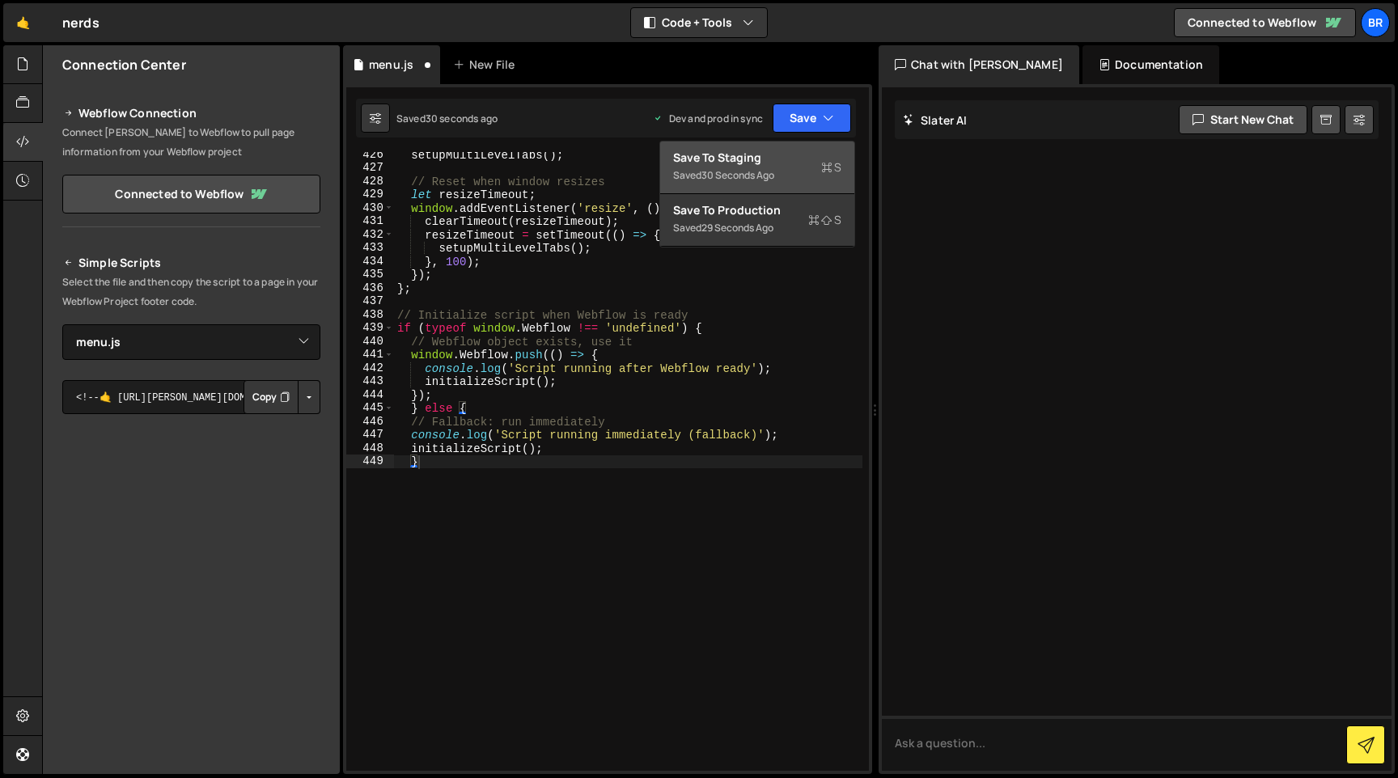
click at [753, 163] on div "Save to Staging S" at bounding box center [757, 158] width 168 height 16
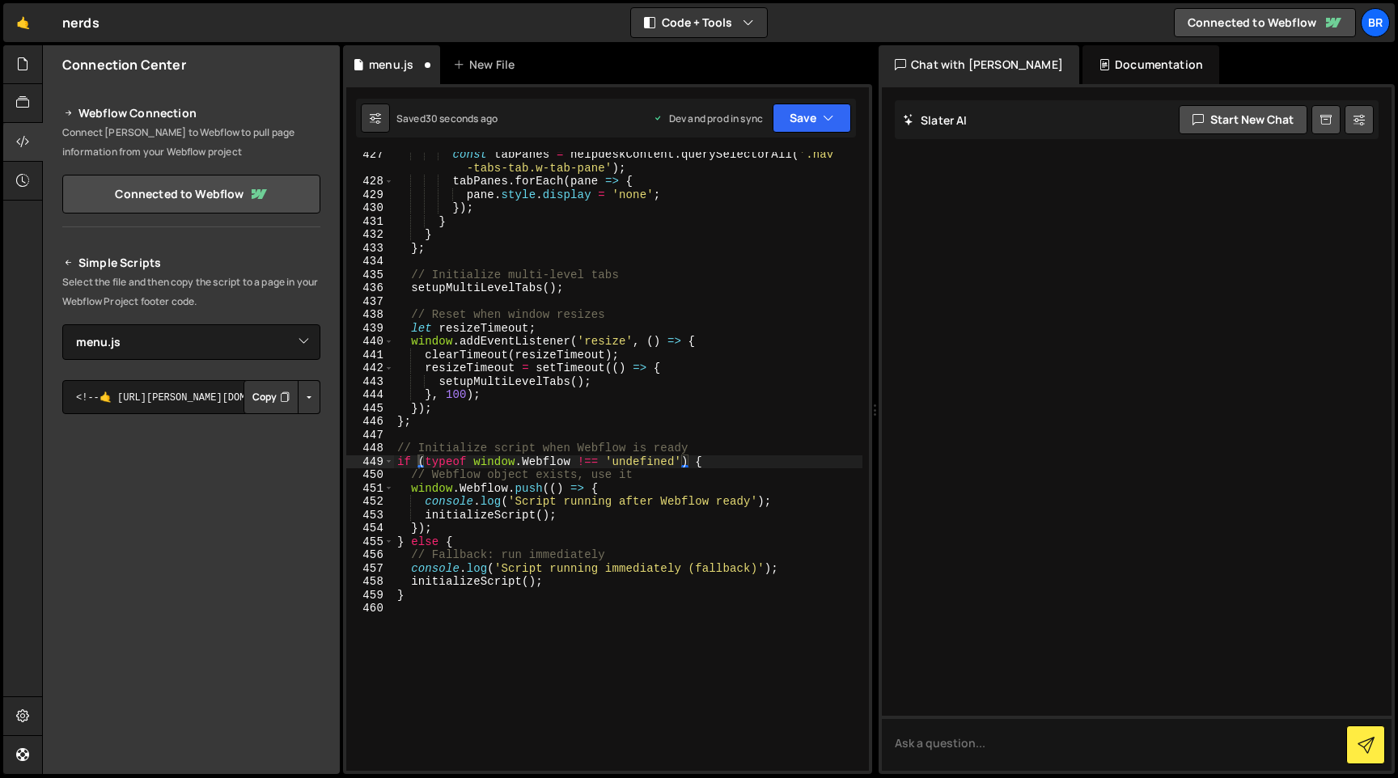
click at [809, 102] on div "Saved 30 seconds ago Dev and prod in sync Upgrade to Edit Save Save to Staging …" at bounding box center [606, 118] width 500 height 39
click at [808, 129] on button "Save" at bounding box center [812, 118] width 78 height 29
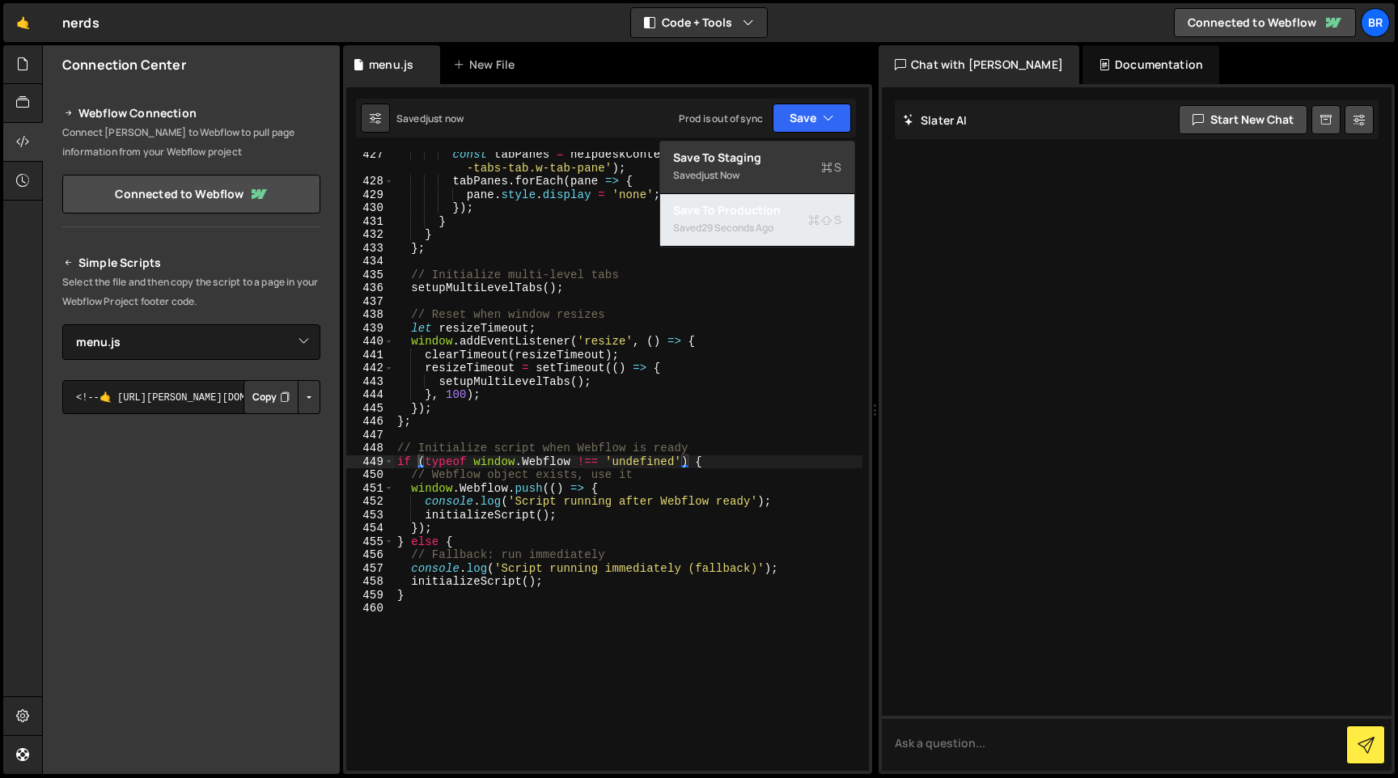
click at [754, 220] on div "Saved 29 seconds ago" at bounding box center [757, 227] width 168 height 19
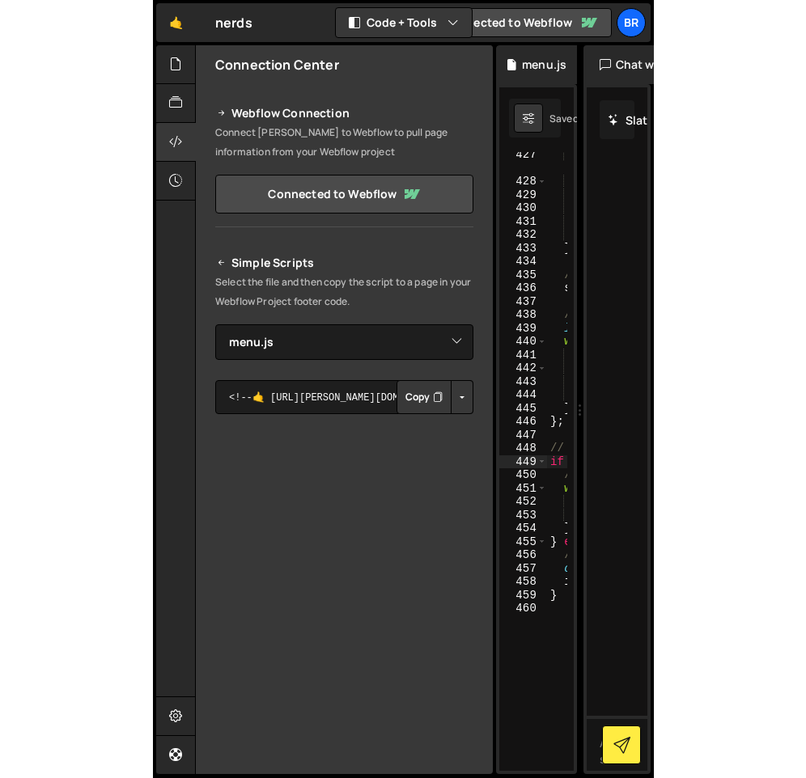
scroll to position [0, 0]
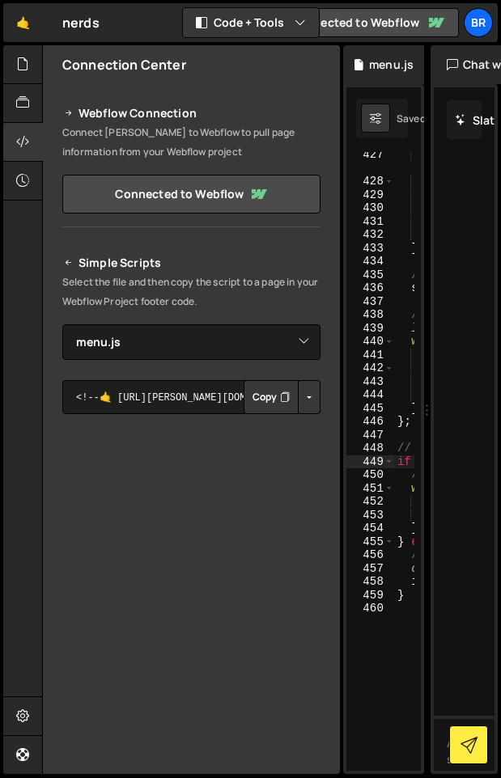
type textarea "if (typeof window.Webflow !== 'undefined') {"
click at [371, 244] on div "433" at bounding box center [370, 249] width 48 height 14
click at [390, 272] on div "435" at bounding box center [370, 276] width 48 height 14
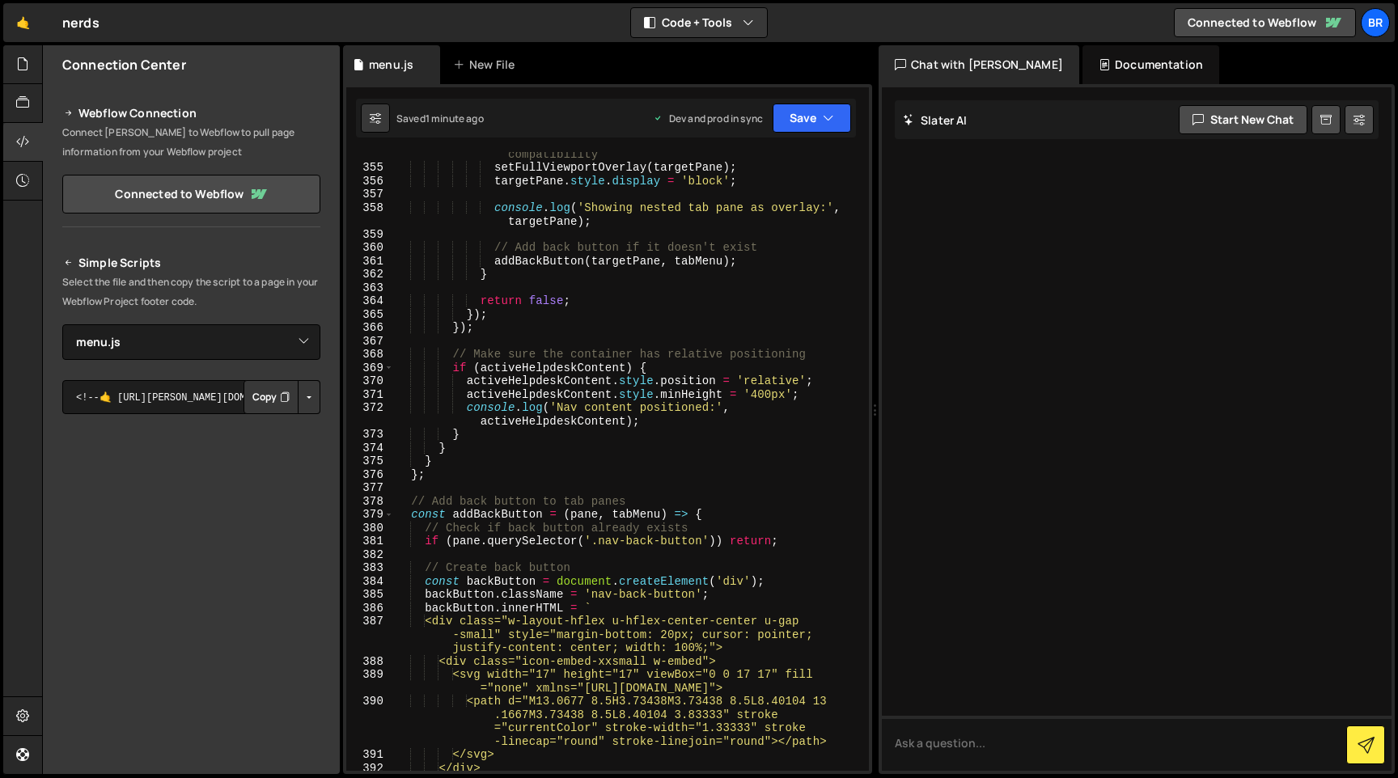
click at [577, 336] on div "// Show target pane as overlay with cross-browser compatibility setFullViewport…" at bounding box center [628, 463] width 468 height 659
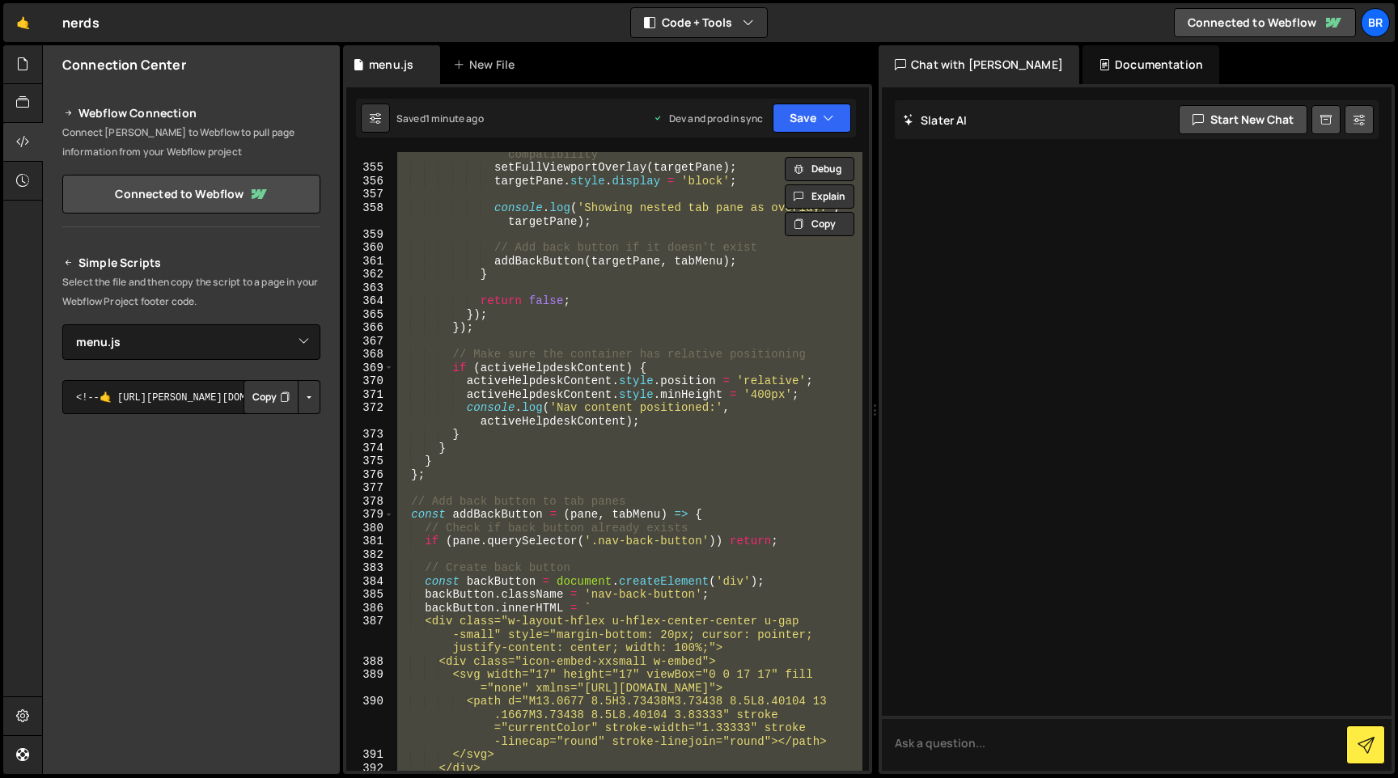
paste textarea "}"
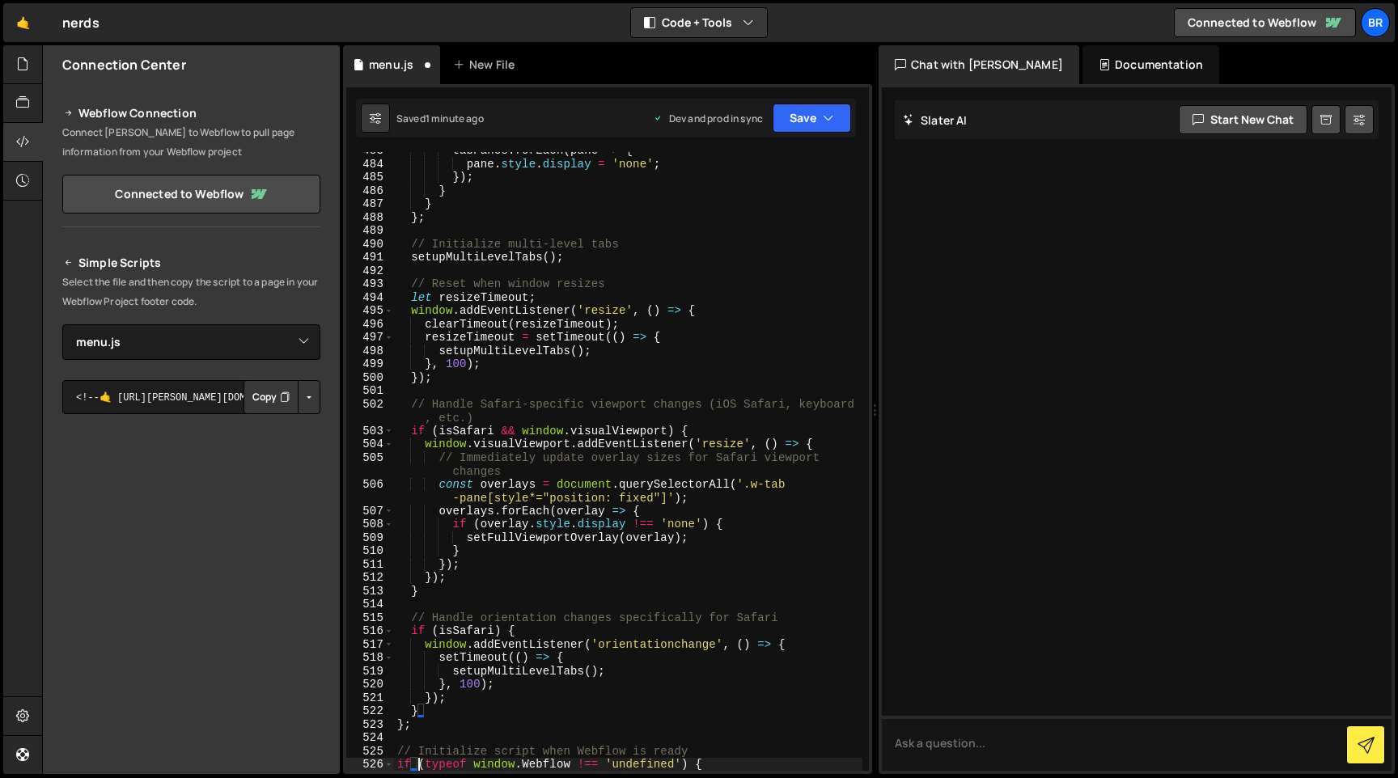
type textarea "if (typeof window.Webflow !== 'undefined') {"
click at [913, 62] on div "Chat with Slater AI" at bounding box center [979, 64] width 201 height 39
click at [1363, 119] on icon at bounding box center [1359, 120] width 11 height 16
select select "chat"
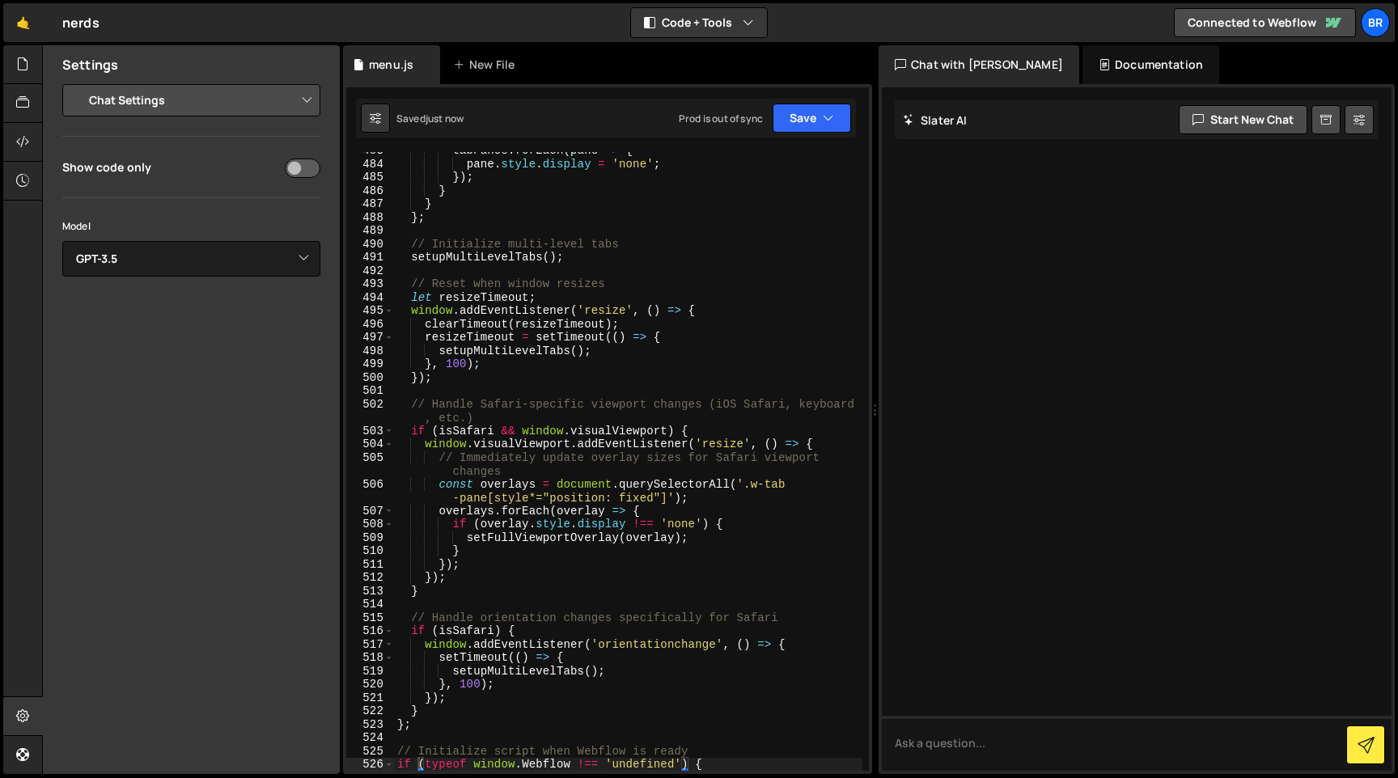
drag, startPoint x: 875, startPoint y: 167, endPoint x: 1376, endPoint y: 167, distance: 501.7
click at [1376, 167] on div "Files New File Javascript files 1 Custom.js 0 1 Download.js 0 0 Landingpage.js …" at bounding box center [720, 410] width 1356 height 730
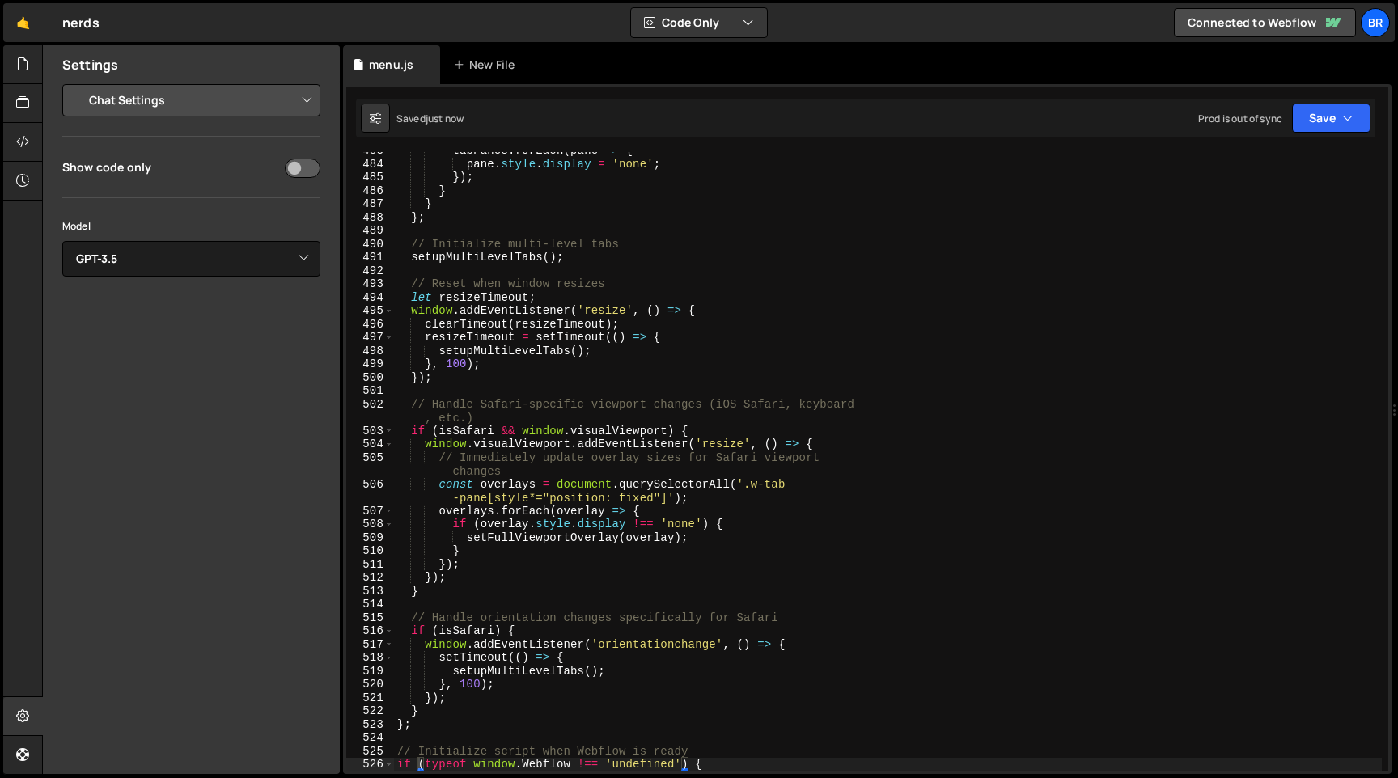
scroll to position [6880, 0]
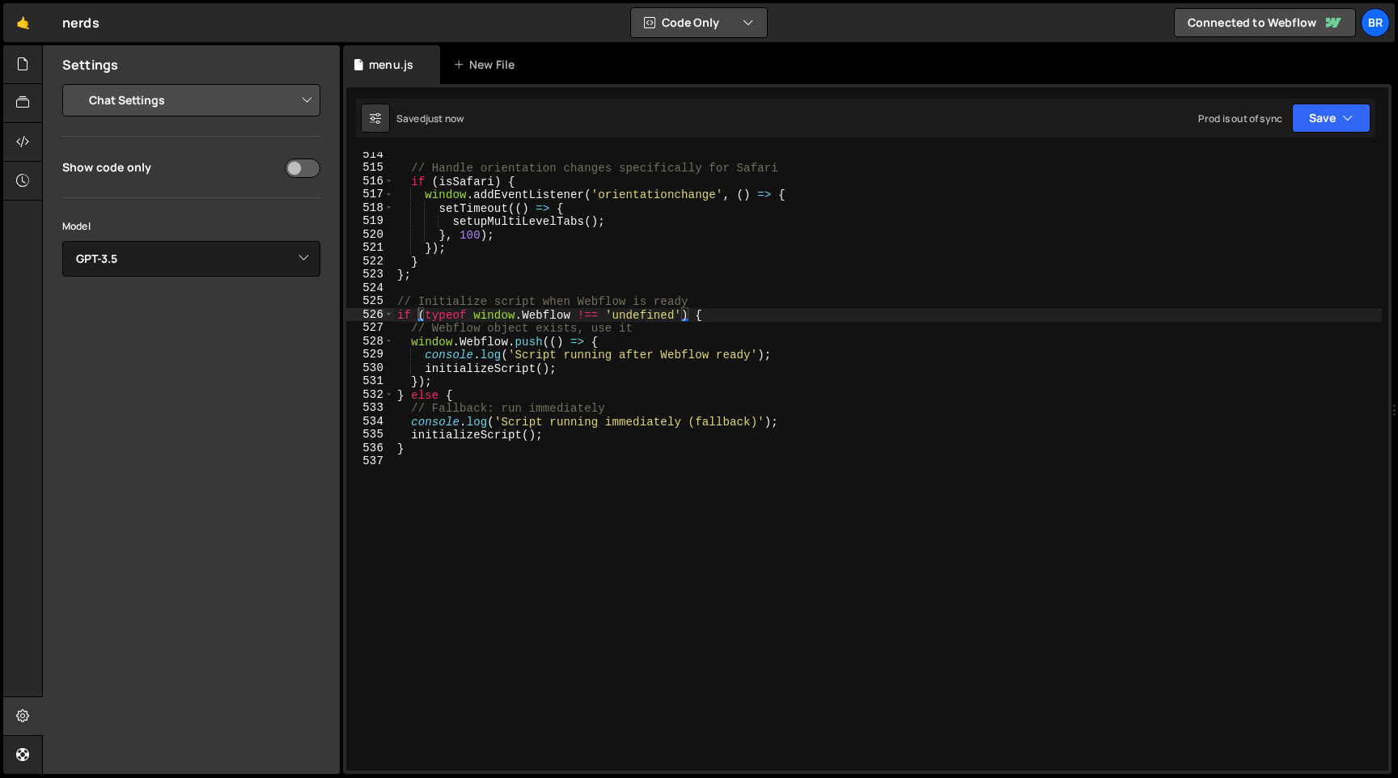
click at [680, 27] on button "Code Only" at bounding box center [699, 22] width 136 height 29
click at [663, 57] on button "Code Only" at bounding box center [700, 58] width 136 height 29
click at [697, 23] on button "Code Only" at bounding box center [699, 22] width 136 height 29
click at [680, 131] on div "Code Only Code + Tools Tools Only" at bounding box center [700, 87] width 138 height 89
click at [1342, 138] on div "1 Type cmd + s to save your Javascript file. הההההההההההההההההההההההההההההההההה…" at bounding box center [867, 429] width 1049 height 690
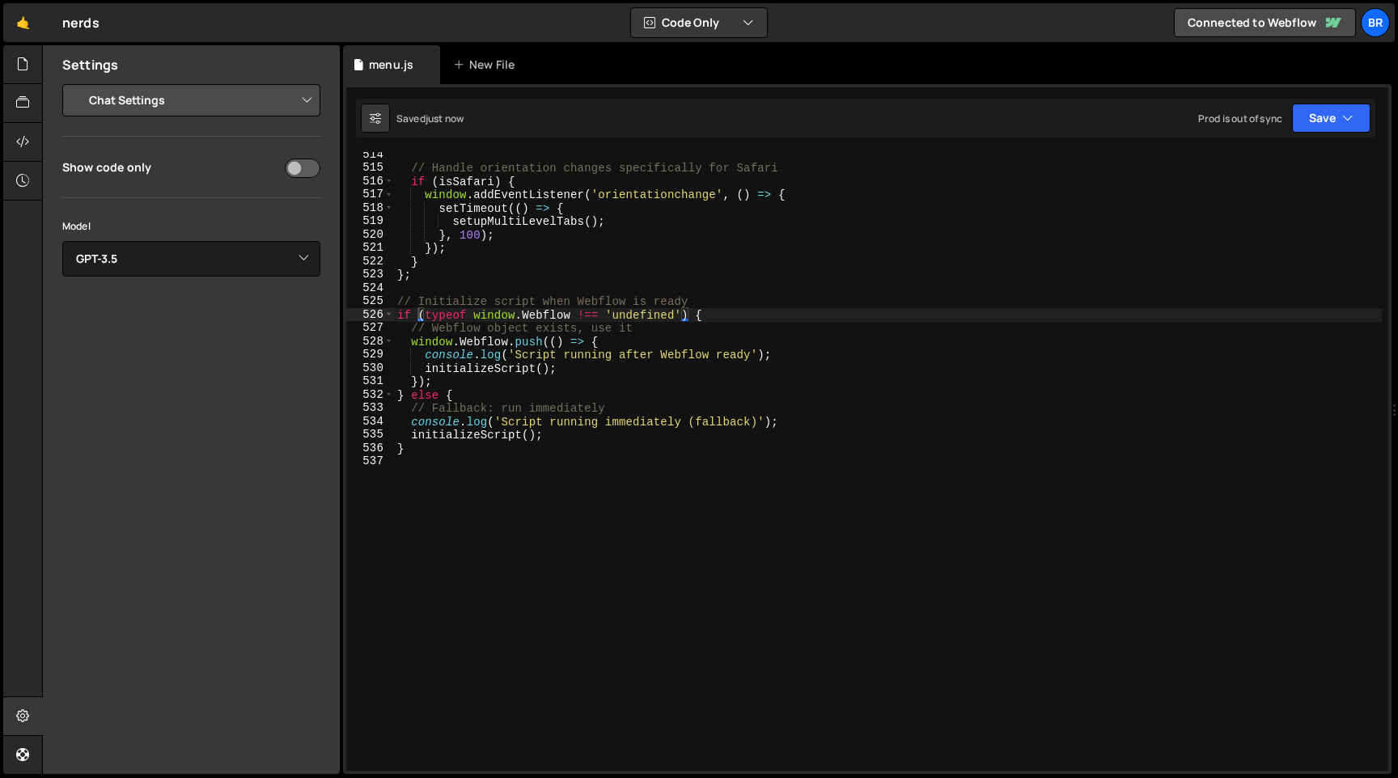
click at [1342, 134] on div "Saved just now Prod is out of sync Upgrade to Edit Save Save to Staging S Saved…" at bounding box center [866, 118] width 1020 height 39
click at [1345, 125] on icon "button" at bounding box center [1347, 118] width 11 height 16
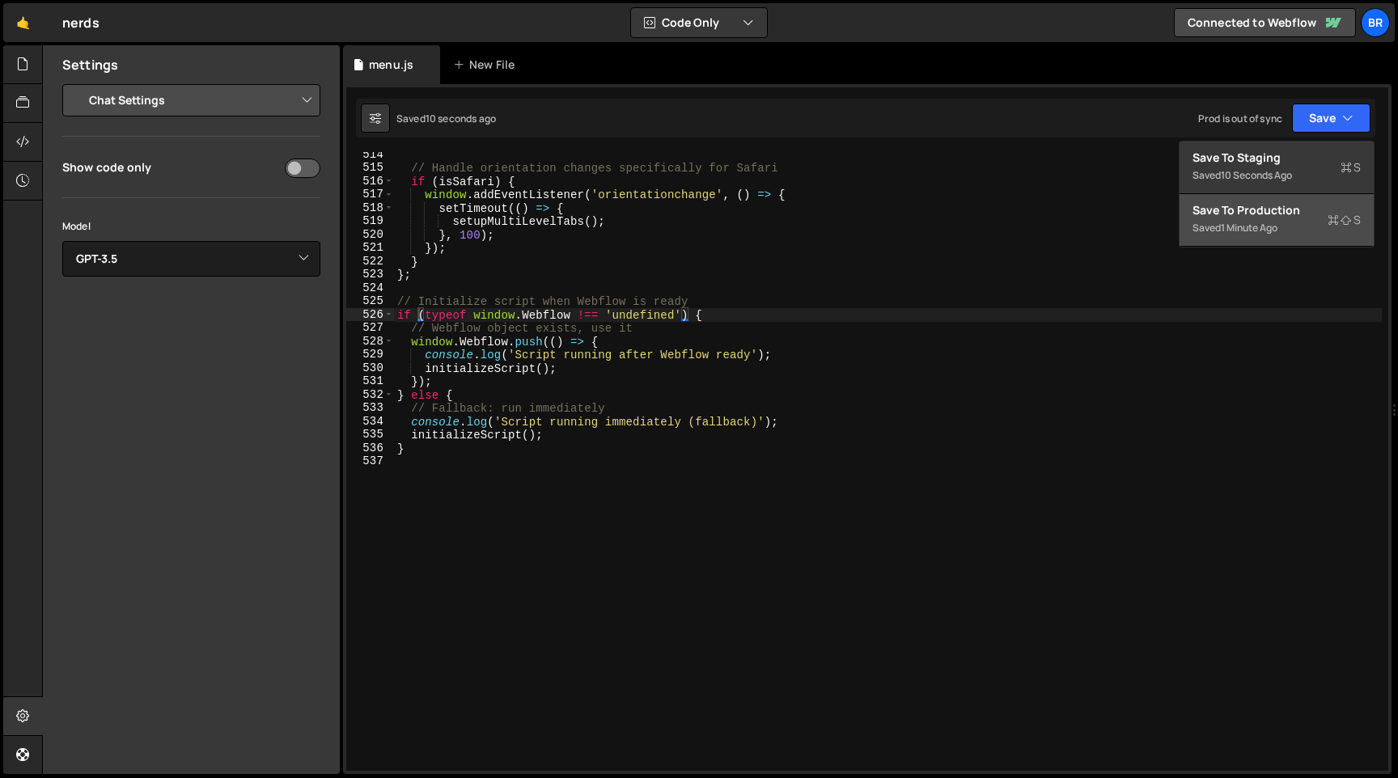
click at [1244, 215] on div "Save to Production S" at bounding box center [1277, 210] width 168 height 16
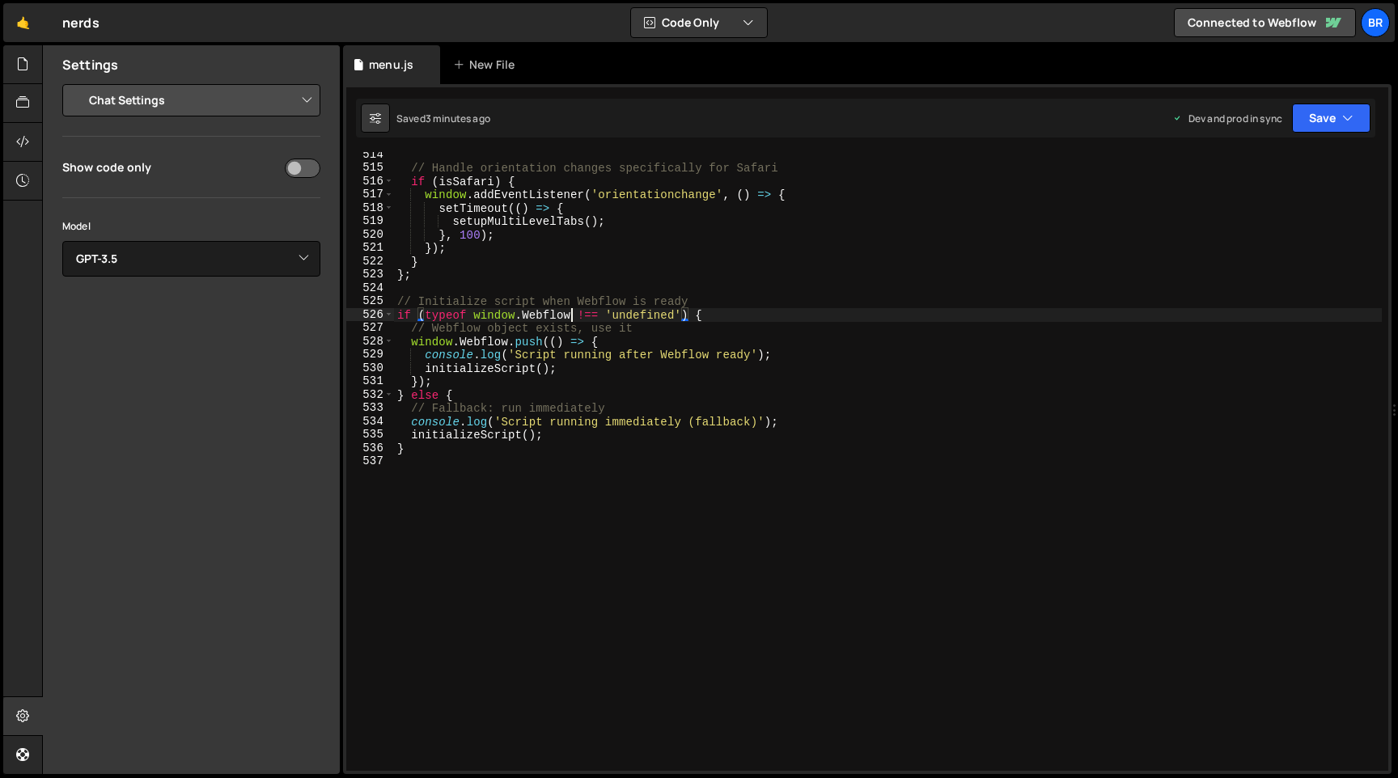
click at [571, 308] on div "// Handle orientation changes specifically for Safari if ( isSafari ) { window …" at bounding box center [888, 471] width 988 height 646
paste textarea "}"
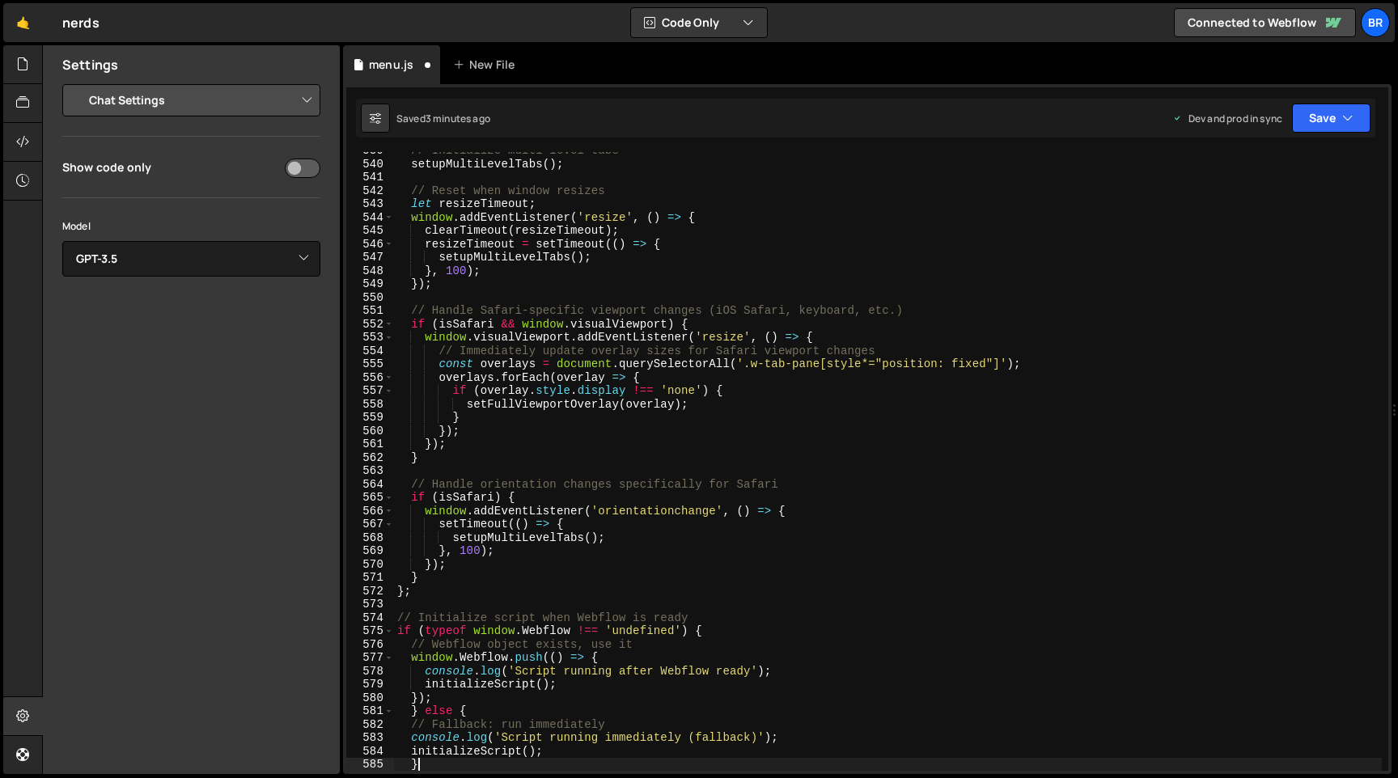
scroll to position [7217, 0]
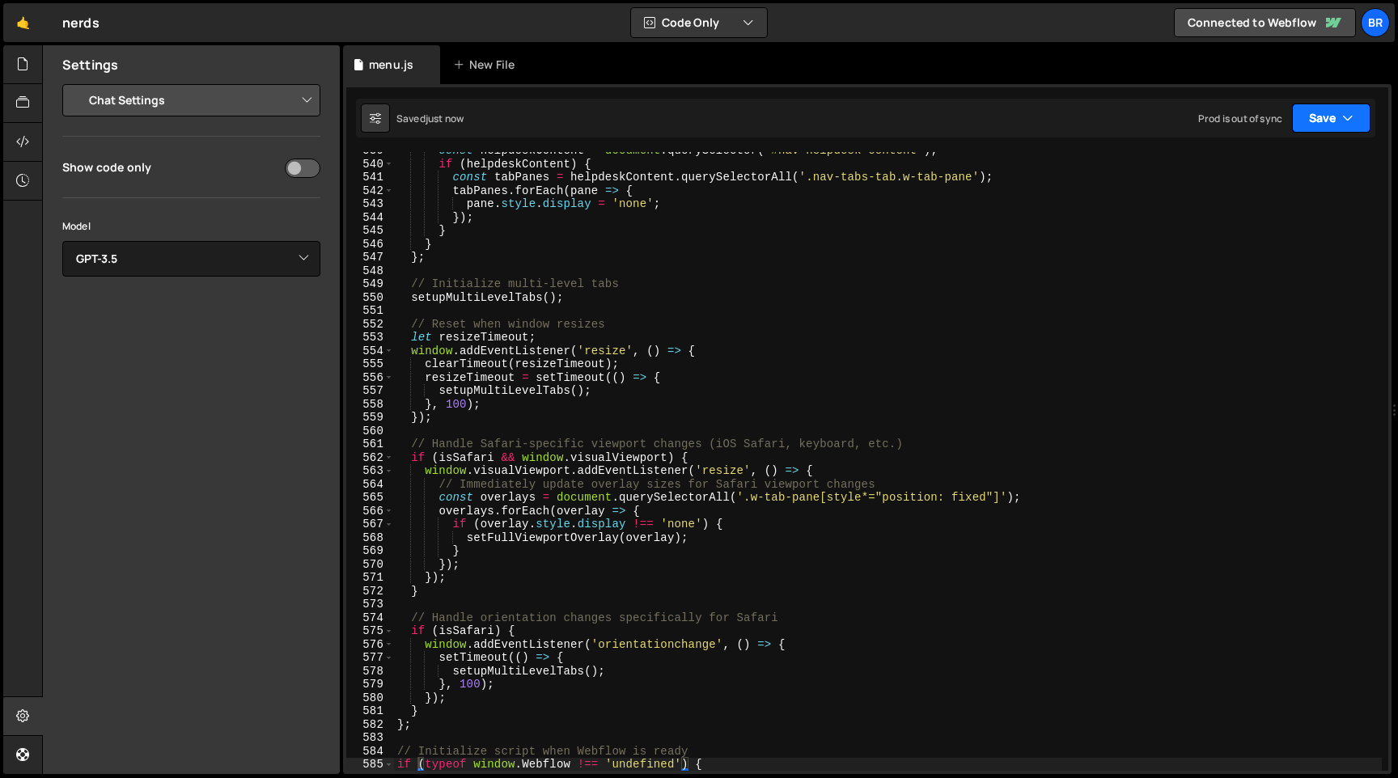
click at [1315, 122] on button "Save" at bounding box center [1331, 118] width 78 height 29
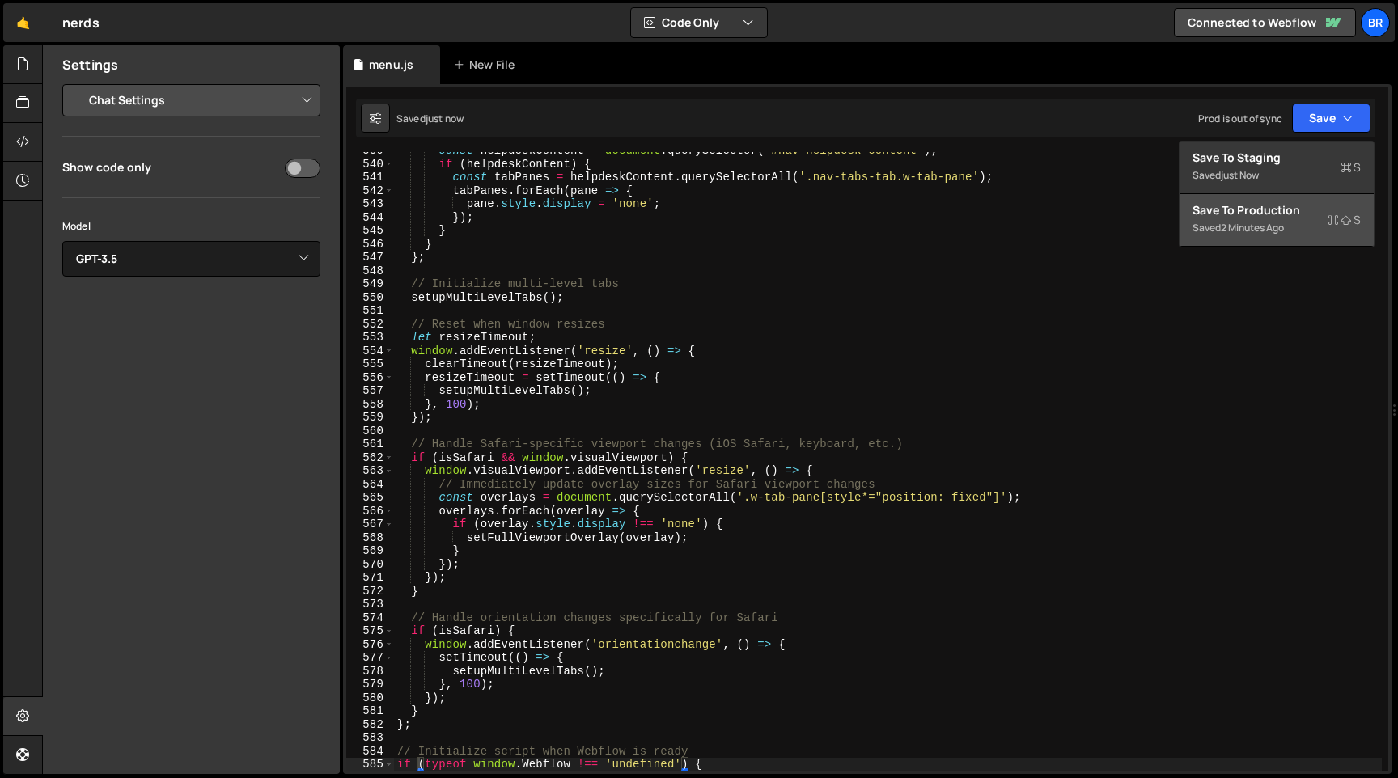
click at [1205, 219] on div "Saved 2 minutes ago" at bounding box center [1277, 227] width 168 height 19
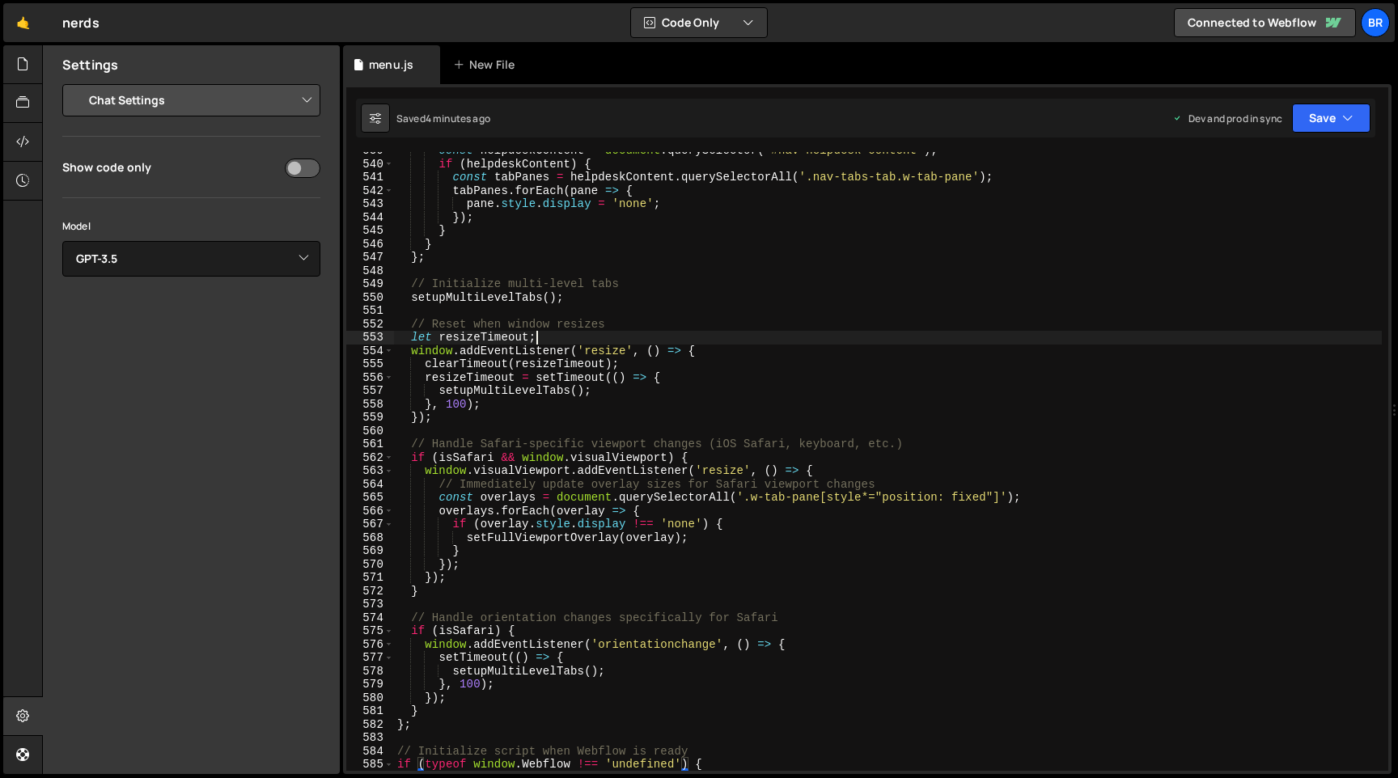
click at [731, 332] on div "const helpdeskContent = document . querySelector ( '#nav-helpdesk-content' ) ; …" at bounding box center [888, 467] width 988 height 646
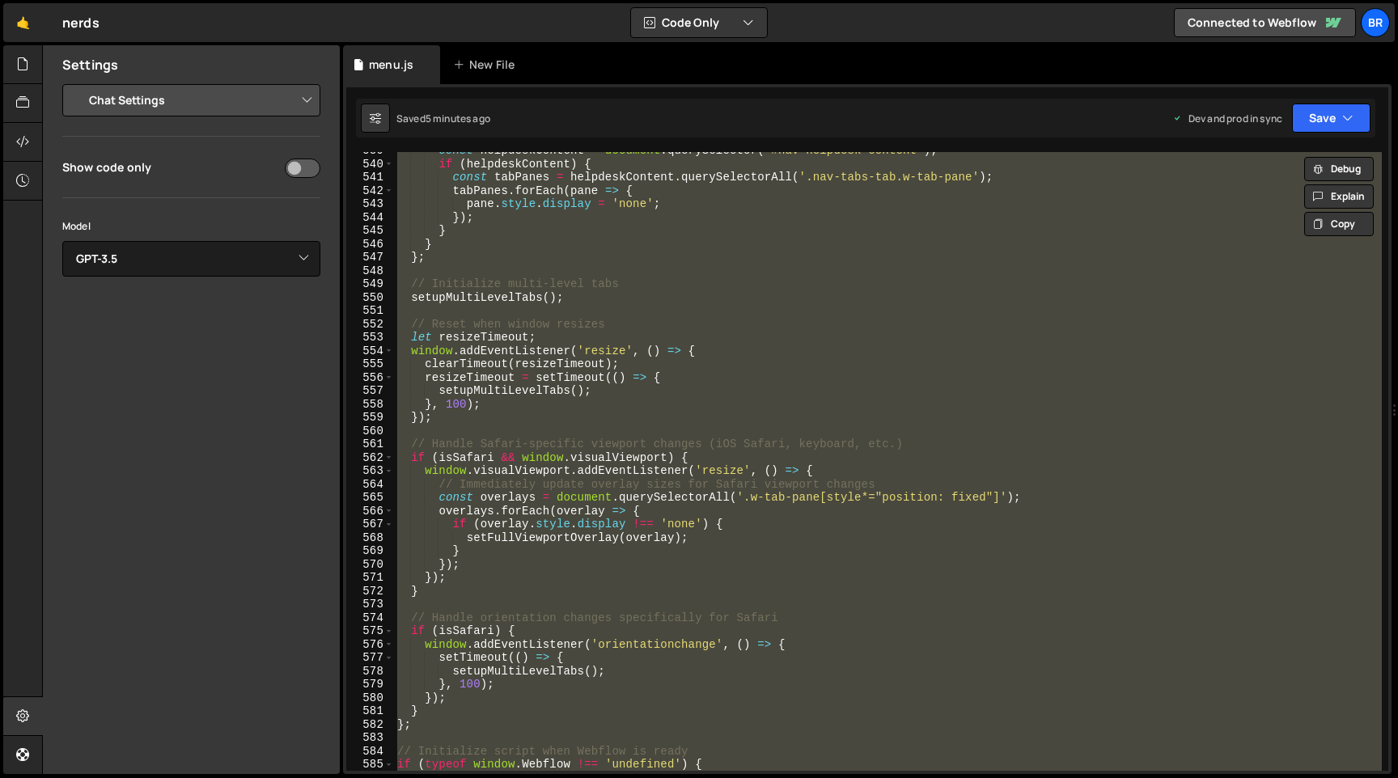
paste textarea "}"
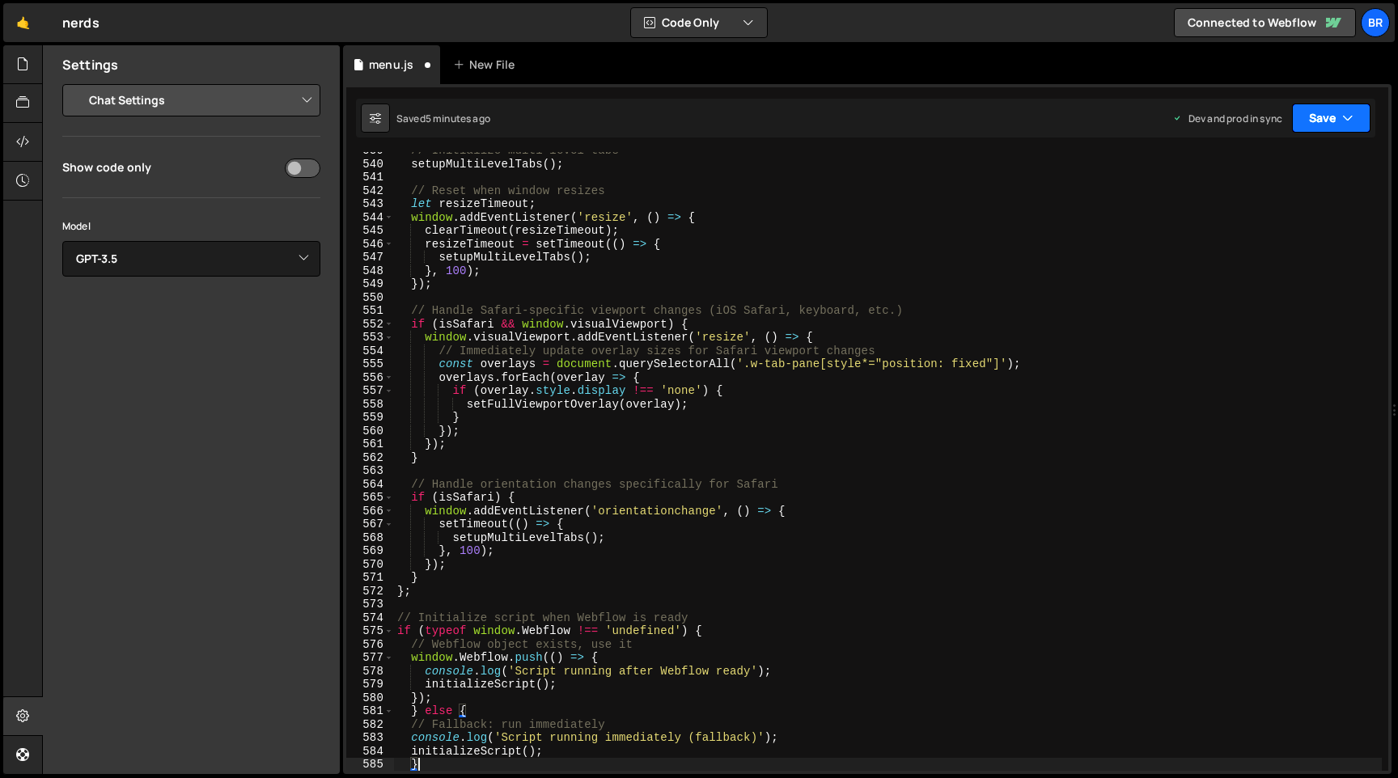
type textarea "if (typeof window.Webflow !== 'undefined') {"
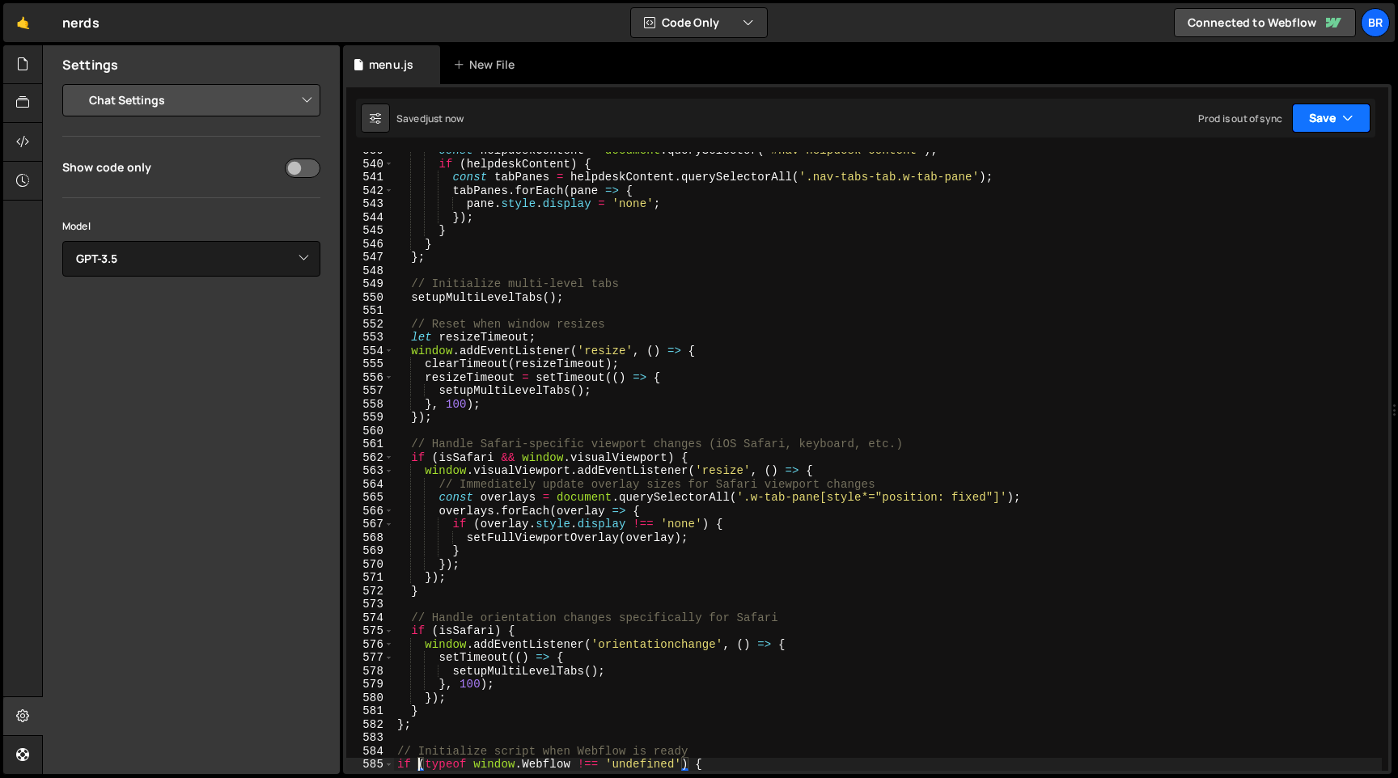
click at [1324, 117] on button "Save" at bounding box center [1331, 118] width 78 height 29
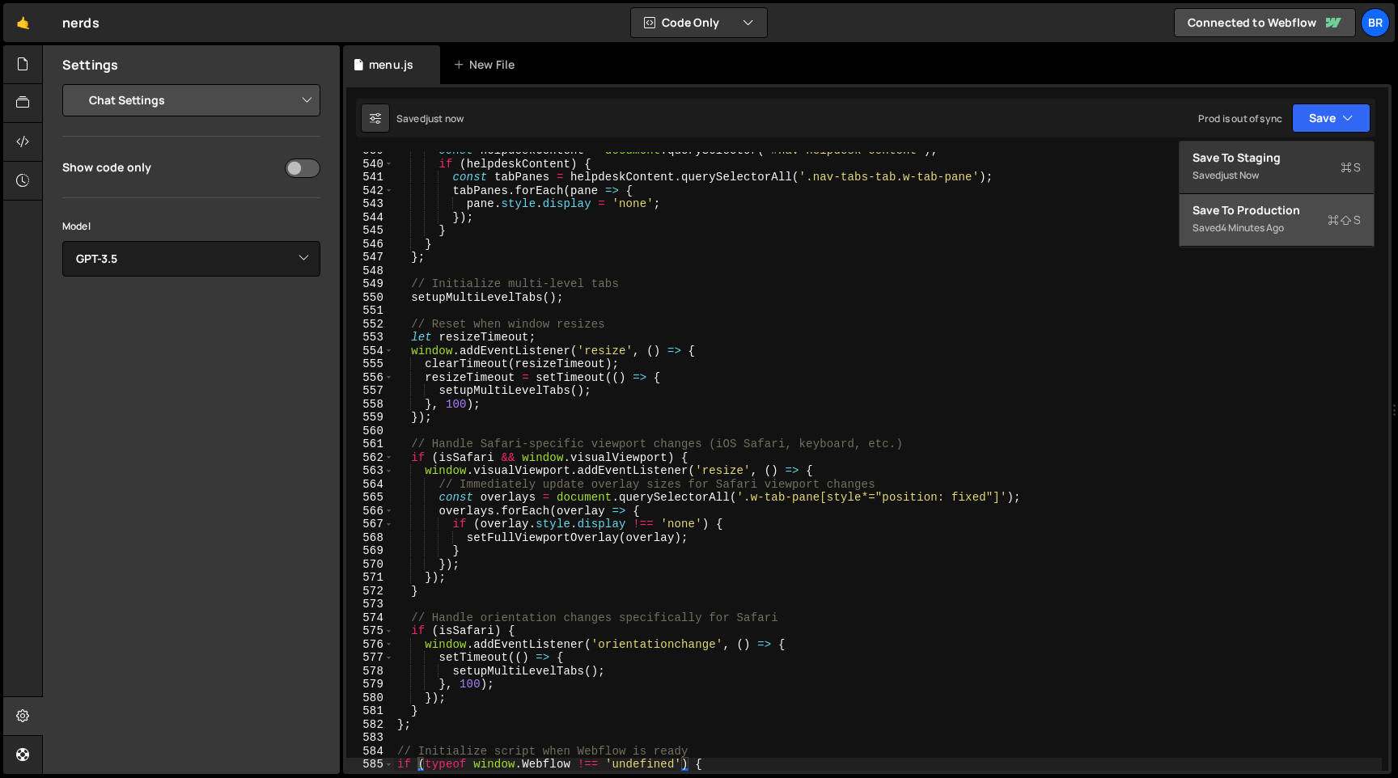
click at [1251, 214] on div "Save to Production S" at bounding box center [1277, 210] width 168 height 16
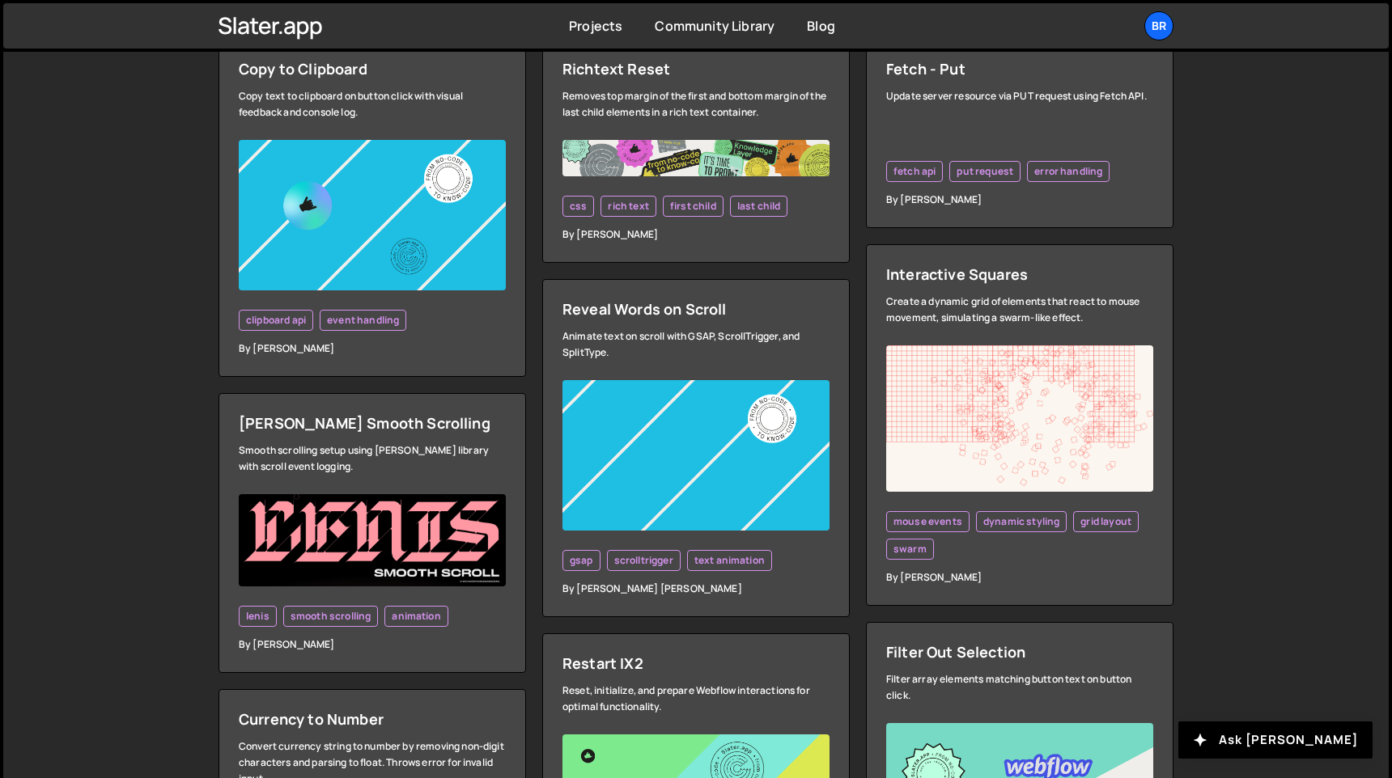
scroll to position [556, 0]
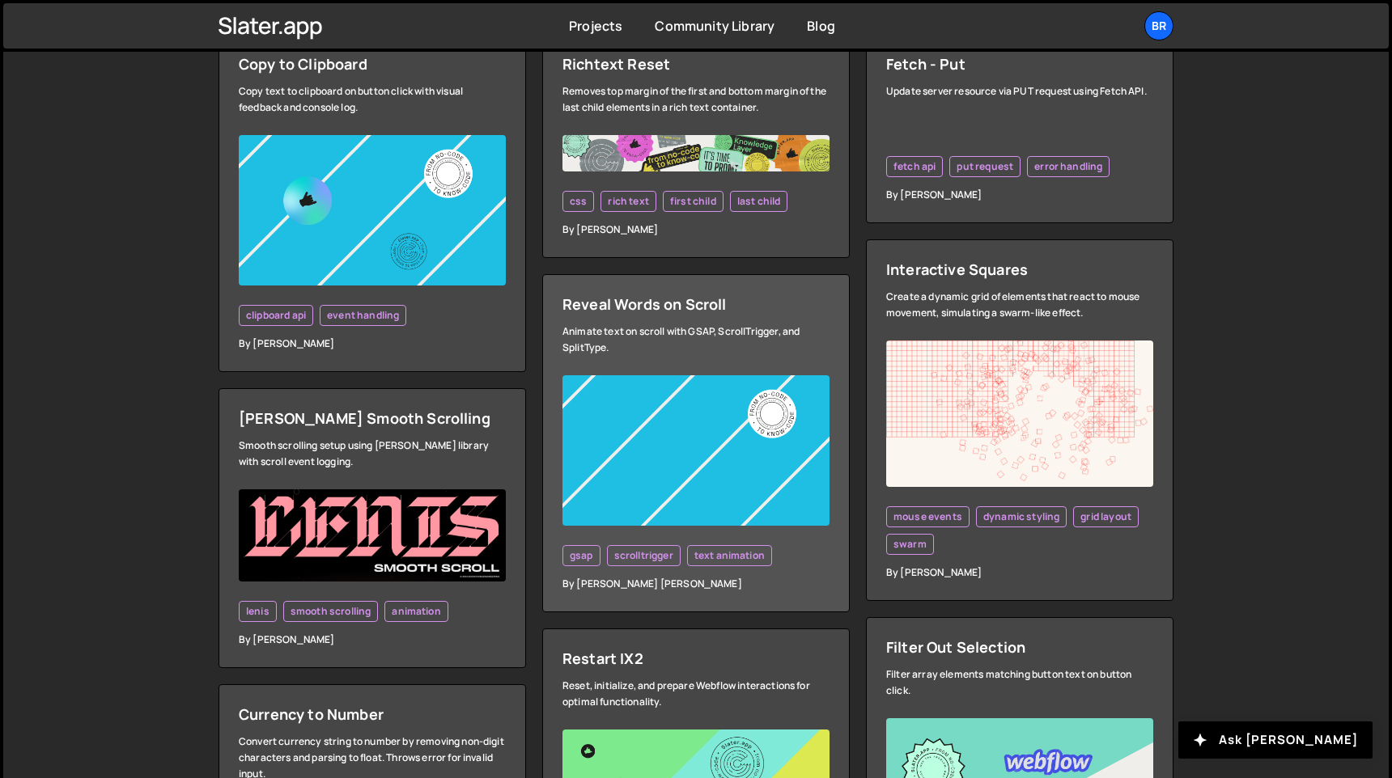
click at [590, 314] on div "Reveal Words on Scroll" at bounding box center [695, 304] width 267 height 19
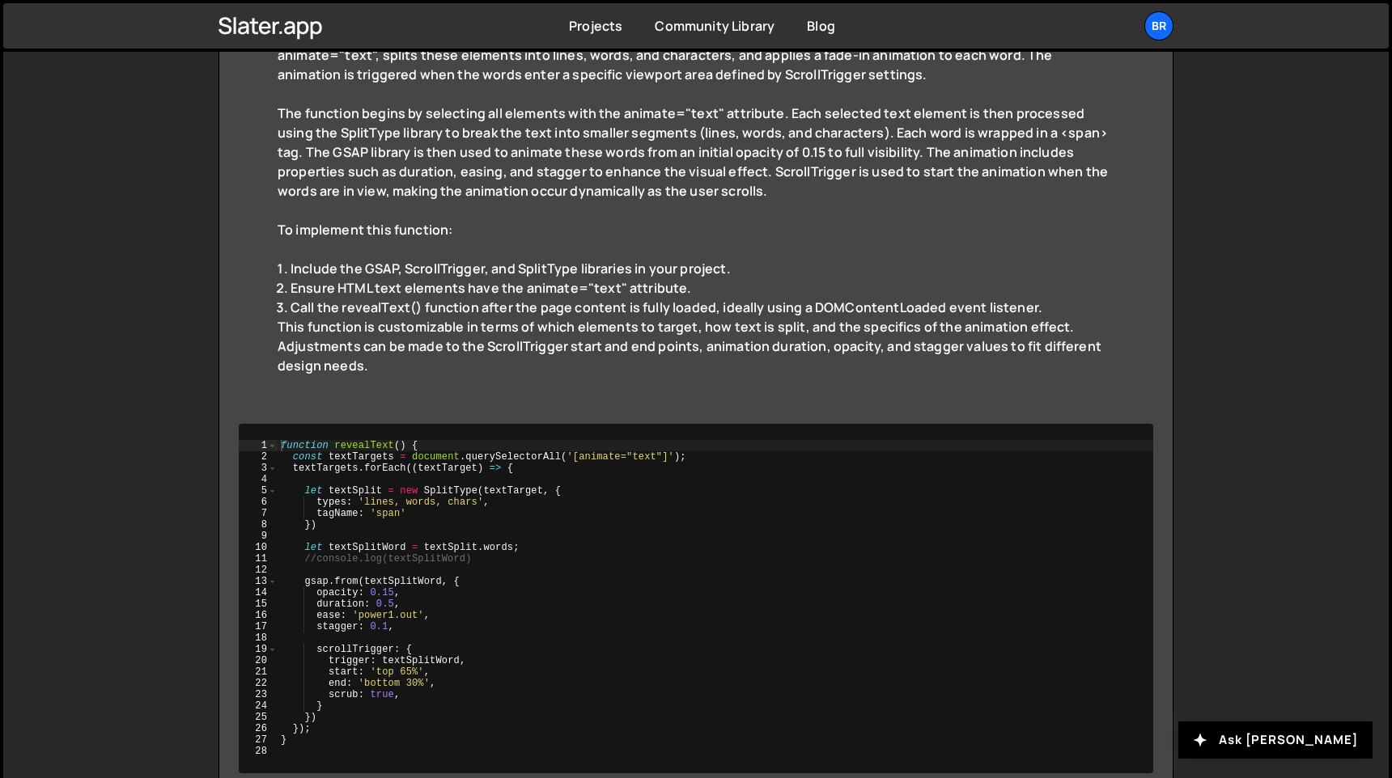
scroll to position [409, 0]
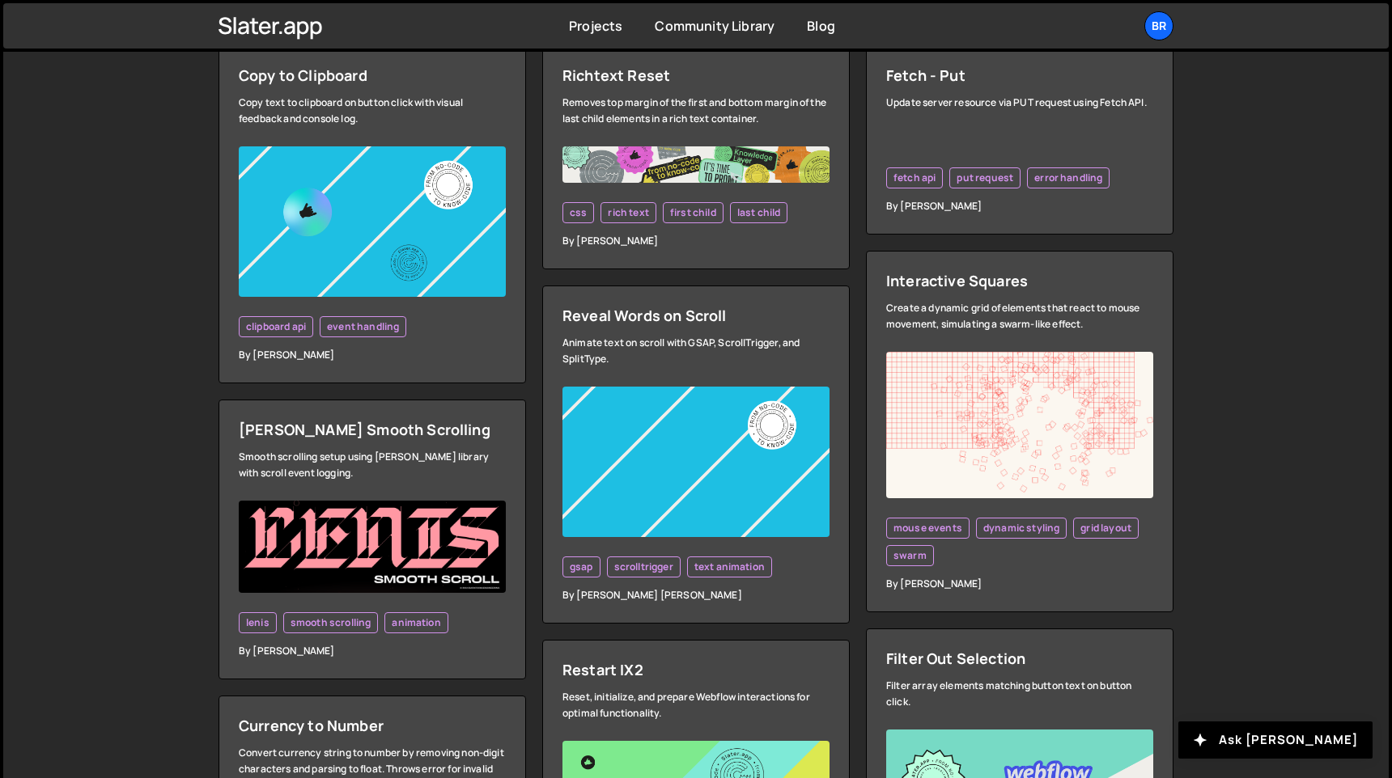
scroll to position [556, 0]
